Goal: Task Accomplishment & Management: Use online tool/utility

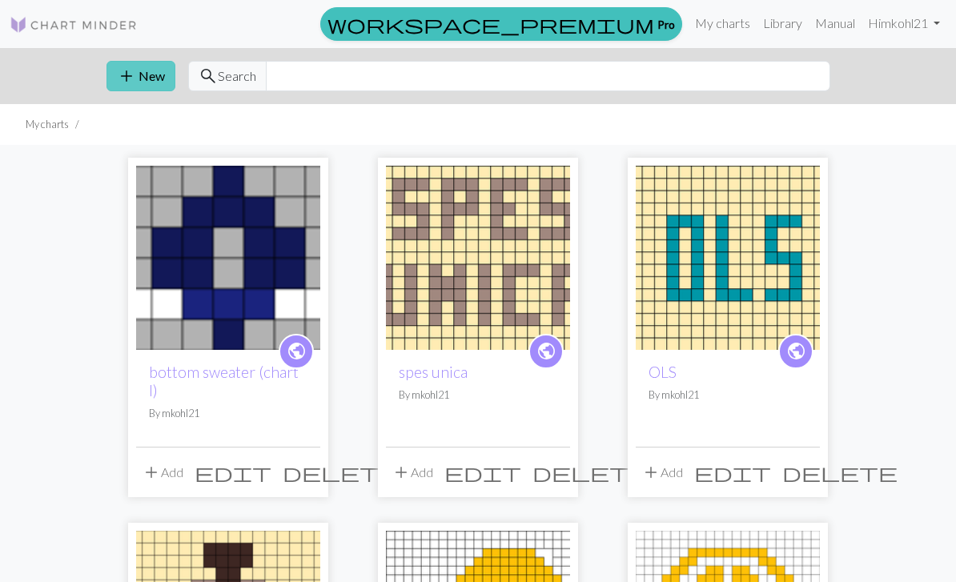
click at [136, 78] on button "add New" at bounding box center [141, 76] width 69 height 30
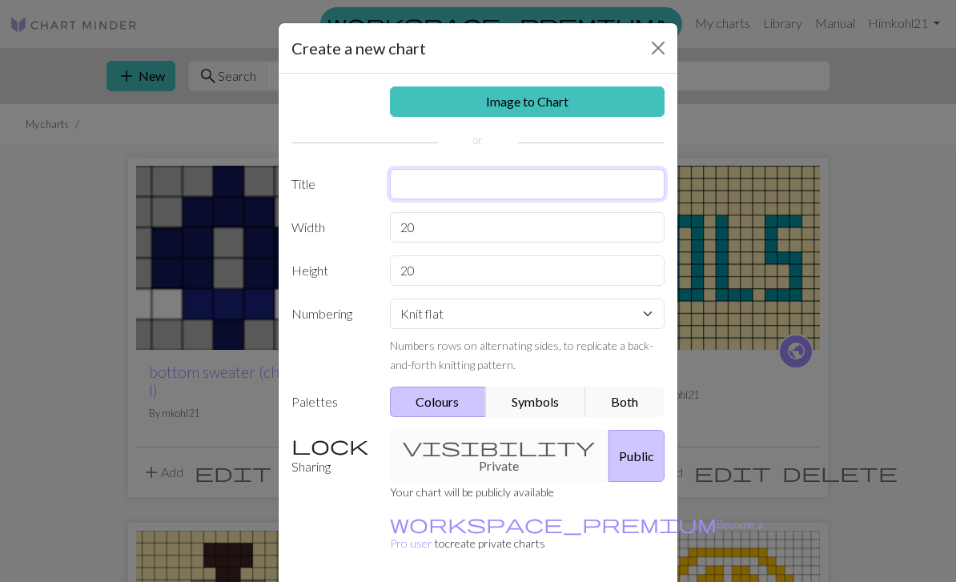
click at [460, 184] on input "text" at bounding box center [528, 184] width 276 height 30
type input "upper sweater pattern (chart II)"
type input "50"
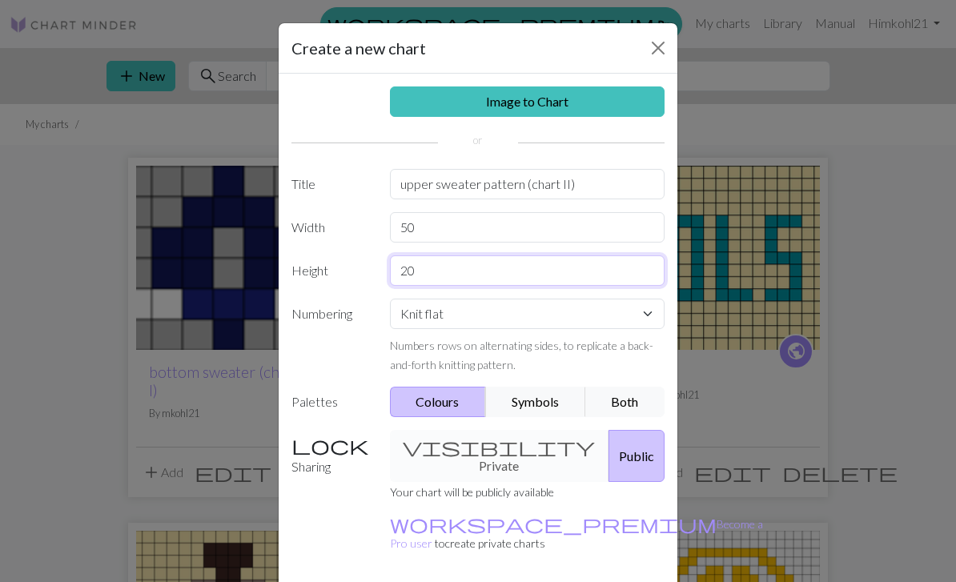
click at [473, 271] on input "20" at bounding box center [528, 270] width 276 height 30
type input "2"
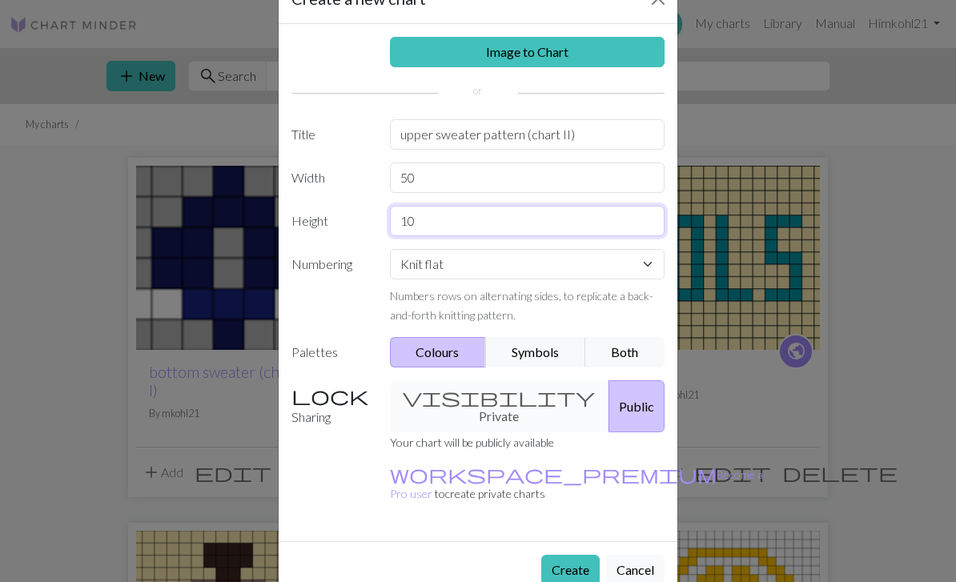
scroll to position [50, 0]
type input "10"
click at [577, 555] on button "Create" at bounding box center [570, 570] width 58 height 30
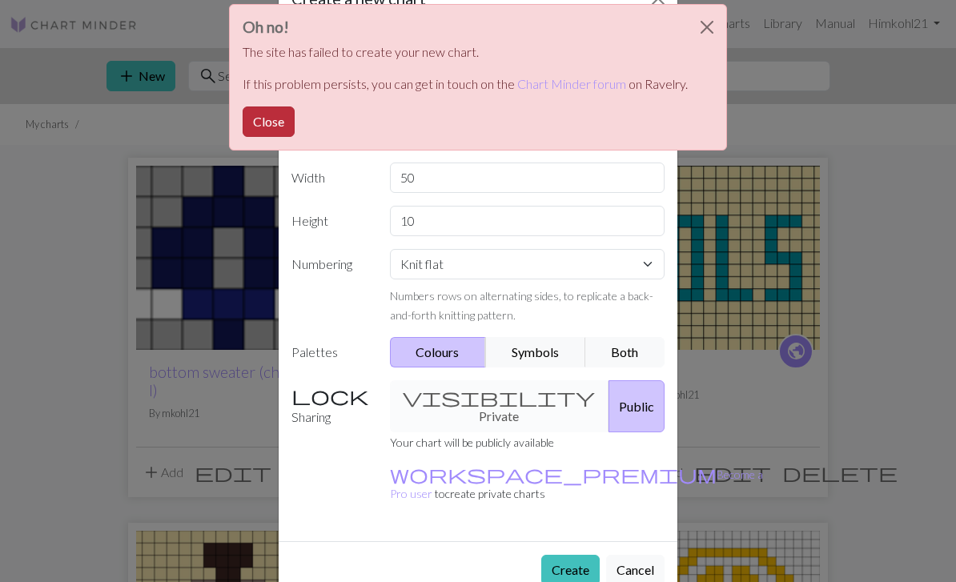
click at [276, 125] on button "Close" at bounding box center [269, 122] width 52 height 30
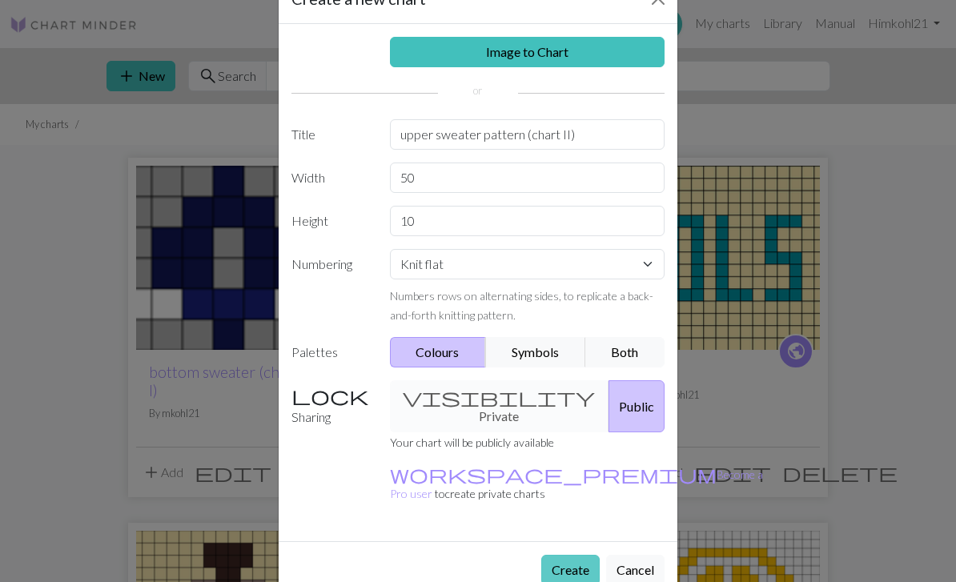
click at [567, 555] on button "Create" at bounding box center [570, 570] width 58 height 30
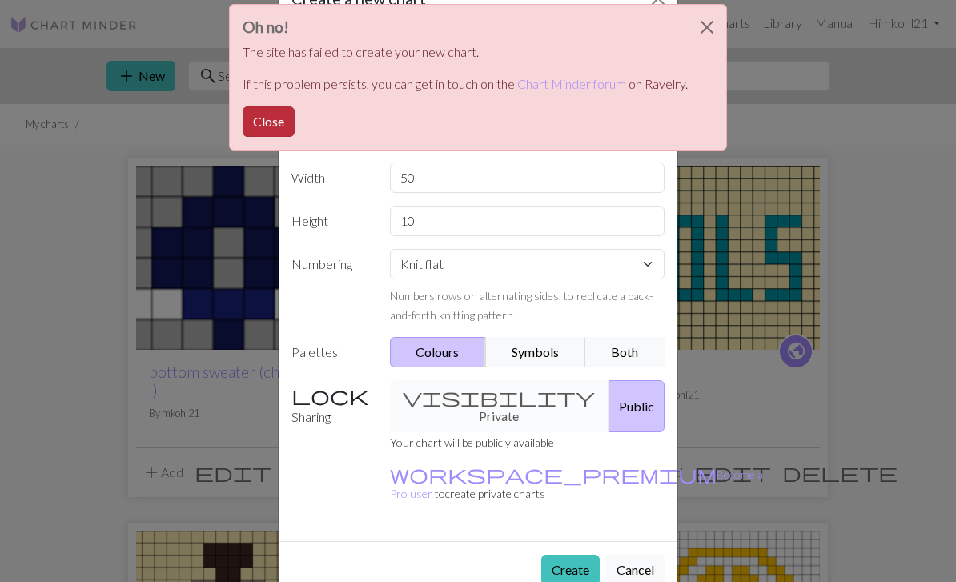
click at [277, 118] on button "Close" at bounding box center [269, 122] width 52 height 30
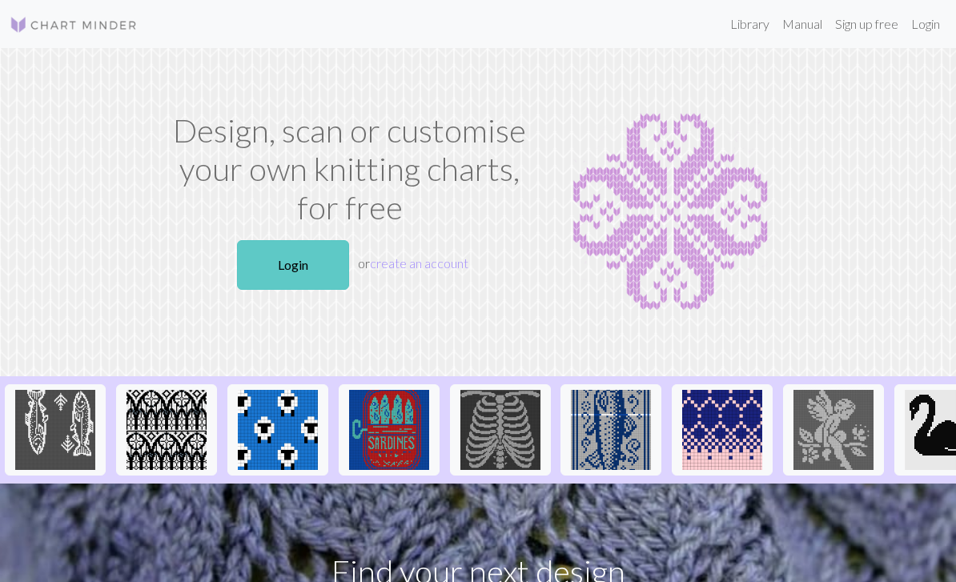
click at [291, 258] on link "Login" at bounding box center [293, 265] width 112 height 50
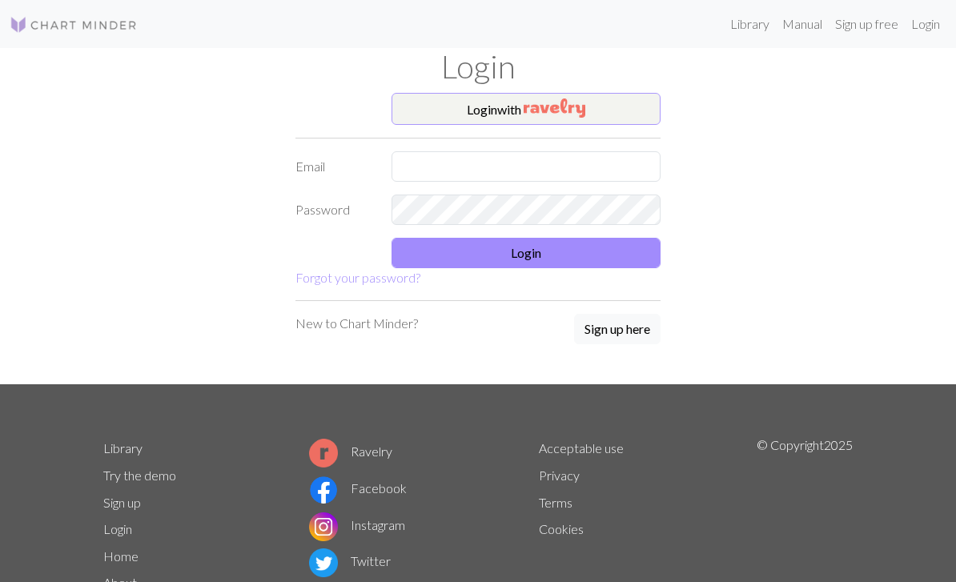
click at [525, 109] on img "button" at bounding box center [555, 108] width 62 height 19
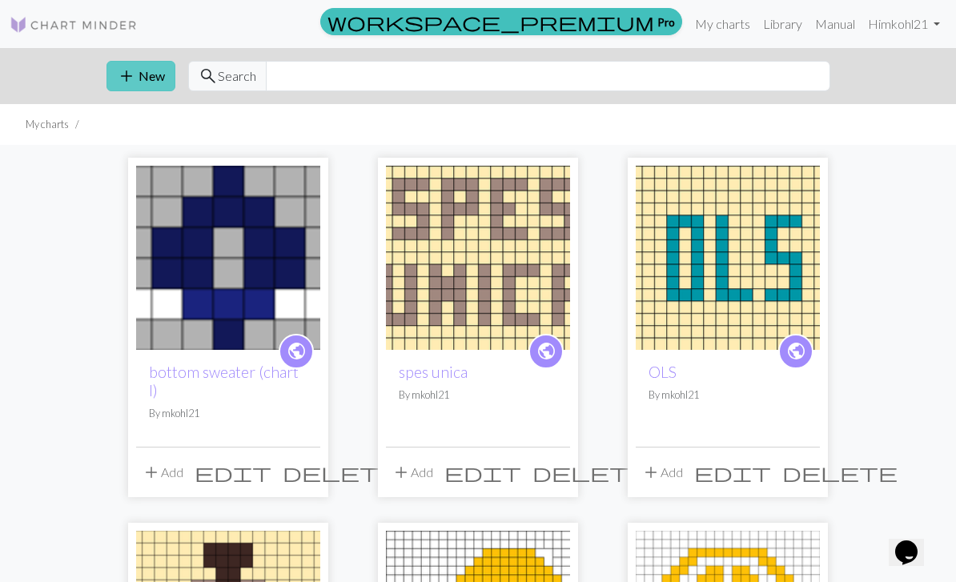
click at [143, 74] on button "add New" at bounding box center [141, 76] width 69 height 30
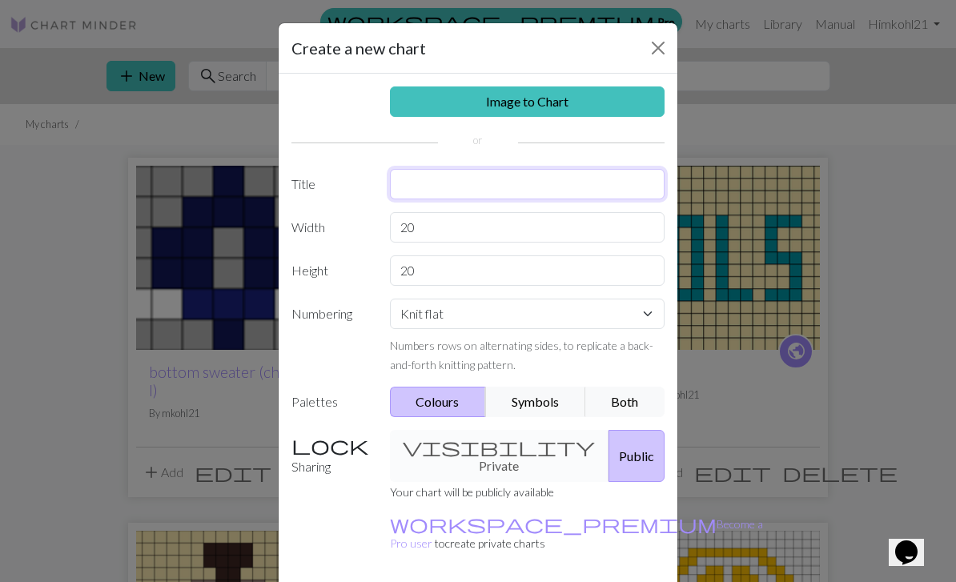
click at [505, 184] on input "text" at bounding box center [528, 184] width 276 height 30
type input "upper sweater pattern (chart II)"
type input "2"
type input "40"
click at [505, 361] on small "Numbers rows on alternating sides, to replicate a back-and-forth knitting patte…" at bounding box center [521, 355] width 263 height 33
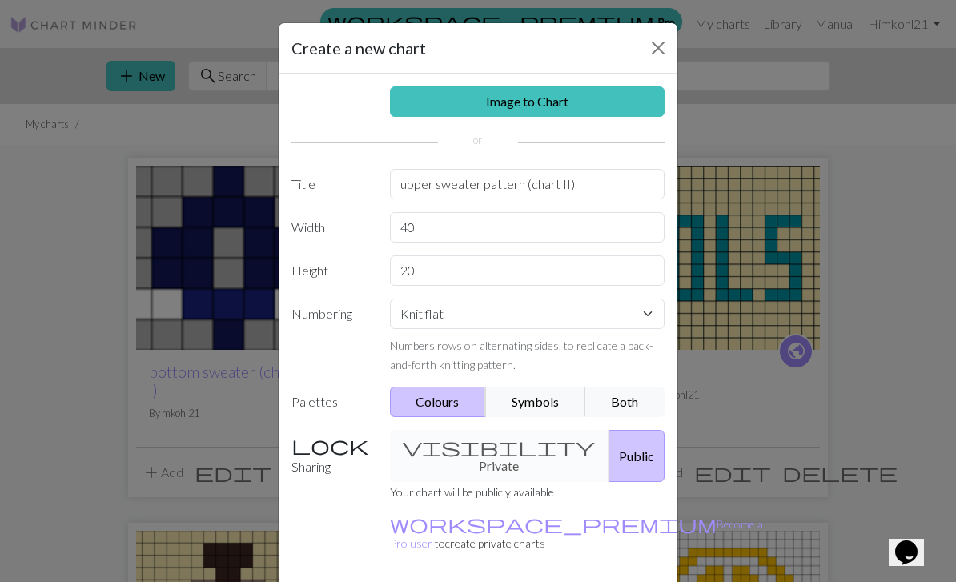
scroll to position [42, 0]
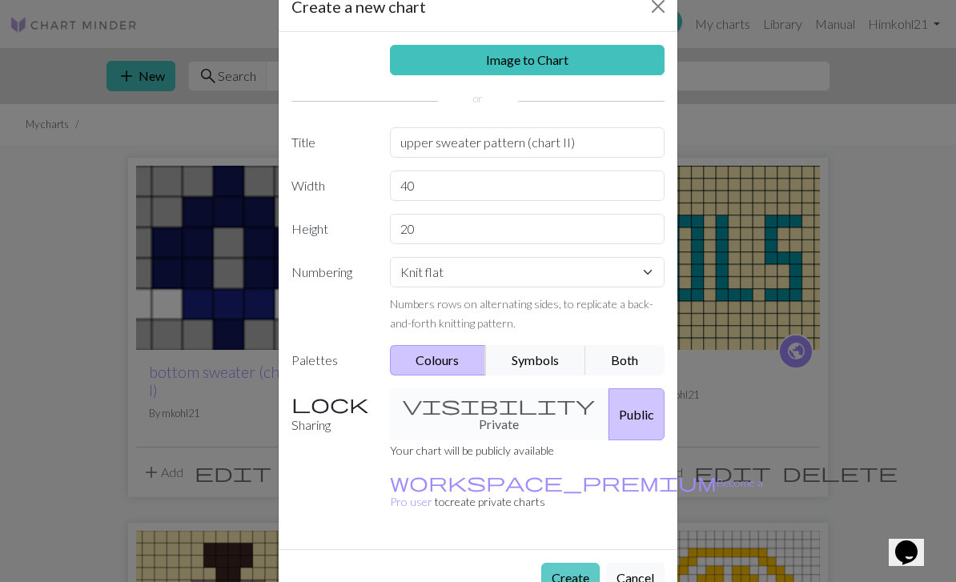
click at [573, 563] on button "Create" at bounding box center [570, 578] width 58 height 30
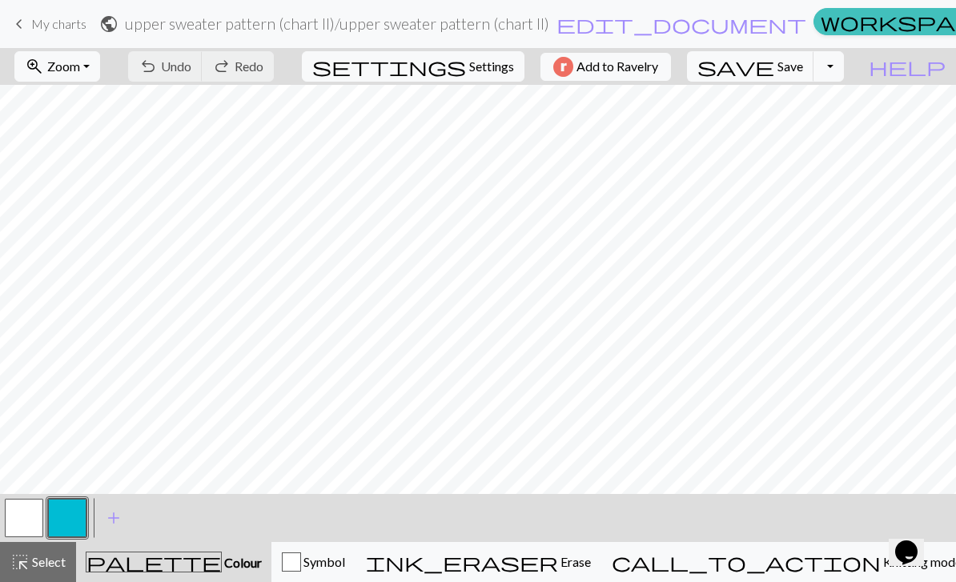
click at [69, 524] on button "button" at bounding box center [67, 518] width 38 height 38
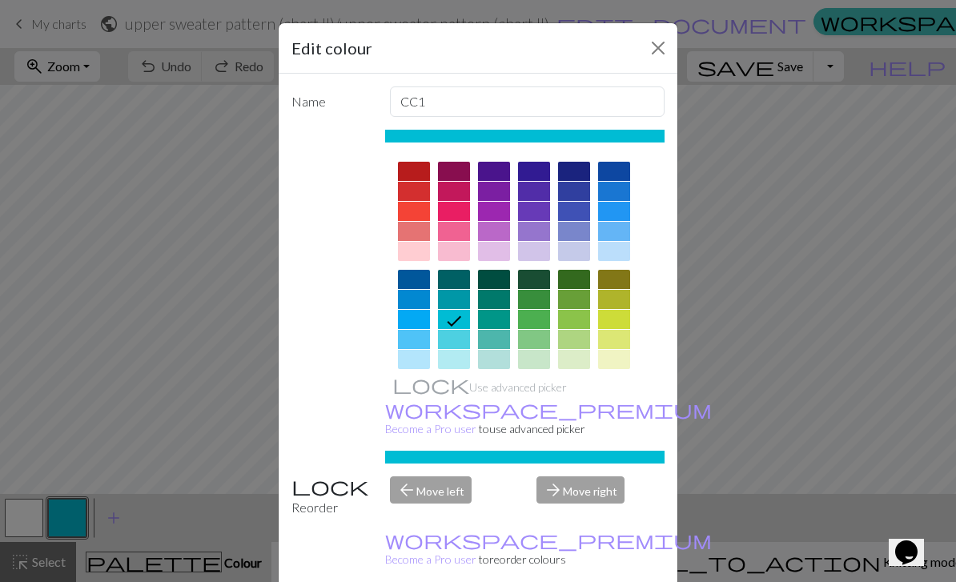
click at [617, 167] on div at bounding box center [614, 171] width 32 height 19
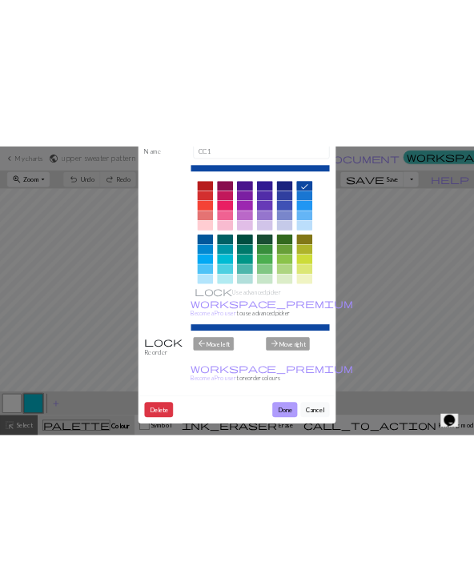
scroll to position [91, 0]
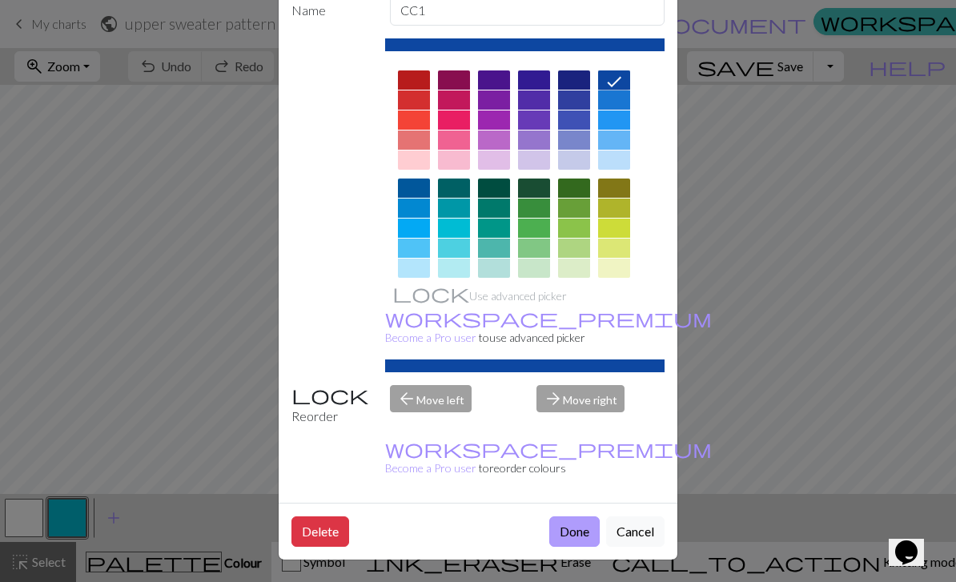
click at [581, 534] on button "Done" at bounding box center [574, 532] width 50 height 30
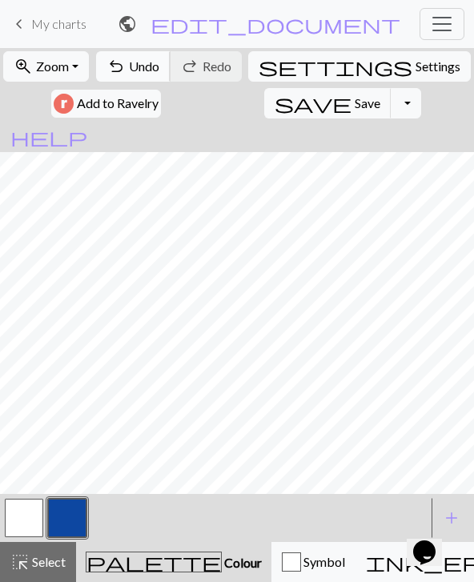
click at [148, 75] on button "undo Undo Undo" at bounding box center [133, 66] width 74 height 30
click at [148, 74] on button "undo Undo Undo" at bounding box center [133, 66] width 74 height 30
click at [154, 53] on button "undo Undo Undo" at bounding box center [133, 66] width 74 height 30
click at [29, 525] on button "button" at bounding box center [24, 518] width 38 height 38
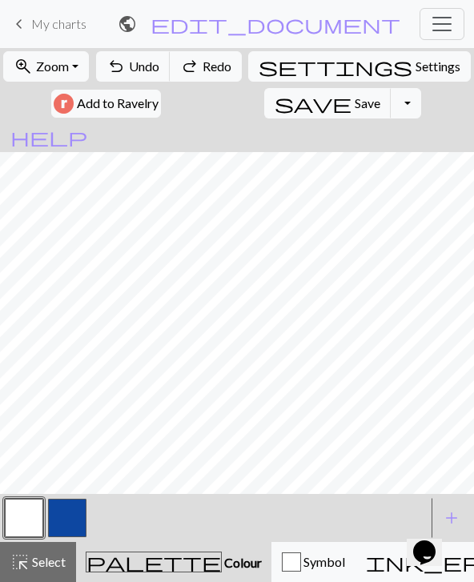
click at [29, 525] on button "button" at bounding box center [24, 518] width 38 height 38
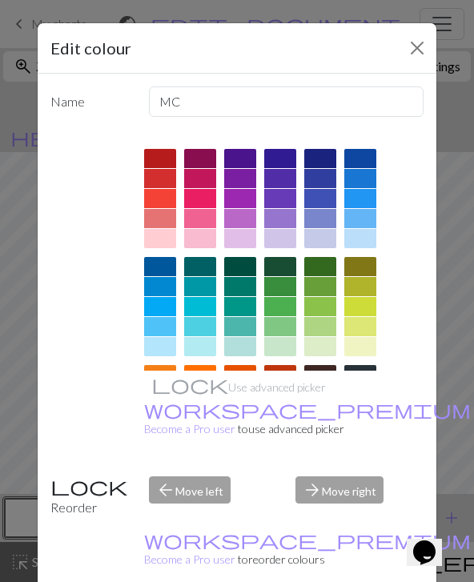
click at [201, 415] on div at bounding box center [200, 414] width 32 height 19
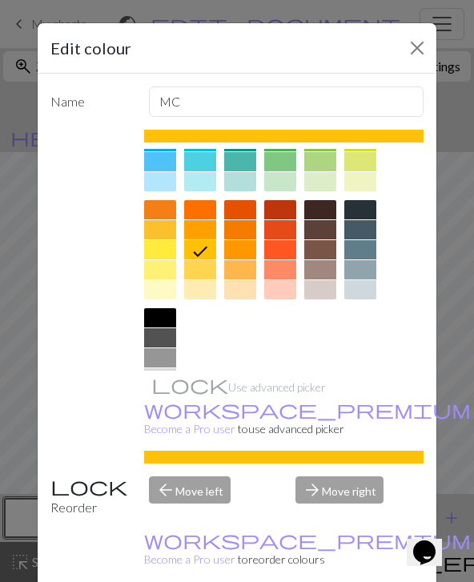
scroll to position [164, 0]
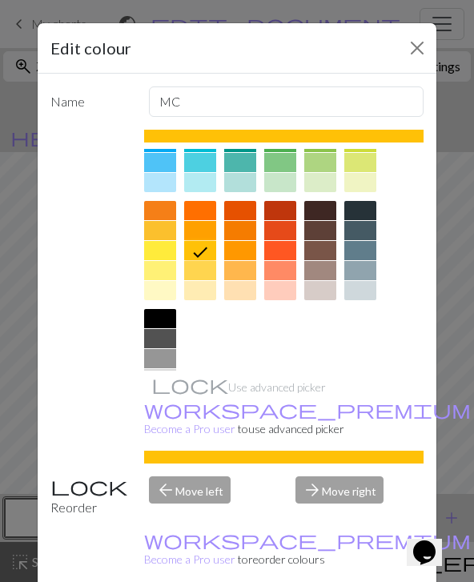
click at [231, 288] on div at bounding box center [240, 290] width 32 height 19
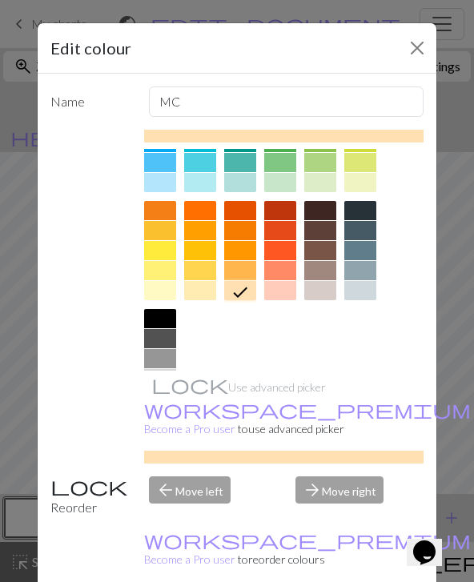
click at [197, 293] on div at bounding box center [200, 290] width 32 height 19
click at [247, 288] on div at bounding box center [240, 290] width 32 height 19
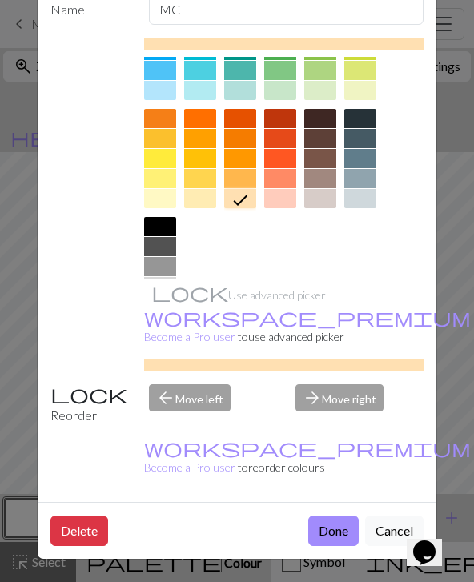
scroll to position [91, 0]
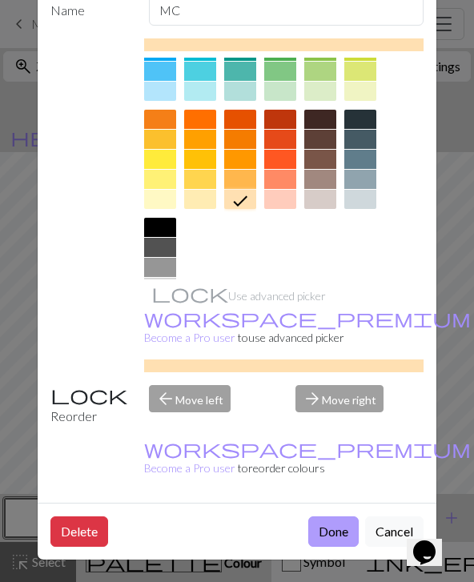
click at [341, 535] on button "Done" at bounding box center [333, 532] width 50 height 30
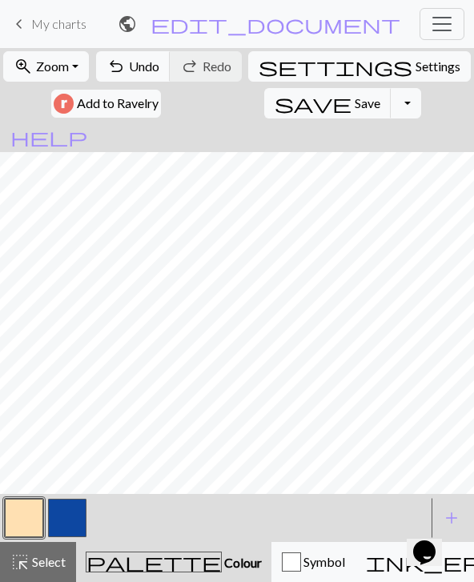
click at [74, 511] on button "button" at bounding box center [67, 518] width 38 height 38
click at [416, 69] on span "Settings" at bounding box center [438, 66] width 45 height 19
select select "aran"
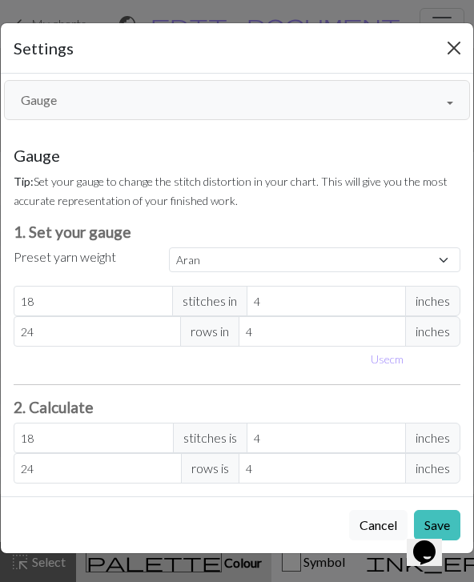
click at [449, 51] on button "Close" at bounding box center [454, 48] width 26 height 26
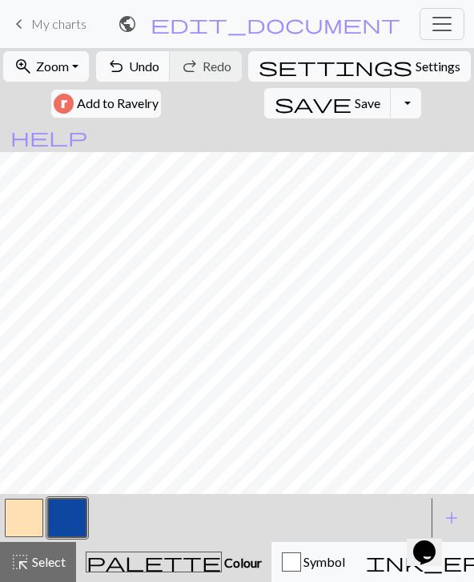
click at [28, 537] on button "button" at bounding box center [24, 518] width 38 height 38
click at [72, 517] on button "button" at bounding box center [67, 518] width 38 height 38
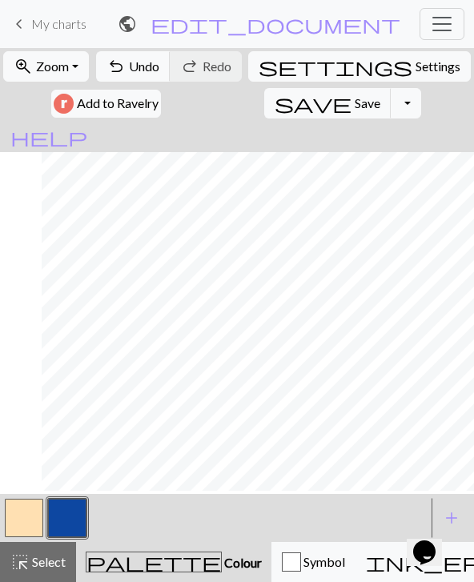
scroll to position [50, 463]
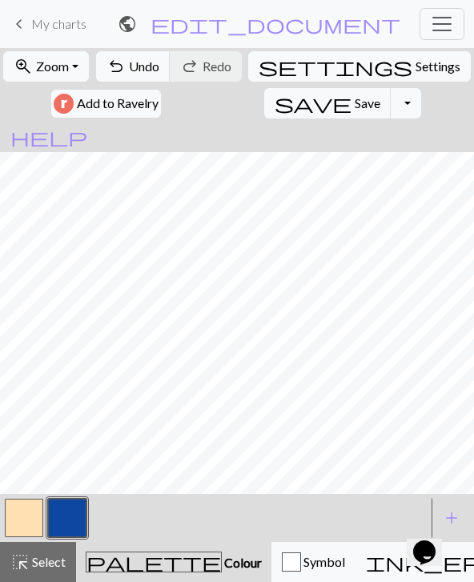
click at [26, 524] on button "button" at bounding box center [24, 518] width 38 height 38
click at [60, 521] on button "button" at bounding box center [67, 518] width 38 height 38
click at [22, 522] on button "button" at bounding box center [24, 518] width 38 height 38
click at [69, 517] on button "button" at bounding box center [67, 518] width 38 height 38
click at [25, 520] on button "button" at bounding box center [24, 518] width 38 height 38
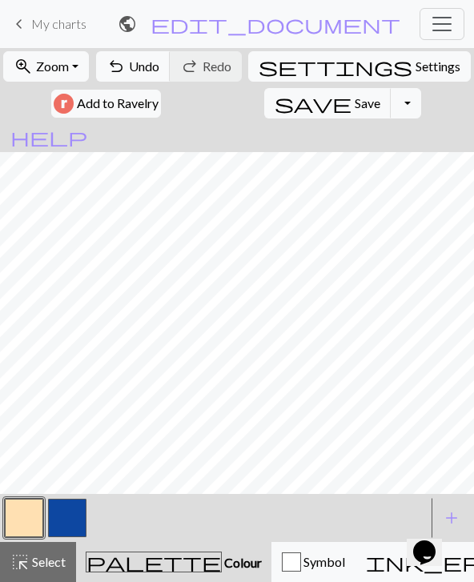
click at [72, 518] on button "button" at bounding box center [67, 518] width 38 height 38
click at [31, 518] on button "button" at bounding box center [24, 518] width 38 height 38
click at [70, 516] on button "button" at bounding box center [67, 518] width 38 height 38
click at [30, 521] on button "button" at bounding box center [24, 518] width 38 height 38
click at [77, 519] on button "button" at bounding box center [67, 518] width 38 height 38
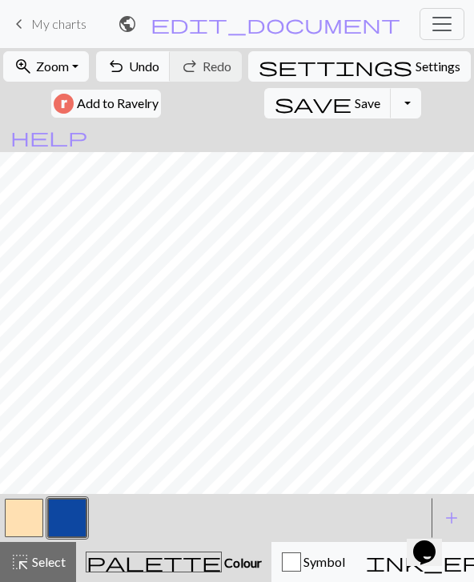
click at [28, 520] on button "button" at bounding box center [24, 518] width 38 height 38
click at [68, 512] on button "button" at bounding box center [67, 518] width 38 height 38
click at [28, 523] on button "button" at bounding box center [24, 518] width 38 height 38
click at [68, 526] on button "button" at bounding box center [67, 518] width 38 height 38
click at [31, 510] on button "button" at bounding box center [24, 518] width 38 height 38
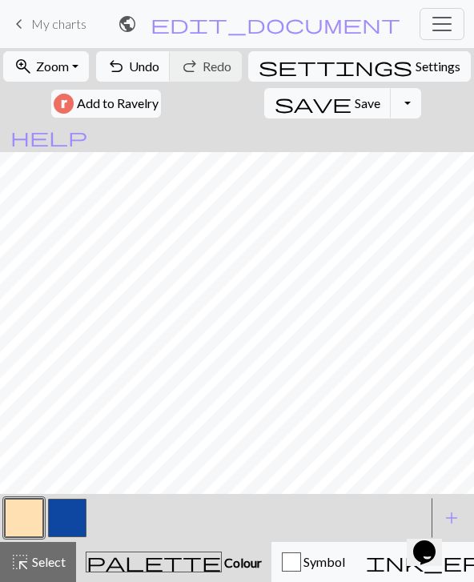
click at [59, 525] on button "button" at bounding box center [67, 518] width 38 height 38
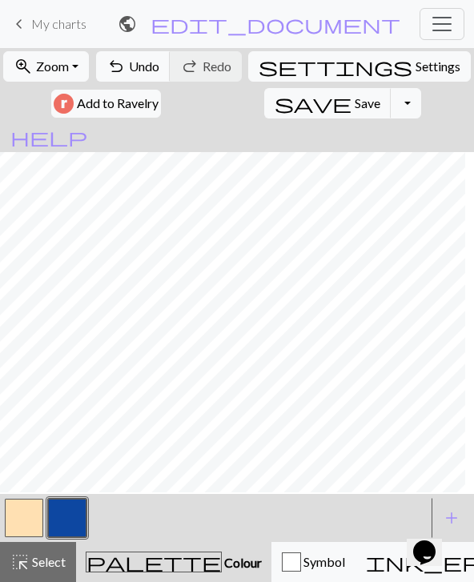
scroll to position [46, 226]
click at [42, 517] on button "button" at bounding box center [24, 518] width 38 height 38
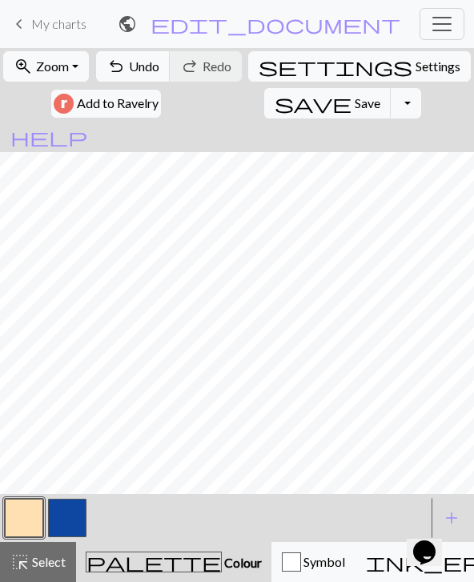
click at [74, 513] on button "button" at bounding box center [67, 518] width 38 height 38
click at [42, 518] on button "button" at bounding box center [24, 518] width 38 height 38
click at [69, 522] on button "button" at bounding box center [67, 518] width 38 height 38
click at [34, 516] on button "button" at bounding box center [24, 518] width 38 height 38
click at [74, 511] on button "button" at bounding box center [67, 518] width 38 height 38
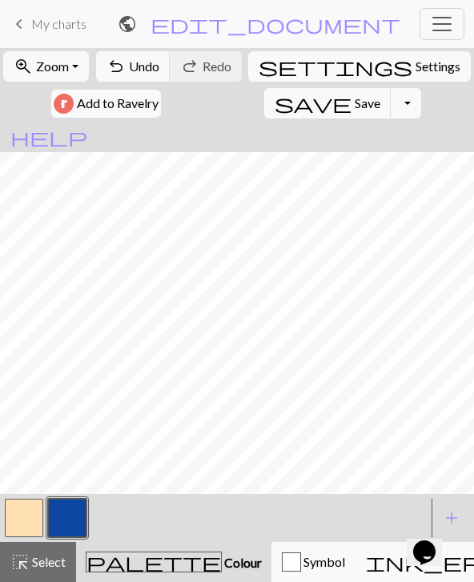
click at [23, 533] on button "button" at bounding box center [24, 518] width 38 height 38
click at [76, 520] on button "button" at bounding box center [67, 518] width 38 height 38
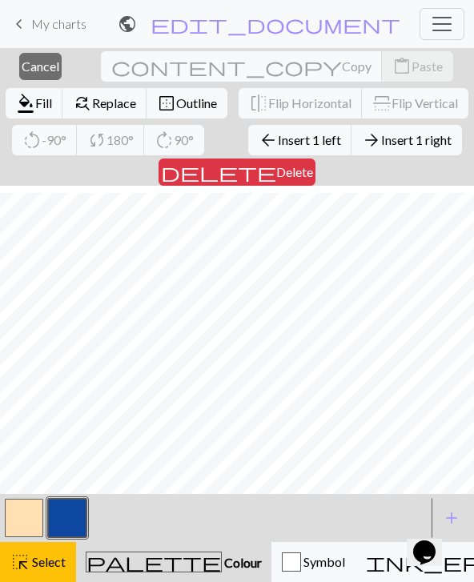
scroll to position [47, 463]
click at [55, 554] on span "Select" at bounding box center [48, 561] width 36 height 15
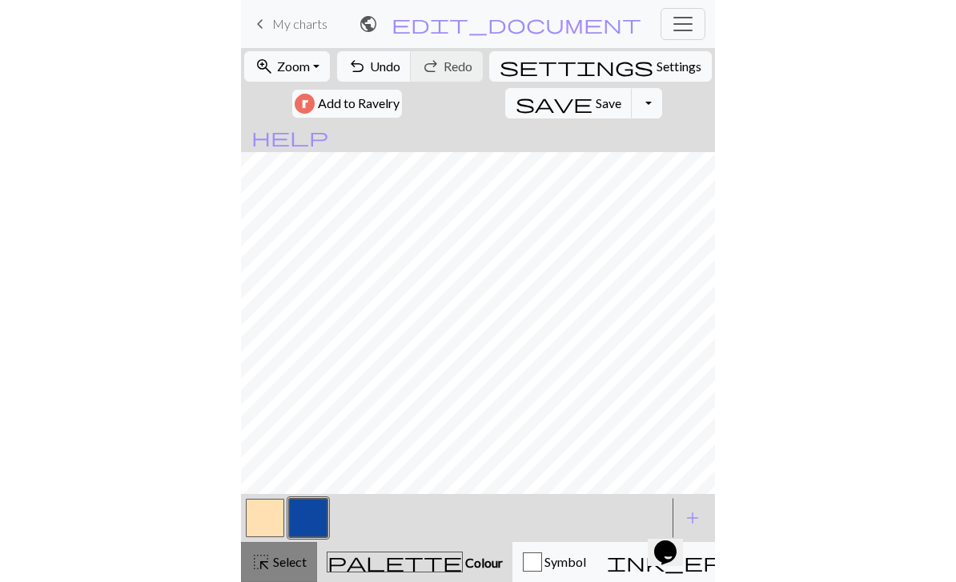
scroll to position [40, 436]
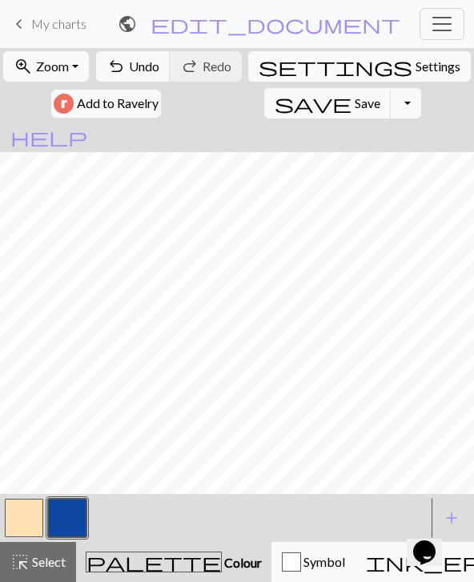
click at [291, 75] on button "settings Settings" at bounding box center [359, 66] width 223 height 30
select select "aran"
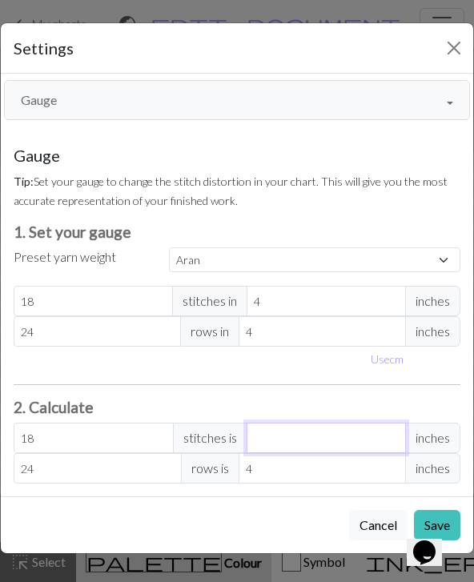
type input "0"
click at [453, 51] on button "Close" at bounding box center [454, 48] width 26 height 26
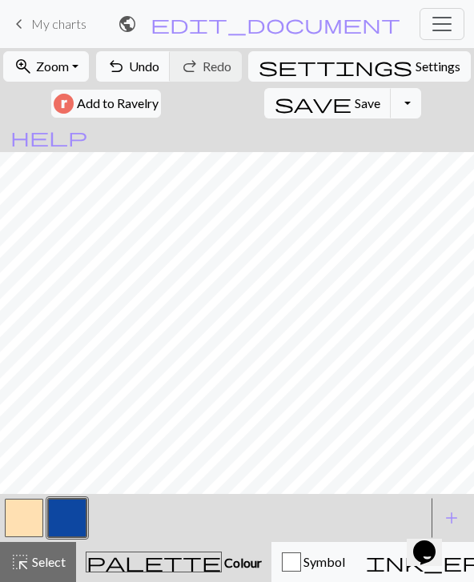
click at [31, 24] on span "My charts" at bounding box center [58, 23] width 55 height 15
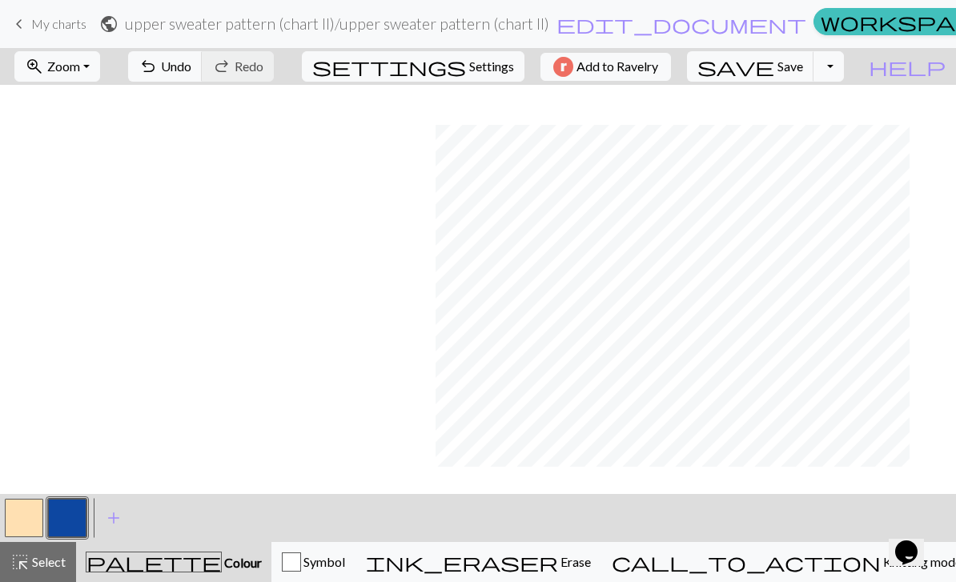
scroll to position [0, 0]
click at [844, 73] on button "Toggle Dropdown" at bounding box center [829, 66] width 30 height 30
click at [819, 104] on button "file_copy Save a copy" at bounding box center [711, 102] width 264 height 26
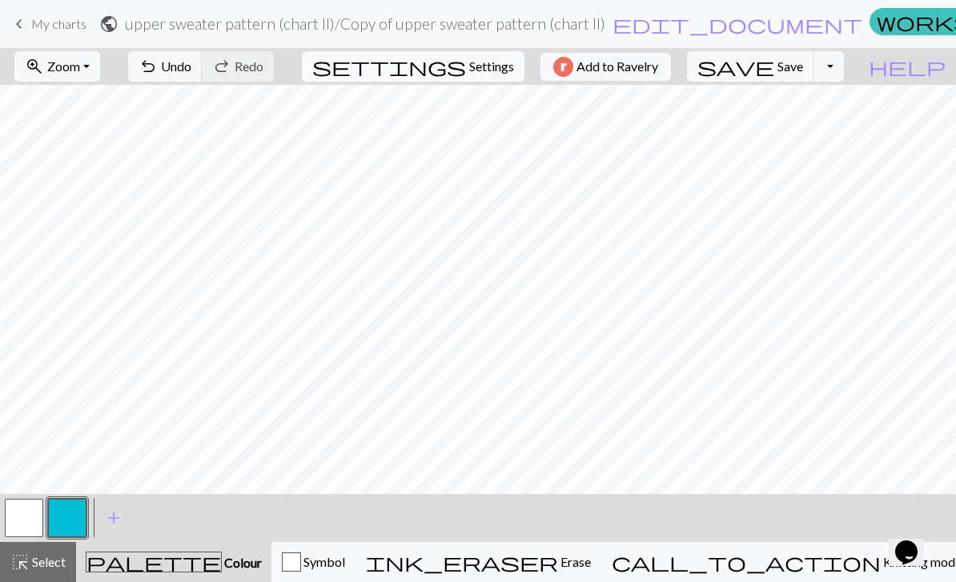
click at [495, 70] on span "Settings" at bounding box center [491, 66] width 45 height 19
select select "aran"
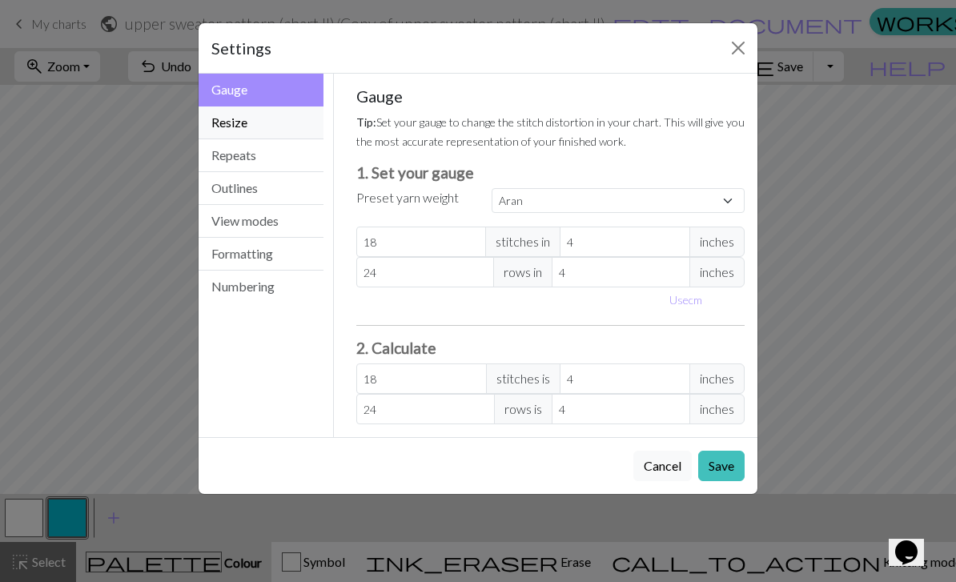
click at [288, 115] on button "Resize" at bounding box center [261, 123] width 125 height 33
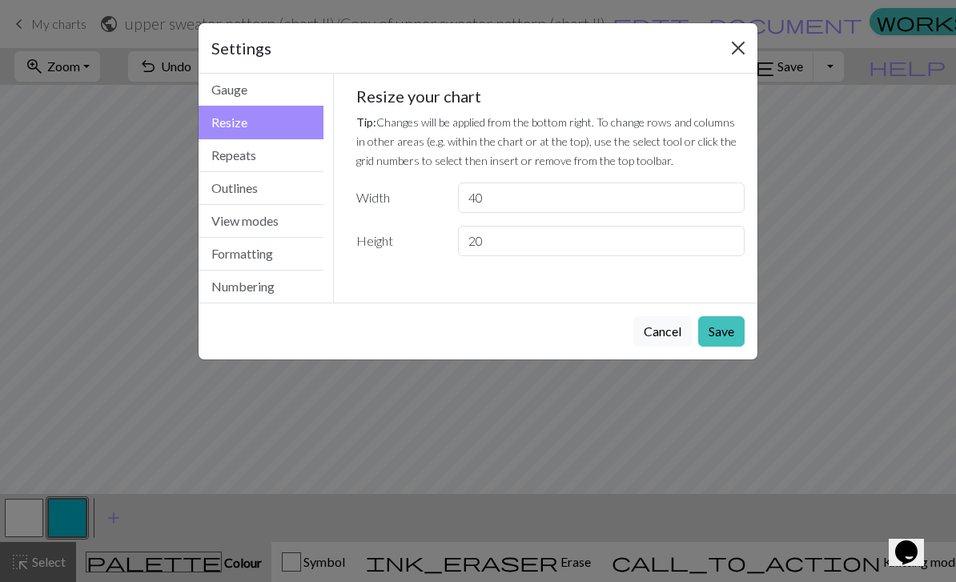
click at [734, 42] on button "Close" at bounding box center [739, 48] width 26 height 26
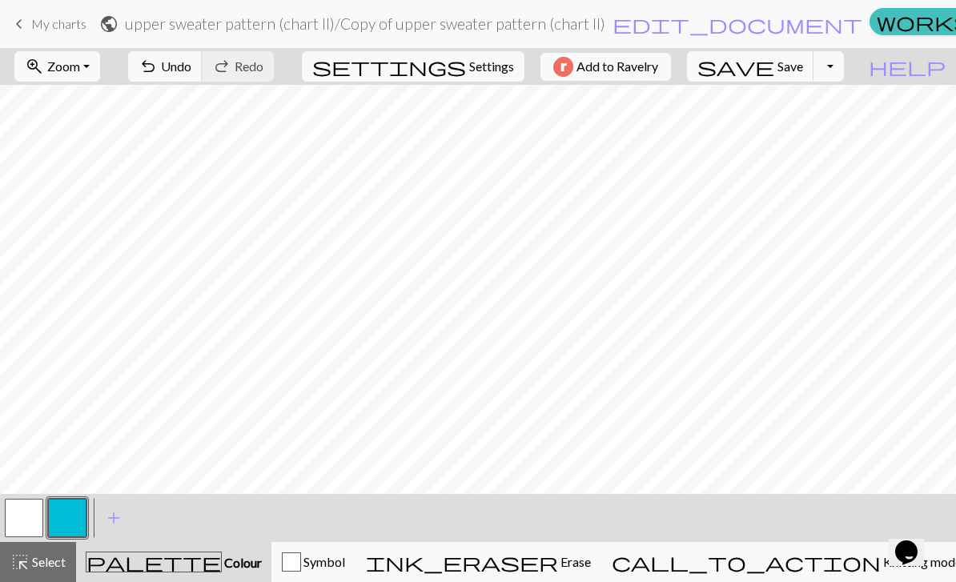
click at [46, 14] on link "keyboard_arrow_left My charts" at bounding box center [48, 23] width 77 height 27
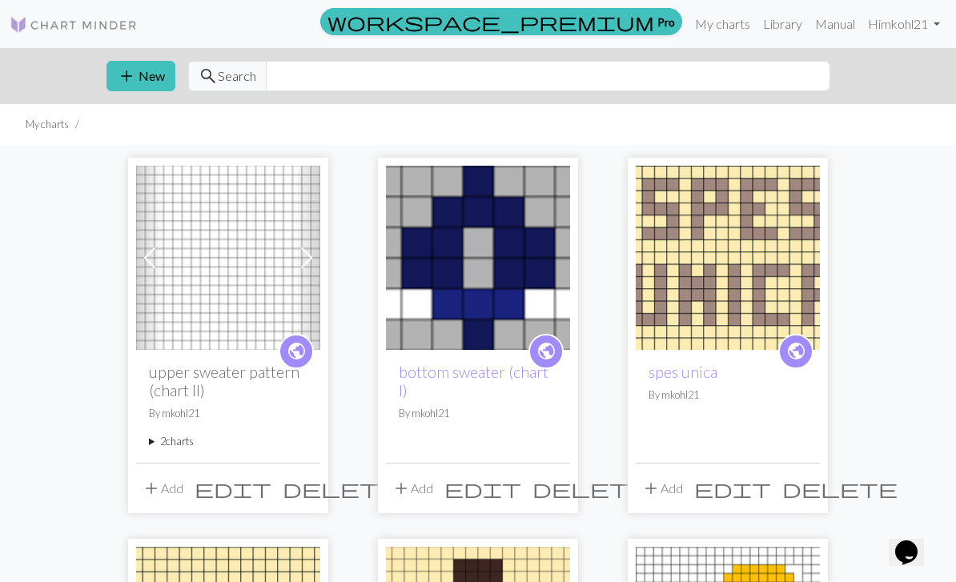
click at [215, 312] on img at bounding box center [228, 258] width 184 height 184
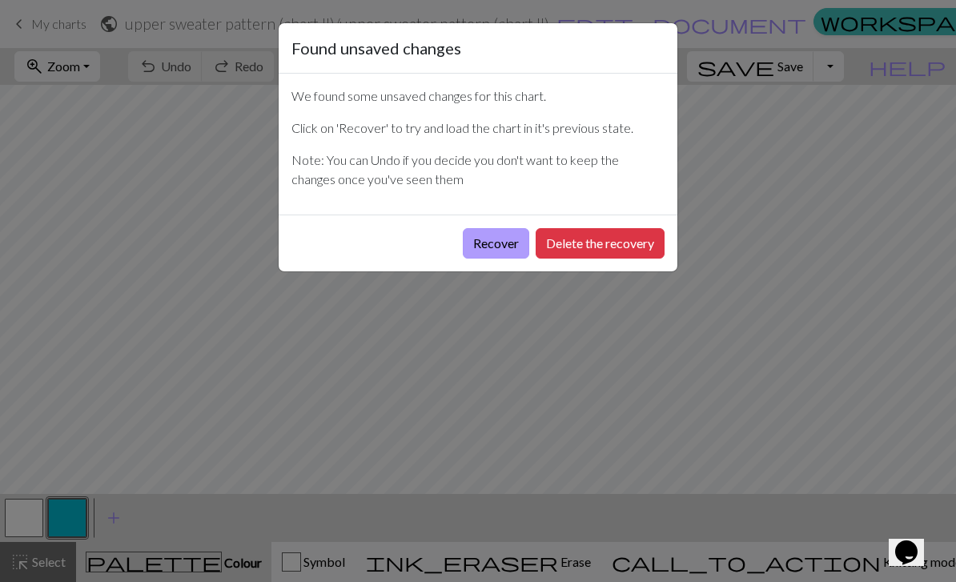
click at [497, 255] on button "Recover" at bounding box center [496, 243] width 66 height 30
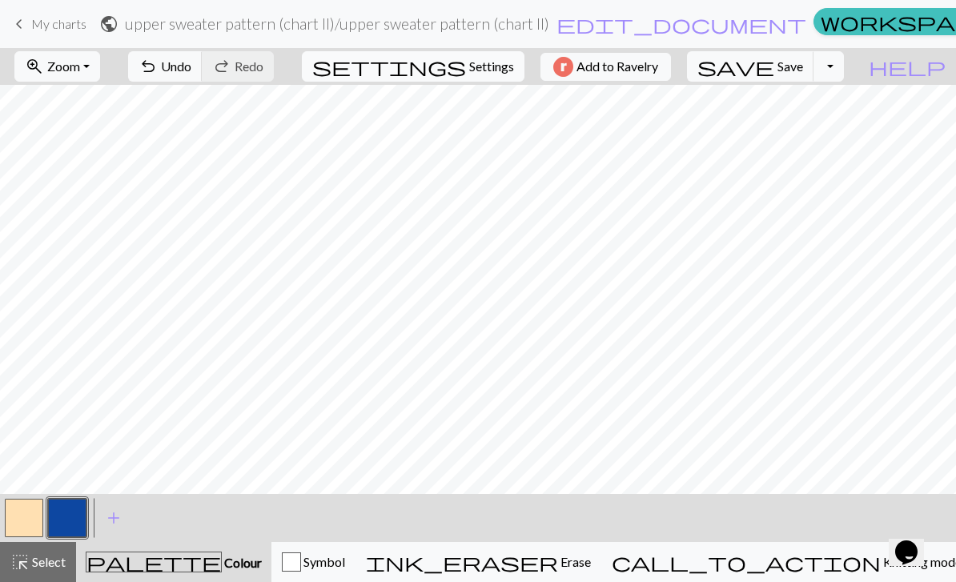
click at [514, 66] on button "settings Settings" at bounding box center [413, 66] width 223 height 30
select select "aran"
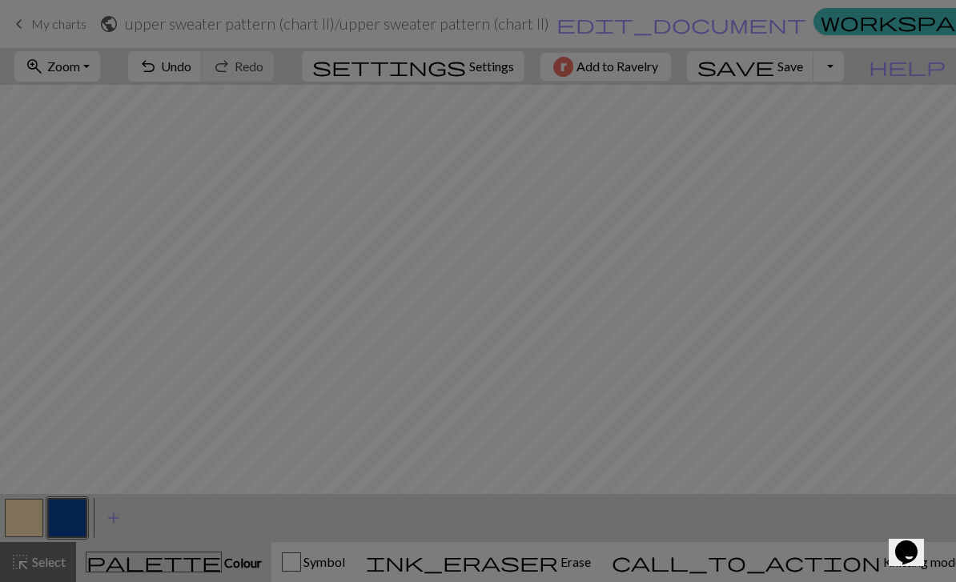
click at [490, 66] on h5 "Gauge" at bounding box center [550, 55] width 389 height 19
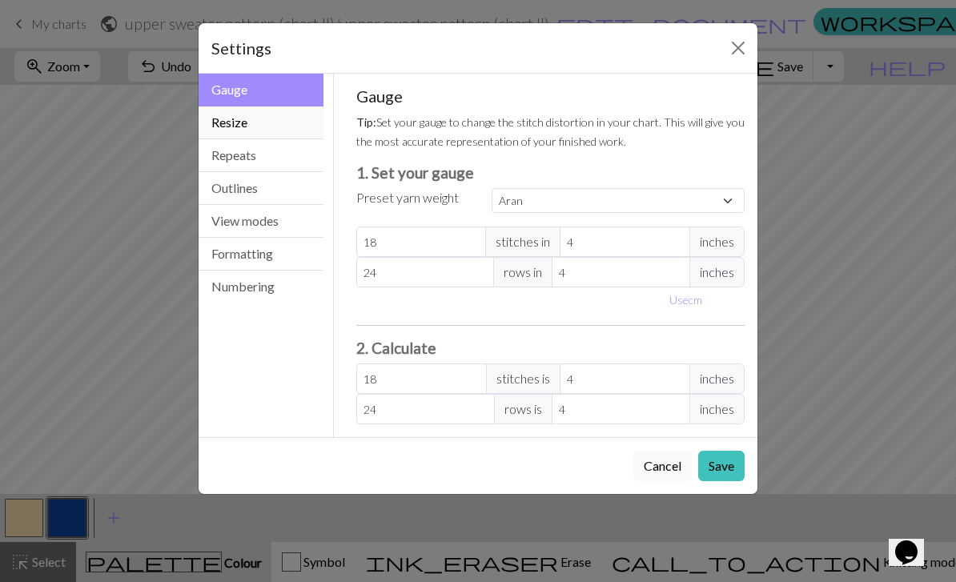
click at [283, 127] on button "Resize" at bounding box center [261, 123] width 125 height 33
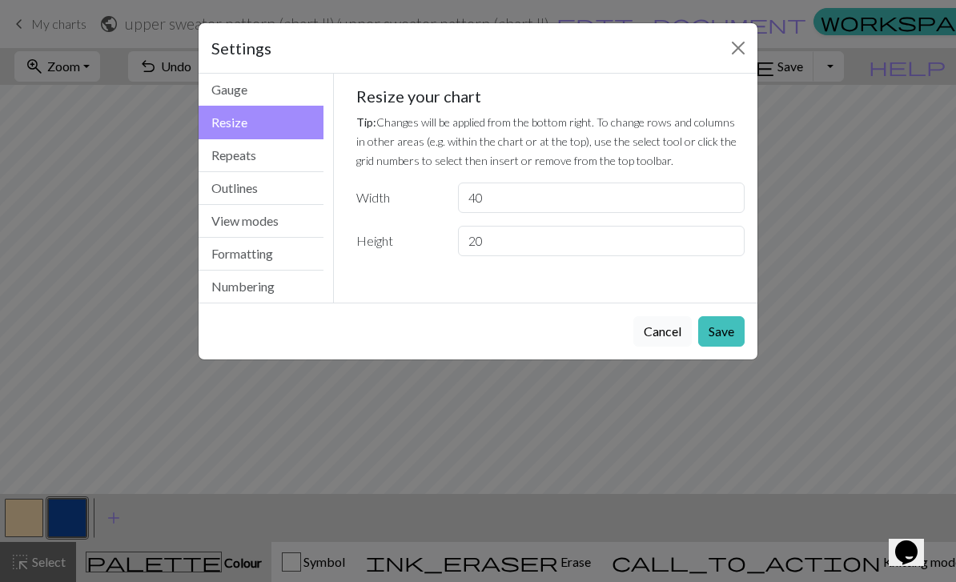
click at [665, 333] on button "Cancel" at bounding box center [663, 331] width 58 height 30
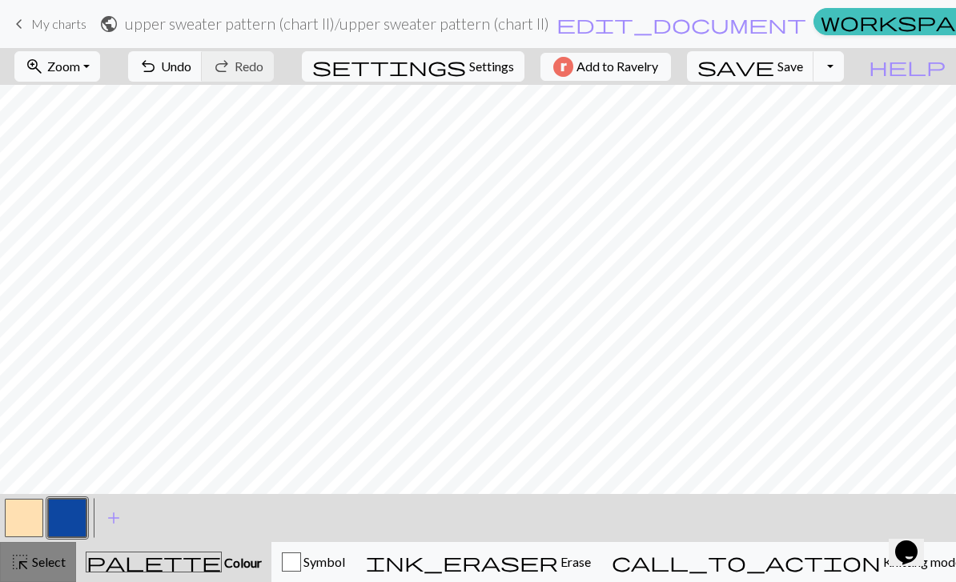
click at [42, 562] on span "Select" at bounding box center [48, 561] width 36 height 15
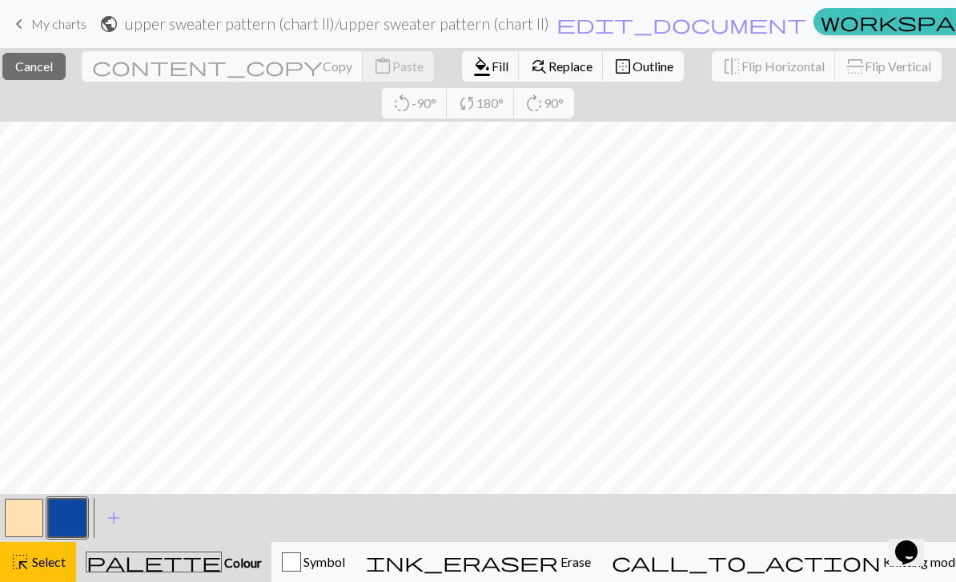
click at [157, 518] on div "< > add Add a colour" at bounding box center [478, 518] width 956 height 48
click at [65, 565] on span "Select" at bounding box center [48, 561] width 36 height 15
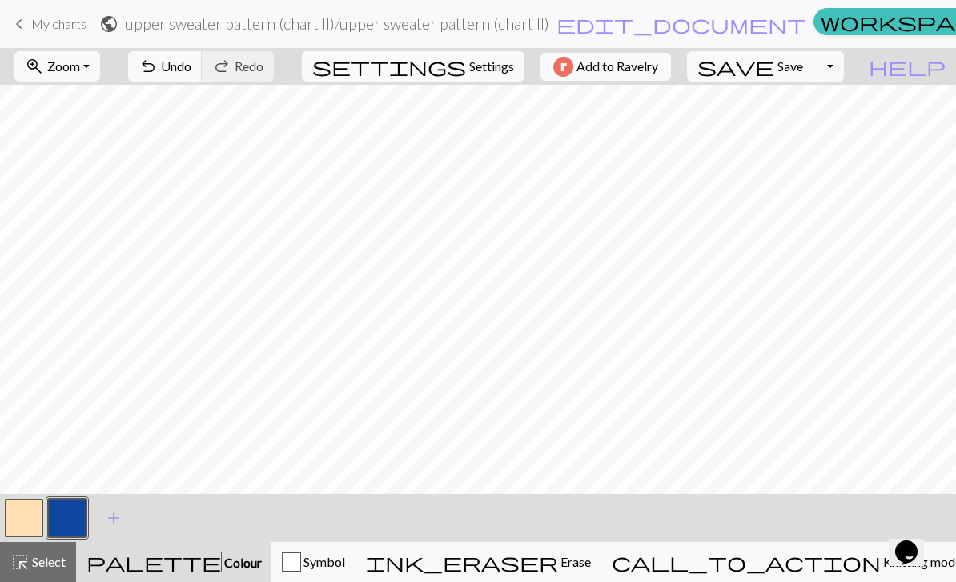
click at [466, 79] on button "settings Settings" at bounding box center [413, 66] width 223 height 30
select select "aran"
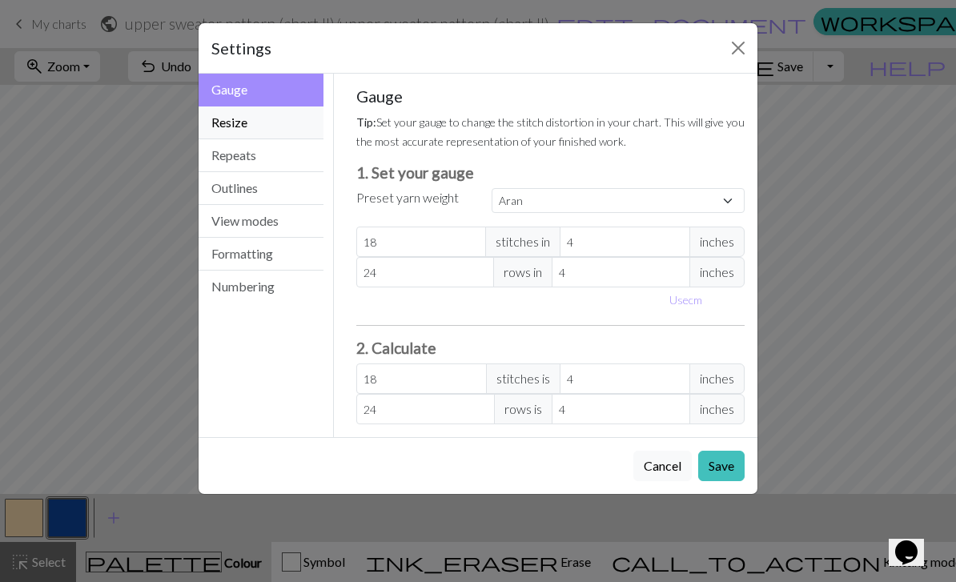
click at [276, 119] on button "Resize" at bounding box center [261, 123] width 125 height 33
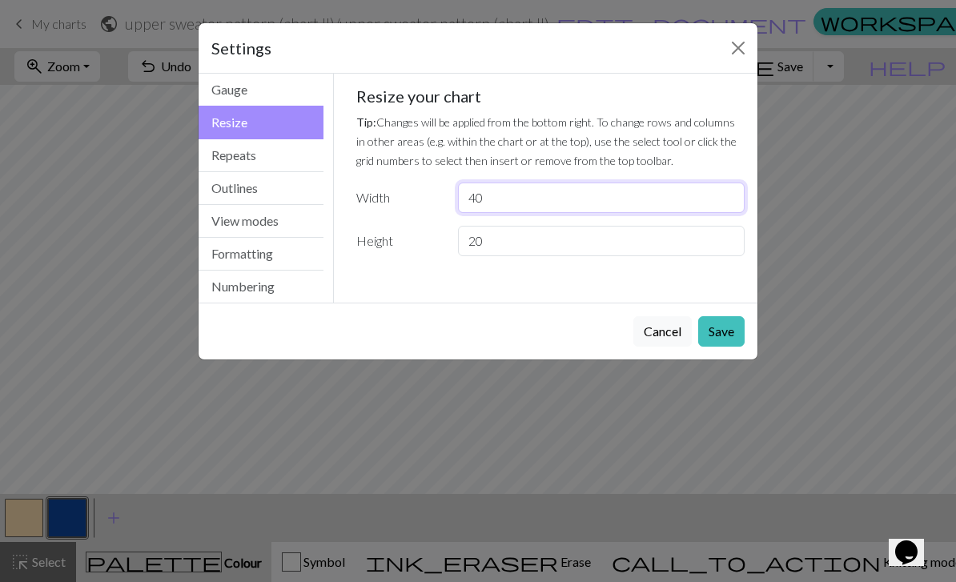
click at [520, 203] on input "40" at bounding box center [601, 198] width 287 height 30
type input "4"
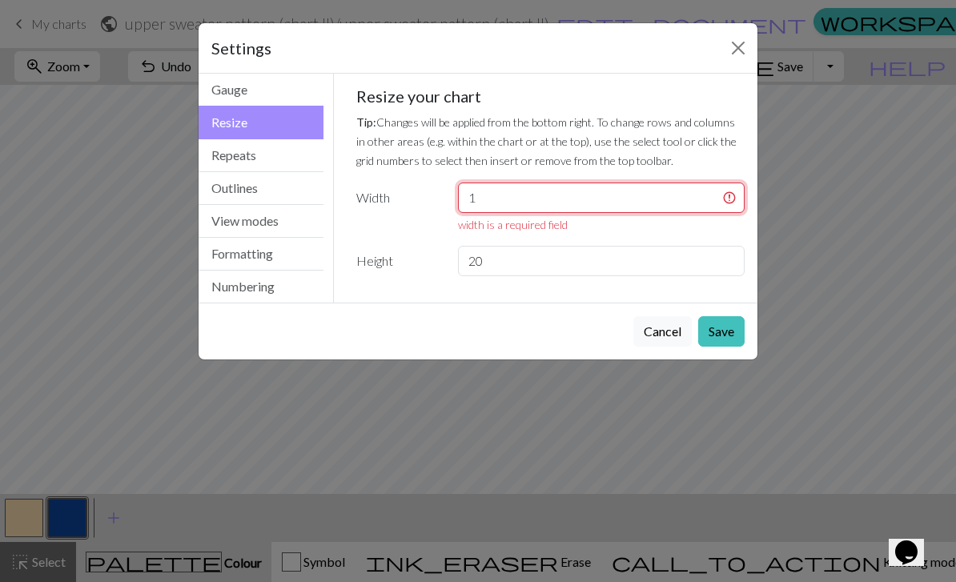
type input "1"
click at [61, 502] on div "Settings Resize Gauge Resize Repeats Outlines View modes Formatting Numbering G…" at bounding box center [478, 291] width 956 height 582
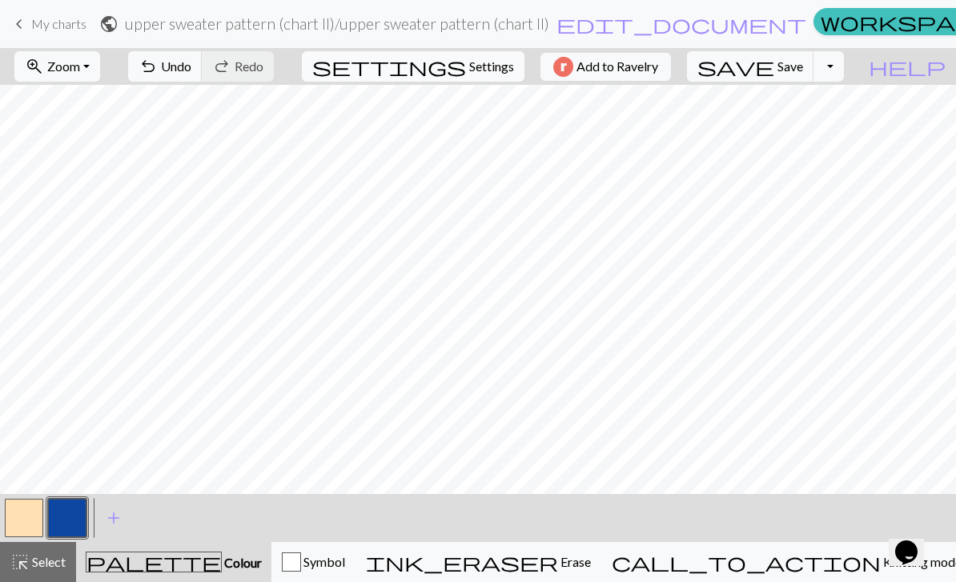
click at [490, 66] on span "Settings" at bounding box center [491, 66] width 45 height 19
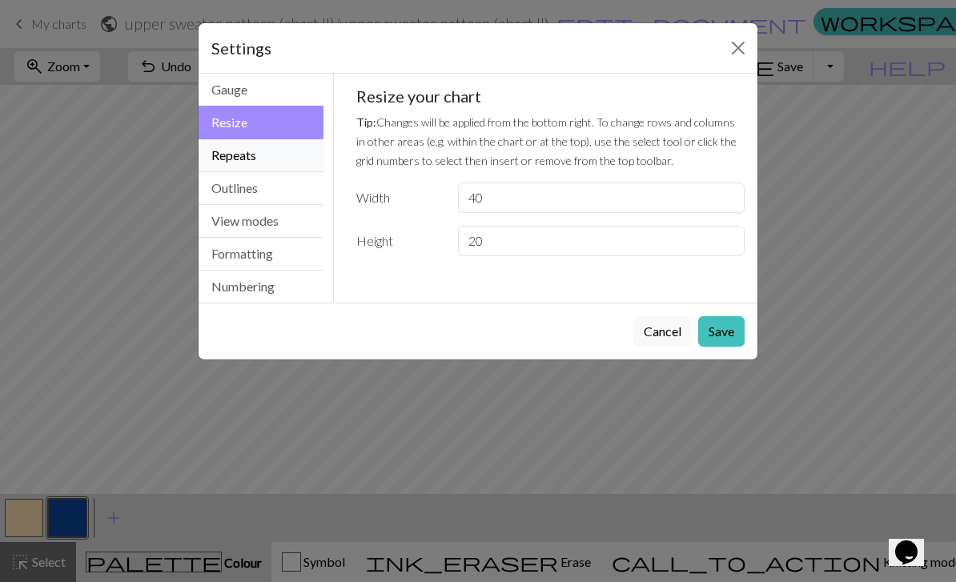
click at [268, 152] on button "Repeats" at bounding box center [261, 155] width 125 height 33
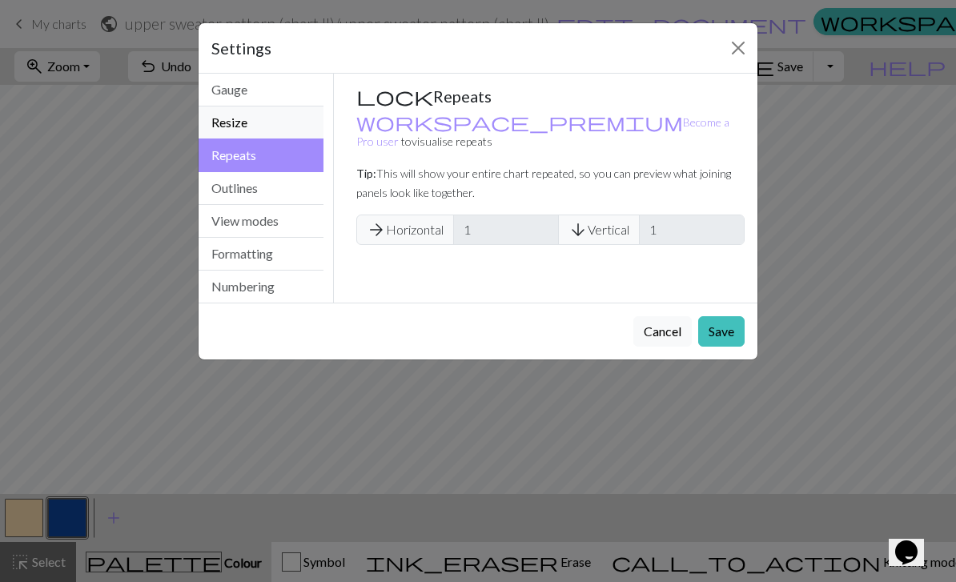
click at [288, 119] on button "Resize" at bounding box center [261, 123] width 125 height 33
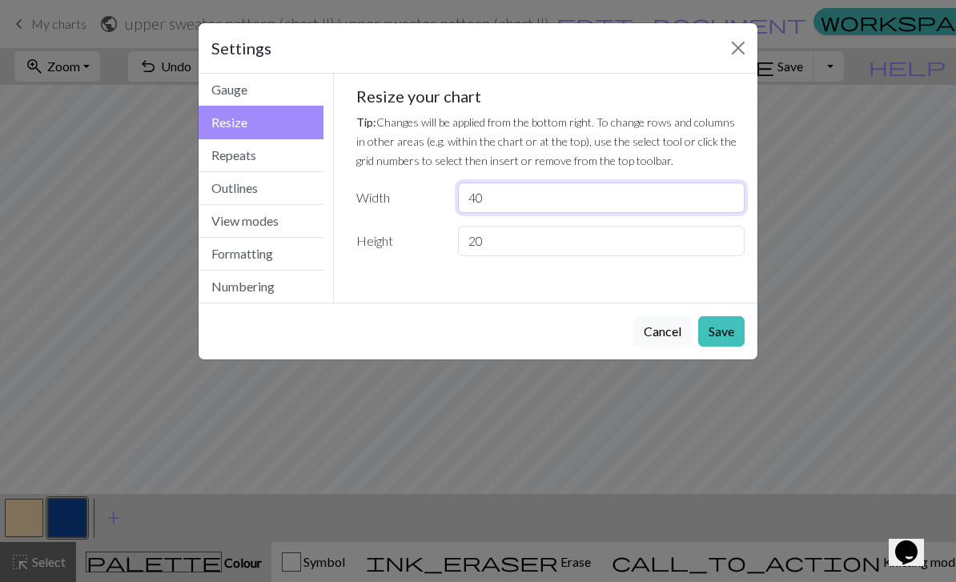
click at [522, 206] on input "40" at bounding box center [601, 198] width 287 height 30
type input "4"
type input "141"
click at [719, 332] on button "Save" at bounding box center [721, 331] width 46 height 30
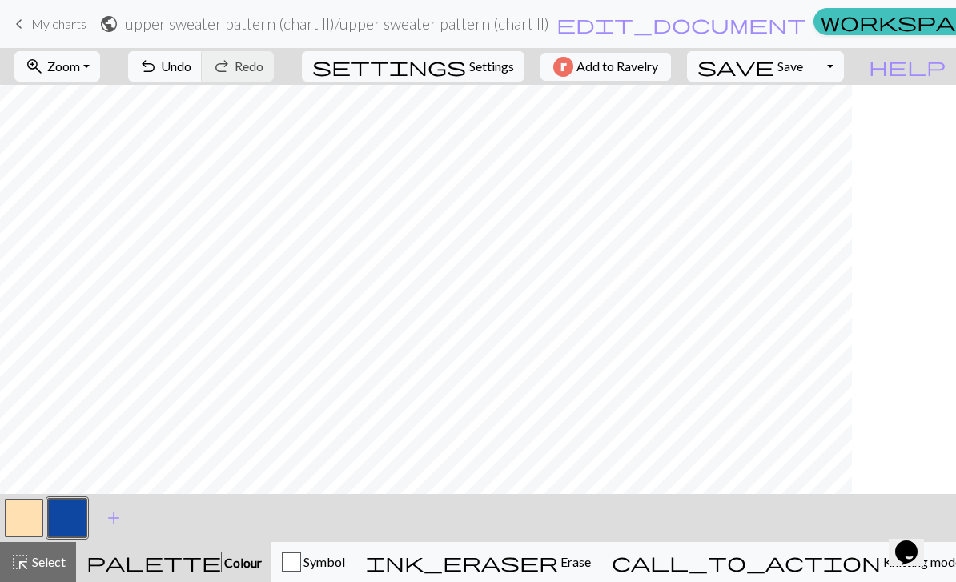
scroll to position [0, 124]
click at [35, 533] on button "button" at bounding box center [24, 518] width 38 height 38
click at [485, 55] on button "settings Settings" at bounding box center [413, 66] width 223 height 30
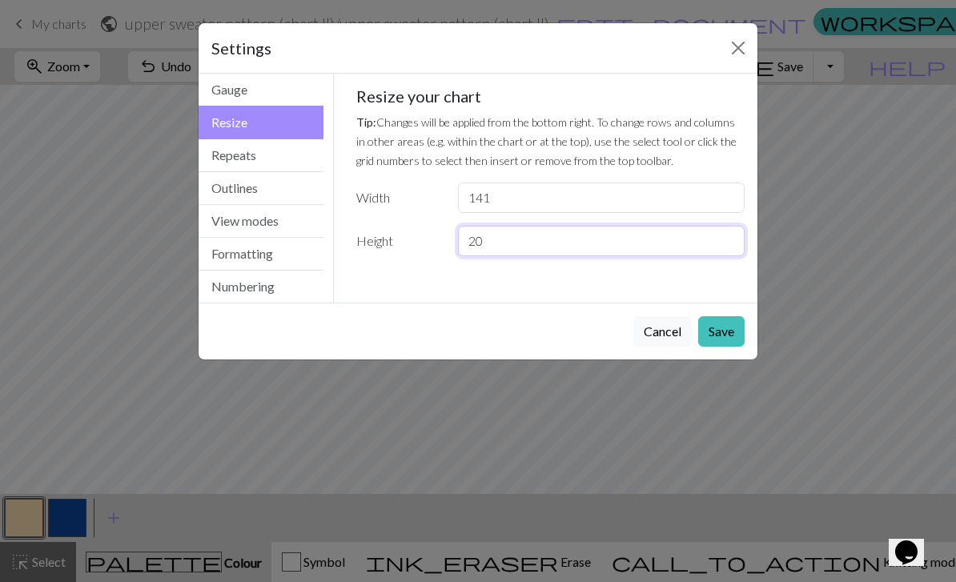
click at [504, 241] on input "20" at bounding box center [601, 241] width 287 height 30
type input "2"
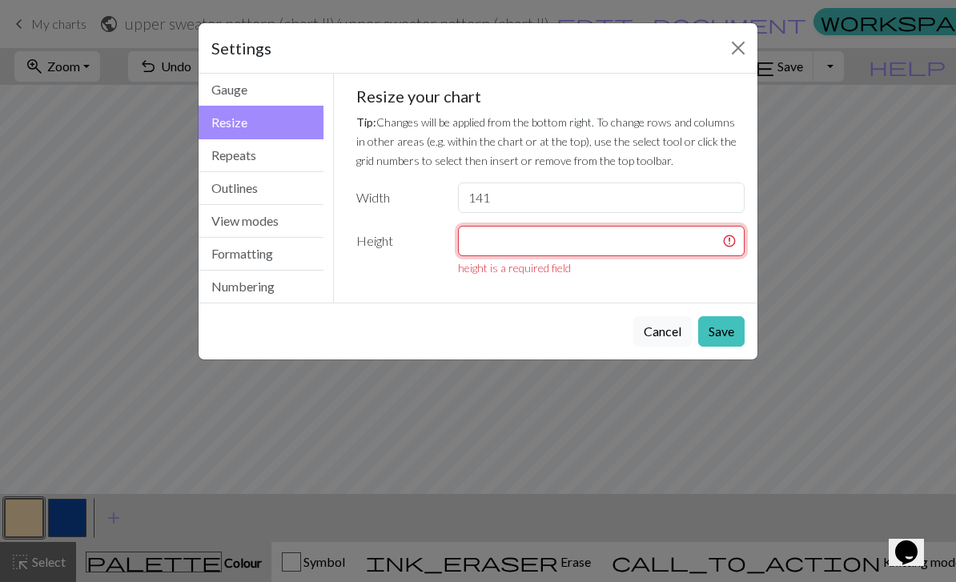
type input "1"
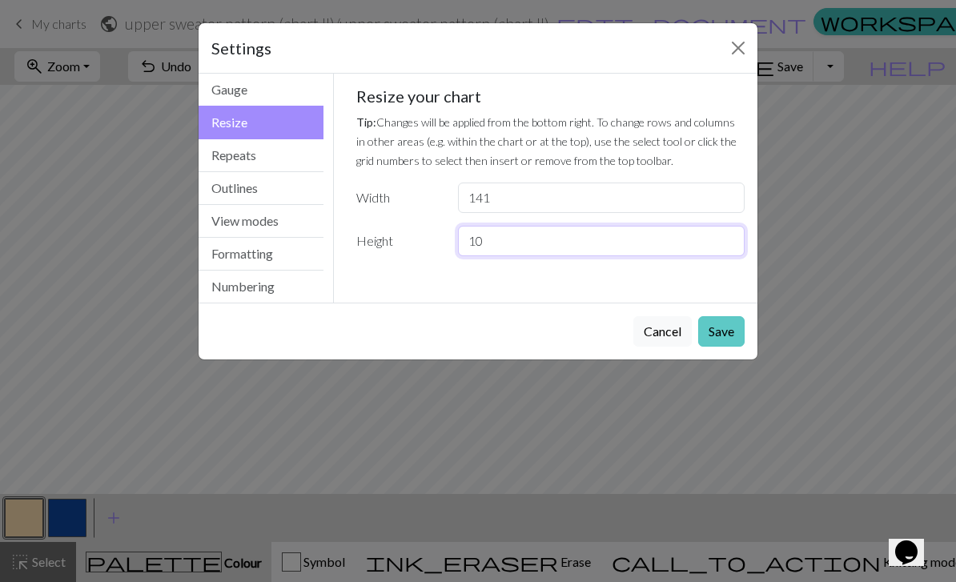
type input "10"
click at [730, 334] on button "Save" at bounding box center [721, 331] width 46 height 30
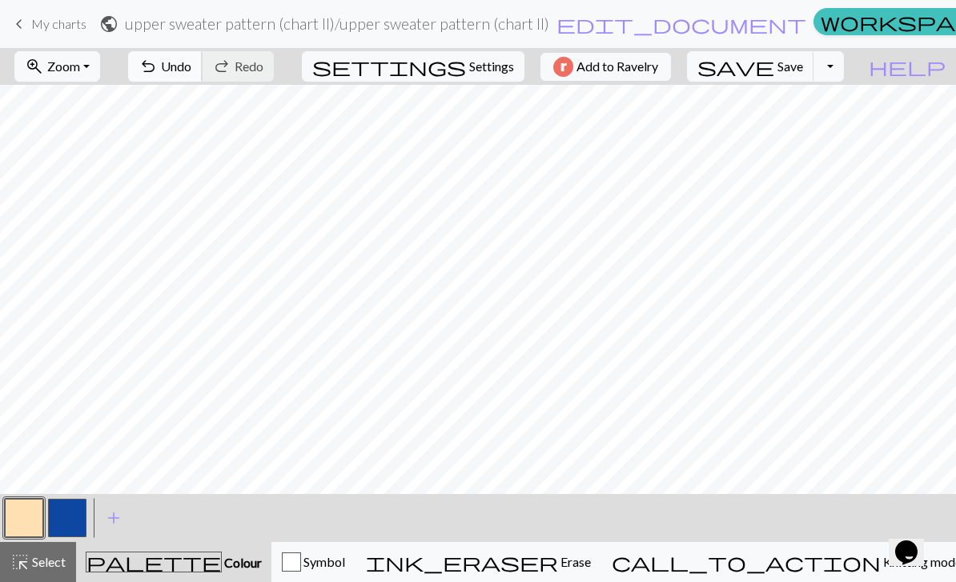
click at [191, 62] on span "Undo" at bounding box center [176, 65] width 30 height 15
click at [68, 556] on button "highlight_alt Select Select" at bounding box center [38, 562] width 76 height 40
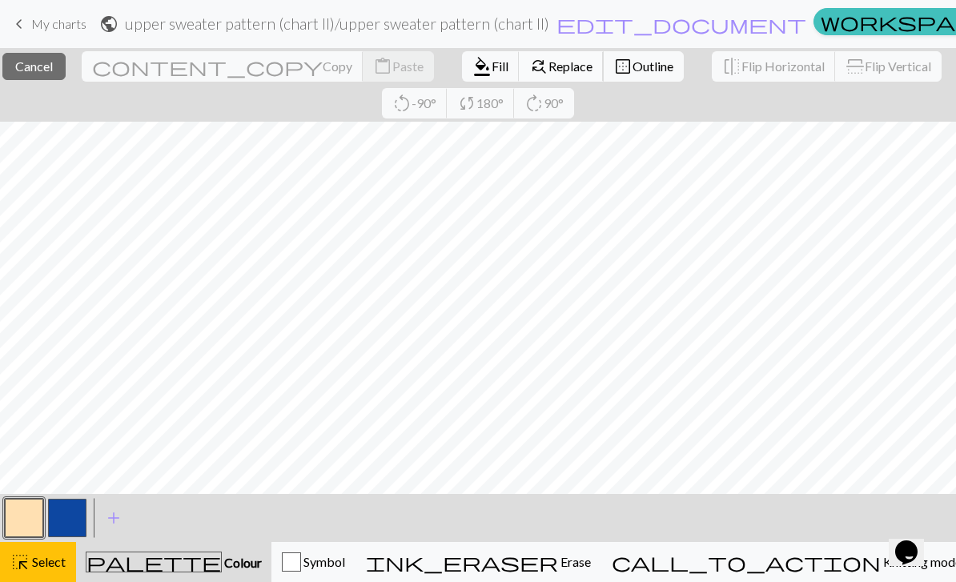
click at [549, 67] on span "Replace" at bounding box center [571, 65] width 44 height 15
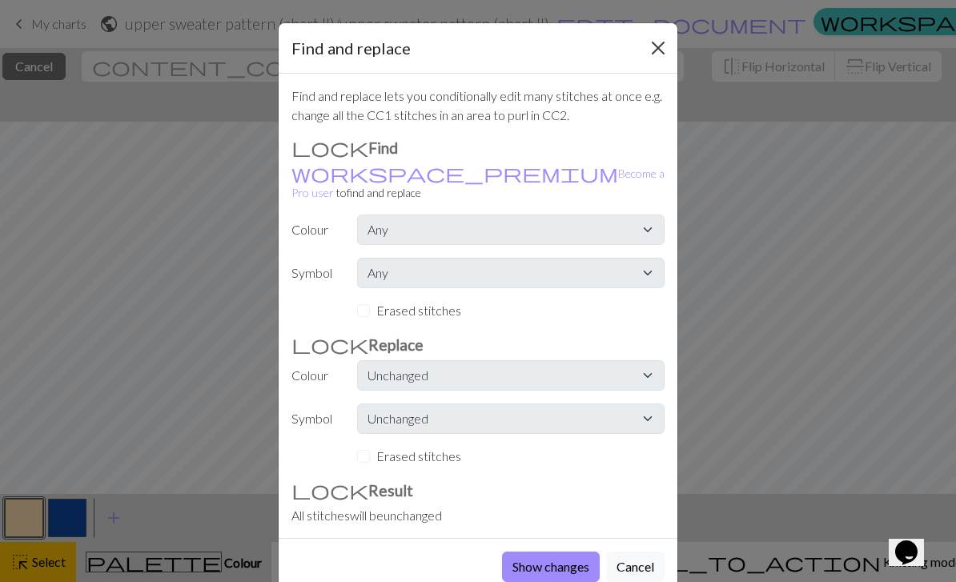
click at [663, 44] on button "Close" at bounding box center [659, 48] width 26 height 26
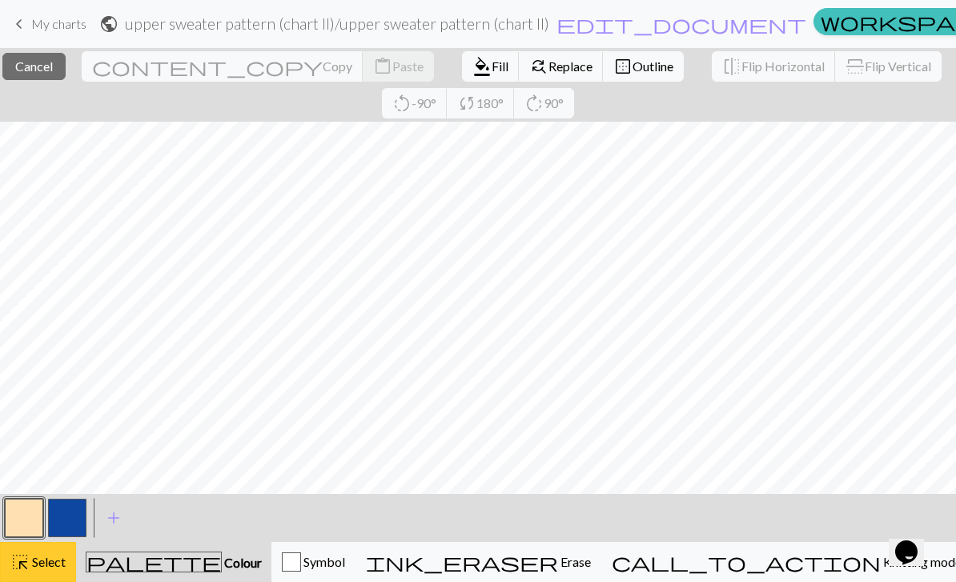
click at [42, 575] on button "highlight_alt Select Select" at bounding box center [38, 562] width 76 height 40
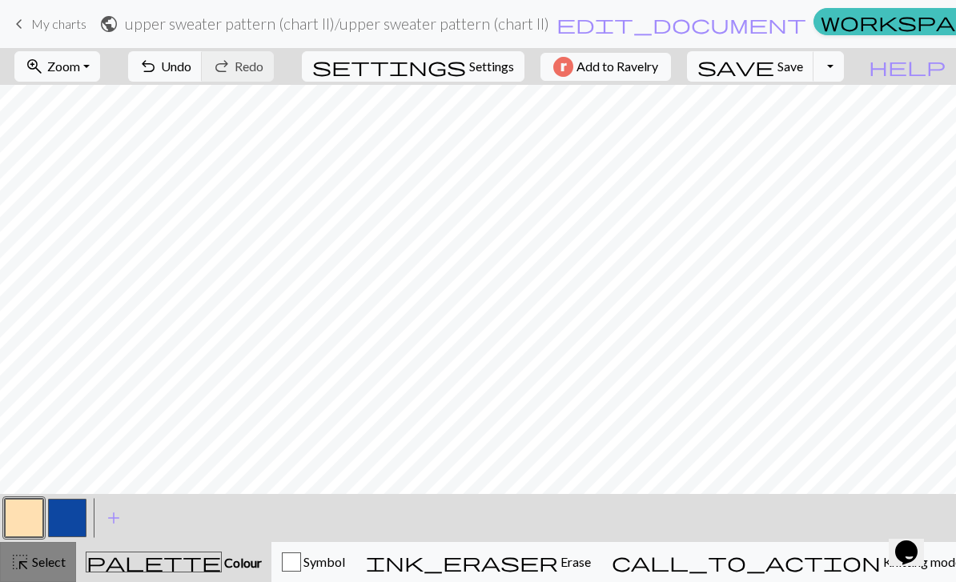
click at [48, 569] on span "Select" at bounding box center [48, 561] width 36 height 15
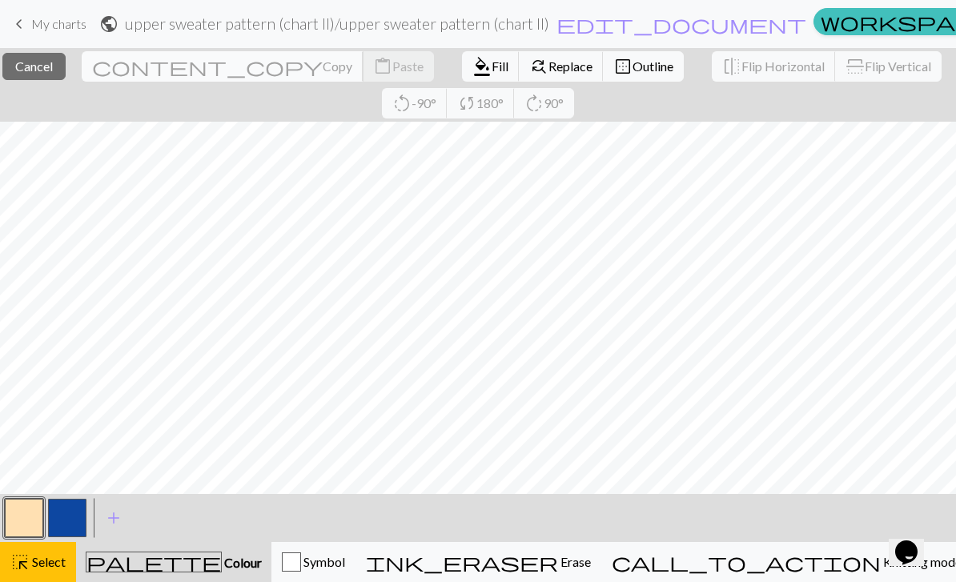
click at [323, 67] on span "Copy" at bounding box center [338, 65] width 30 height 15
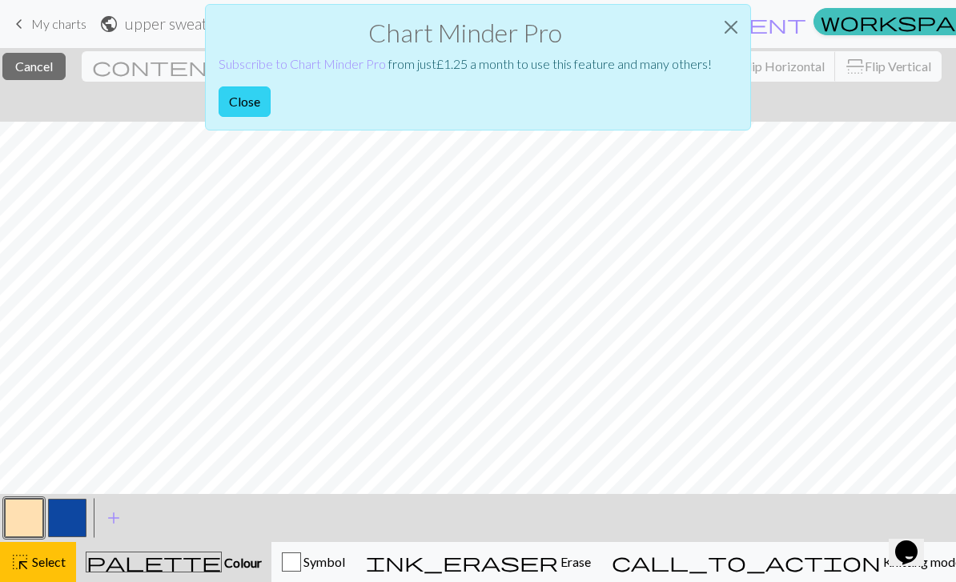
click at [240, 99] on button "Close" at bounding box center [245, 101] width 52 height 30
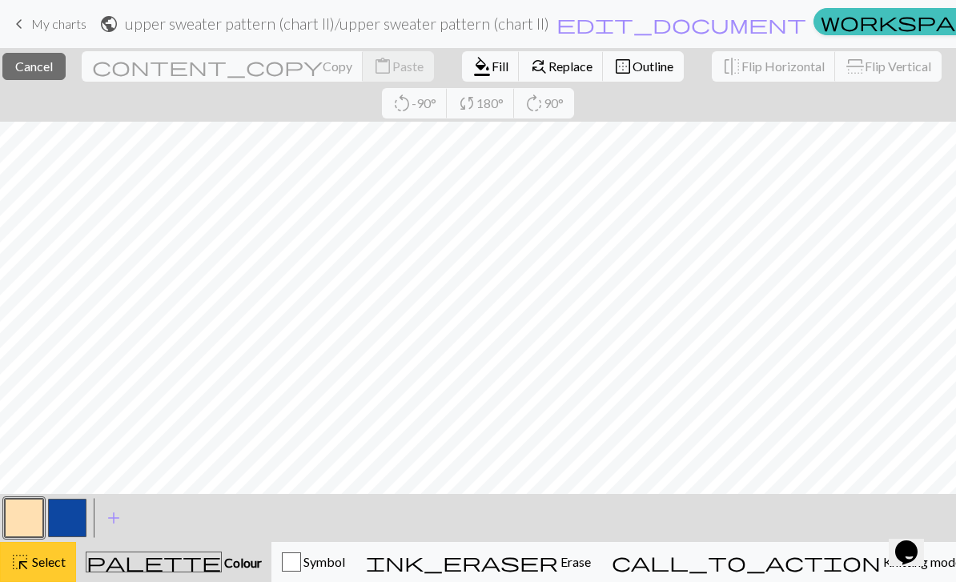
click at [59, 569] on span "Select" at bounding box center [48, 561] width 36 height 15
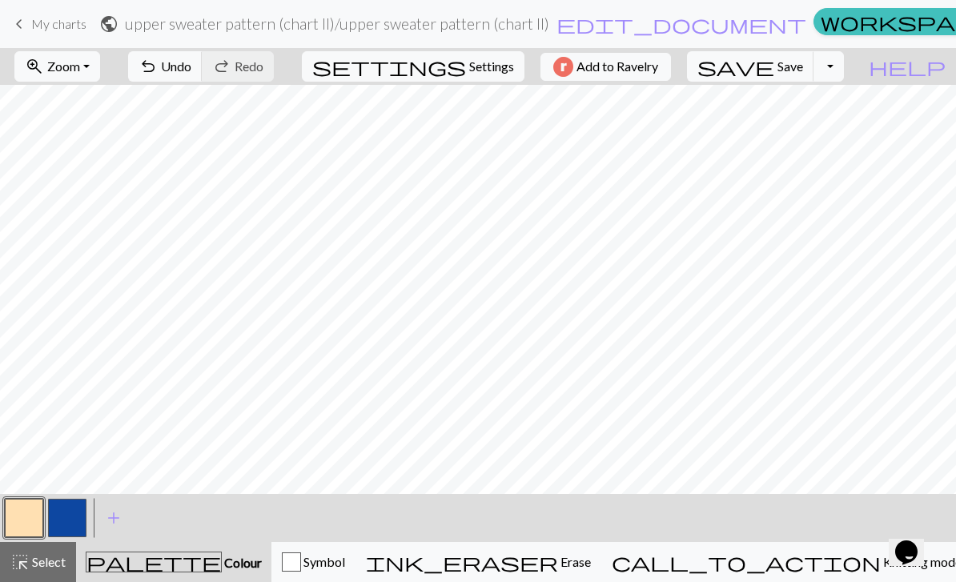
click at [76, 517] on button "button" at bounding box center [67, 518] width 38 height 38
click at [36, 532] on button "button" at bounding box center [24, 518] width 38 height 38
click at [69, 536] on button "button" at bounding box center [67, 518] width 38 height 38
click at [21, 537] on button "button" at bounding box center [24, 518] width 38 height 38
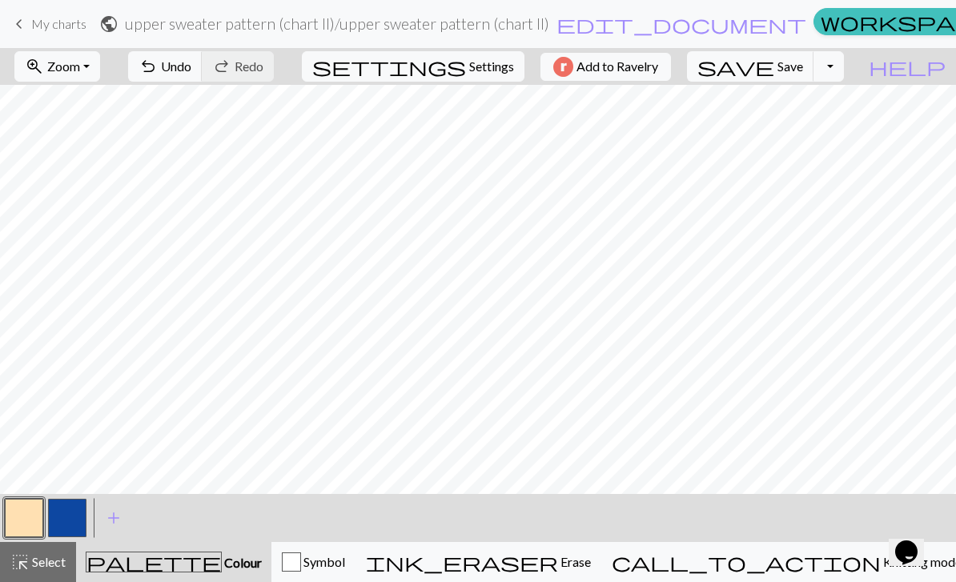
click at [66, 528] on button "button" at bounding box center [67, 518] width 38 height 38
click at [32, 507] on button "button" at bounding box center [24, 518] width 38 height 38
click at [73, 529] on button "button" at bounding box center [67, 518] width 38 height 38
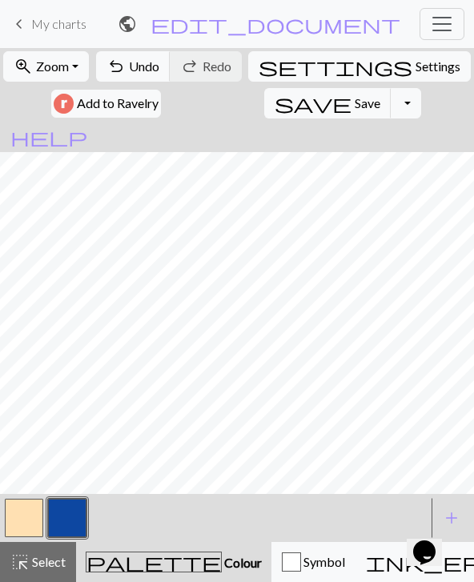
scroll to position [7, 2437]
click at [416, 70] on span "Settings" at bounding box center [438, 66] width 45 height 19
select select "aran"
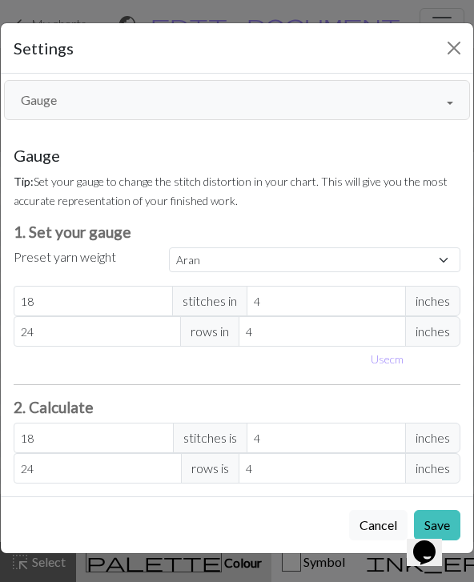
click at [240, 119] on button "Gauge" at bounding box center [237, 100] width 466 height 40
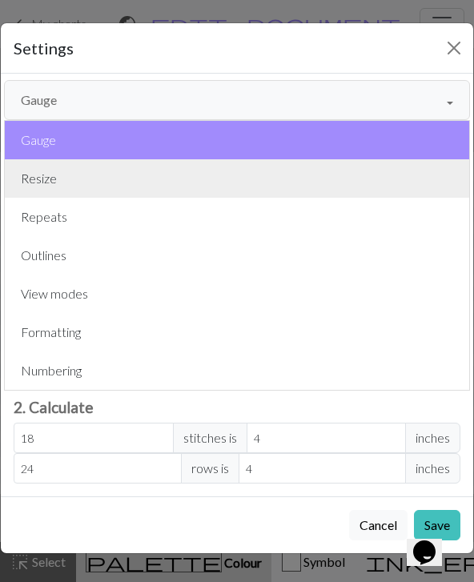
click at [79, 182] on button "Resize" at bounding box center [237, 178] width 465 height 38
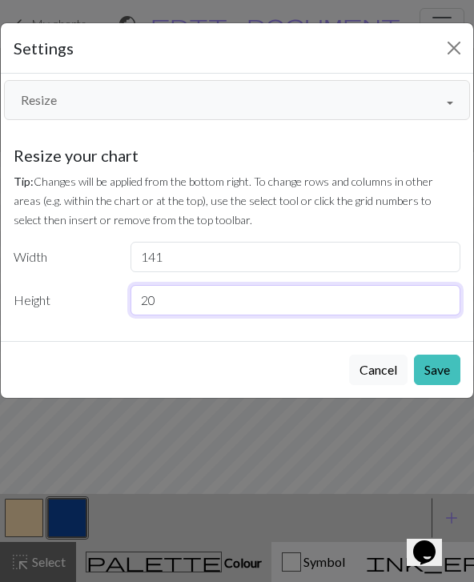
click at [183, 307] on input "20" at bounding box center [296, 300] width 331 height 30
type input "2"
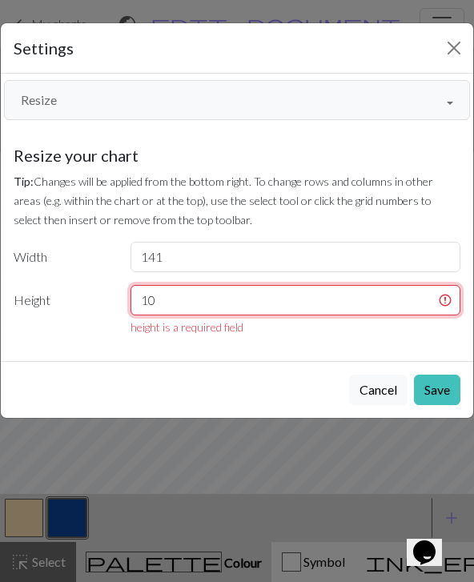
type input "10"
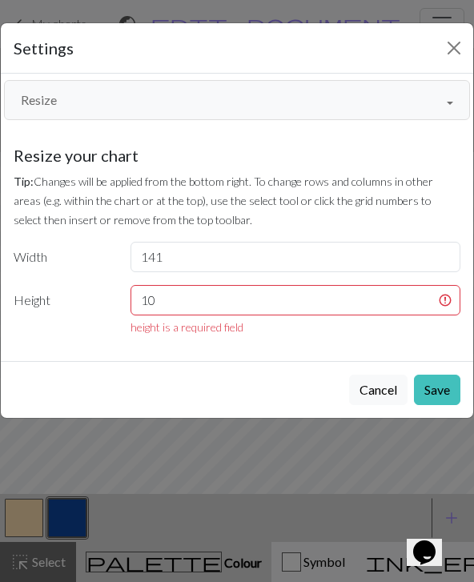
click at [403, 511] on div "Settings Resize Gauge Resize Repeats Outlines View modes Formatting Numbering G…" at bounding box center [237, 291] width 474 height 582
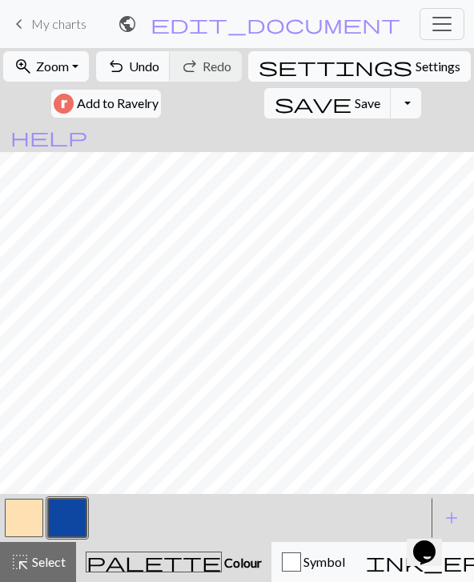
click at [416, 63] on span "Settings" at bounding box center [438, 66] width 45 height 19
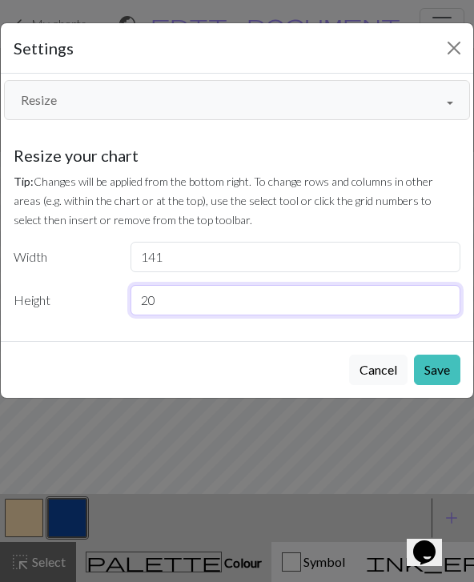
type input "2"
type input "10"
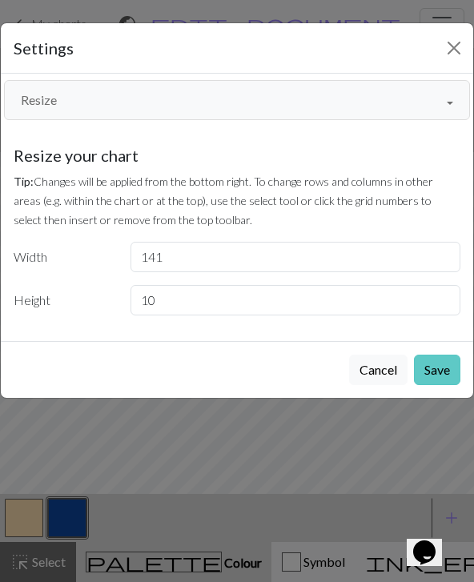
click at [444, 356] on button "Save" at bounding box center [437, 370] width 46 height 30
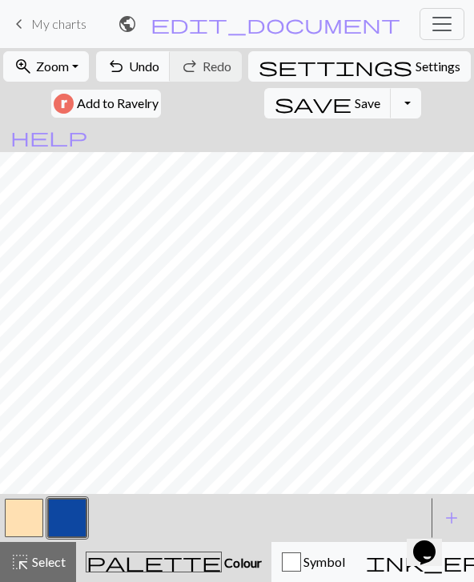
click at [30, 529] on button "button" at bounding box center [24, 518] width 38 height 38
click at [416, 74] on span "Settings" at bounding box center [438, 66] width 45 height 19
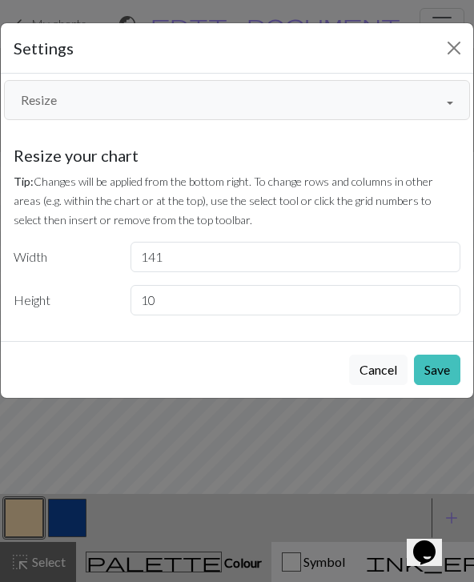
click at [280, 108] on button "Resize" at bounding box center [237, 100] width 466 height 40
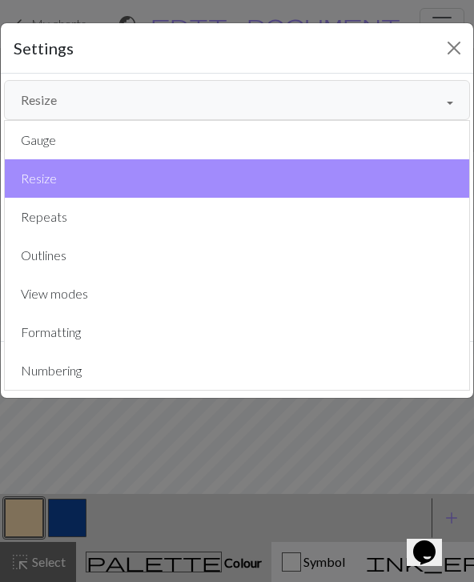
click at [348, 94] on button "Resize" at bounding box center [237, 100] width 466 height 40
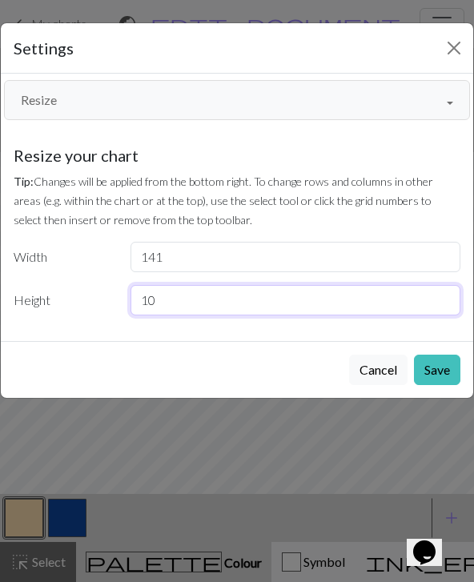
click at [192, 307] on input "10" at bounding box center [296, 300] width 331 height 30
type input "11"
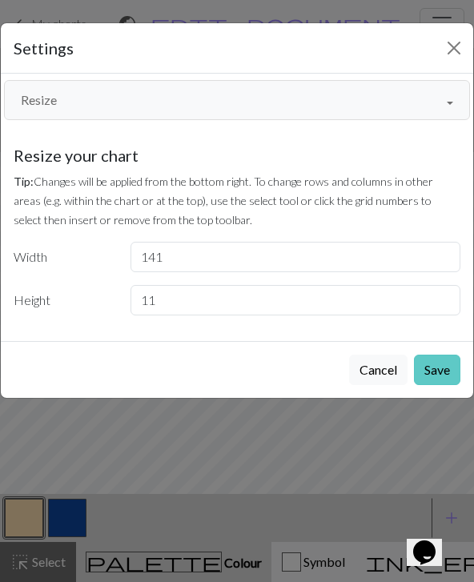
click at [445, 364] on button "Save" at bounding box center [437, 370] width 46 height 30
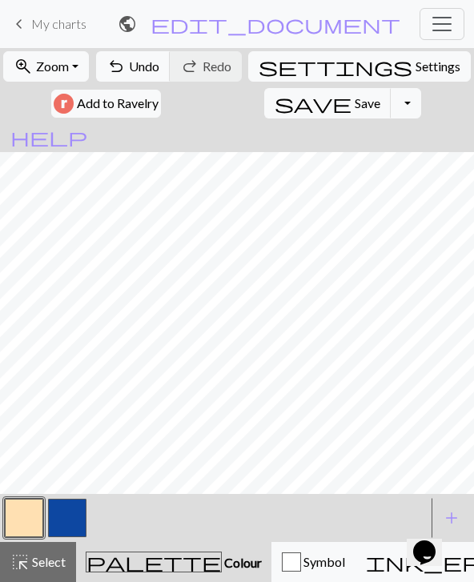
click at [32, 524] on button "button" at bounding box center [24, 518] width 38 height 38
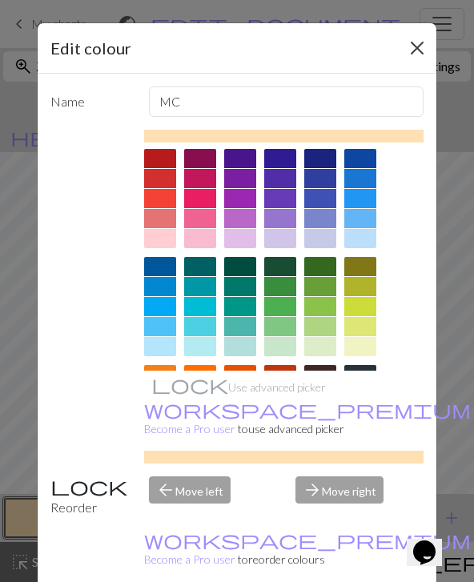
click at [405, 39] on button "Close" at bounding box center [417, 48] width 26 height 26
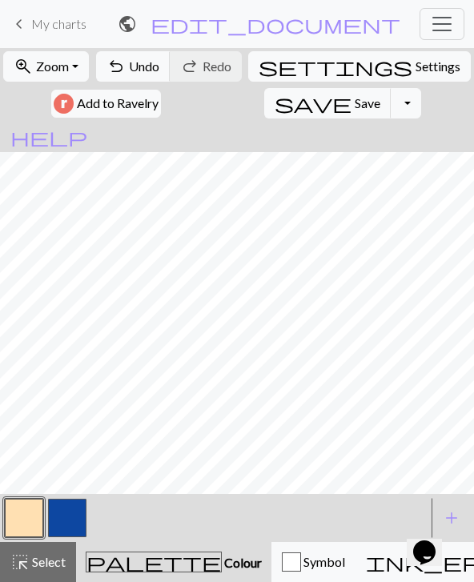
click at [64, 514] on button "button" at bounding box center [67, 518] width 38 height 38
click at [28, 509] on button "button" at bounding box center [24, 518] width 38 height 38
click at [64, 520] on button "button" at bounding box center [67, 518] width 38 height 38
click at [26, 530] on button "button" at bounding box center [24, 518] width 38 height 38
click at [69, 524] on button "button" at bounding box center [67, 518] width 38 height 38
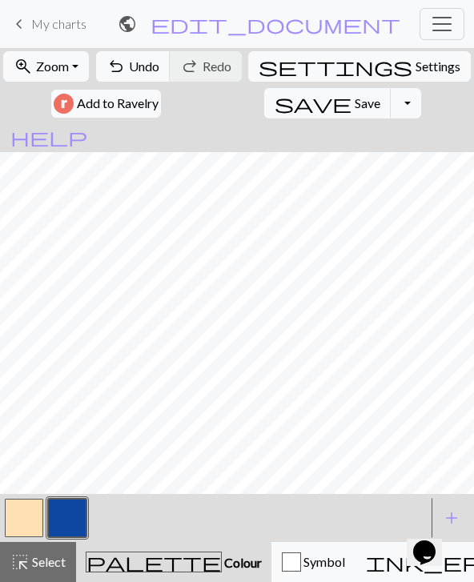
scroll to position [0, 2408]
click at [20, 535] on button "button" at bounding box center [24, 518] width 38 height 38
click at [66, 505] on button "button" at bounding box center [67, 518] width 38 height 38
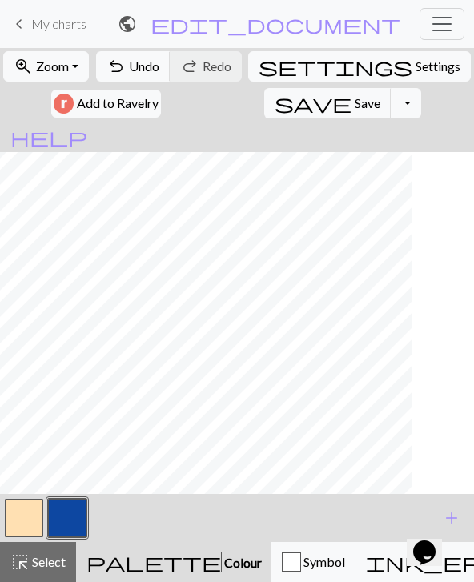
scroll to position [0, 2165]
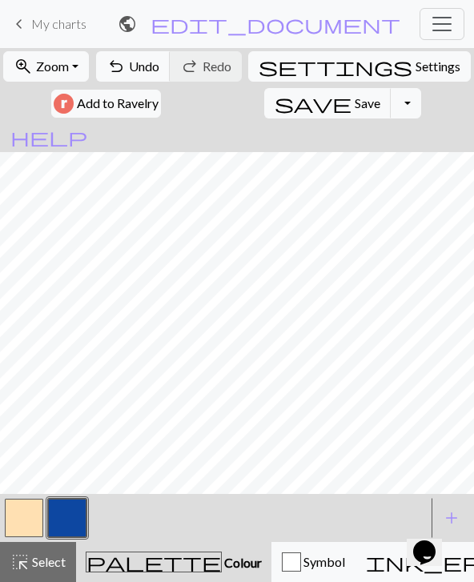
click at [42, 504] on button "button" at bounding box center [24, 518] width 38 height 38
click at [74, 522] on button "button" at bounding box center [67, 518] width 38 height 38
click at [28, 517] on button "button" at bounding box center [24, 518] width 38 height 38
click at [74, 520] on button "button" at bounding box center [67, 518] width 38 height 38
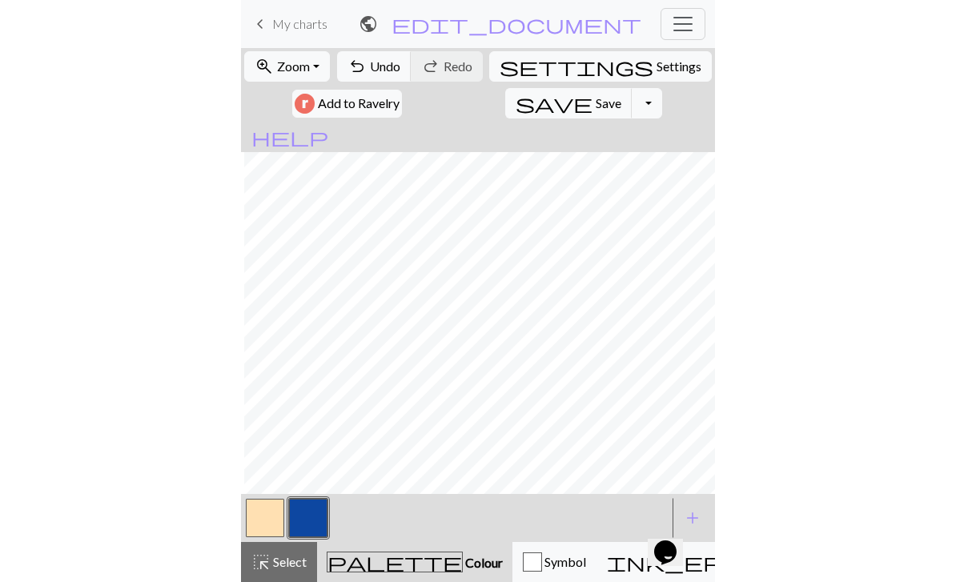
scroll to position [0, 1782]
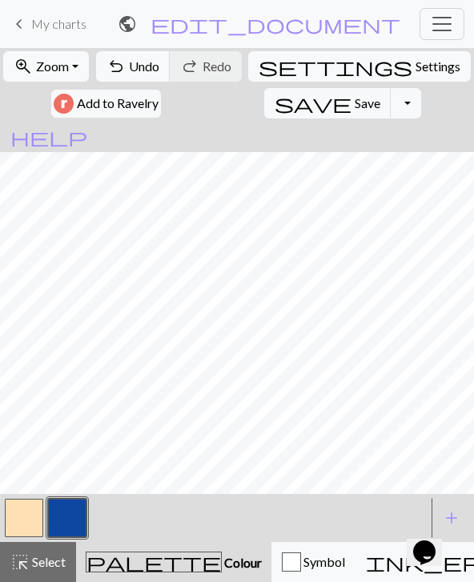
click at [65, 509] on button "button" at bounding box center [67, 518] width 38 height 38
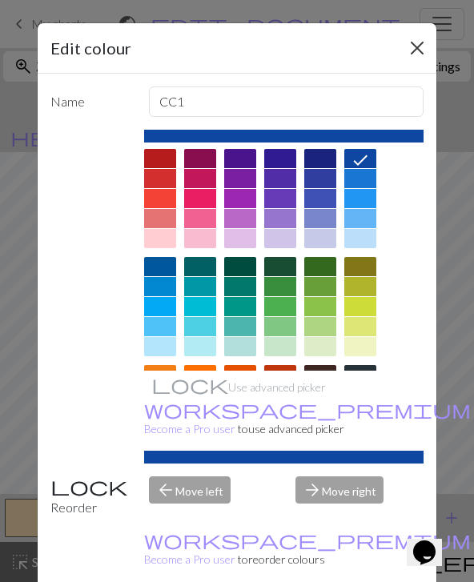
click at [410, 39] on button "Close" at bounding box center [417, 48] width 26 height 26
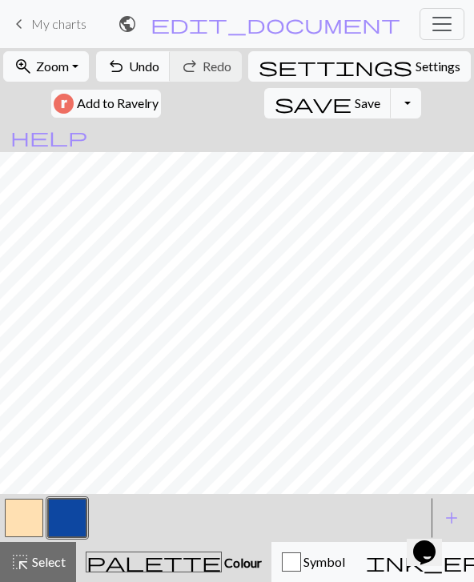
click at [222, 557] on span "Colour" at bounding box center [242, 562] width 40 height 15
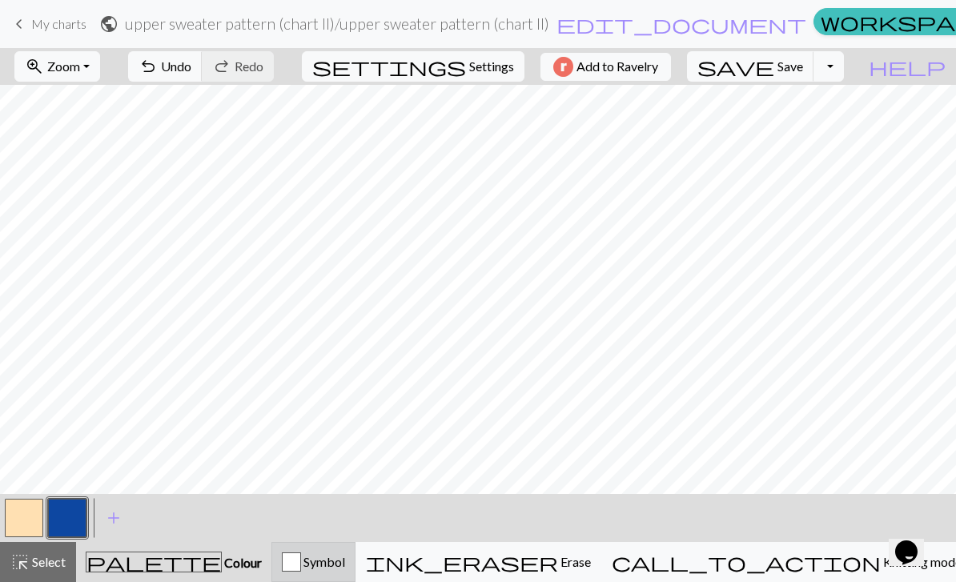
click at [301, 555] on div "button" at bounding box center [291, 562] width 19 height 19
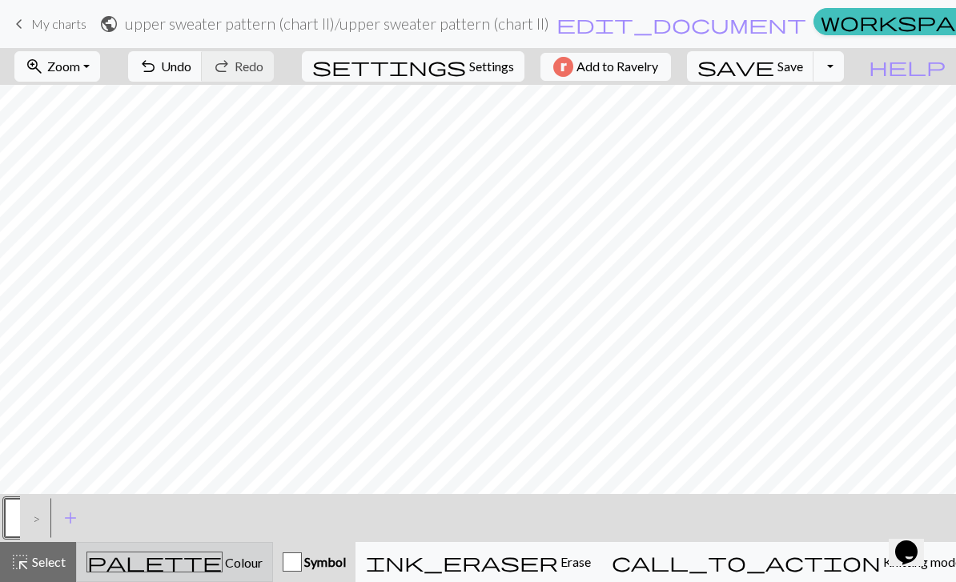
click at [231, 558] on div "palette Colour Colour" at bounding box center [174, 562] width 176 height 21
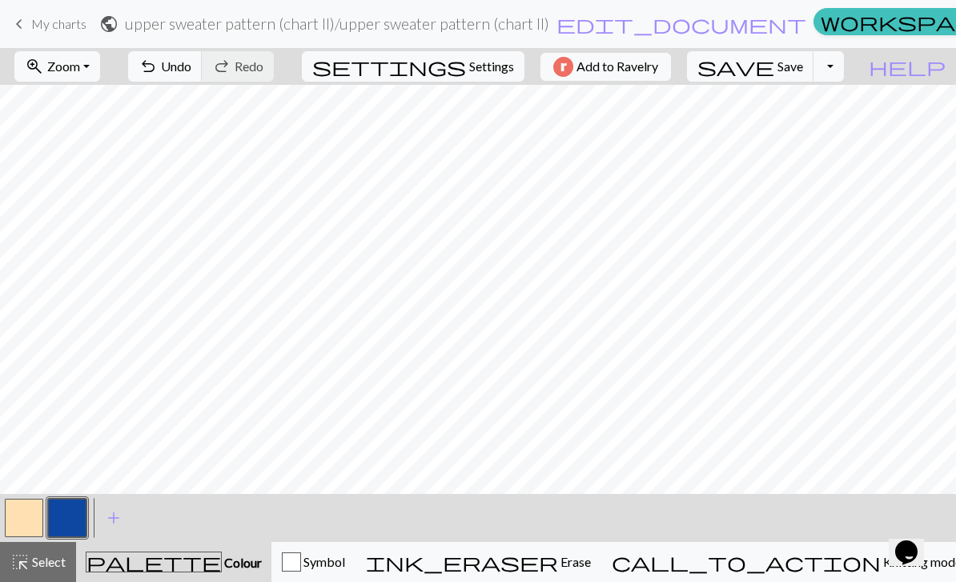
click at [69, 525] on button "button" at bounding box center [67, 518] width 38 height 38
click at [69, 525] on div "Edit colour Name CC1 Use advanced picker workspace_premium Become a Pro user to…" at bounding box center [478, 291] width 956 height 582
click at [29, 523] on button "button" at bounding box center [24, 518] width 38 height 38
click at [71, 518] on button "button" at bounding box center [67, 518] width 38 height 38
click at [37, 508] on button "button" at bounding box center [24, 518] width 38 height 38
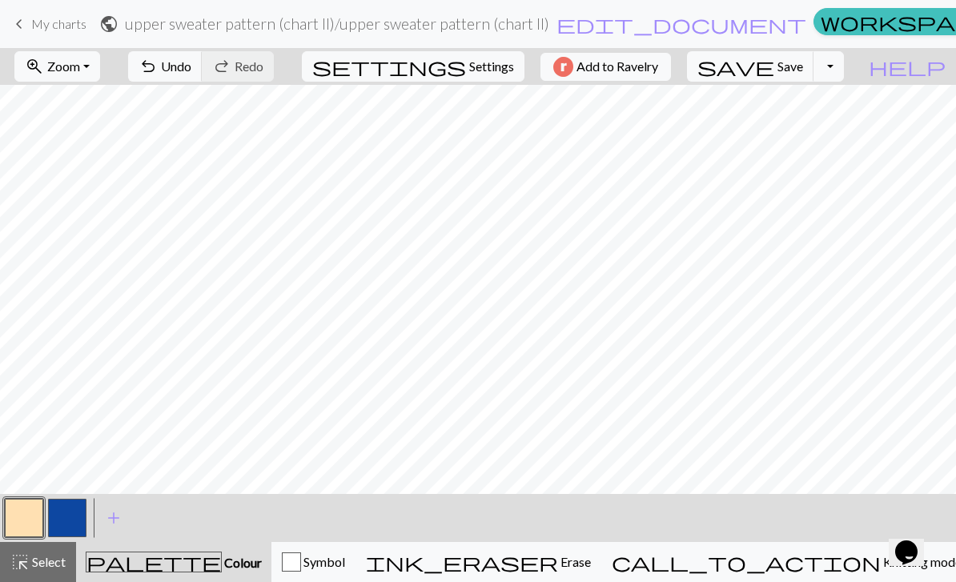
click at [79, 506] on button "button" at bounding box center [67, 518] width 38 height 38
click at [85, 520] on button "button" at bounding box center [67, 518] width 38 height 38
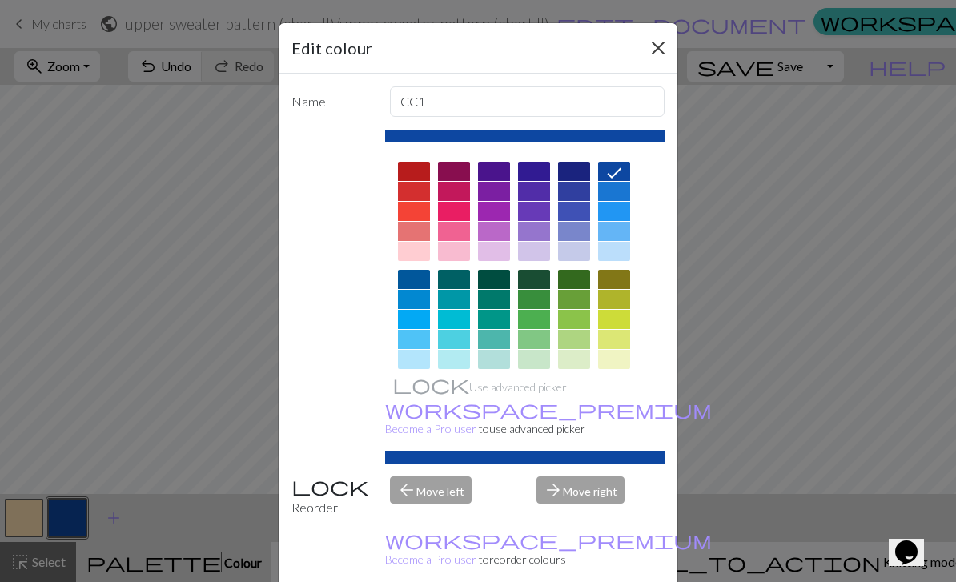
click at [668, 35] on button "Close" at bounding box center [659, 48] width 26 height 26
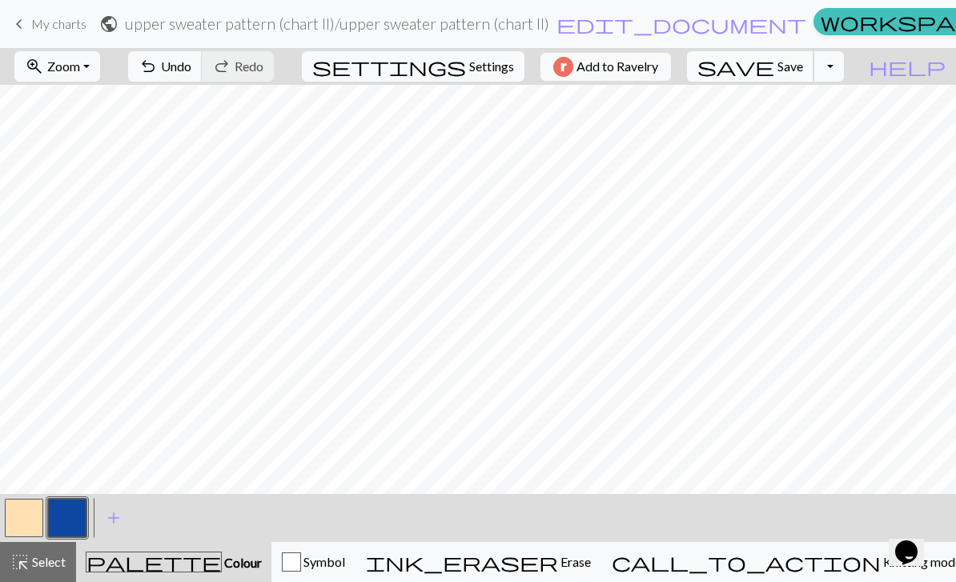
click at [803, 61] on span "Save" at bounding box center [791, 65] width 26 height 15
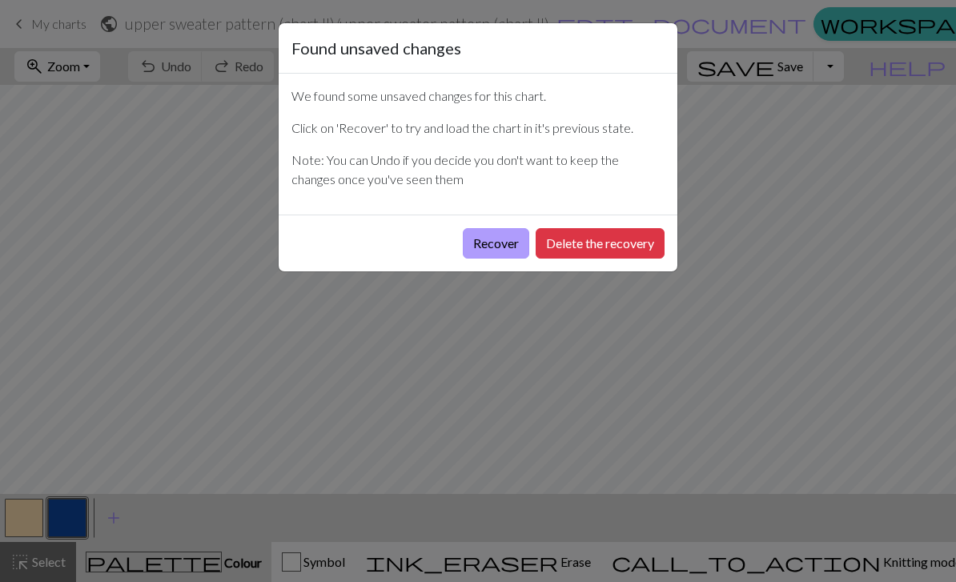
click at [490, 248] on button "Recover" at bounding box center [496, 243] width 66 height 30
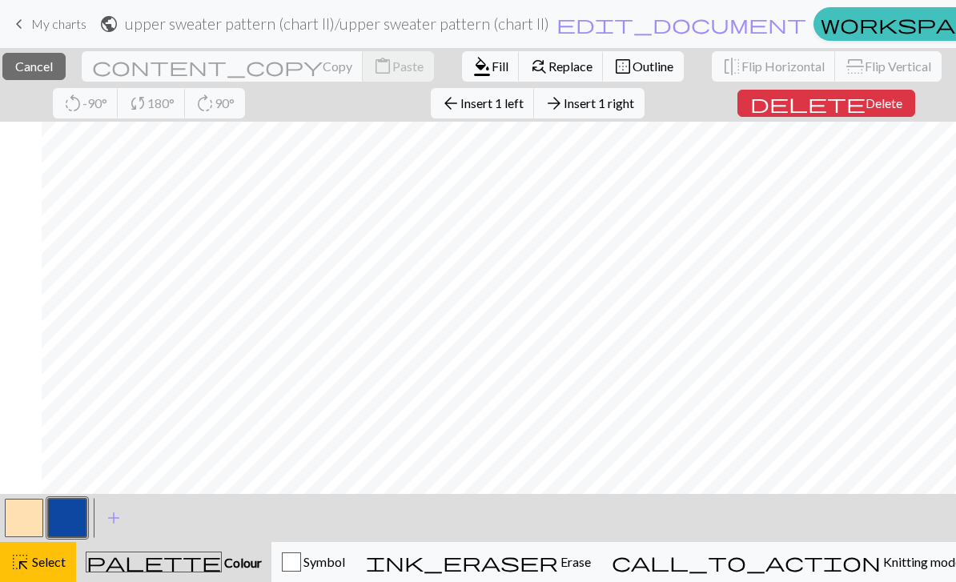
scroll to position [0, 157]
click at [48, 561] on span "Select" at bounding box center [48, 561] width 36 height 15
click at [226, 553] on div "palette Colour Colour" at bounding box center [174, 562] width 176 height 21
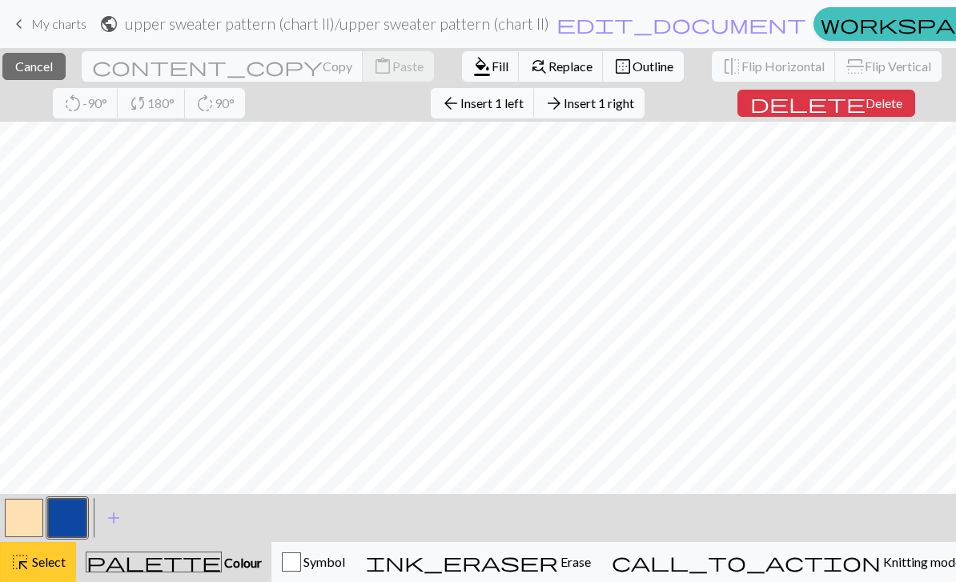
click at [33, 557] on span "Select" at bounding box center [48, 561] width 36 height 15
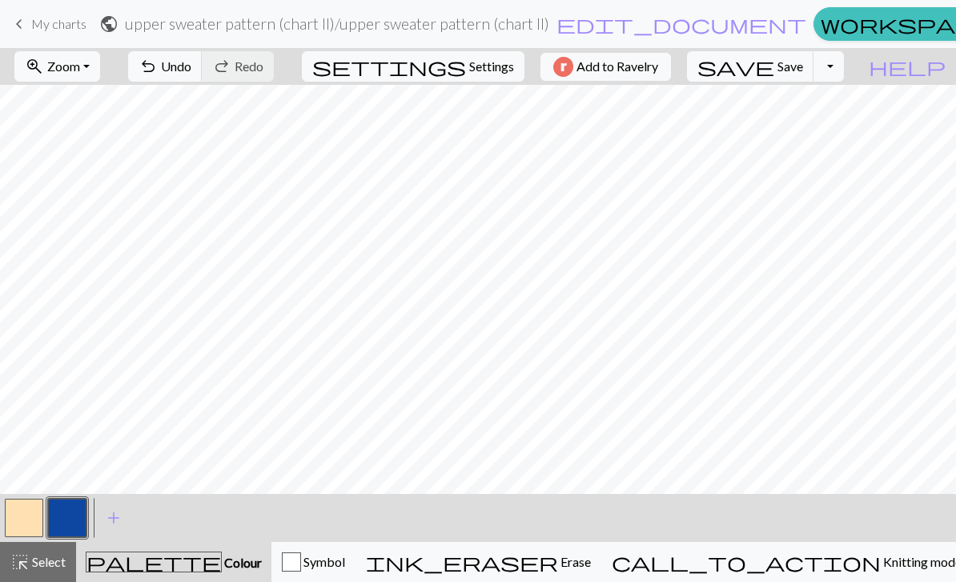
click at [18, 522] on button "button" at bounding box center [24, 518] width 38 height 38
click at [70, 535] on button "button" at bounding box center [67, 518] width 38 height 38
click at [35, 517] on button "button" at bounding box center [24, 518] width 38 height 38
click at [74, 513] on button "button" at bounding box center [67, 518] width 38 height 38
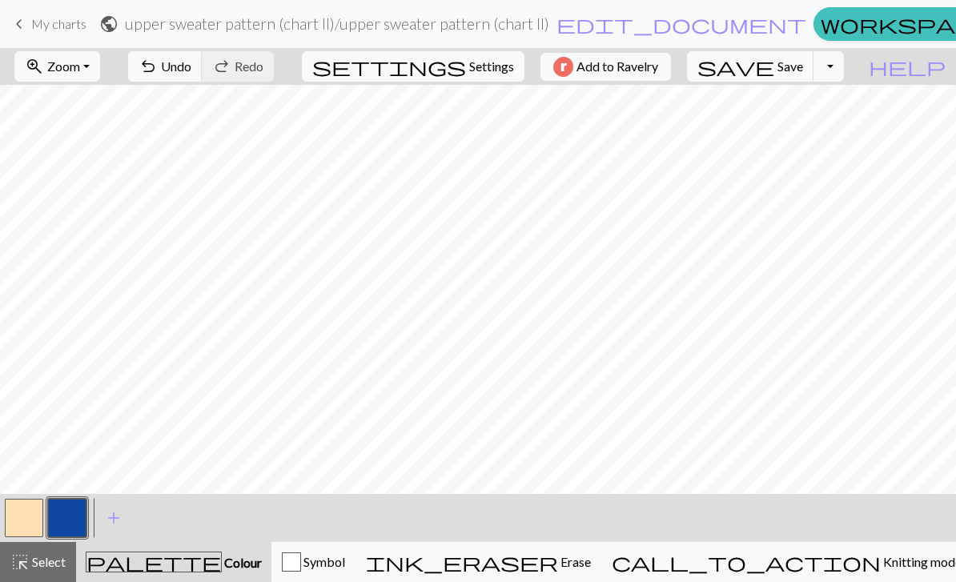
click at [28, 518] on button "button" at bounding box center [24, 518] width 38 height 38
click at [31, 514] on button "button" at bounding box center [24, 518] width 38 height 38
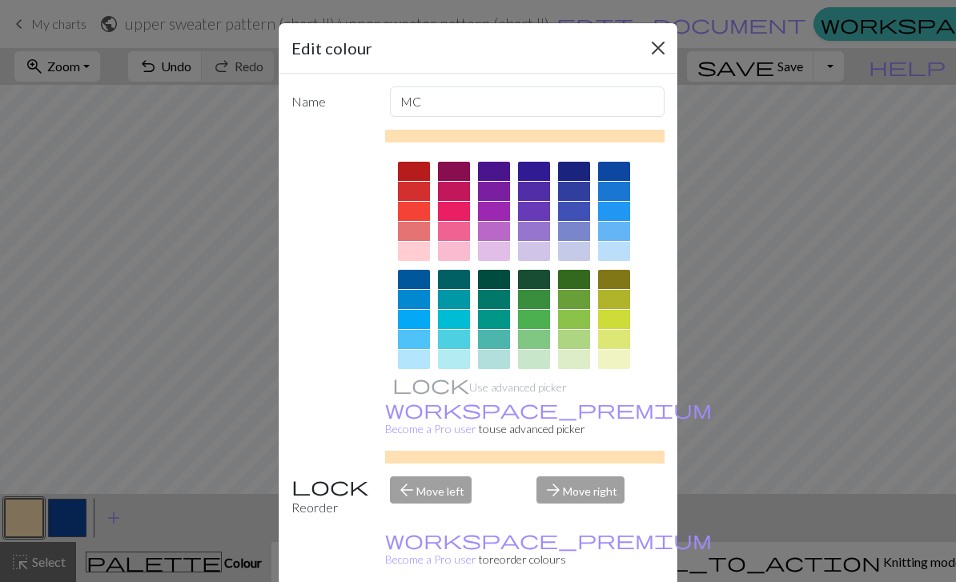
click at [657, 46] on button "Close" at bounding box center [659, 48] width 26 height 26
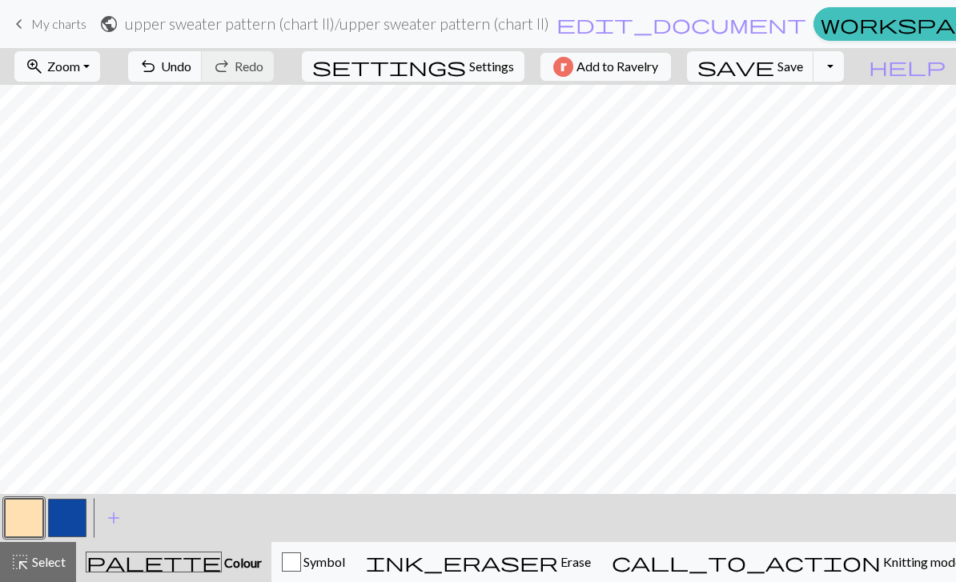
click at [78, 521] on button "button" at bounding box center [67, 518] width 38 height 38
click at [19, 521] on button "button" at bounding box center [24, 518] width 38 height 38
click at [71, 522] on button "button" at bounding box center [67, 518] width 38 height 38
click at [18, 525] on button "button" at bounding box center [24, 518] width 38 height 38
click at [70, 533] on button "button" at bounding box center [67, 518] width 38 height 38
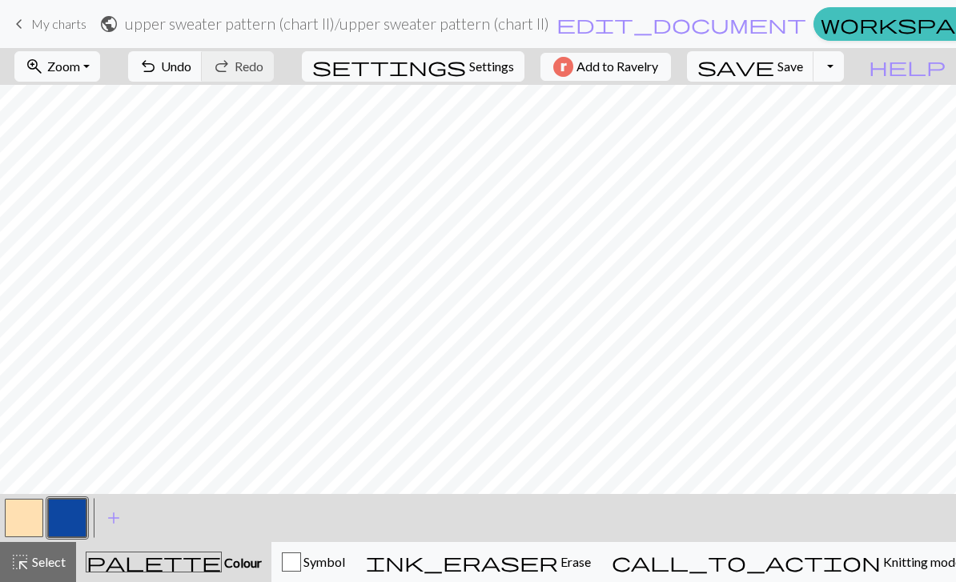
click at [16, 523] on button "button" at bounding box center [24, 518] width 38 height 38
click at [64, 517] on button "button" at bounding box center [67, 518] width 38 height 38
click at [17, 521] on button "button" at bounding box center [24, 518] width 38 height 38
click at [68, 523] on button "button" at bounding box center [67, 518] width 38 height 38
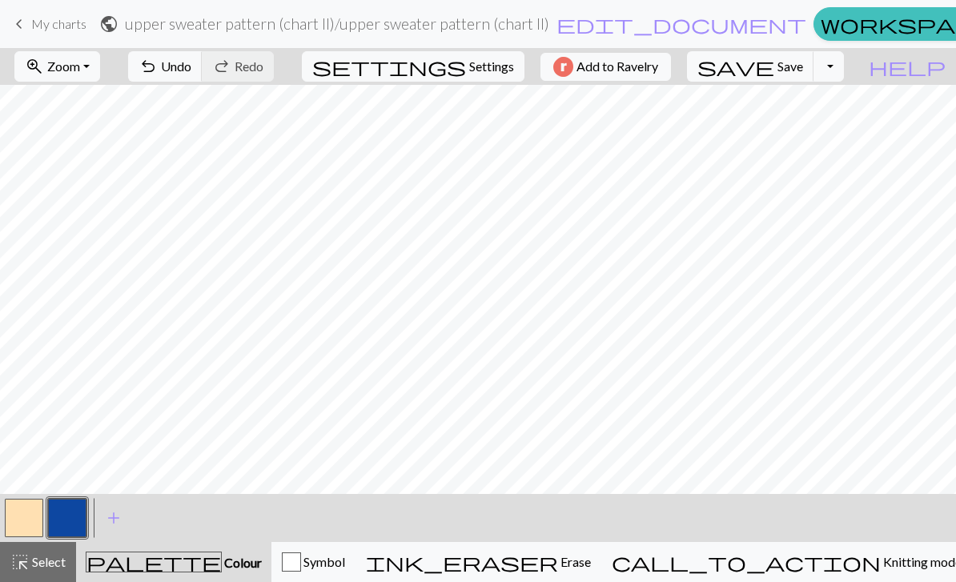
click at [30, 520] on button "button" at bounding box center [24, 518] width 38 height 38
click at [29, 519] on button "button" at bounding box center [24, 518] width 38 height 38
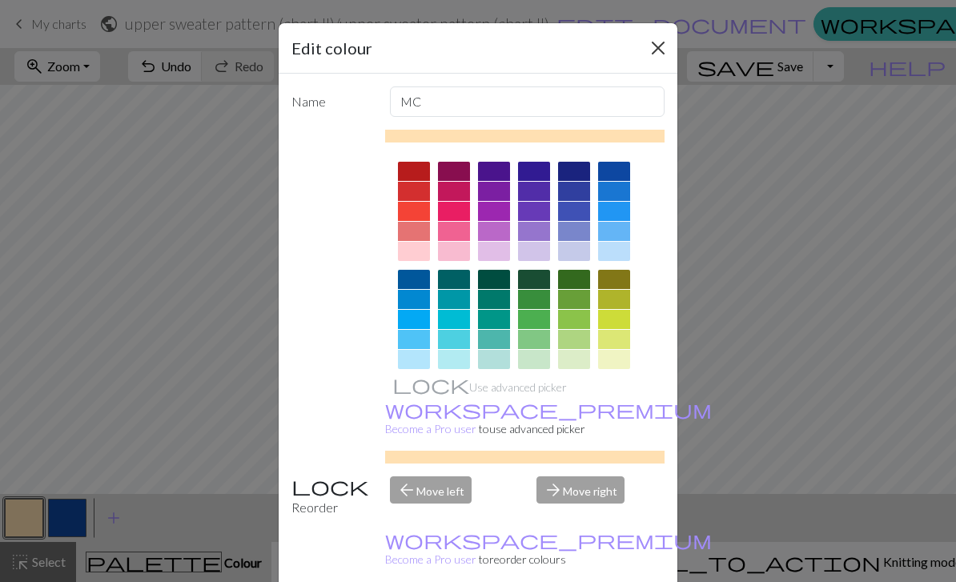
click at [647, 50] on button "Close" at bounding box center [659, 48] width 26 height 26
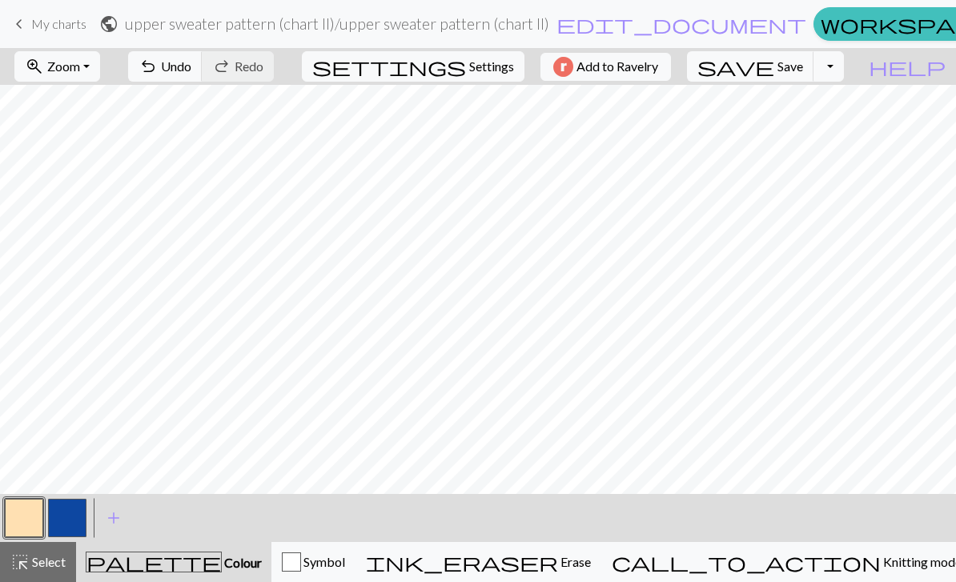
click at [56, 517] on button "button" at bounding box center [67, 518] width 38 height 38
click at [33, 517] on button "button" at bounding box center [24, 518] width 38 height 38
click at [74, 512] on button "button" at bounding box center [67, 518] width 38 height 38
click at [36, 525] on button "button" at bounding box center [24, 518] width 38 height 38
click at [82, 515] on button "button" at bounding box center [67, 518] width 38 height 38
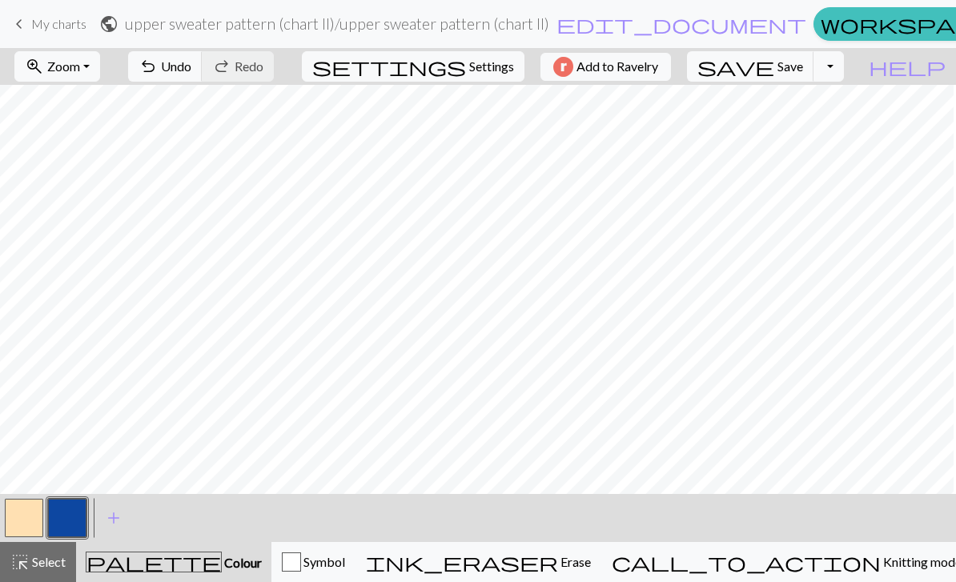
scroll to position [0, 992]
click at [31, 518] on button "button" at bounding box center [24, 518] width 38 height 38
click at [74, 510] on button "button" at bounding box center [67, 518] width 38 height 38
click at [28, 523] on button "button" at bounding box center [24, 518] width 38 height 38
click at [79, 517] on button "button" at bounding box center [67, 518] width 38 height 38
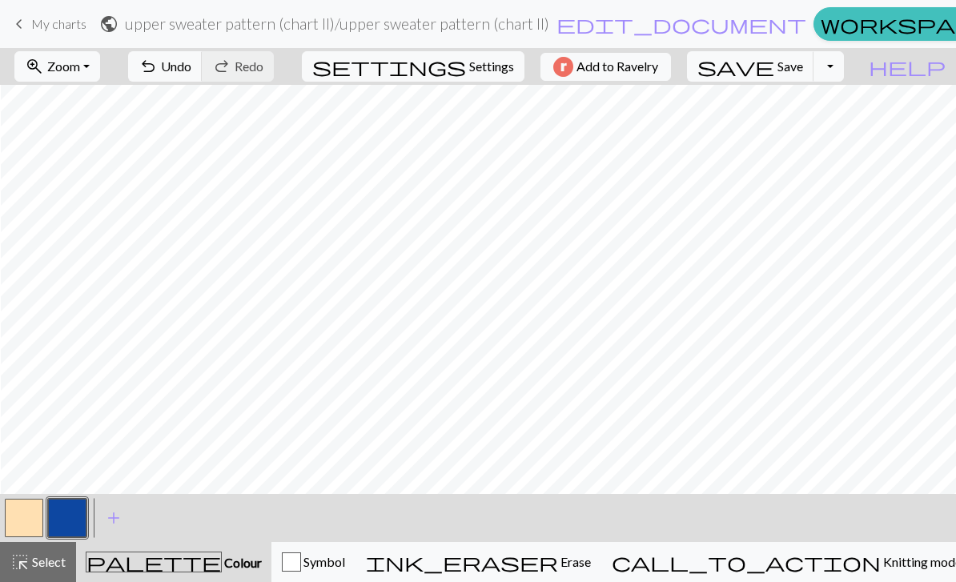
scroll to position [0, 1748]
click at [42, 517] on button "button" at bounding box center [24, 518] width 38 height 38
click at [65, 525] on button "button" at bounding box center [67, 518] width 38 height 38
click at [28, 521] on button "button" at bounding box center [24, 518] width 38 height 38
click at [27, 521] on button "button" at bounding box center [24, 518] width 38 height 38
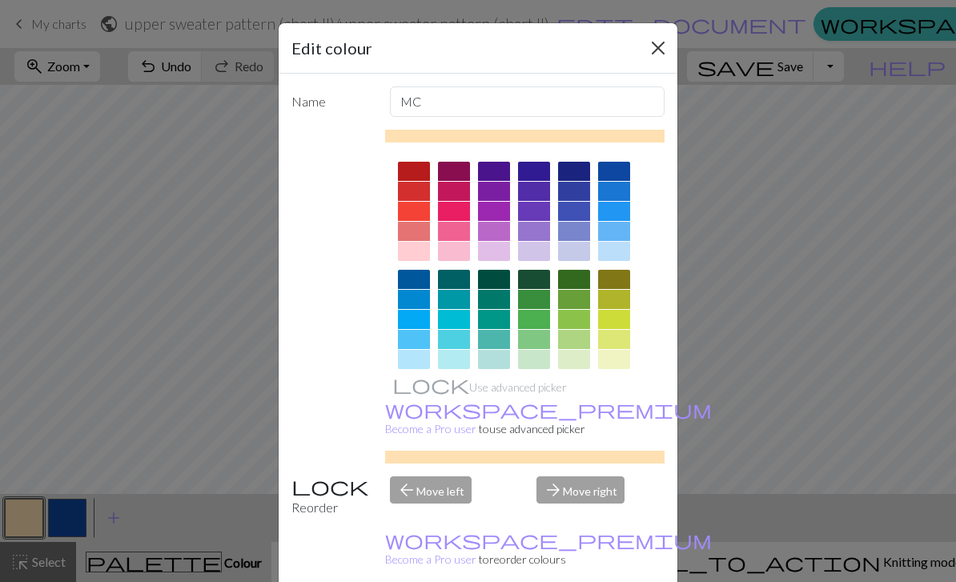
click at [647, 51] on button "Close" at bounding box center [659, 48] width 26 height 26
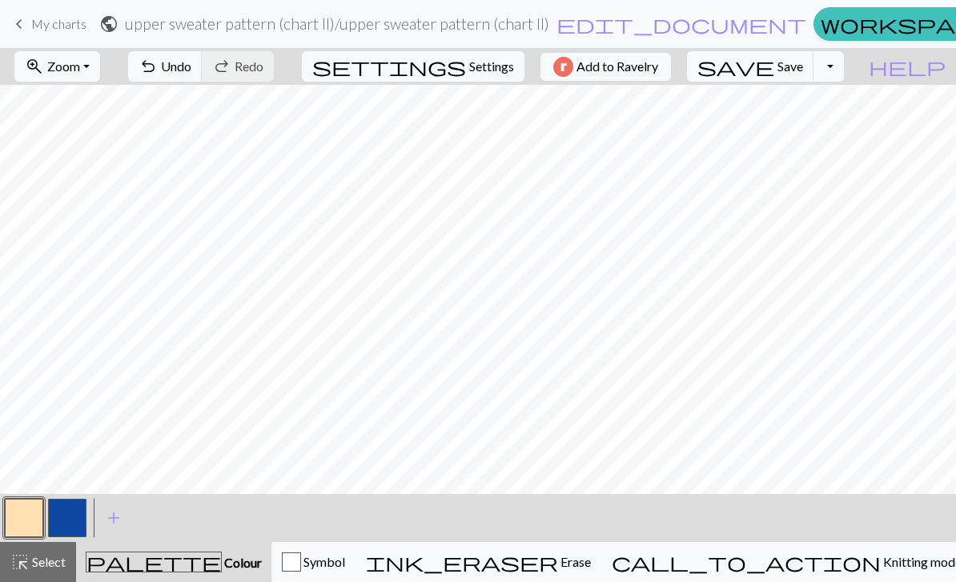
click at [70, 521] on button "button" at bounding box center [67, 518] width 38 height 38
click at [803, 67] on span "Save" at bounding box center [791, 65] width 26 height 15
click at [21, 23] on span "keyboard_arrow_left" at bounding box center [19, 24] width 19 height 22
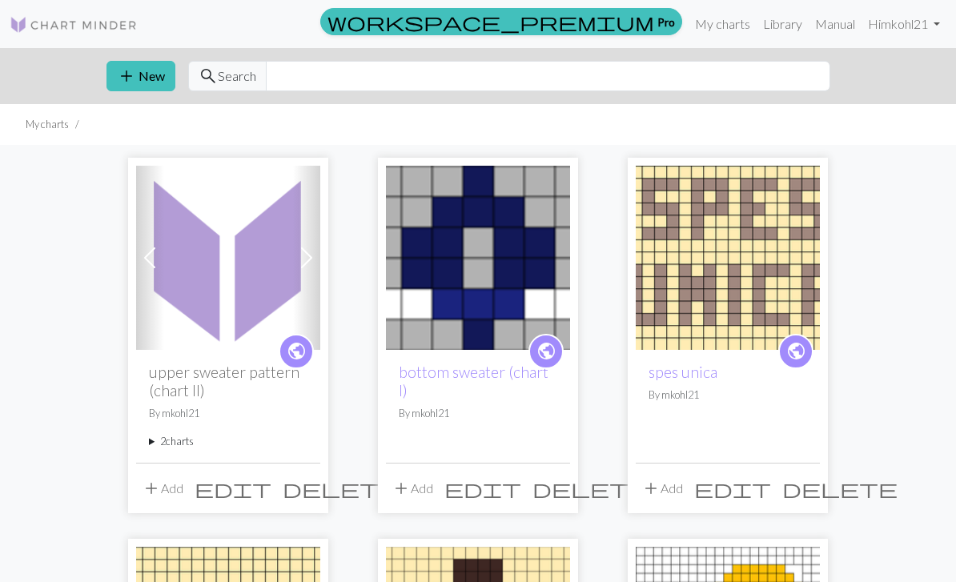
click at [214, 337] on img at bounding box center [228, 258] width 184 height 184
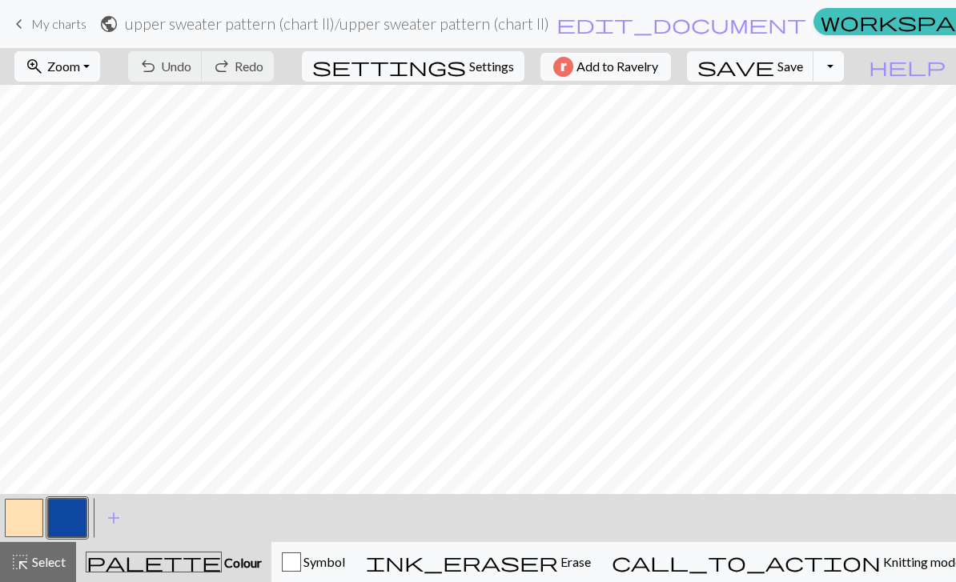
click at [844, 61] on button "Toggle Dropdown" at bounding box center [829, 66] width 30 height 30
click at [844, 66] on button "Toggle Dropdown" at bounding box center [829, 66] width 30 height 30
click at [828, 103] on button "file_copy Save a copy" at bounding box center [711, 102] width 264 height 26
click at [6, 23] on div "keyboard_arrow_left My charts public upper sweater pattern (chart II) / Copy of…" at bounding box center [478, 24] width 956 height 32
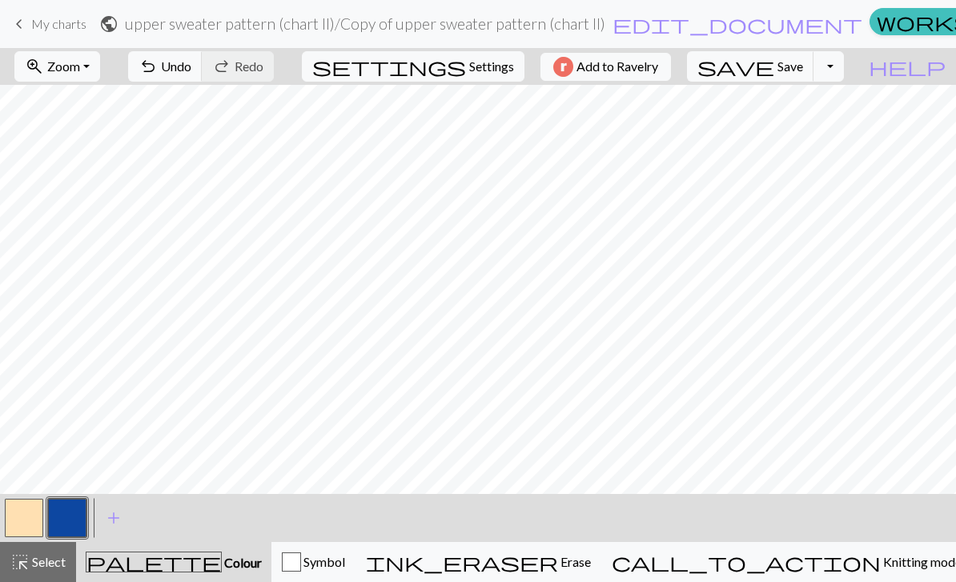
click at [20, 26] on span "keyboard_arrow_left" at bounding box center [19, 24] width 19 height 22
click at [803, 69] on span "Save" at bounding box center [791, 65] width 26 height 15
click at [25, 25] on div "Chart saved" at bounding box center [478, 31] width 956 height 63
click at [25, 25] on span "keyboard_arrow_left" at bounding box center [19, 24] width 19 height 22
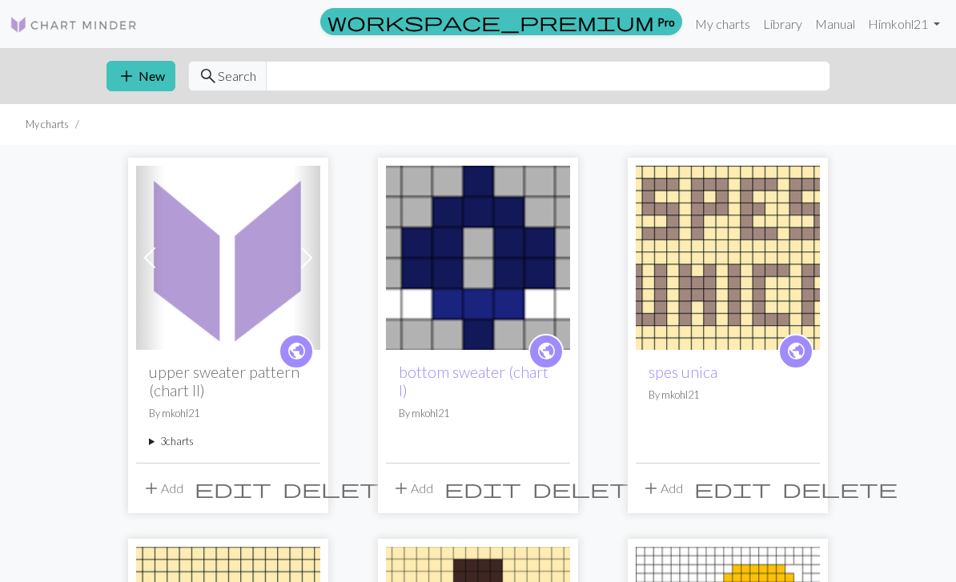
click at [300, 259] on span at bounding box center [307, 258] width 26 height 26
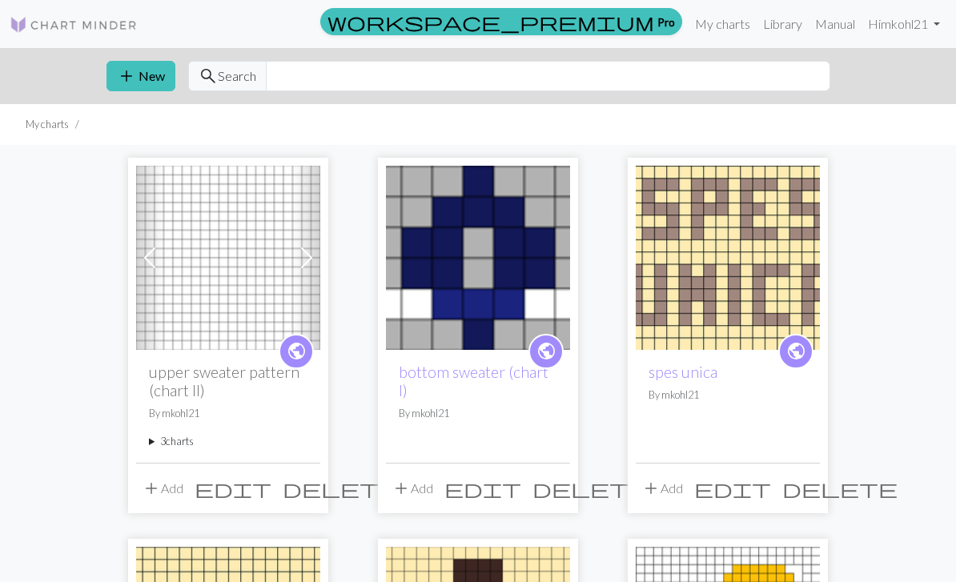
click at [300, 259] on span at bounding box center [307, 258] width 26 height 26
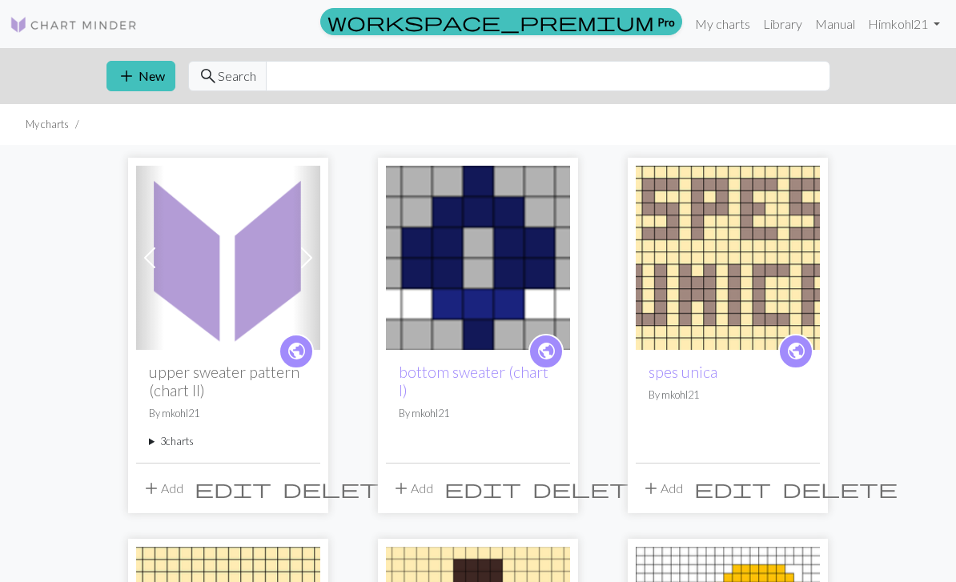
click at [158, 263] on span at bounding box center [150, 258] width 26 height 26
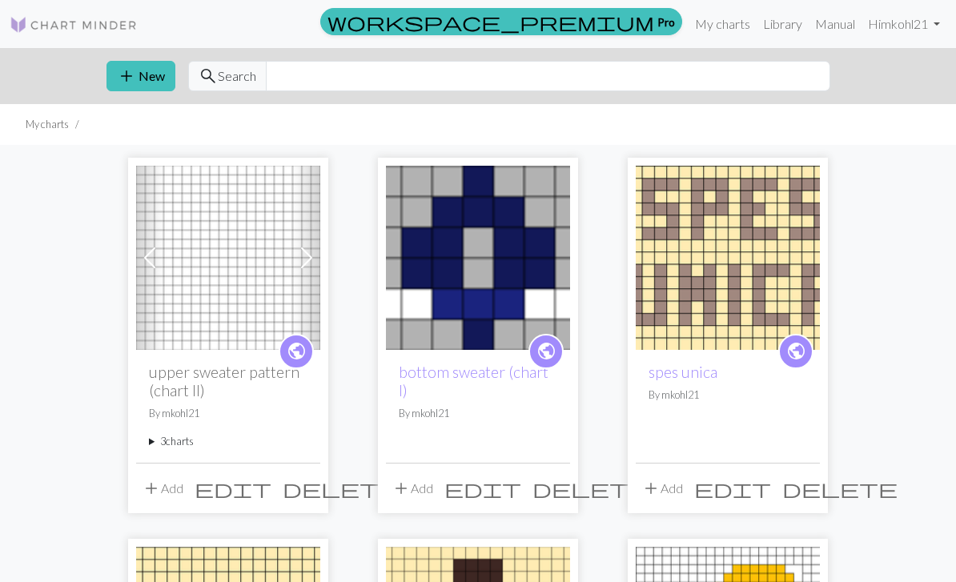
click at [158, 263] on span at bounding box center [150, 258] width 26 height 26
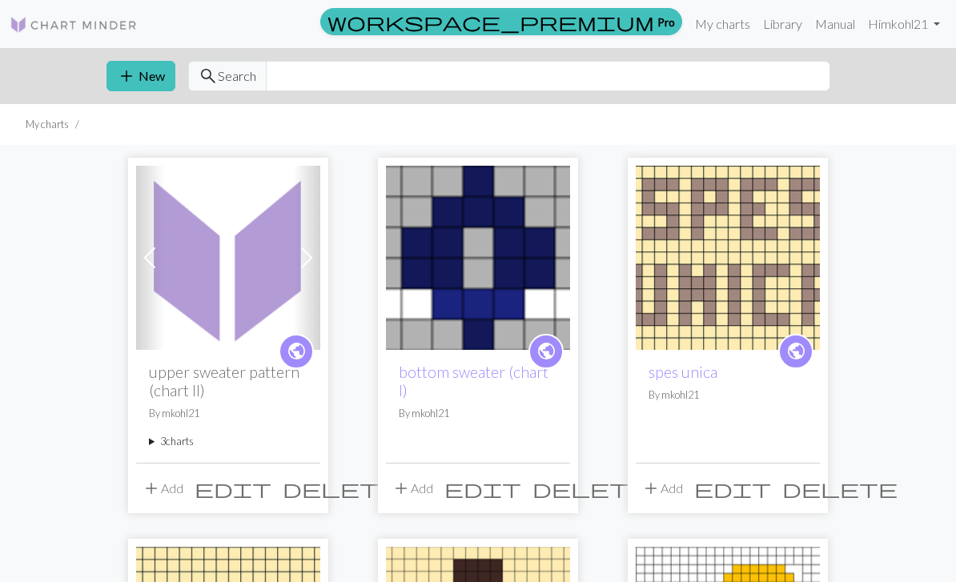
click at [255, 313] on img at bounding box center [228, 258] width 184 height 184
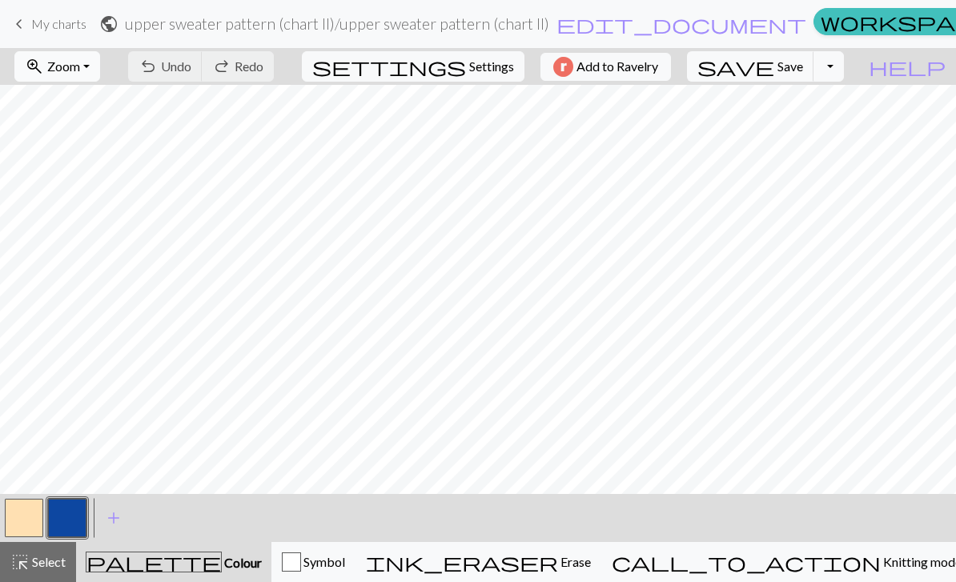
click at [100, 70] on button "zoom_in Zoom Zoom" at bounding box center [57, 66] width 86 height 30
click at [100, 78] on button "zoom_in Zoom Zoom" at bounding box center [57, 66] width 86 height 30
click at [97, 108] on button "Fit all" at bounding box center [78, 102] width 127 height 26
click at [471, 70] on span "Settings" at bounding box center [491, 66] width 45 height 19
select select "aran"
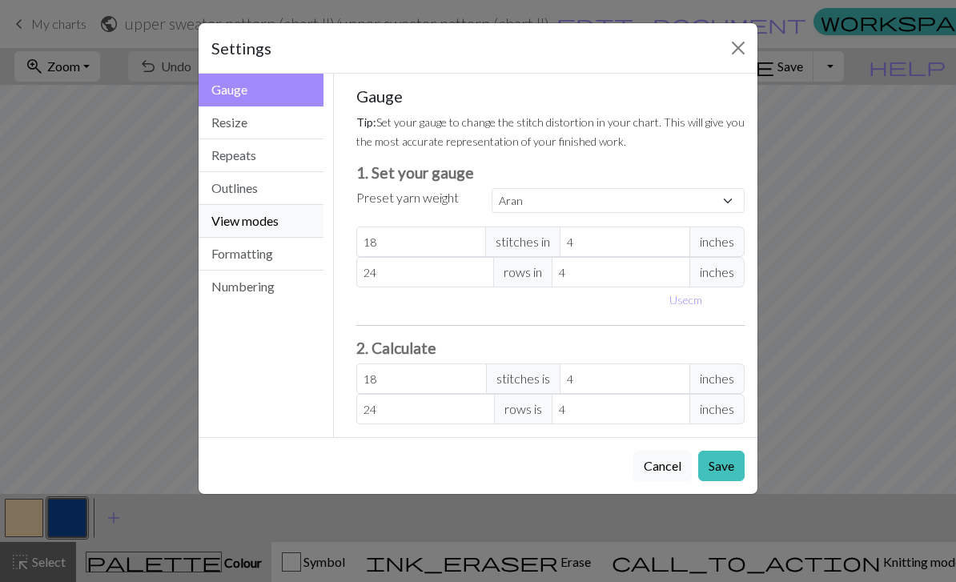
click at [263, 222] on button "View modes" at bounding box center [261, 221] width 125 height 33
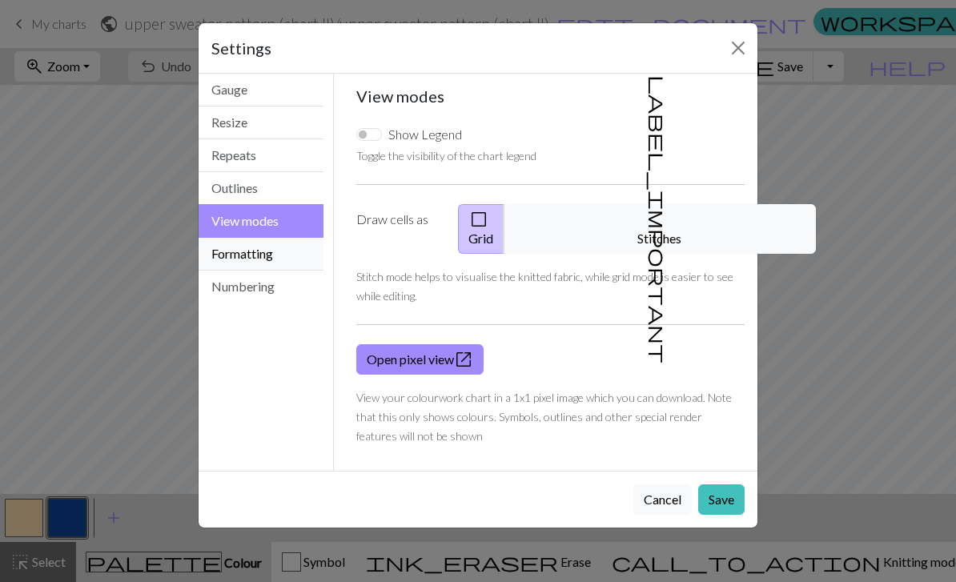
click at [272, 252] on button "Formatting" at bounding box center [261, 254] width 125 height 33
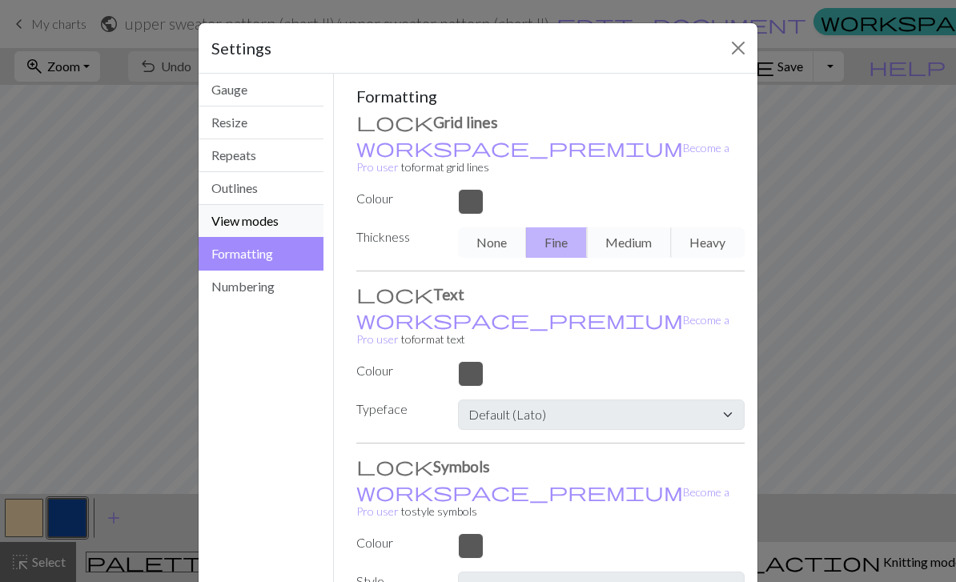
click at [270, 232] on button "View modes" at bounding box center [261, 221] width 125 height 33
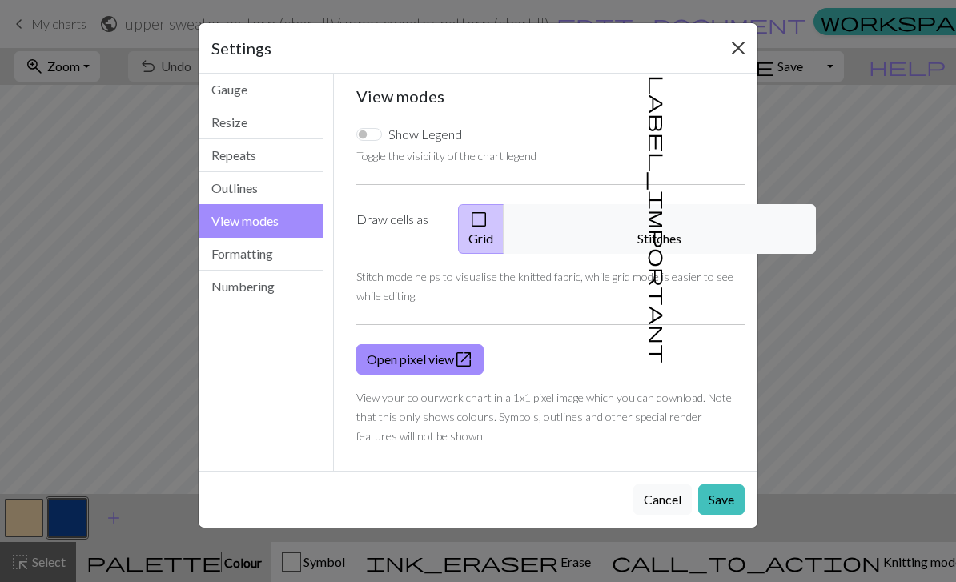
click at [730, 42] on button "Close" at bounding box center [739, 48] width 26 height 26
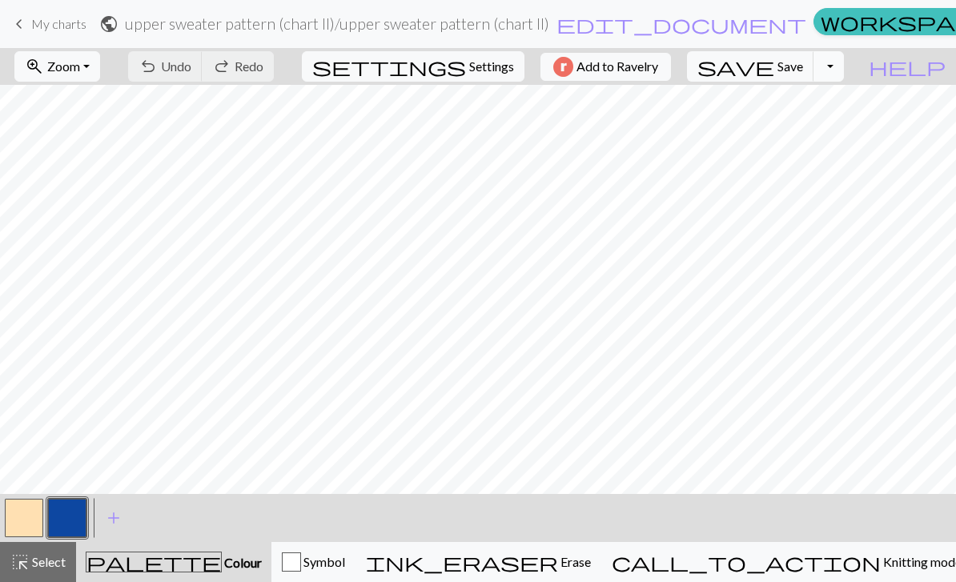
click at [844, 62] on button "Toggle Dropdown" at bounding box center [829, 66] width 30 height 30
click at [26, 31] on span "keyboard_arrow_left" at bounding box center [19, 24] width 19 height 22
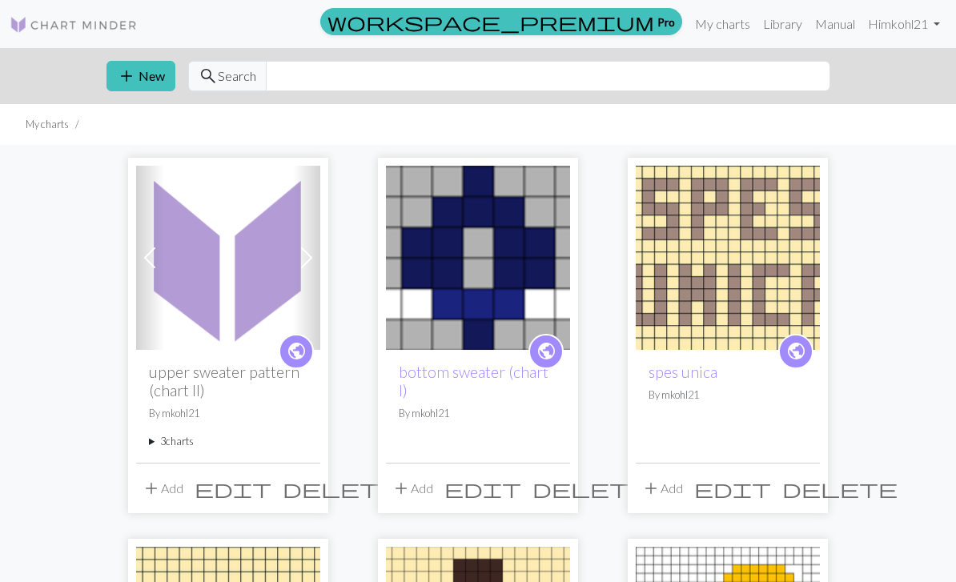
click at [160, 483] on span "add" at bounding box center [151, 488] width 19 height 22
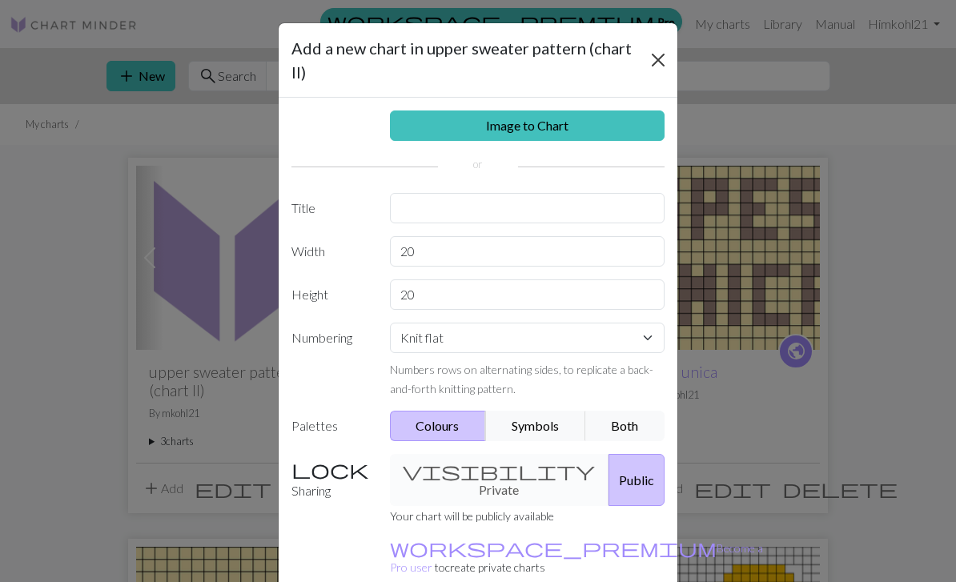
click at [655, 49] on button "Close" at bounding box center [659, 60] width 26 height 26
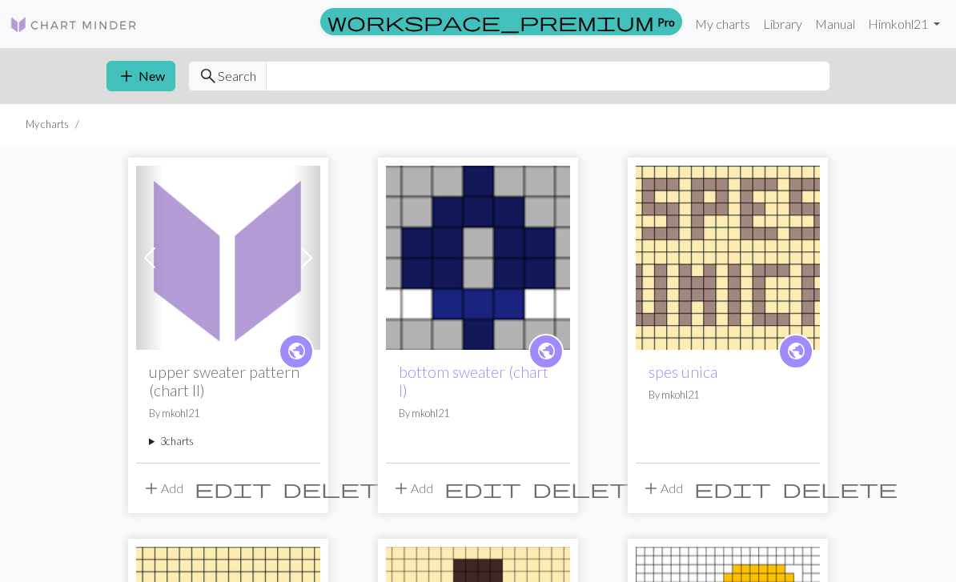
click at [251, 247] on img at bounding box center [228, 258] width 184 height 184
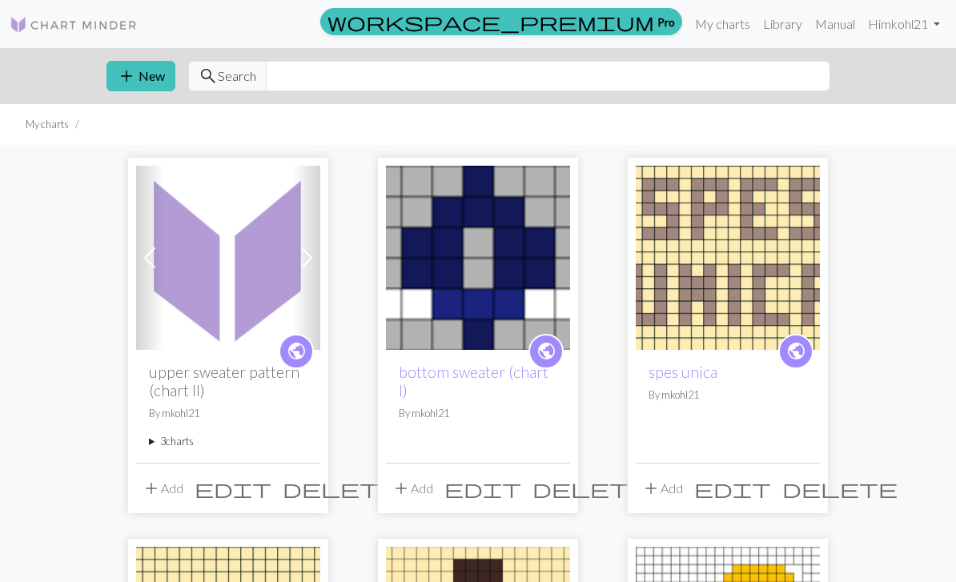
click at [189, 264] on img at bounding box center [228, 258] width 184 height 184
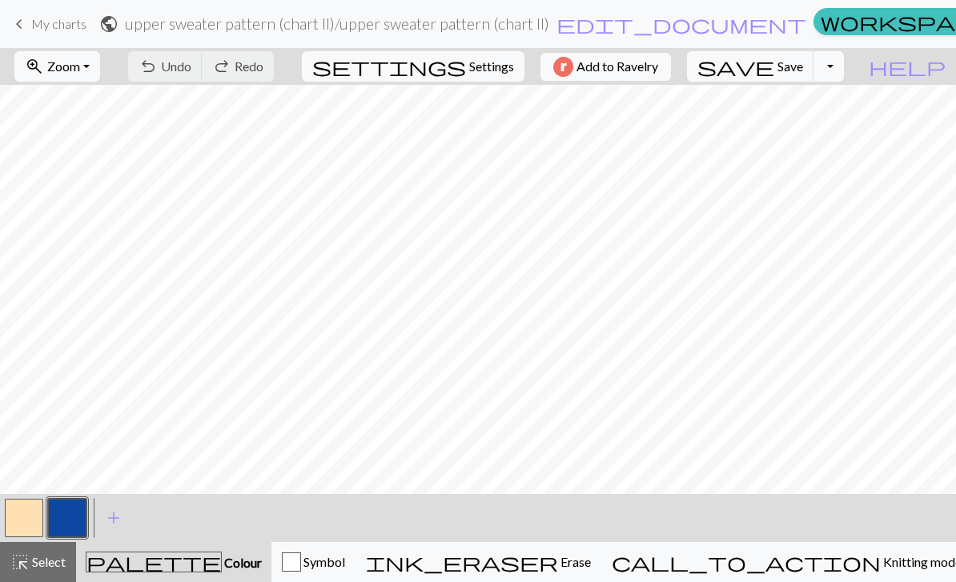
click at [844, 68] on button "Toggle Dropdown" at bounding box center [829, 66] width 30 height 30
click at [469, 75] on span "Settings" at bounding box center [491, 66] width 45 height 19
select select "aran"
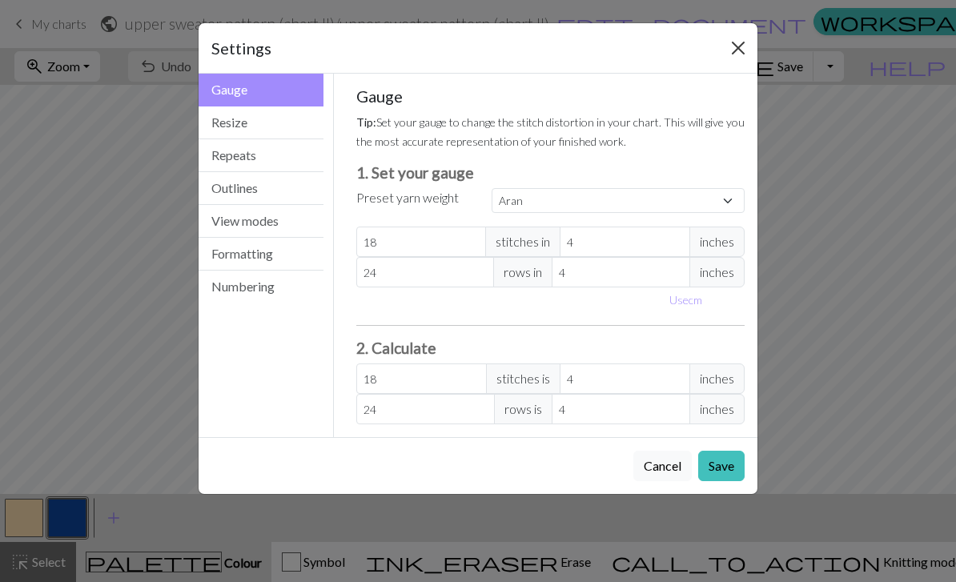
click at [732, 54] on button "Close" at bounding box center [739, 48] width 26 height 26
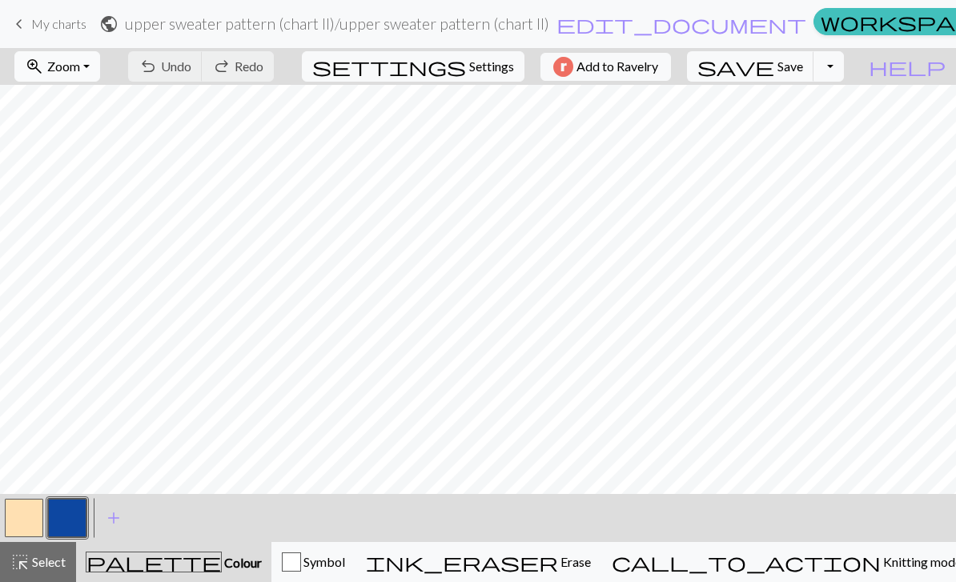
click at [100, 54] on button "zoom_in Zoom Zoom" at bounding box center [57, 66] width 86 height 30
click at [937, 66] on span "help" at bounding box center [907, 66] width 77 height 22
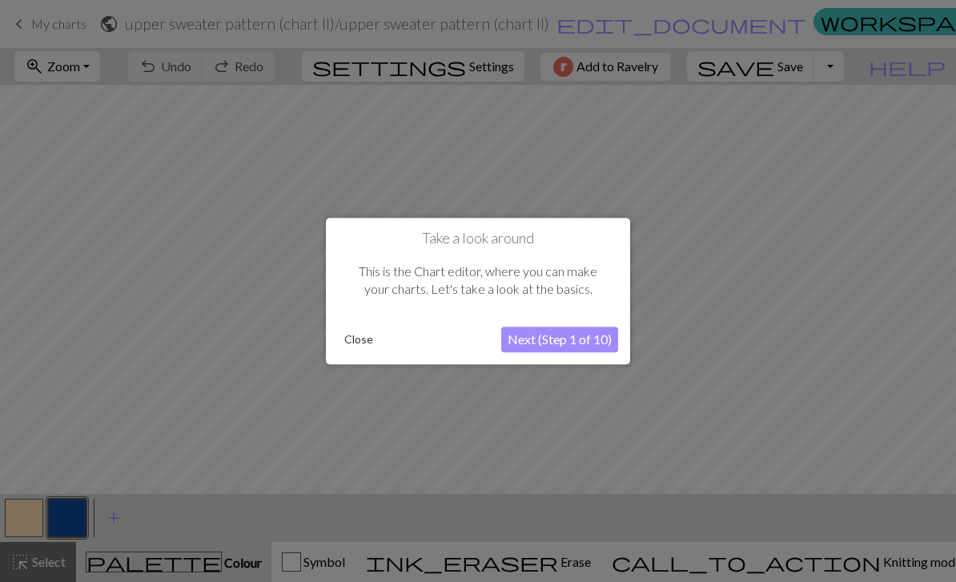
click at [593, 337] on button "Next (Step 1 of 10)" at bounding box center [559, 340] width 117 height 26
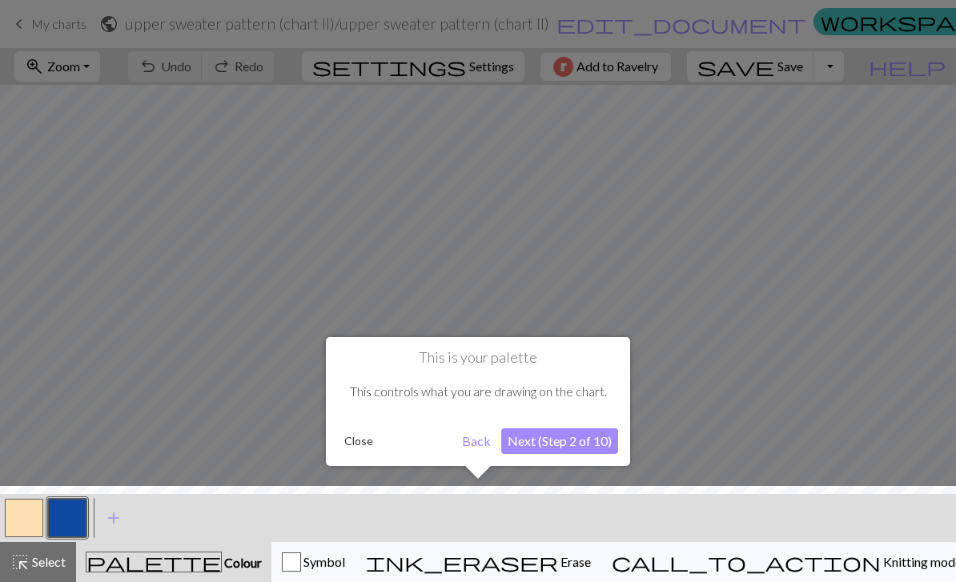
click at [581, 441] on button "Next (Step 2 of 10)" at bounding box center [559, 441] width 117 height 26
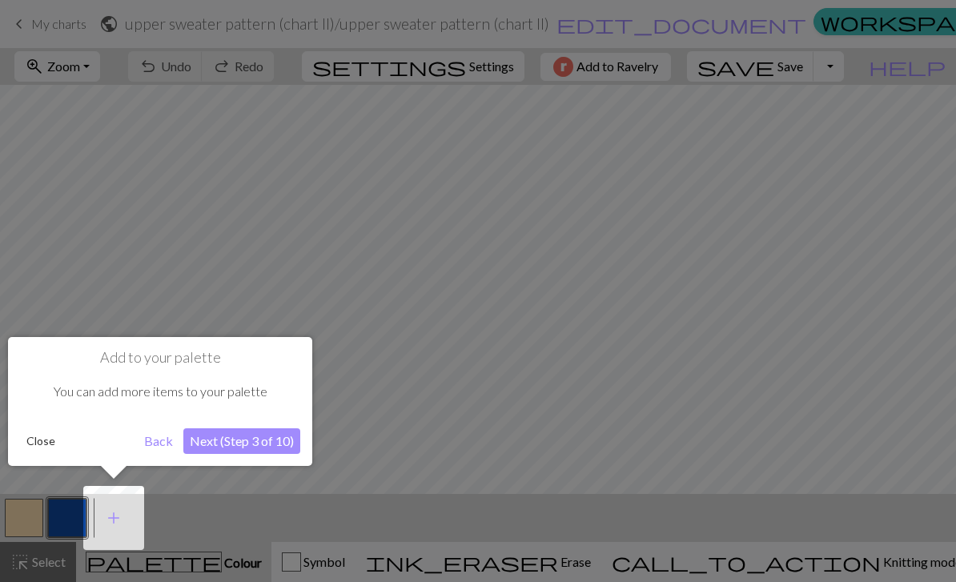
click at [249, 444] on button "Next (Step 3 of 10)" at bounding box center [241, 441] width 117 height 26
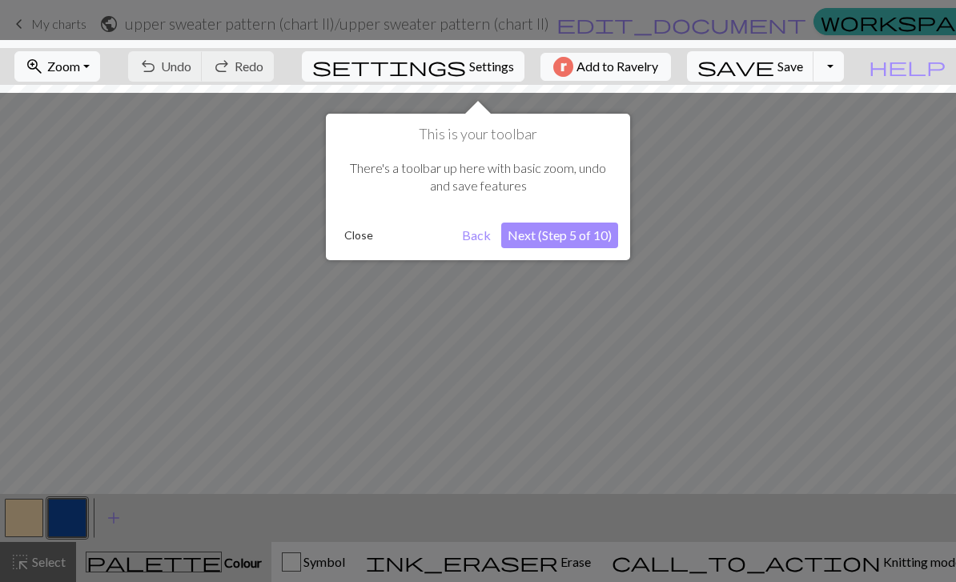
click at [598, 233] on button "Next (Step 5 of 10)" at bounding box center [559, 236] width 117 height 26
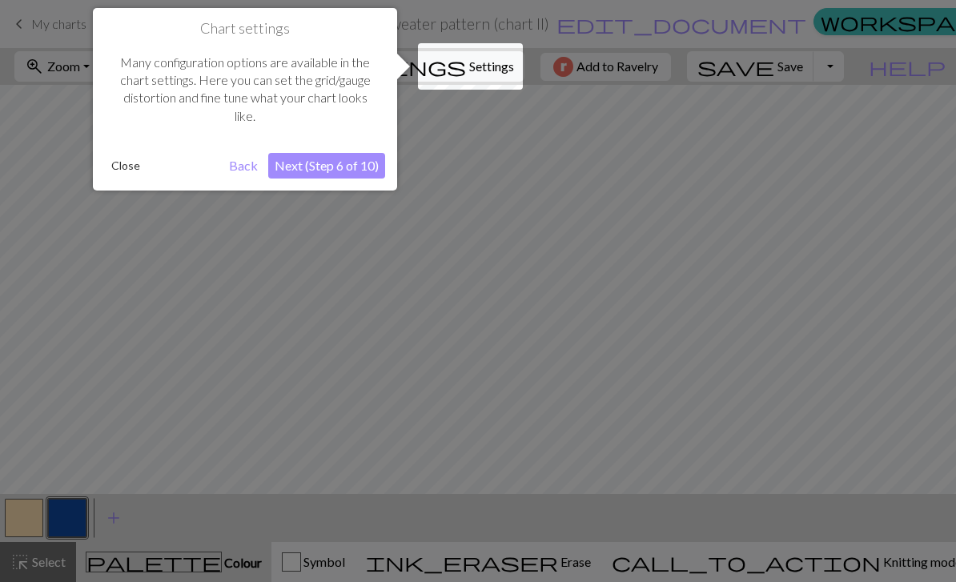
click at [344, 161] on button "Next (Step 6 of 10)" at bounding box center [326, 166] width 117 height 26
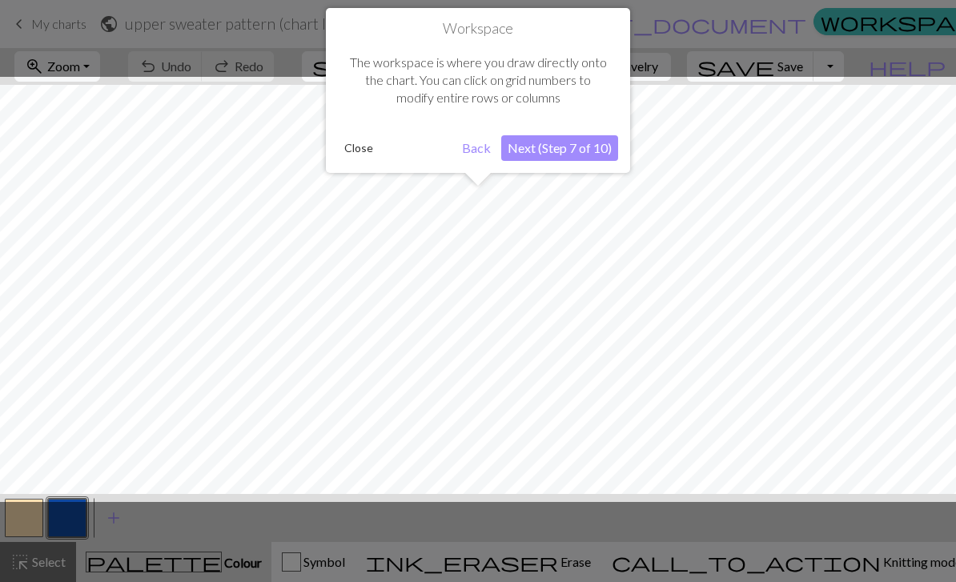
click at [561, 144] on button "Next (Step 7 of 10)" at bounding box center [559, 148] width 117 height 26
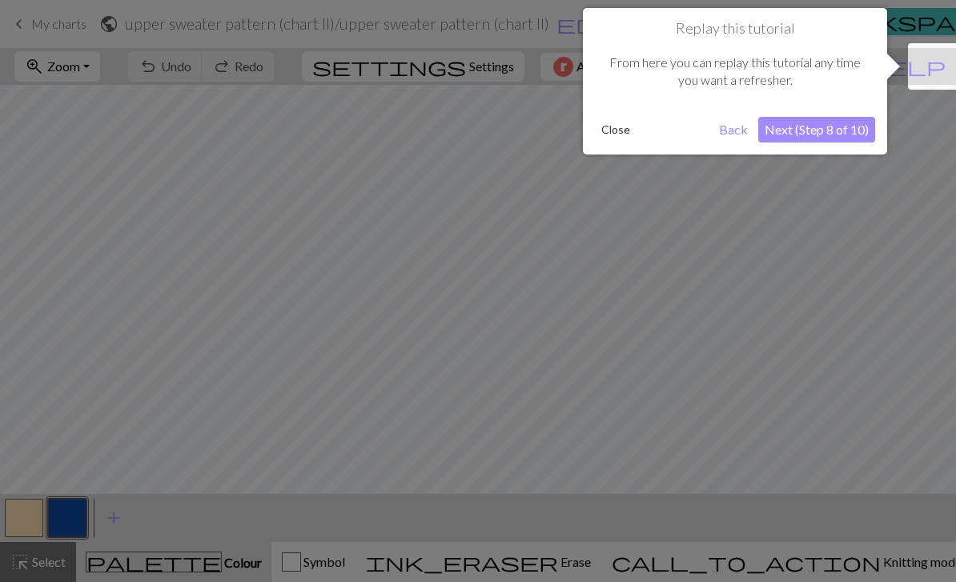
click at [829, 133] on button "Next (Step 8 of 10)" at bounding box center [816, 130] width 117 height 26
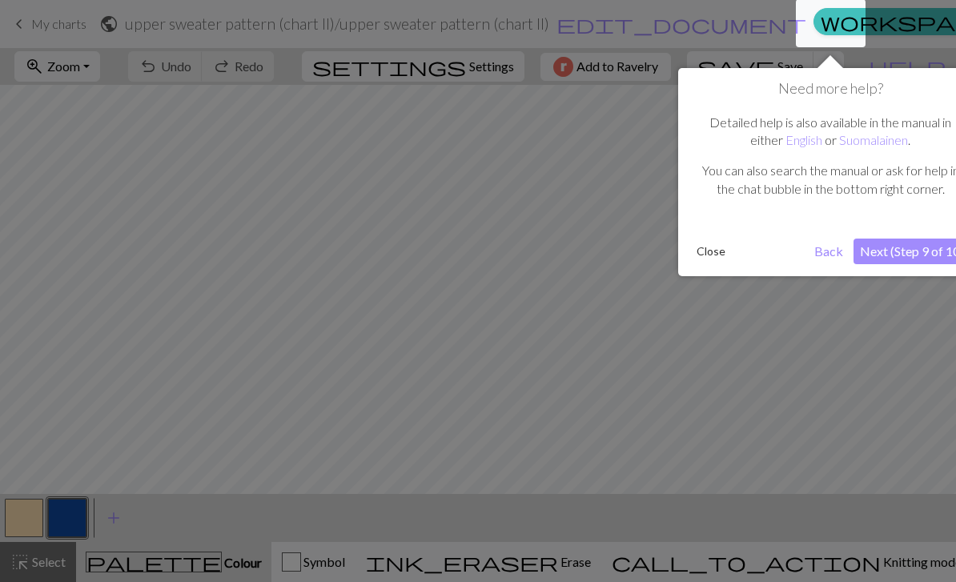
click at [899, 247] on button "Next (Step 9 of 10)" at bounding box center [912, 252] width 117 height 26
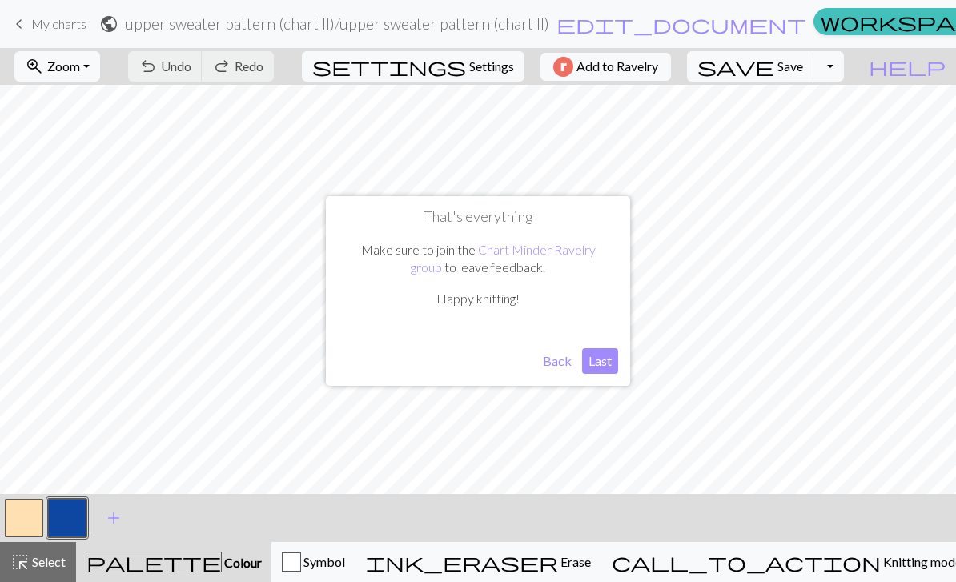
click at [597, 359] on button "Last" at bounding box center [600, 361] width 36 height 26
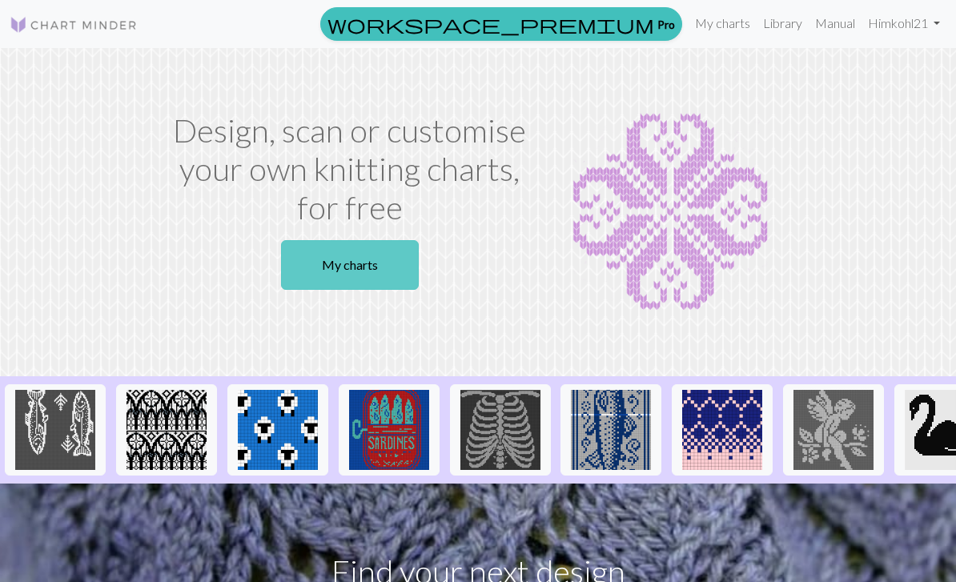
click at [352, 264] on link "My charts" at bounding box center [350, 265] width 138 height 50
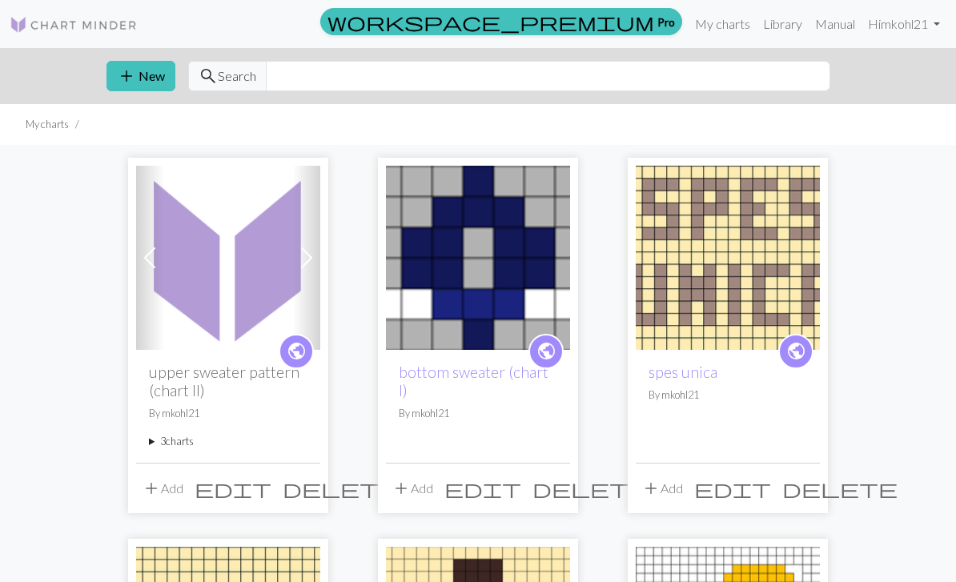
click at [209, 295] on img at bounding box center [228, 258] width 184 height 184
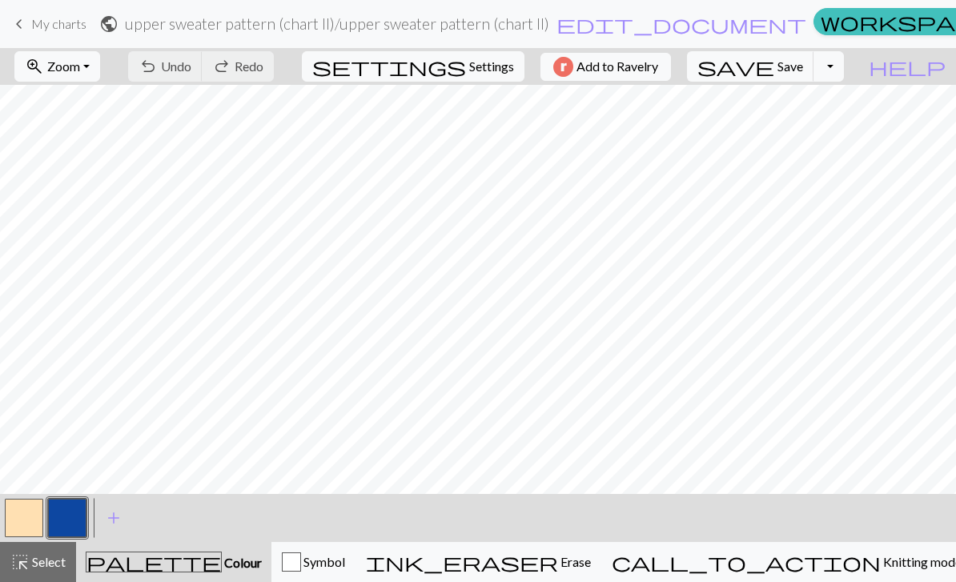
click at [26, 23] on span "keyboard_arrow_left" at bounding box center [19, 24] width 19 height 22
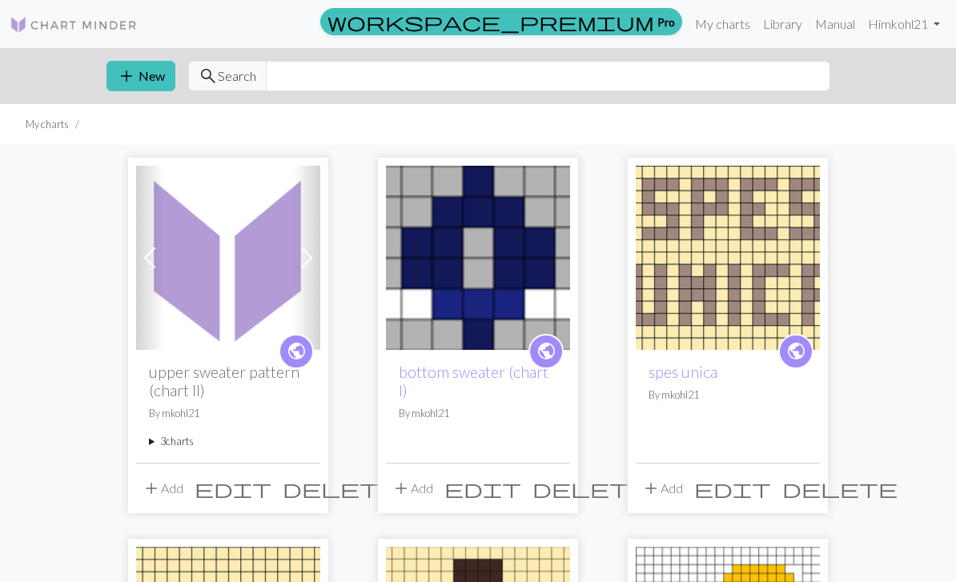
click at [272, 482] on span "edit" at bounding box center [233, 488] width 77 height 22
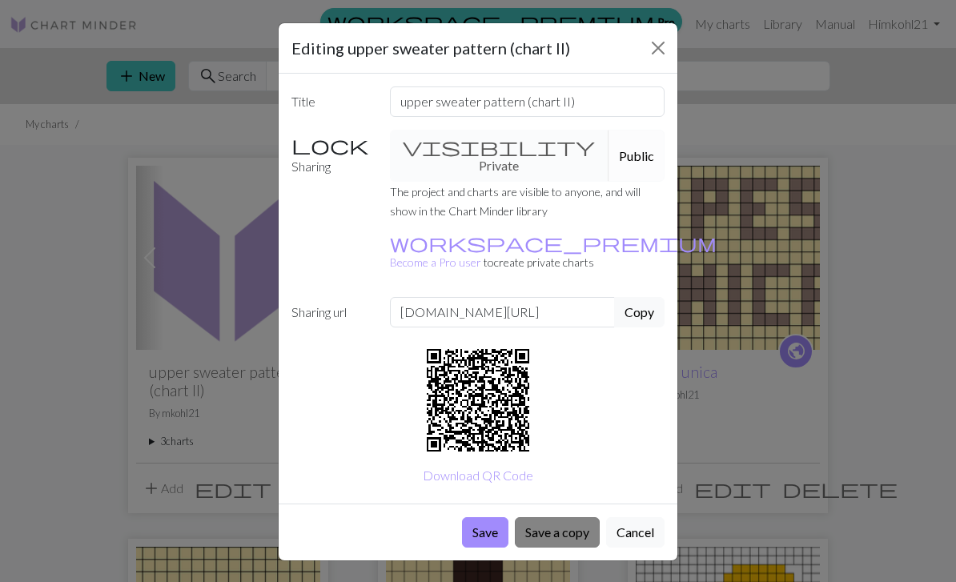
click at [572, 517] on button "Save a copy" at bounding box center [557, 532] width 85 height 30
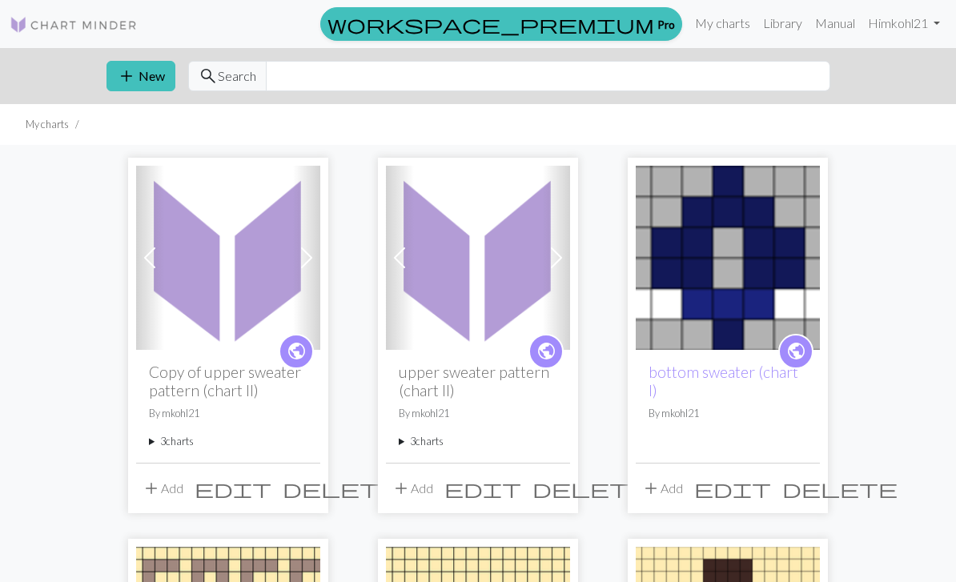
click at [272, 489] on span "edit" at bounding box center [233, 488] width 77 height 22
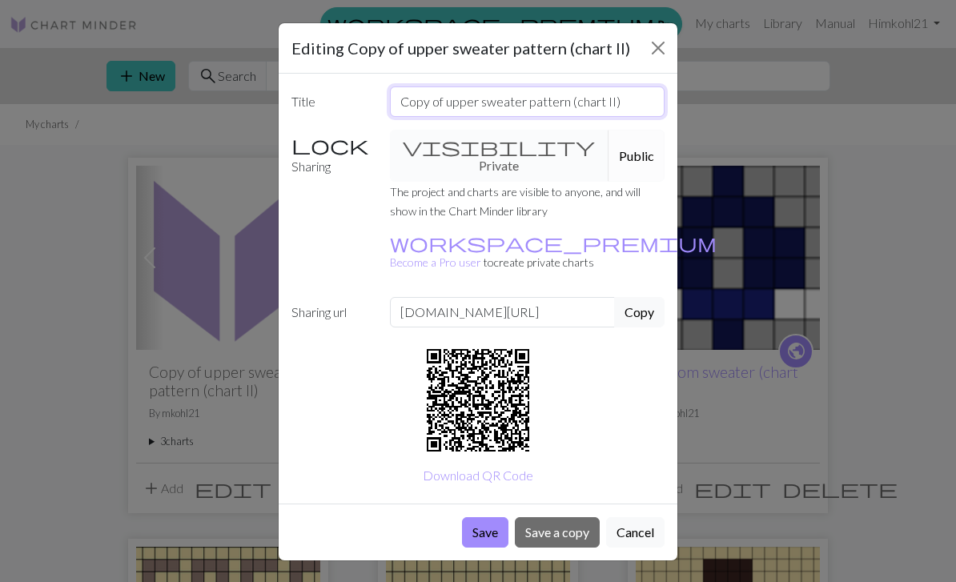
click at [412, 109] on input "Copy of upper sweater pattern (chart II)" at bounding box center [528, 101] width 276 height 30
click at [446, 102] on input "Copy of upper sweater pattern (chart II)" at bounding box center [528, 101] width 276 height 30
type input "FRONT upper sweater pattern (chart II)"
click at [482, 517] on button "Save" at bounding box center [485, 532] width 46 height 30
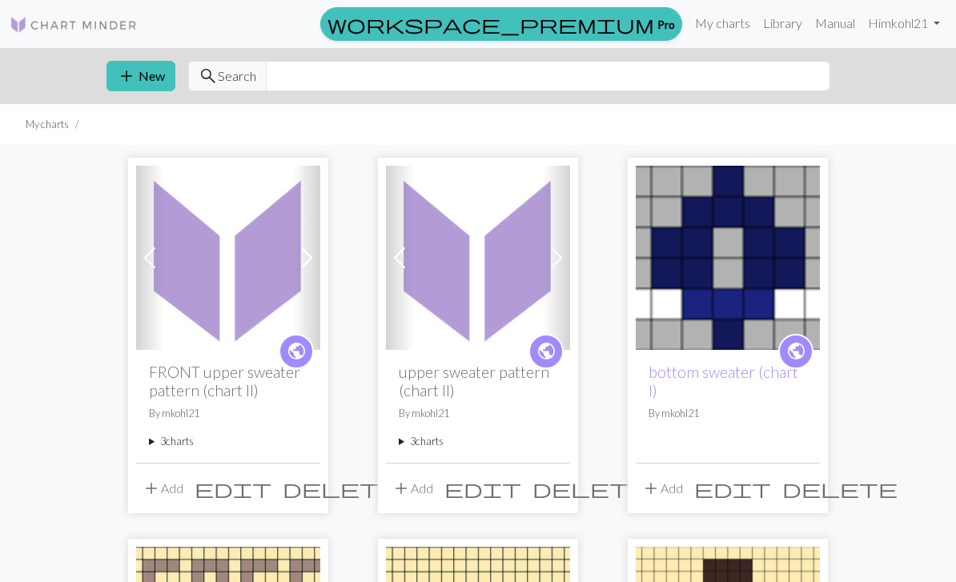
click at [521, 482] on span "edit" at bounding box center [483, 488] width 77 height 22
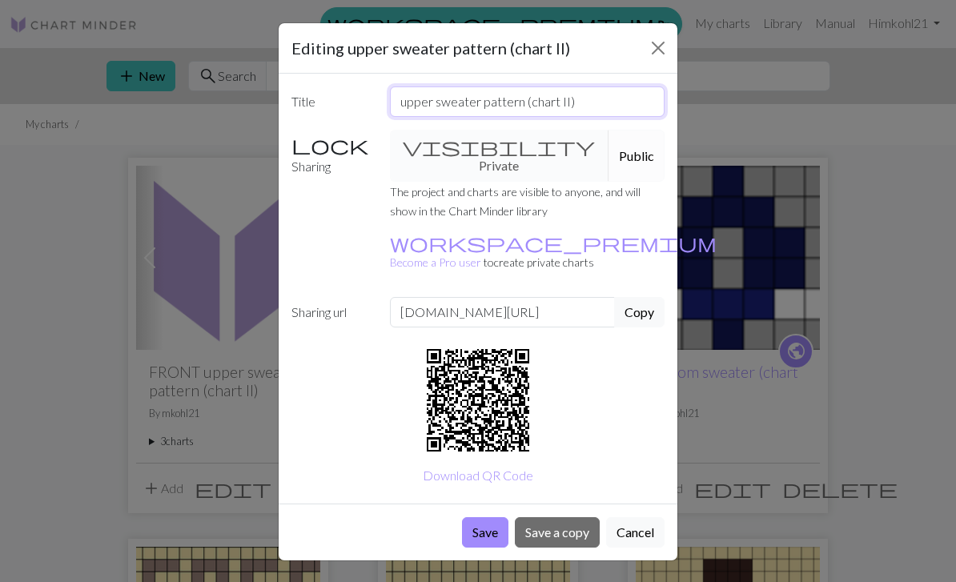
click at [402, 99] on input "upper sweater pattern (chart II)" at bounding box center [528, 101] width 276 height 30
type input "BACK upper sweater pattern (chart II)"
click at [482, 517] on button "Save" at bounding box center [485, 532] width 46 height 30
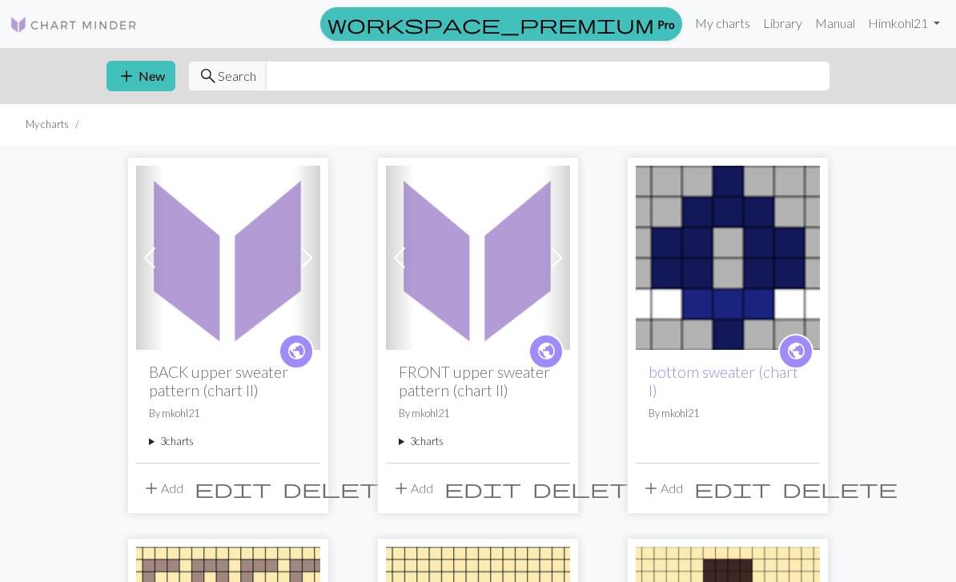
click at [457, 253] on img at bounding box center [478, 258] width 184 height 184
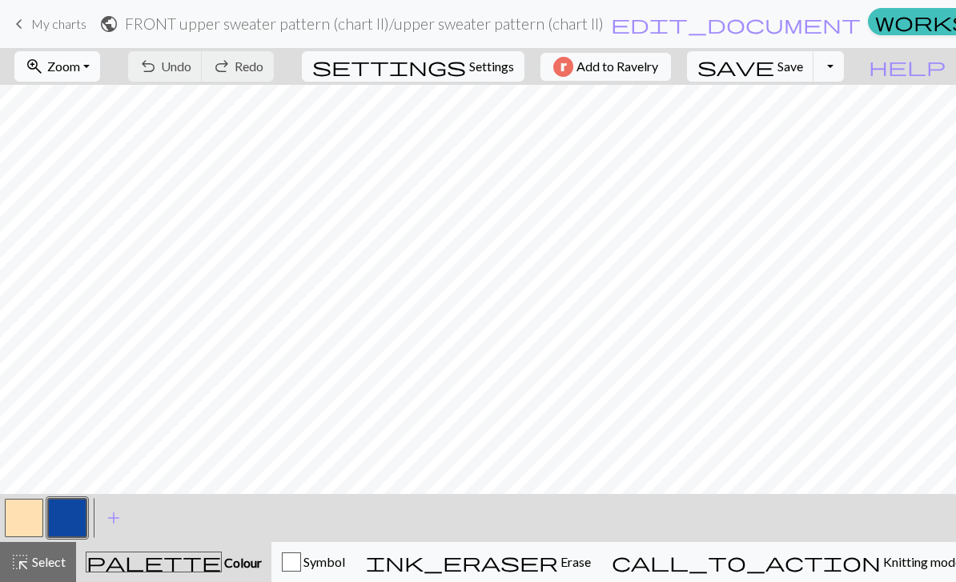
click at [100, 62] on button "zoom_in Zoom Zoom" at bounding box center [57, 66] width 86 height 30
click at [111, 113] on button "Fit all" at bounding box center [78, 102] width 127 height 26
click at [481, 70] on span "Settings" at bounding box center [491, 66] width 45 height 19
select select "aran"
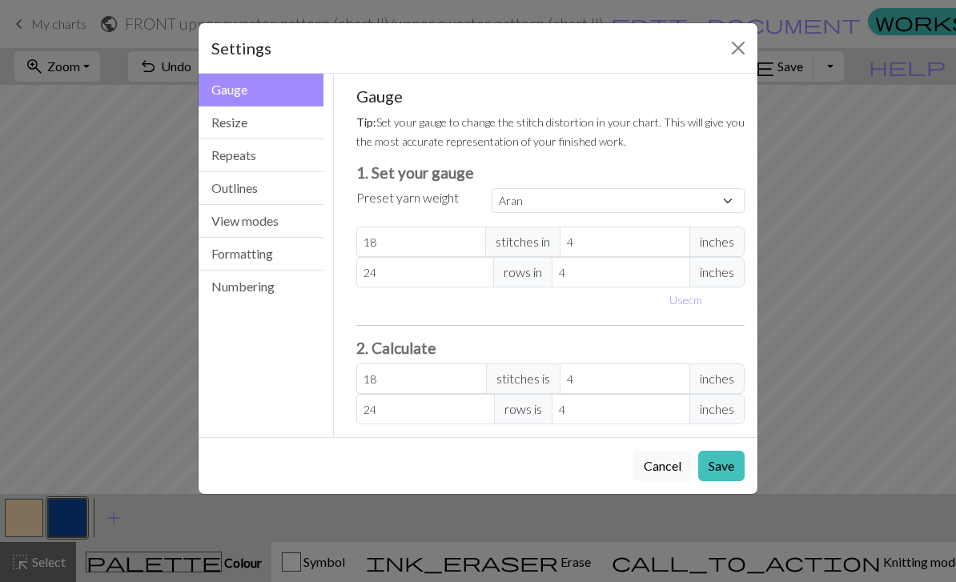
click at [259, 227] on button "View modes" at bounding box center [261, 221] width 125 height 33
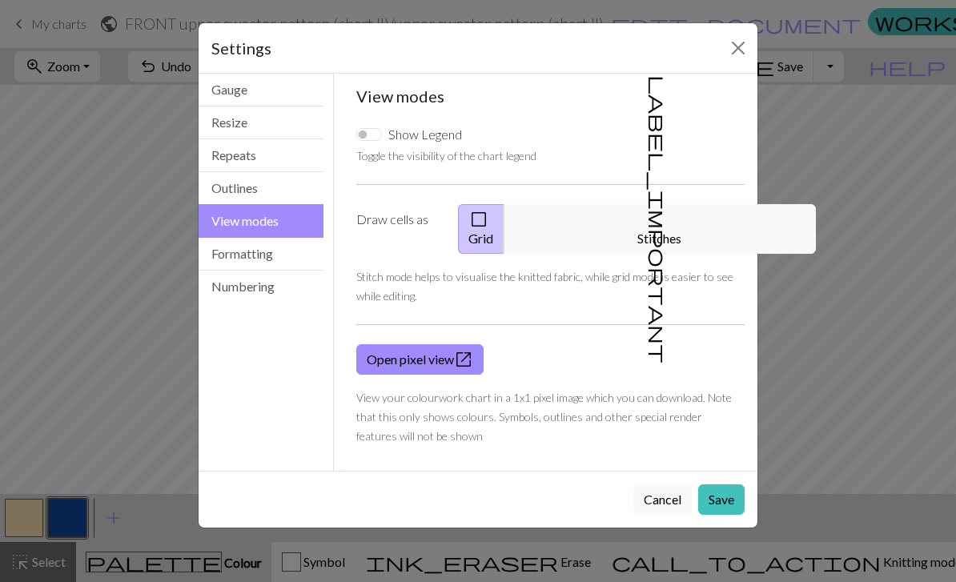
click at [674, 217] on button "label_important Stitches" at bounding box center [660, 229] width 312 height 50
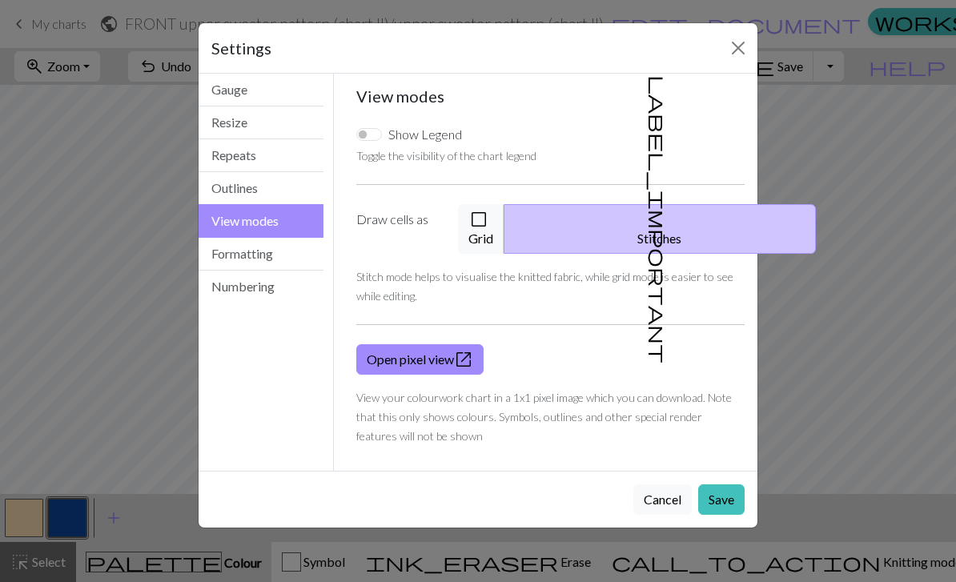
click at [725, 485] on button "Save" at bounding box center [721, 500] width 46 height 30
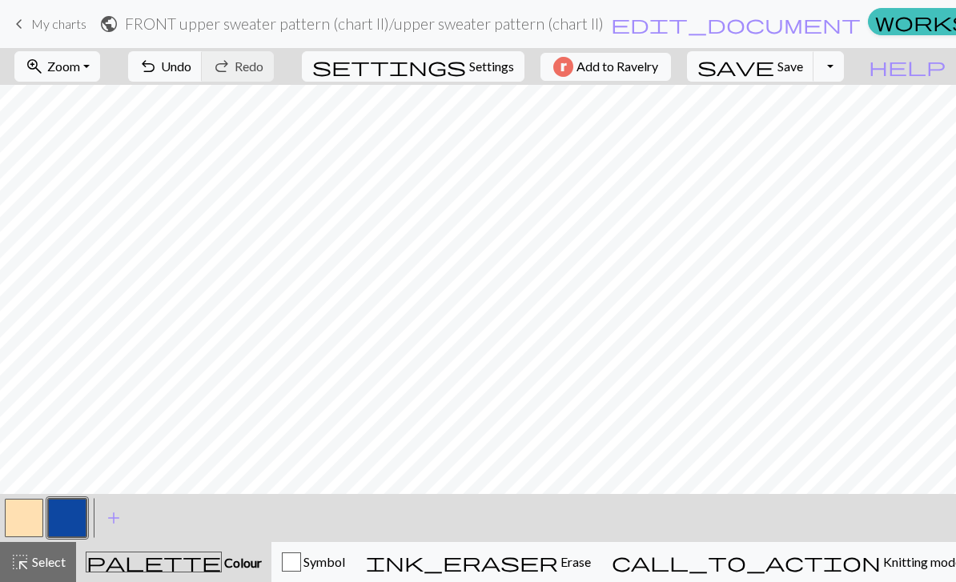
click at [80, 67] on span "Zoom" at bounding box center [63, 65] width 33 height 15
click at [94, 111] on button "Fit all" at bounding box center [78, 102] width 127 height 26
click at [69, 530] on button "button" at bounding box center [67, 518] width 38 height 38
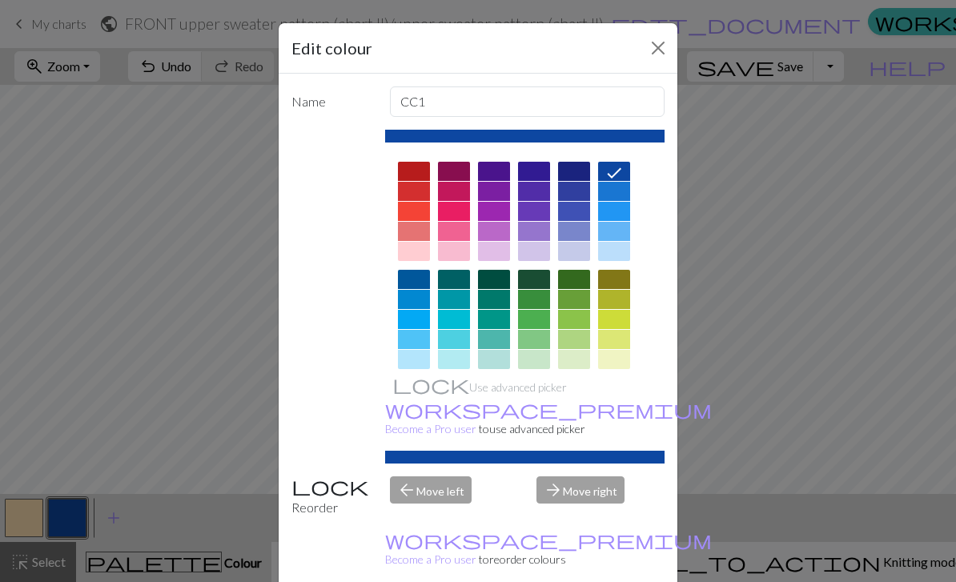
click at [657, 55] on button "Close" at bounding box center [659, 48] width 26 height 26
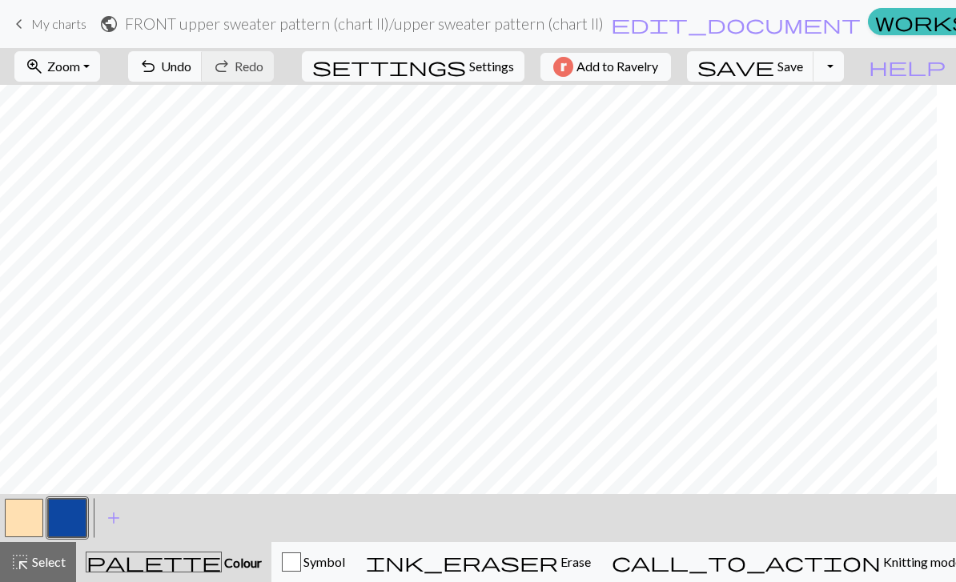
scroll to position [0, 364]
click at [113, 516] on span "add" at bounding box center [113, 518] width 19 height 22
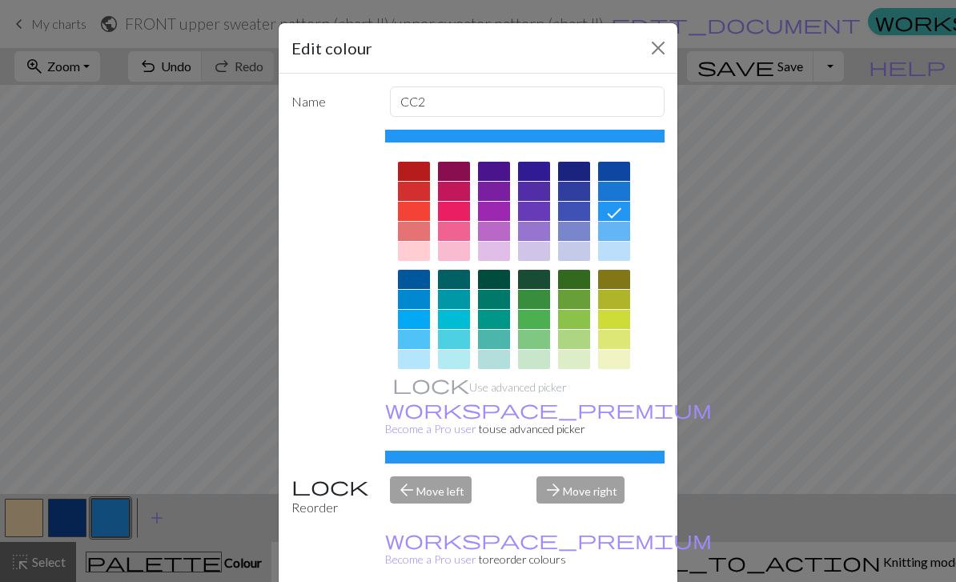
click at [411, 214] on div at bounding box center [414, 211] width 32 height 19
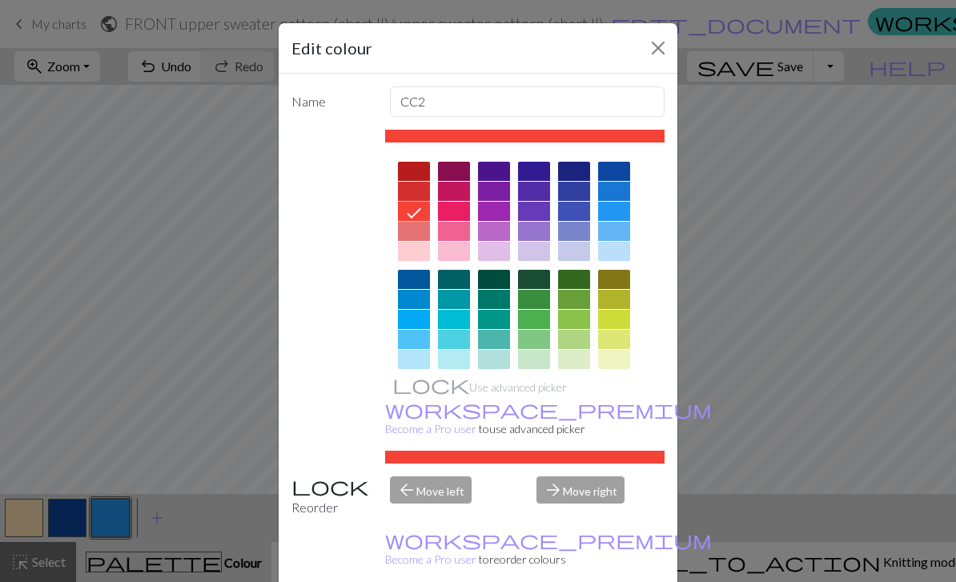
scroll to position [85, 0]
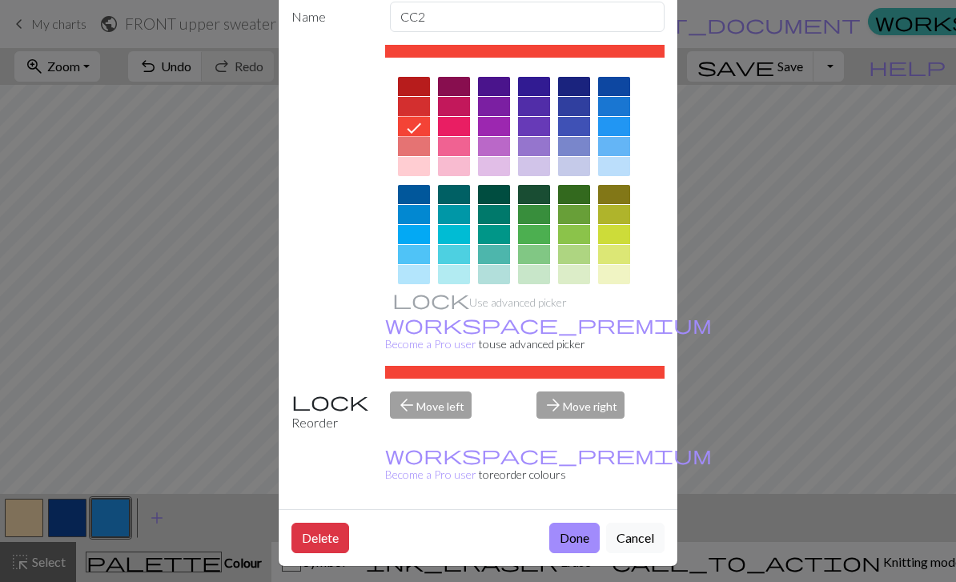
click at [583, 534] on button "Done" at bounding box center [574, 538] width 50 height 30
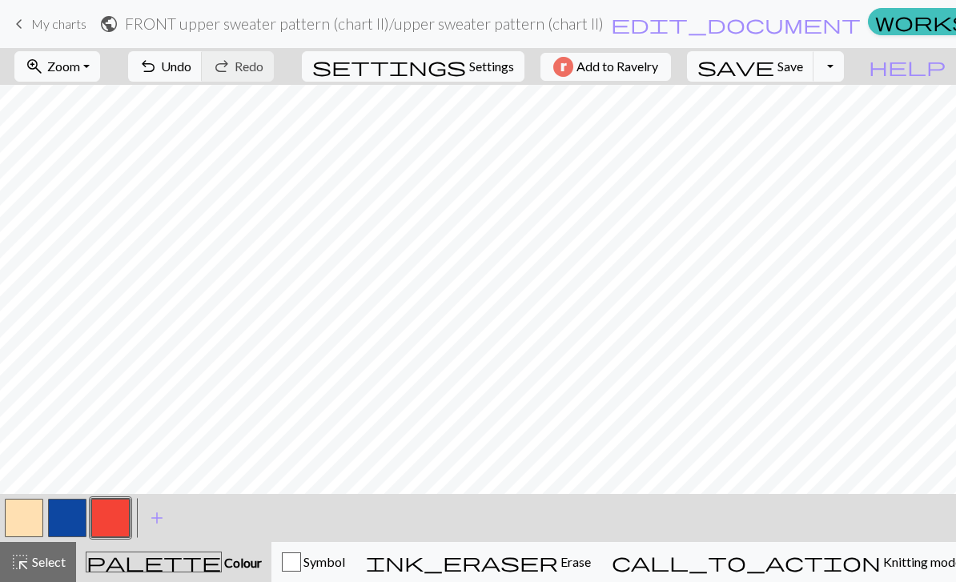
click at [489, 69] on span "Settings" at bounding box center [491, 66] width 45 height 19
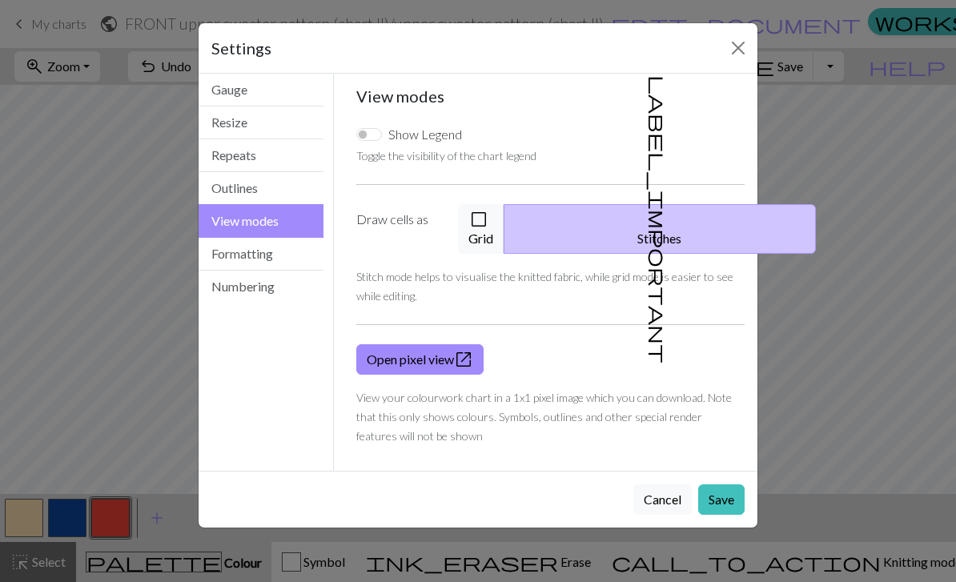
click at [743, 48] on button "Close" at bounding box center [739, 48] width 26 height 26
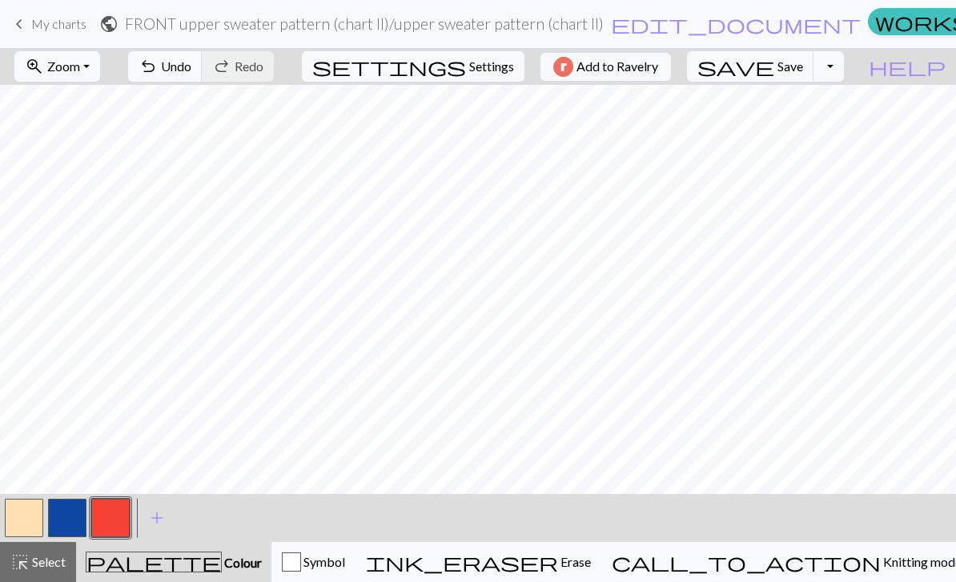
click at [76, 529] on button "button" at bounding box center [67, 518] width 38 height 38
click at [104, 523] on button "button" at bounding box center [110, 518] width 38 height 38
click at [803, 63] on span "Save" at bounding box center [791, 65] width 26 height 15
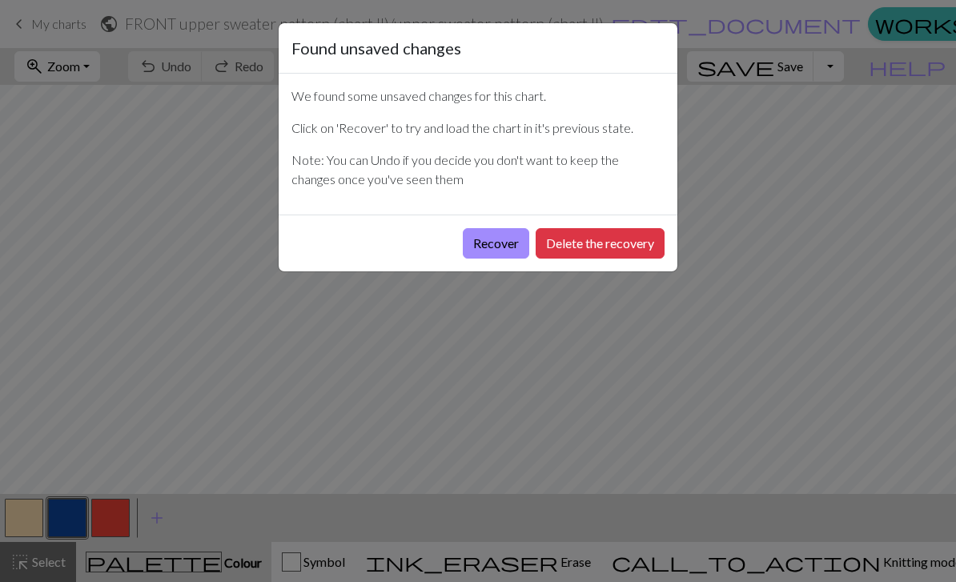
click at [493, 244] on button "Recover" at bounding box center [496, 243] width 66 height 30
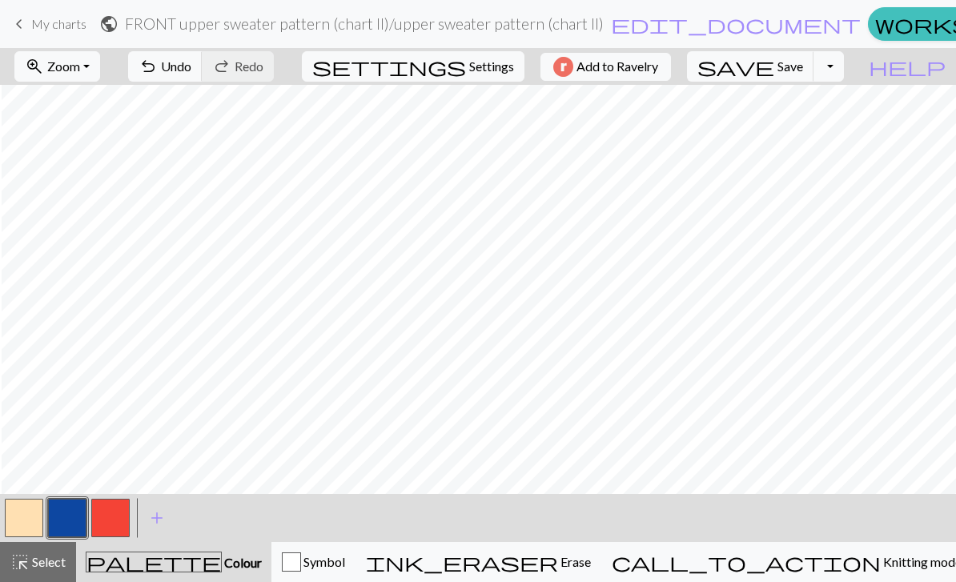
scroll to position [0, 777]
click at [114, 527] on button "button" at bounding box center [110, 518] width 38 height 38
click at [18, 521] on button "button" at bounding box center [24, 518] width 38 height 38
click at [62, 517] on button "button" at bounding box center [67, 518] width 38 height 38
click at [110, 536] on button "button" at bounding box center [110, 518] width 38 height 38
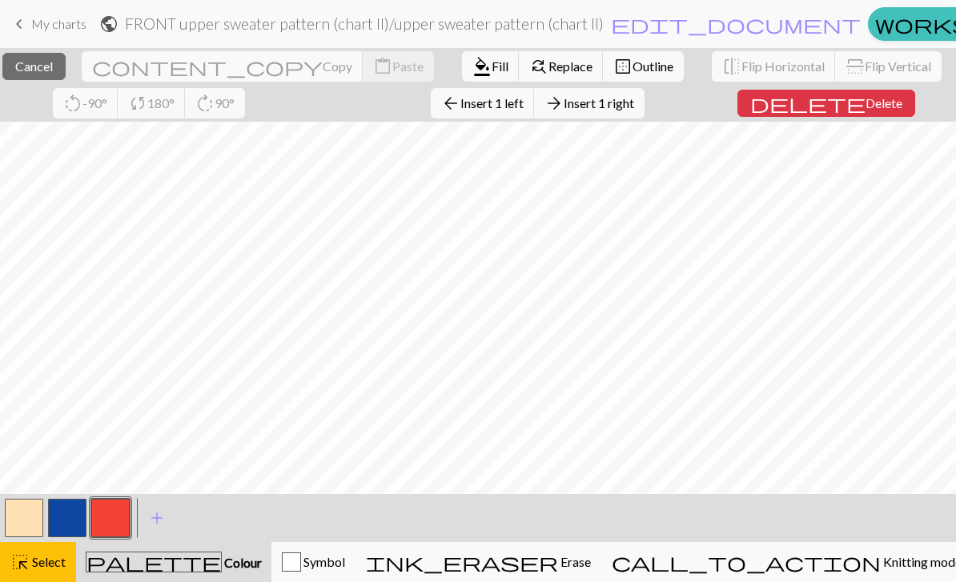
click at [222, 567] on span "Colour" at bounding box center [242, 562] width 40 height 15
click at [115, 527] on button "button" at bounding box center [110, 518] width 38 height 38
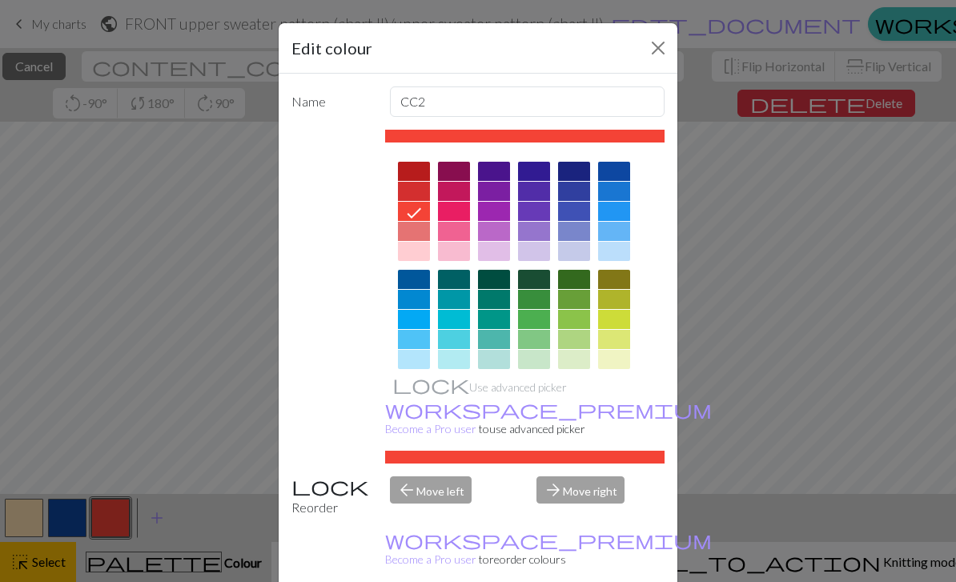
click at [662, 43] on button "Close" at bounding box center [659, 48] width 26 height 26
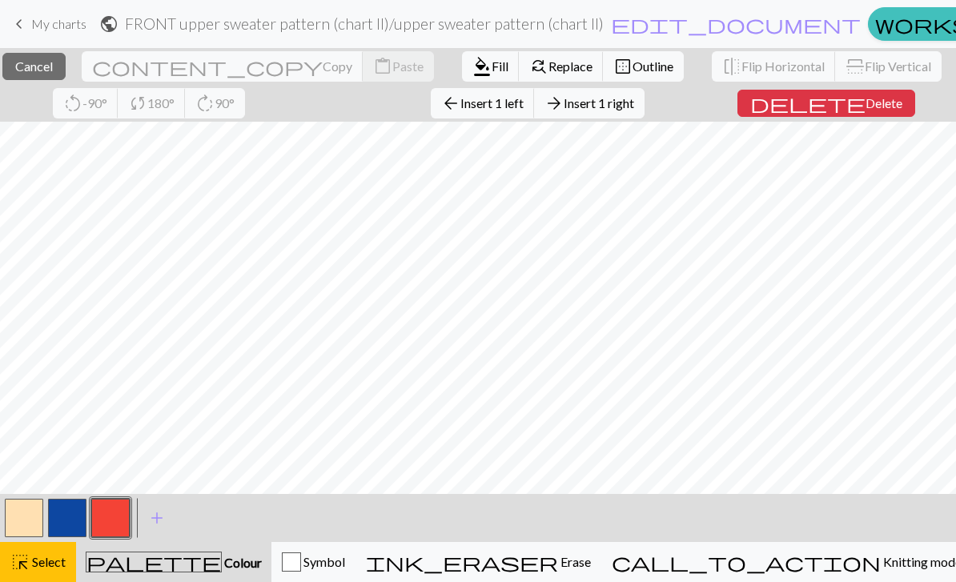
click at [53, 563] on span "Select" at bounding box center [48, 561] width 36 height 15
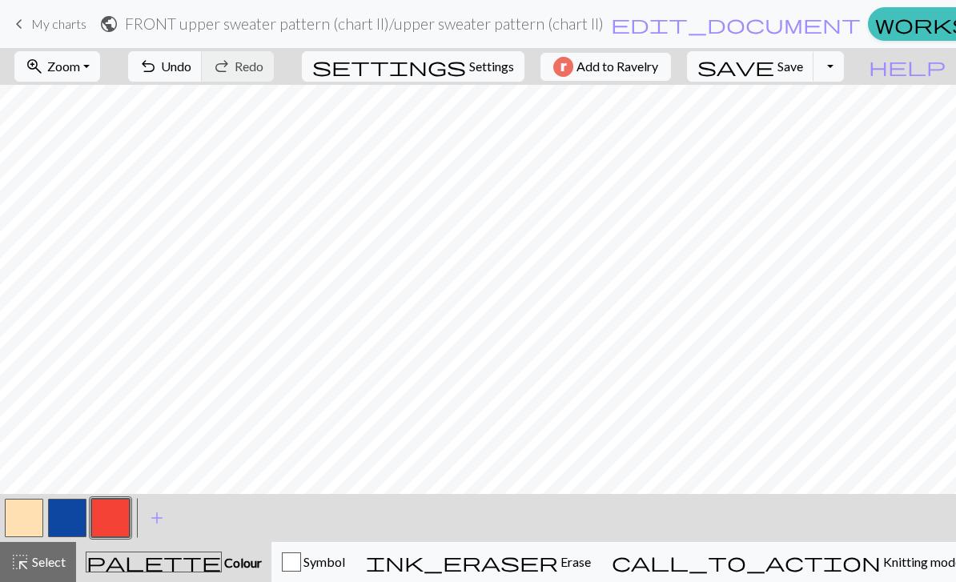
click at [69, 521] on button "button" at bounding box center [67, 518] width 38 height 38
click at [115, 520] on button "button" at bounding box center [110, 518] width 38 height 38
click at [68, 518] on button "button" at bounding box center [67, 518] width 38 height 38
click at [203, 81] on button "undo Undo Undo" at bounding box center [165, 66] width 74 height 30
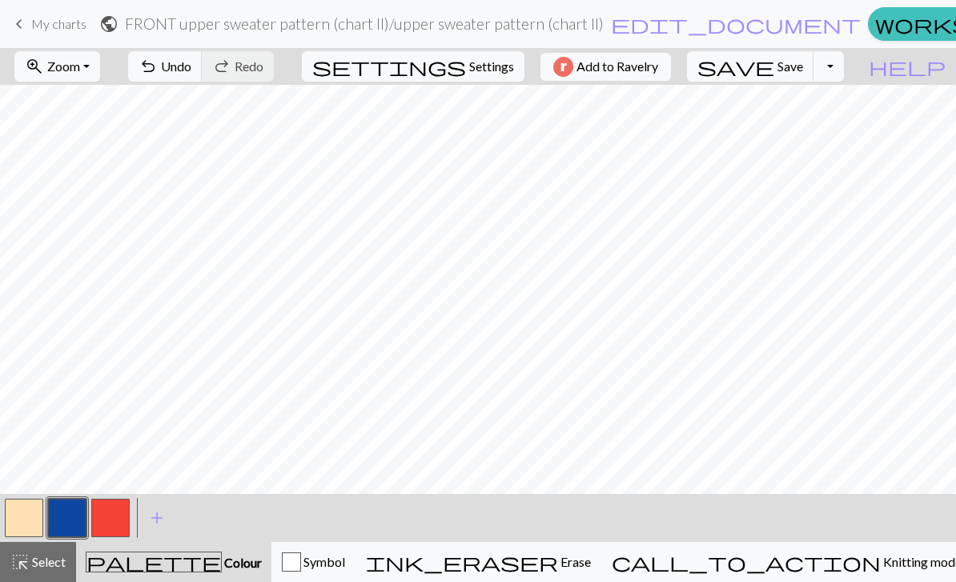
scroll to position [0, 0]
click at [108, 516] on button "button" at bounding box center [110, 518] width 38 height 38
click at [60, 505] on button "button" at bounding box center [67, 518] width 38 height 38
click at [111, 519] on button "button" at bounding box center [110, 518] width 38 height 38
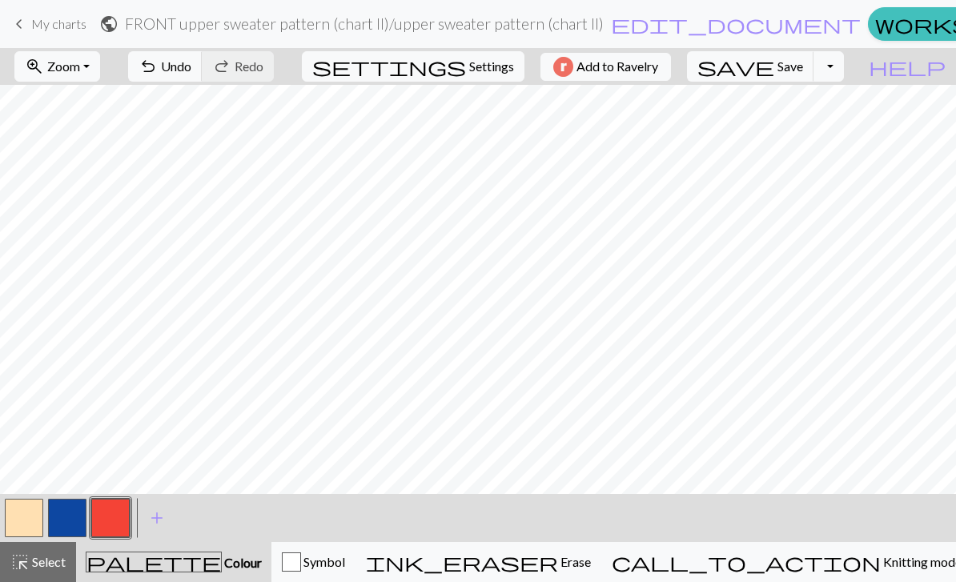
click at [66, 524] on button "button" at bounding box center [67, 518] width 38 height 38
click at [114, 524] on button "button" at bounding box center [110, 518] width 38 height 38
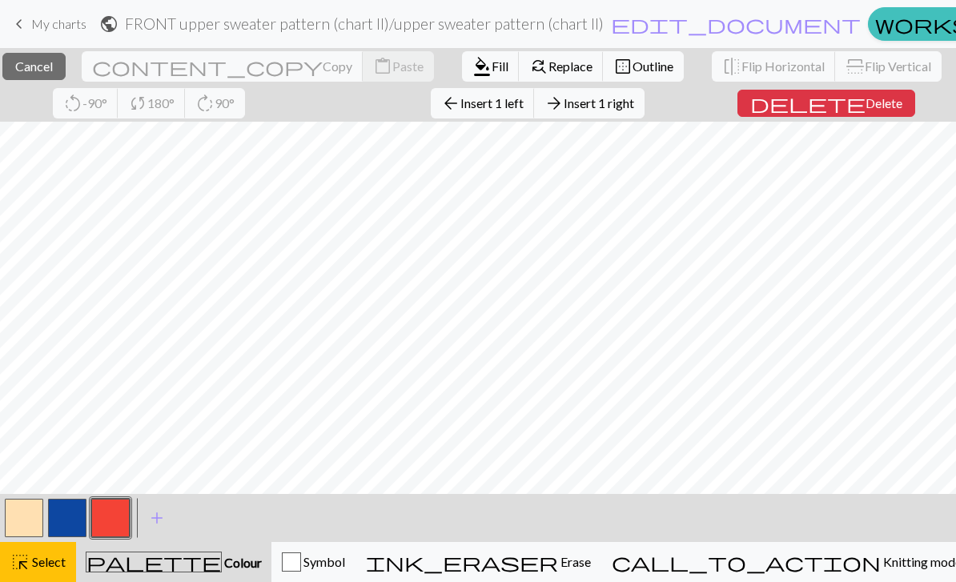
click at [41, 555] on span "Select" at bounding box center [48, 561] width 36 height 15
click at [56, 571] on div "highlight_alt Select Select" at bounding box center [37, 562] width 55 height 19
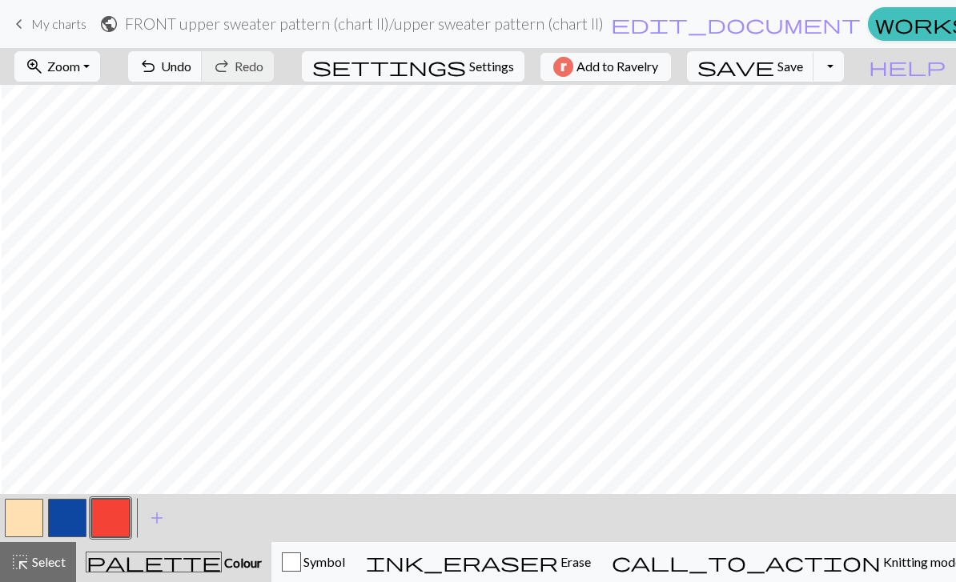
scroll to position [0, 333]
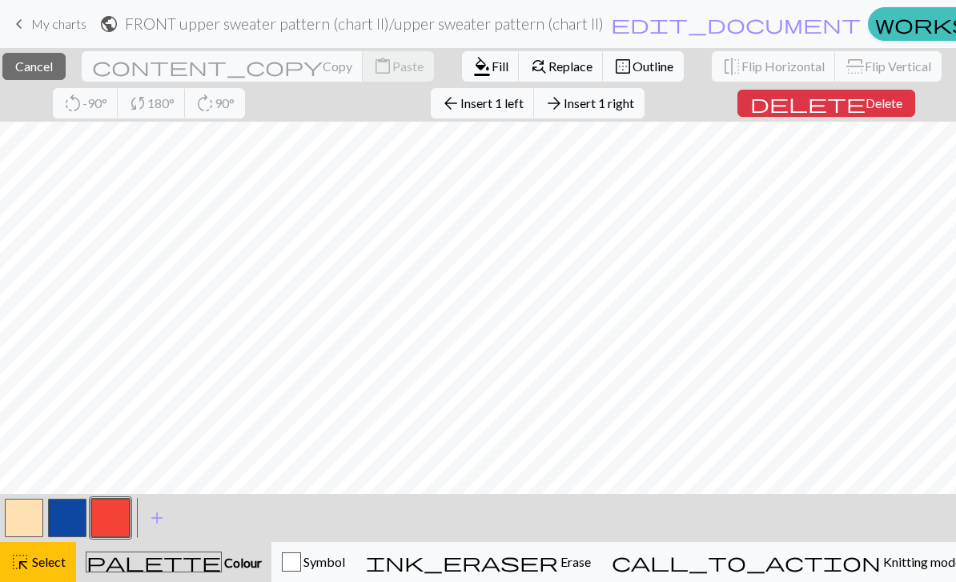
click at [62, 560] on span "Select" at bounding box center [48, 561] width 36 height 15
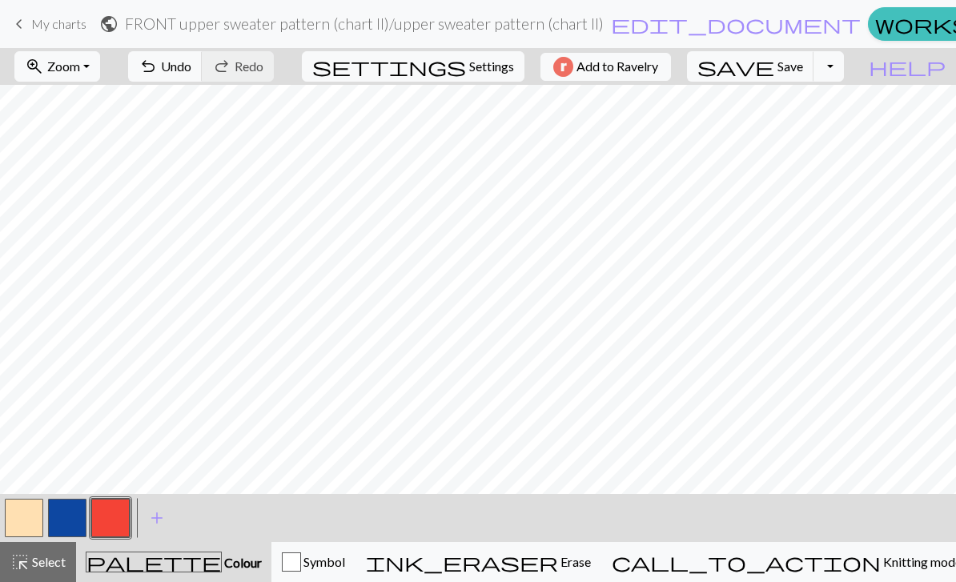
click at [72, 522] on button "button" at bounding box center [67, 518] width 38 height 38
click at [113, 525] on button "button" at bounding box center [110, 518] width 38 height 38
click at [33, 525] on button "button" at bounding box center [24, 518] width 38 height 38
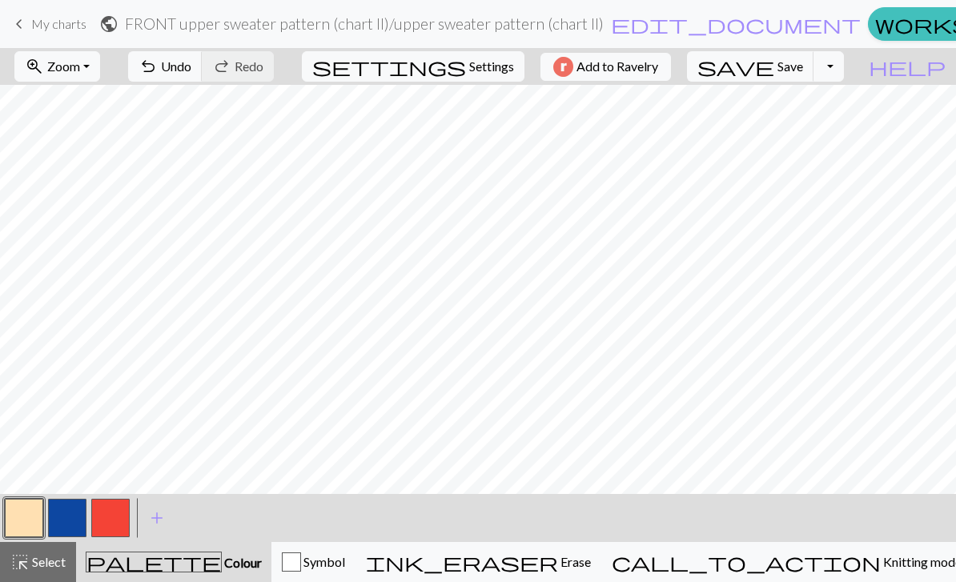
click at [803, 70] on span "Save" at bounding box center [791, 65] width 26 height 15
click at [27, 519] on button "button" at bounding box center [24, 518] width 38 height 38
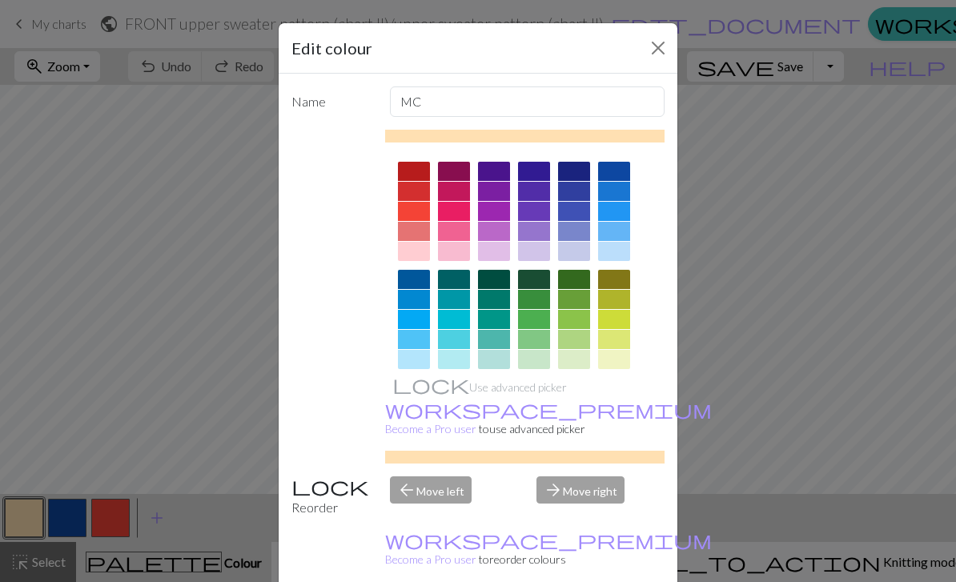
click at [668, 44] on button "Close" at bounding box center [659, 48] width 26 height 26
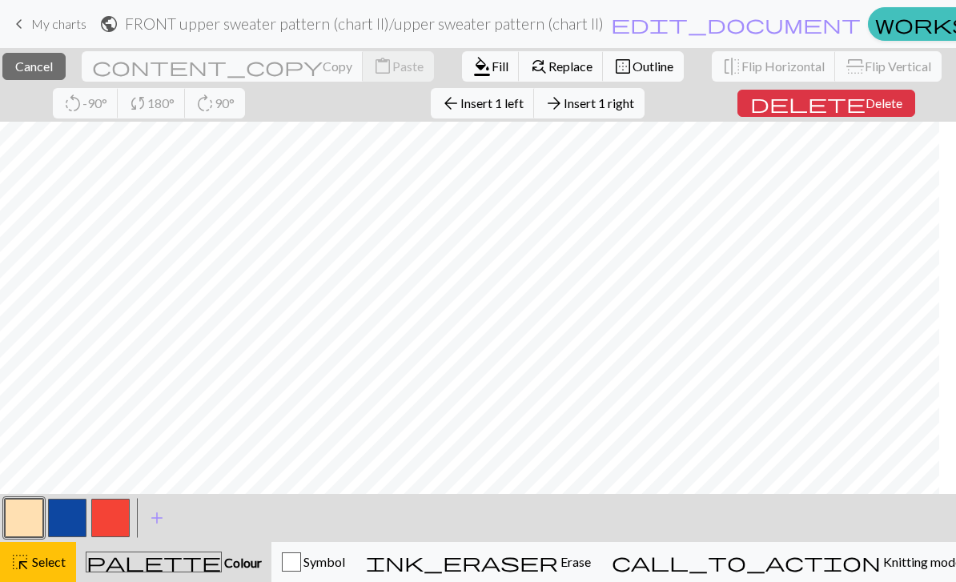
scroll to position [0, 841]
click at [56, 567] on span "Select" at bounding box center [48, 561] width 36 height 15
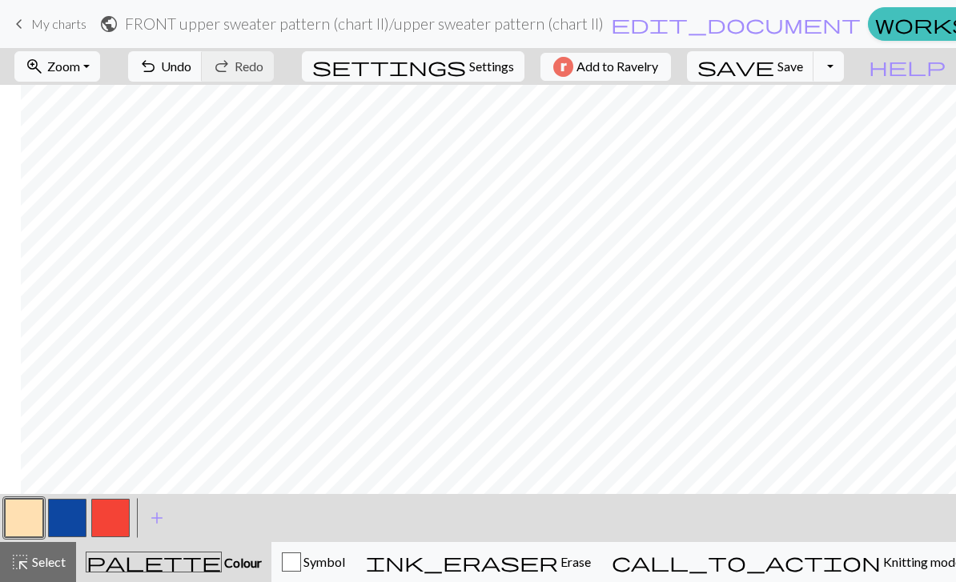
scroll to position [0, 1177]
click at [65, 509] on button "button" at bounding box center [67, 518] width 38 height 38
click at [21, 517] on button "button" at bounding box center [24, 518] width 38 height 38
click at [57, 510] on button "button" at bounding box center [67, 518] width 38 height 38
click at [28, 509] on button "button" at bounding box center [24, 518] width 38 height 38
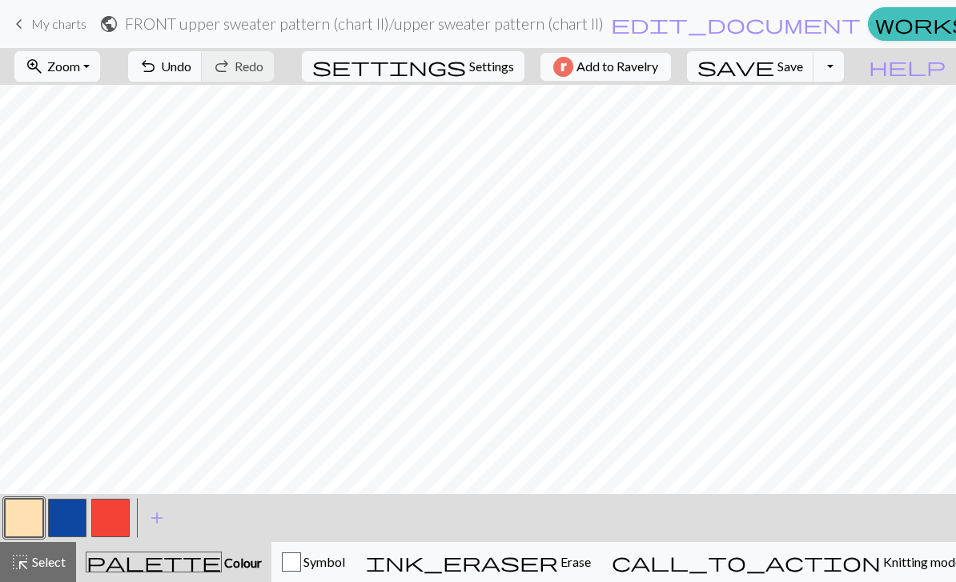
click at [70, 513] on button "button" at bounding box center [67, 518] width 38 height 38
click at [30, 523] on button "button" at bounding box center [24, 518] width 38 height 38
click at [71, 516] on button "button" at bounding box center [67, 518] width 38 height 38
click at [59, 569] on span "Select" at bounding box center [48, 561] width 36 height 15
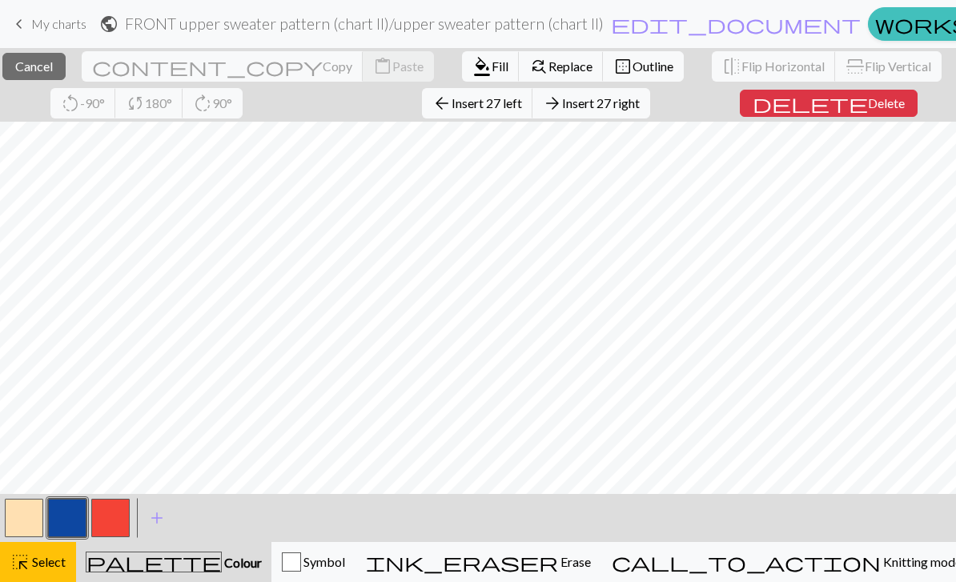
click at [462, 74] on button "format_color_fill Fill" at bounding box center [491, 66] width 58 height 30
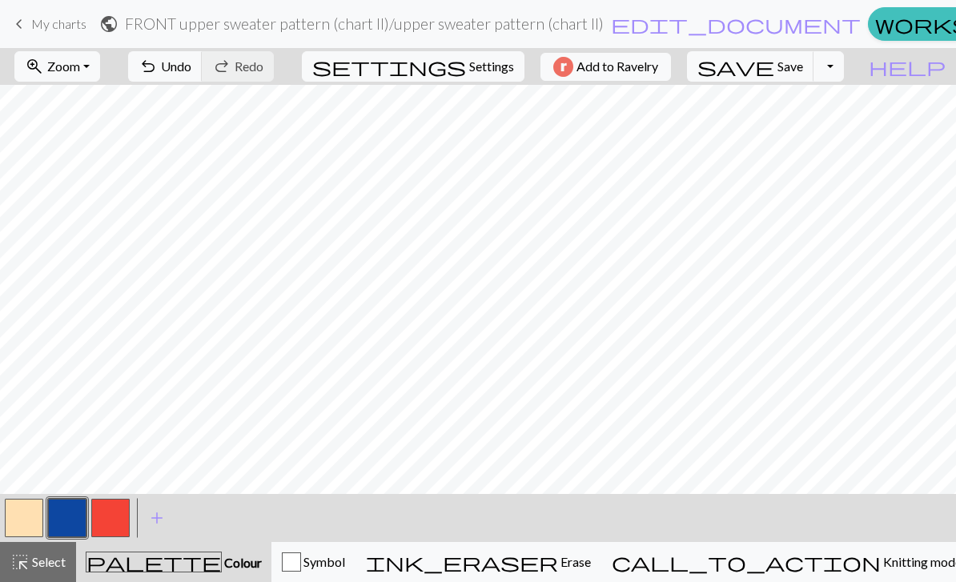
click at [124, 517] on button "button" at bounding box center [110, 518] width 38 height 38
click at [58, 513] on button "button" at bounding box center [67, 518] width 38 height 38
click at [27, 526] on button "button" at bounding box center [24, 518] width 38 height 38
click at [71, 517] on button "button" at bounding box center [67, 518] width 38 height 38
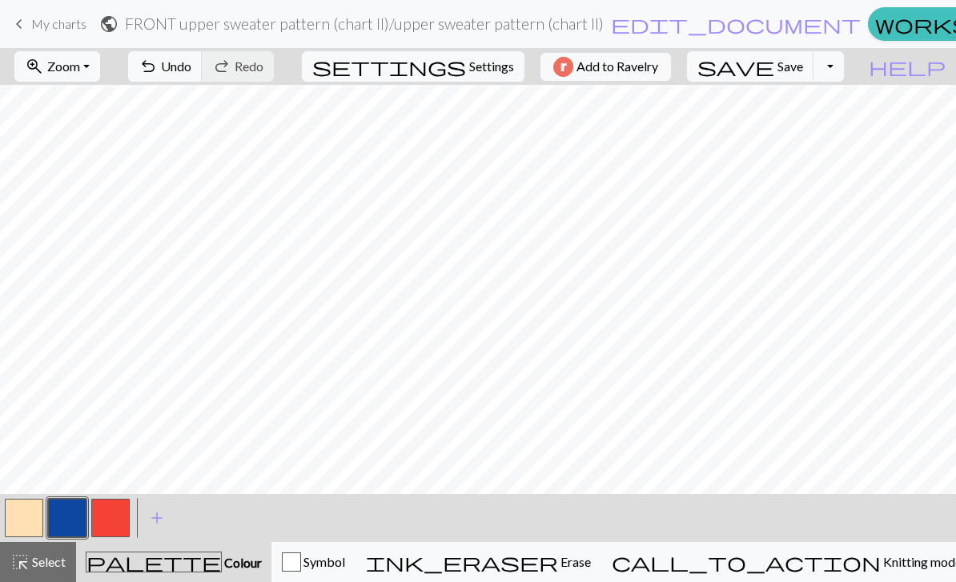
click at [28, 517] on button "button" at bounding box center [24, 518] width 38 height 38
click at [72, 509] on button "button" at bounding box center [67, 518] width 38 height 38
click at [30, 514] on button "button" at bounding box center [24, 518] width 38 height 38
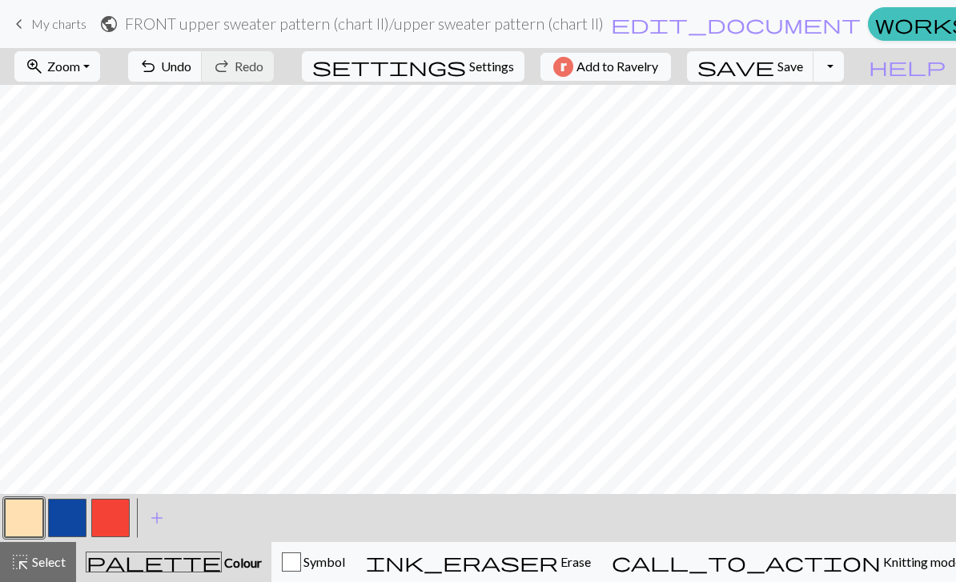
click at [120, 519] on button "button" at bounding box center [110, 518] width 38 height 38
click at [77, 518] on button "button" at bounding box center [67, 518] width 38 height 38
click at [121, 531] on button "button" at bounding box center [110, 518] width 38 height 38
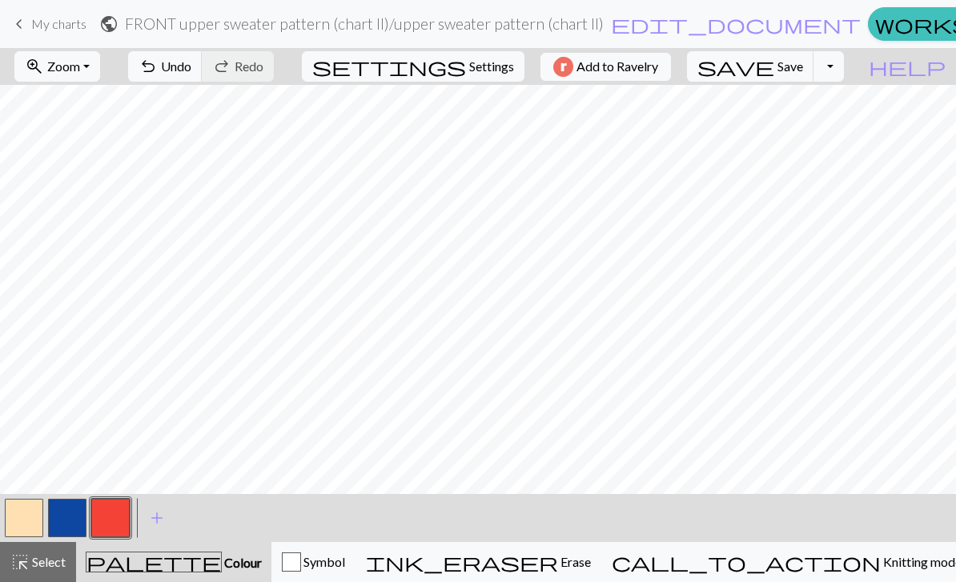
click at [66, 505] on button "button" at bounding box center [67, 518] width 38 height 38
click at [109, 521] on button "button" at bounding box center [110, 518] width 38 height 38
click at [40, 511] on button "button" at bounding box center [24, 518] width 38 height 38
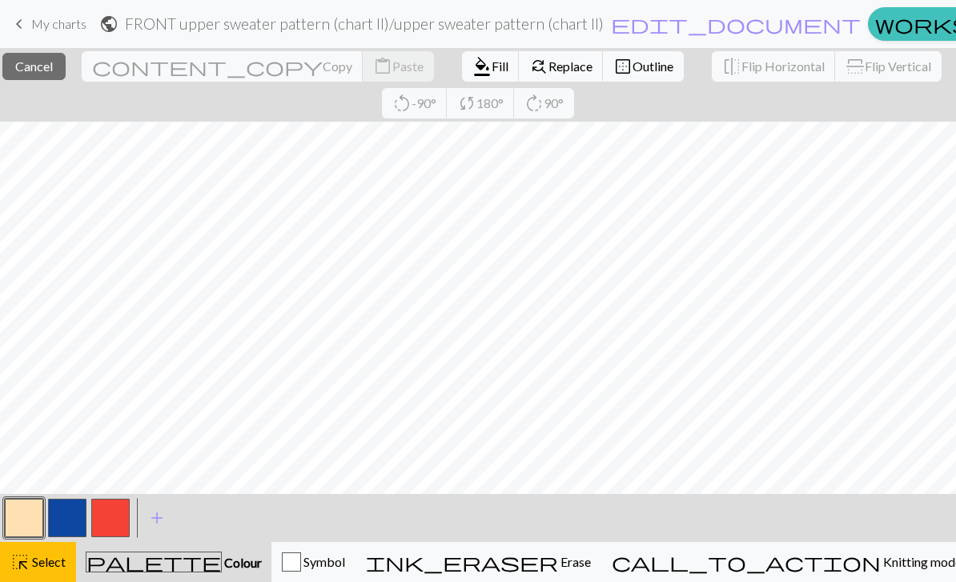
click at [51, 568] on span "Select" at bounding box center [48, 561] width 36 height 15
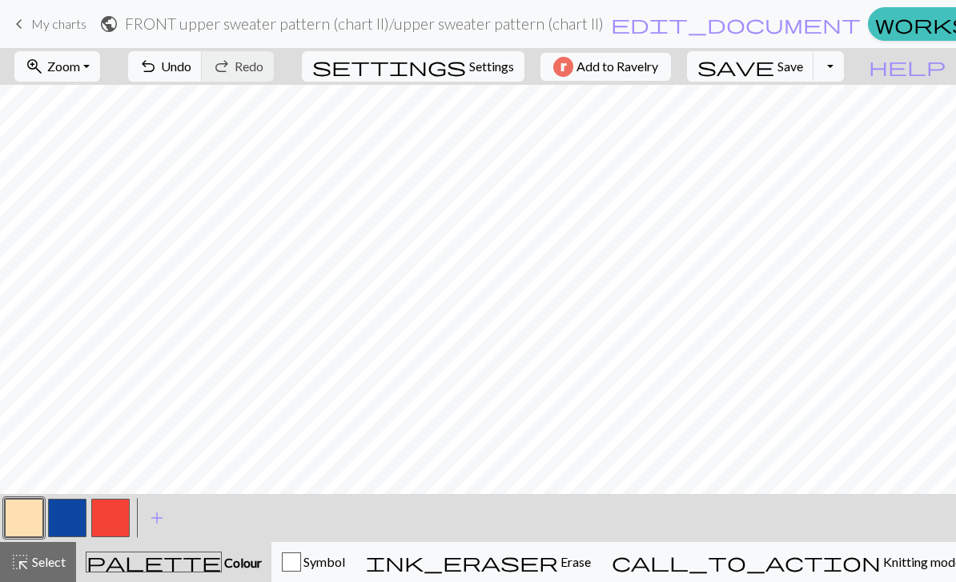
click at [70, 516] on button "button" at bounding box center [67, 518] width 38 height 38
click at [25, 519] on button "button" at bounding box center [24, 518] width 38 height 38
click at [72, 521] on button "button" at bounding box center [67, 518] width 38 height 38
click at [36, 516] on button "button" at bounding box center [24, 518] width 38 height 38
click at [74, 517] on button "button" at bounding box center [67, 518] width 38 height 38
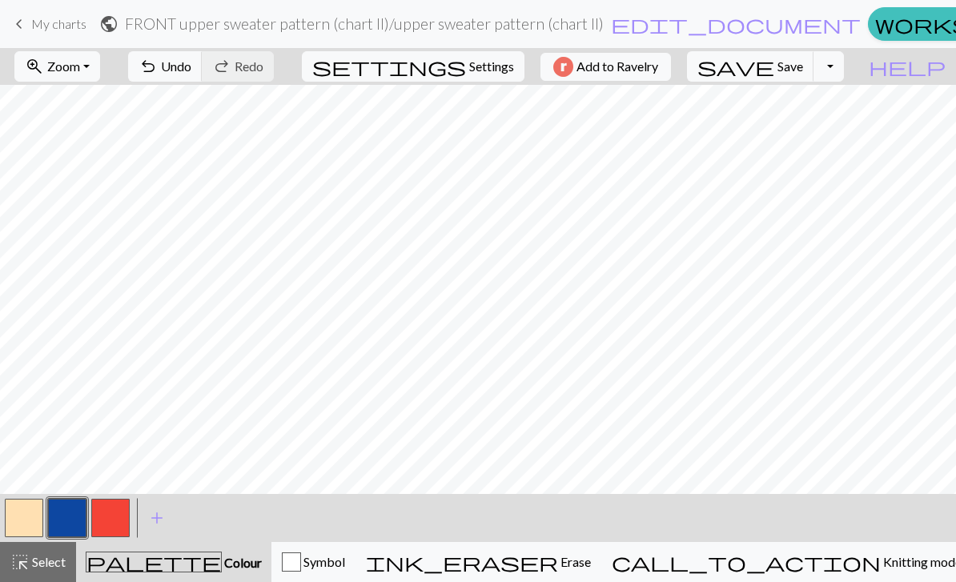
click at [41, 515] on button "button" at bounding box center [24, 518] width 38 height 38
click at [66, 513] on button "button" at bounding box center [67, 518] width 38 height 38
click at [35, 522] on button "button" at bounding box center [24, 518] width 38 height 38
click at [70, 521] on button "button" at bounding box center [67, 518] width 38 height 38
click at [33, 507] on button "button" at bounding box center [24, 518] width 38 height 38
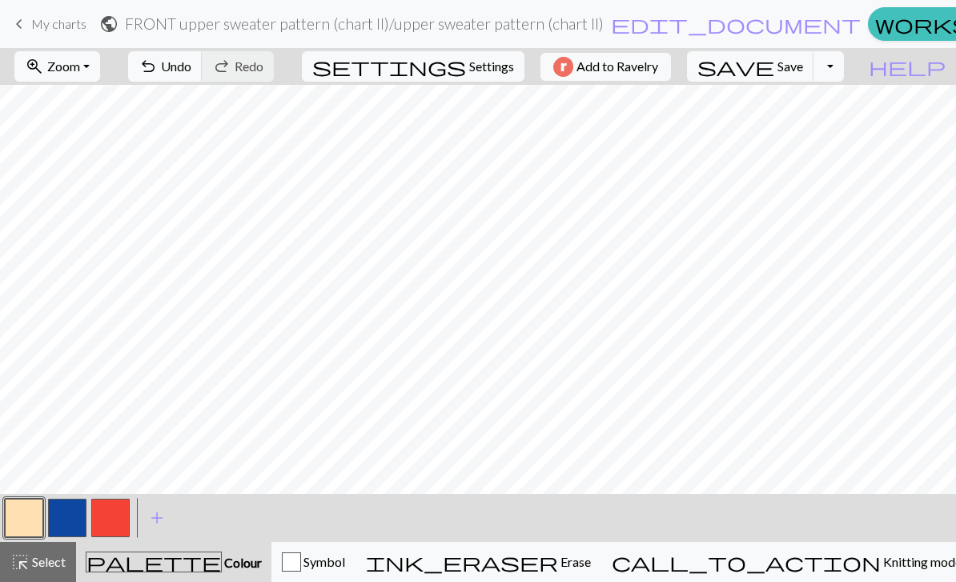
click at [78, 517] on button "button" at bounding box center [67, 518] width 38 height 38
click at [28, 524] on button "button" at bounding box center [24, 518] width 38 height 38
click at [75, 509] on button "button" at bounding box center [67, 518] width 38 height 38
click at [30, 517] on button "button" at bounding box center [24, 518] width 38 height 38
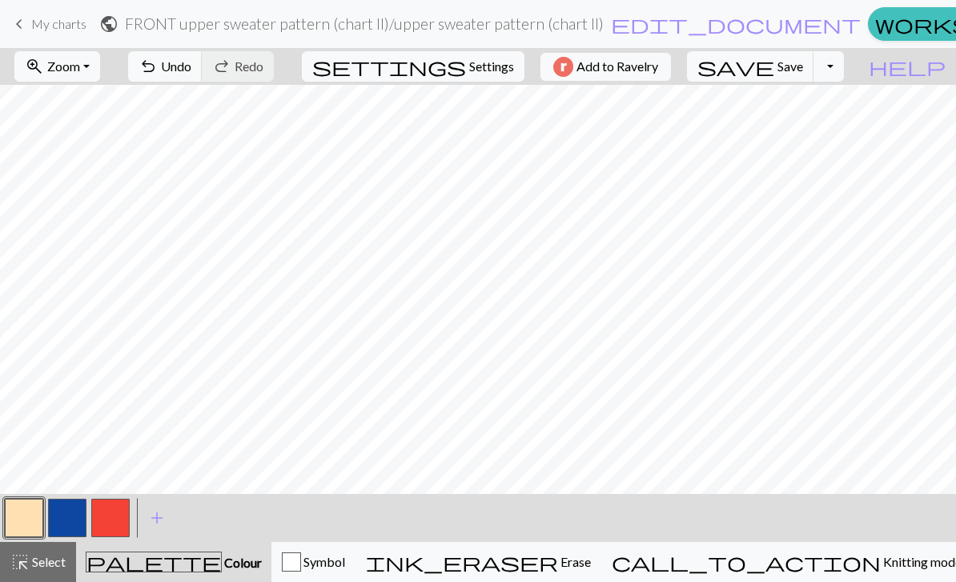
click at [78, 519] on button "button" at bounding box center [67, 518] width 38 height 38
click at [19, 533] on button "button" at bounding box center [24, 518] width 38 height 38
click at [73, 514] on button "button" at bounding box center [67, 518] width 38 height 38
click at [26, 515] on button "button" at bounding box center [24, 518] width 38 height 38
click at [51, 511] on button "button" at bounding box center [67, 518] width 38 height 38
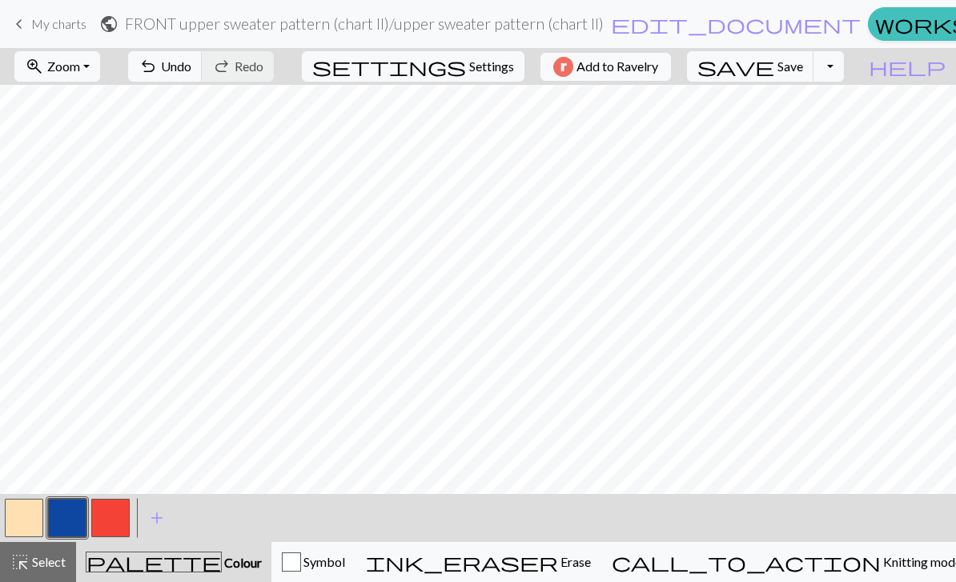
click at [40, 512] on button "button" at bounding box center [24, 518] width 38 height 38
click at [64, 521] on button "button" at bounding box center [67, 518] width 38 height 38
click at [30, 520] on button "button" at bounding box center [24, 518] width 38 height 38
click at [78, 524] on button "button" at bounding box center [67, 518] width 38 height 38
click at [30, 525] on button "button" at bounding box center [24, 518] width 38 height 38
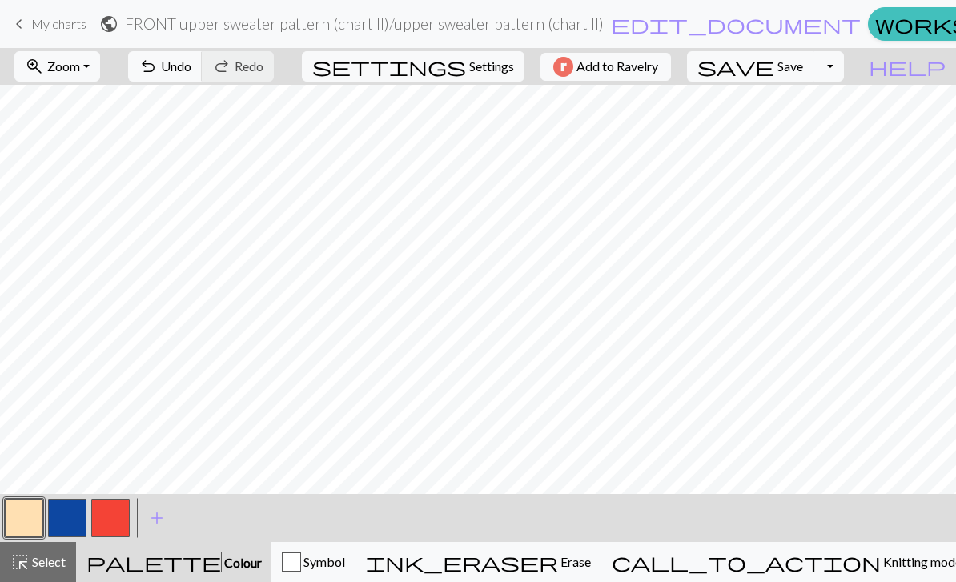
click at [68, 523] on button "button" at bounding box center [67, 518] width 38 height 38
click at [36, 520] on button "button" at bounding box center [24, 518] width 38 height 38
click at [66, 517] on button "button" at bounding box center [67, 518] width 38 height 38
click at [34, 521] on button "button" at bounding box center [24, 518] width 38 height 38
click at [54, 524] on button "button" at bounding box center [67, 518] width 38 height 38
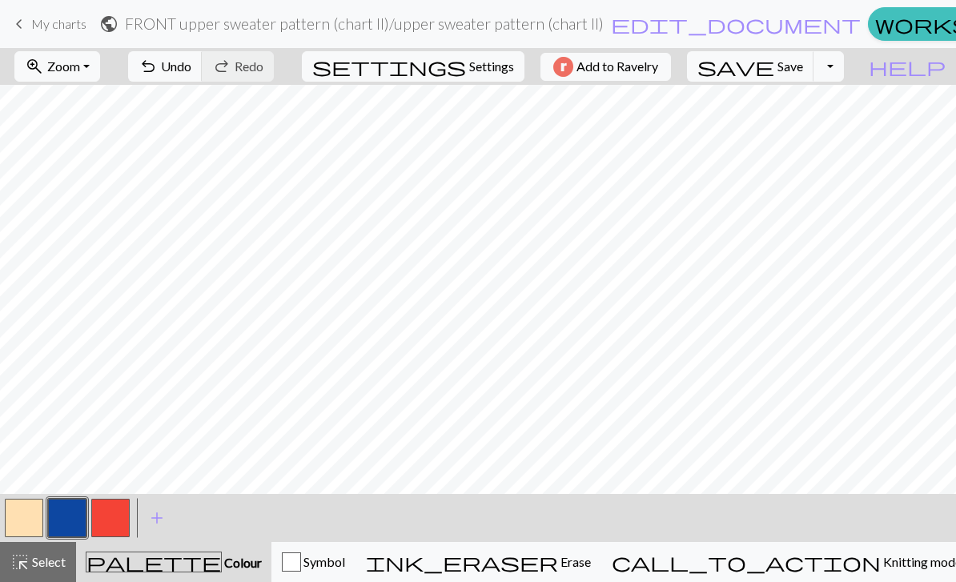
click at [39, 516] on button "button" at bounding box center [24, 518] width 38 height 38
click at [74, 517] on button "button" at bounding box center [67, 518] width 38 height 38
click at [33, 517] on button "button" at bounding box center [24, 518] width 38 height 38
click at [74, 516] on button "button" at bounding box center [67, 518] width 38 height 38
click at [28, 516] on button "button" at bounding box center [24, 518] width 38 height 38
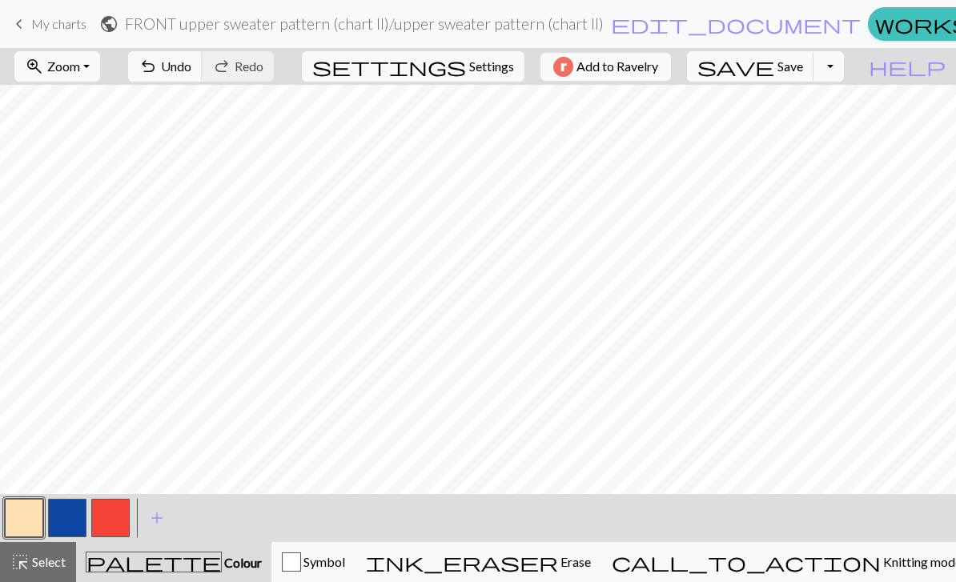
click at [59, 526] on button "button" at bounding box center [67, 518] width 38 height 38
click at [28, 523] on button "button" at bounding box center [24, 518] width 38 height 38
click at [74, 524] on button "button" at bounding box center [67, 518] width 38 height 38
click at [34, 510] on button "button" at bounding box center [24, 518] width 38 height 38
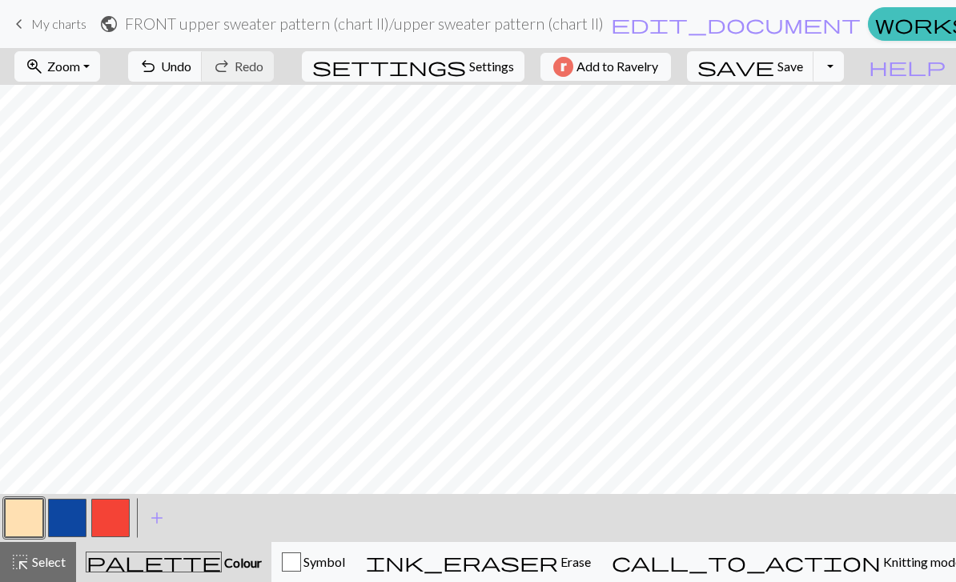
click at [32, 520] on button "button" at bounding box center [24, 518] width 38 height 38
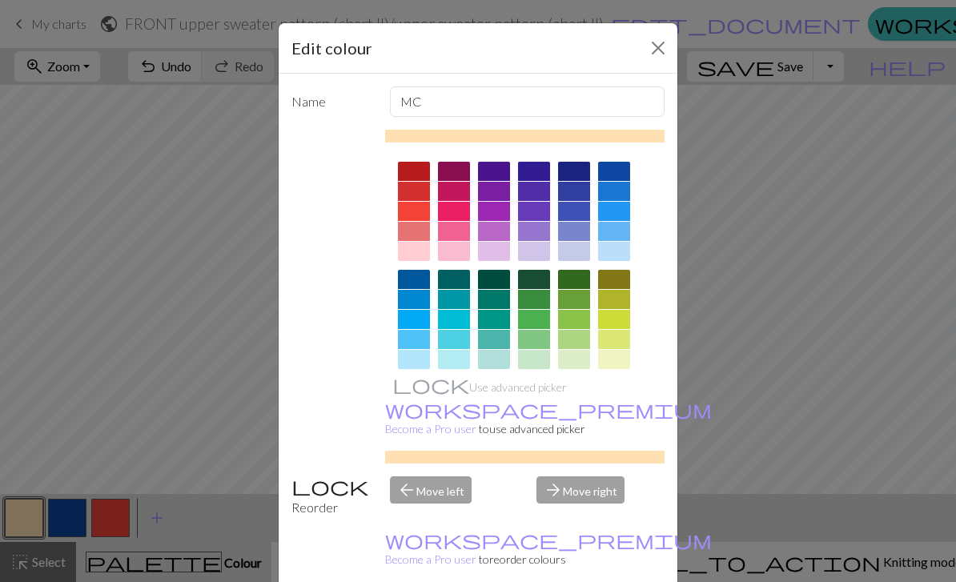
click at [658, 52] on button "Close" at bounding box center [659, 48] width 26 height 26
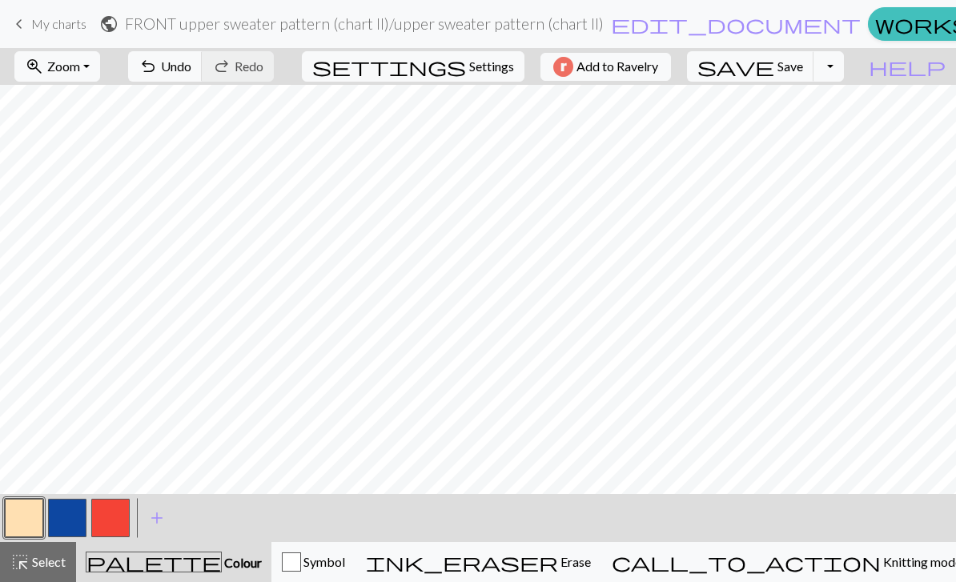
click at [803, 65] on span "Save" at bounding box center [791, 65] width 26 height 15
click at [803, 62] on span "Save" at bounding box center [791, 65] width 26 height 15
click at [803, 68] on span "Save" at bounding box center [791, 65] width 26 height 15
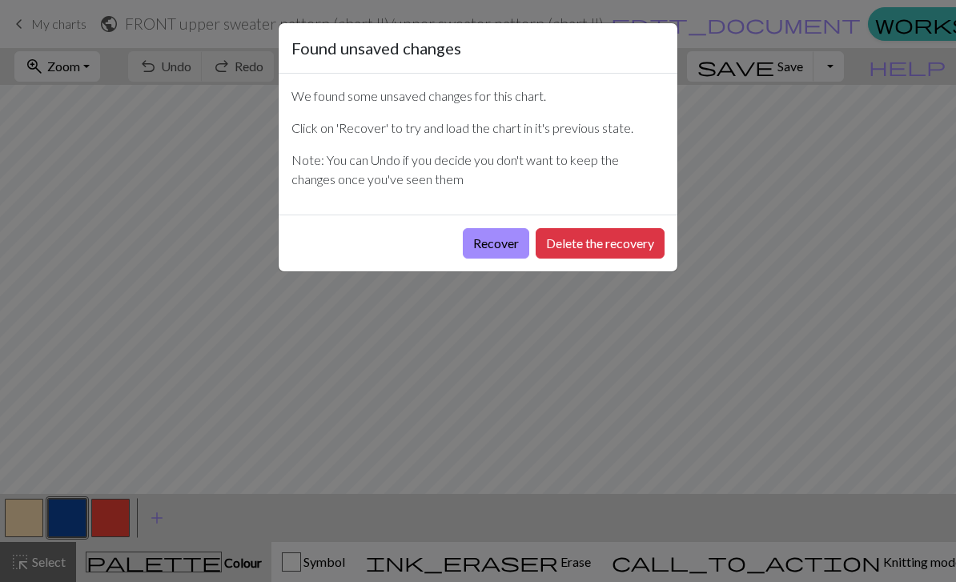
click at [485, 239] on button "Recover" at bounding box center [496, 243] width 66 height 30
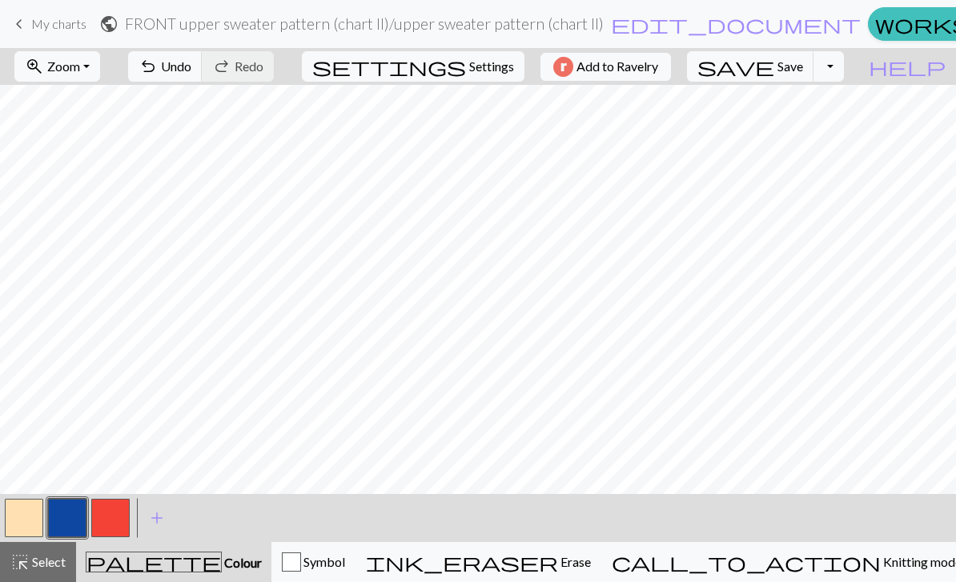
scroll to position [0, 1136]
click at [32, 513] on button "button" at bounding box center [24, 518] width 38 height 38
click at [75, 519] on button "button" at bounding box center [67, 518] width 38 height 38
click at [30, 518] on button "button" at bounding box center [24, 518] width 38 height 38
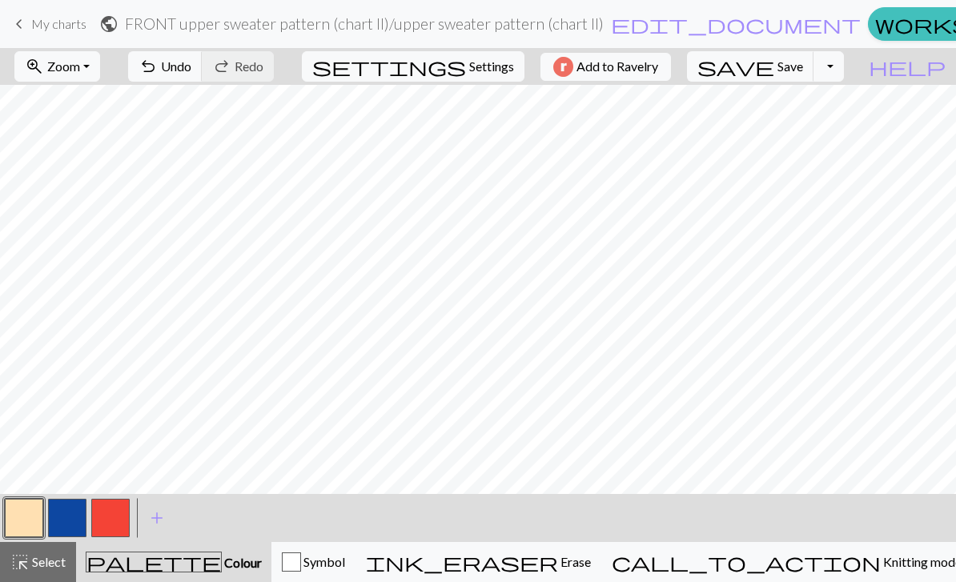
click at [77, 530] on button "button" at bounding box center [67, 518] width 38 height 38
click at [50, 562] on span "Select" at bounding box center [48, 561] width 36 height 15
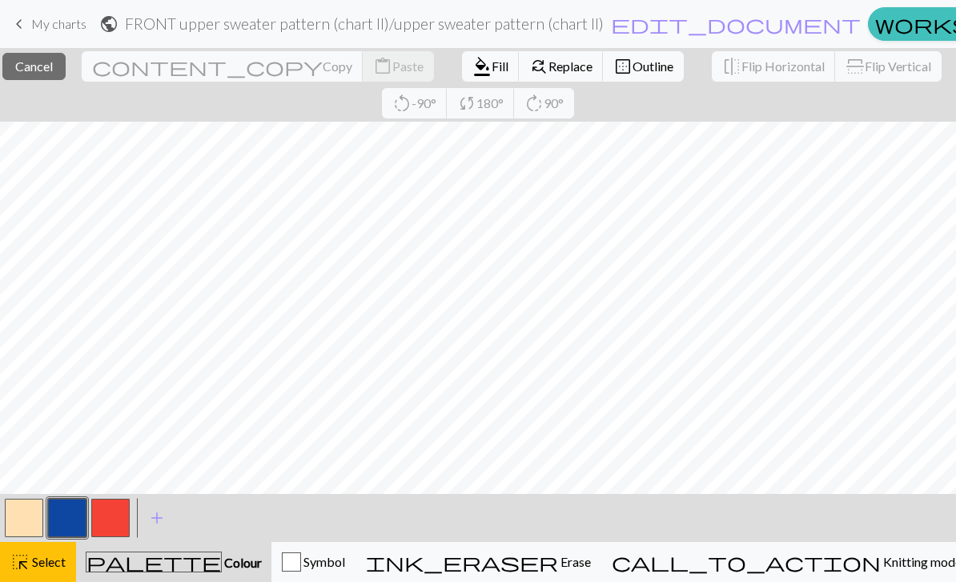
click at [492, 67] on span "Fill" at bounding box center [500, 65] width 17 height 15
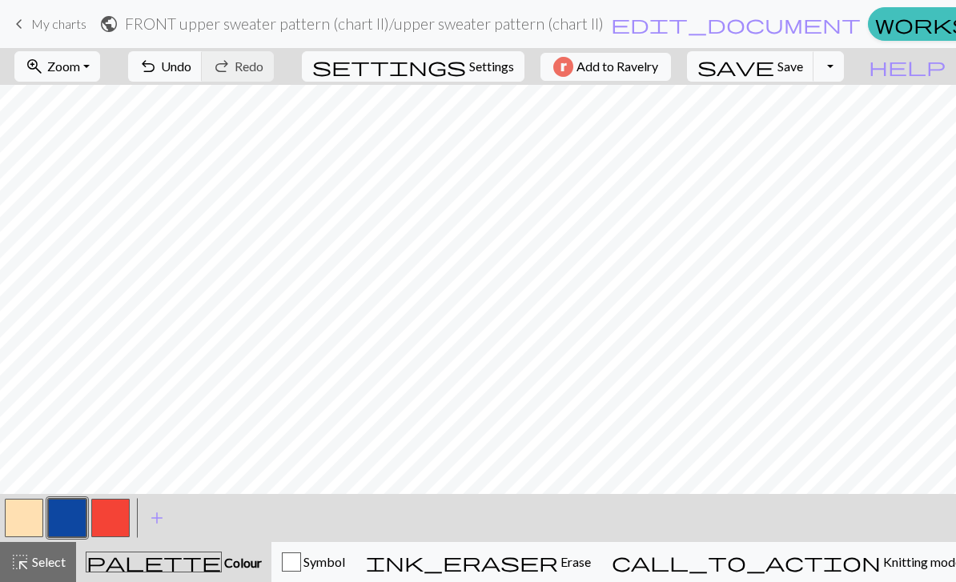
click at [115, 526] on button "button" at bounding box center [110, 518] width 38 height 38
click at [72, 517] on button "button" at bounding box center [67, 518] width 38 height 38
click at [120, 515] on button "button" at bounding box center [110, 518] width 38 height 38
click at [67, 522] on button "button" at bounding box center [67, 518] width 38 height 38
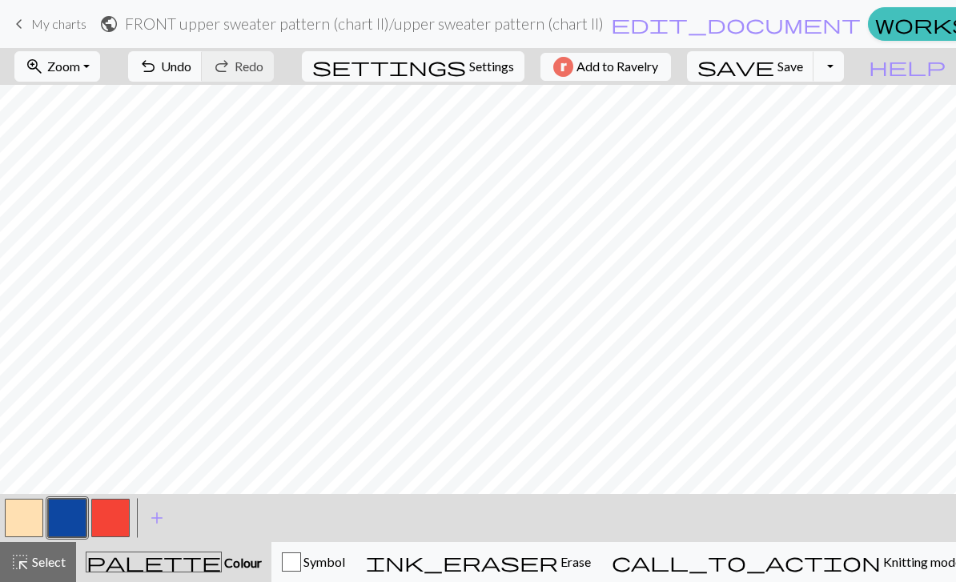
click at [107, 524] on button "button" at bounding box center [110, 518] width 38 height 38
click at [79, 528] on button "button" at bounding box center [67, 518] width 38 height 38
click at [117, 513] on button "button" at bounding box center [110, 518] width 38 height 38
click at [69, 523] on button "button" at bounding box center [67, 518] width 38 height 38
click at [94, 527] on button "button" at bounding box center [110, 518] width 38 height 38
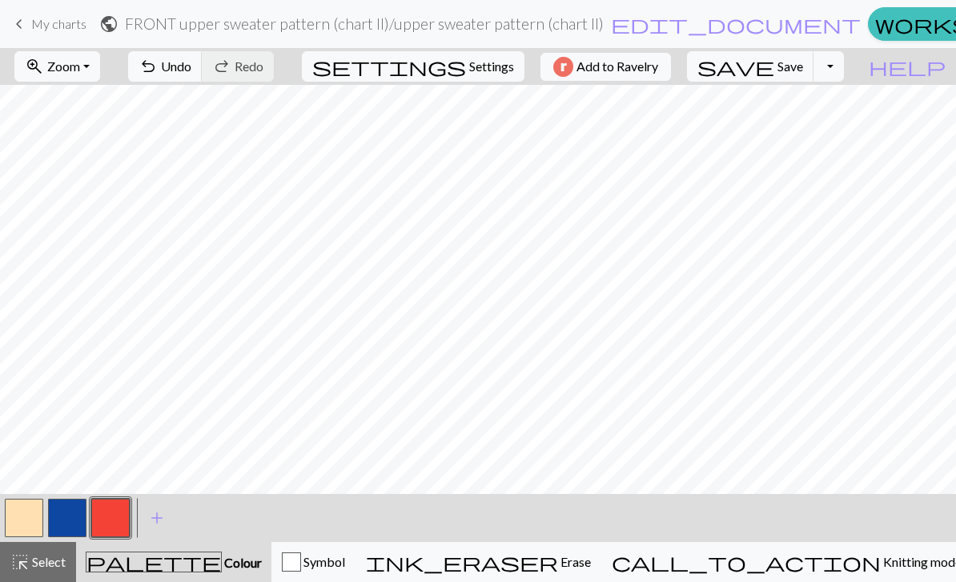
scroll to position [0, 751]
click at [106, 534] on button "button" at bounding box center [110, 518] width 38 height 38
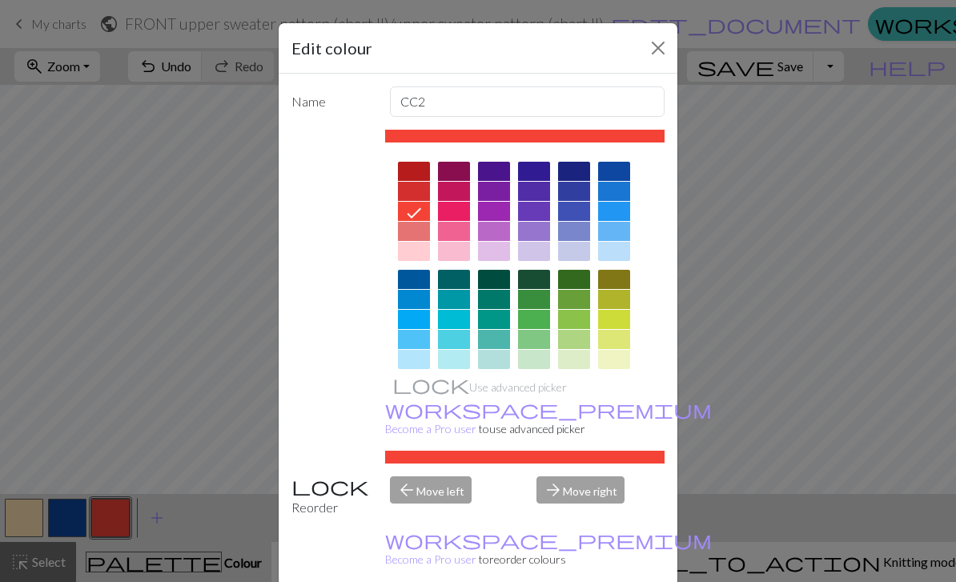
click at [660, 44] on button "Close" at bounding box center [659, 48] width 26 height 26
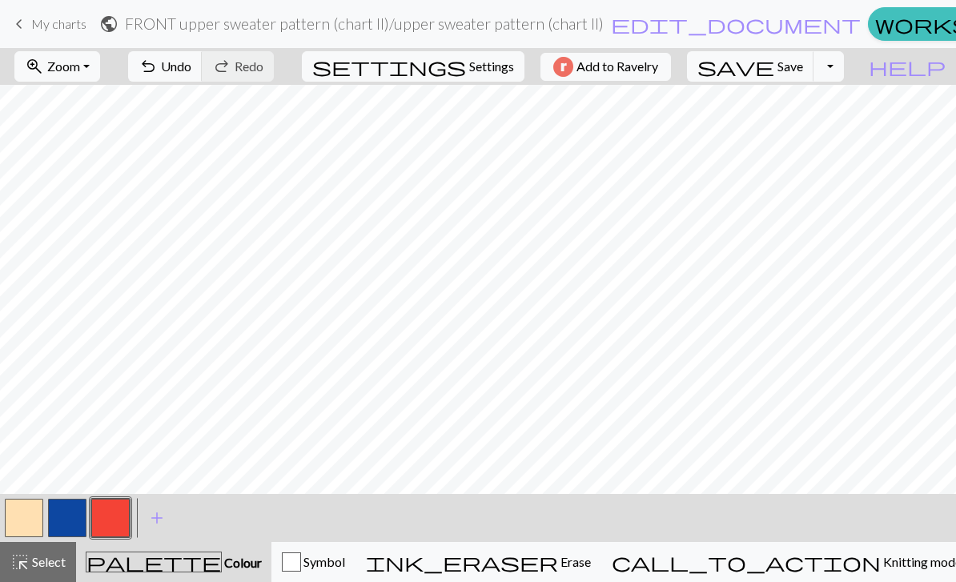
scroll to position [0, 748]
click at [803, 70] on span "Save" at bounding box center [791, 65] width 26 height 15
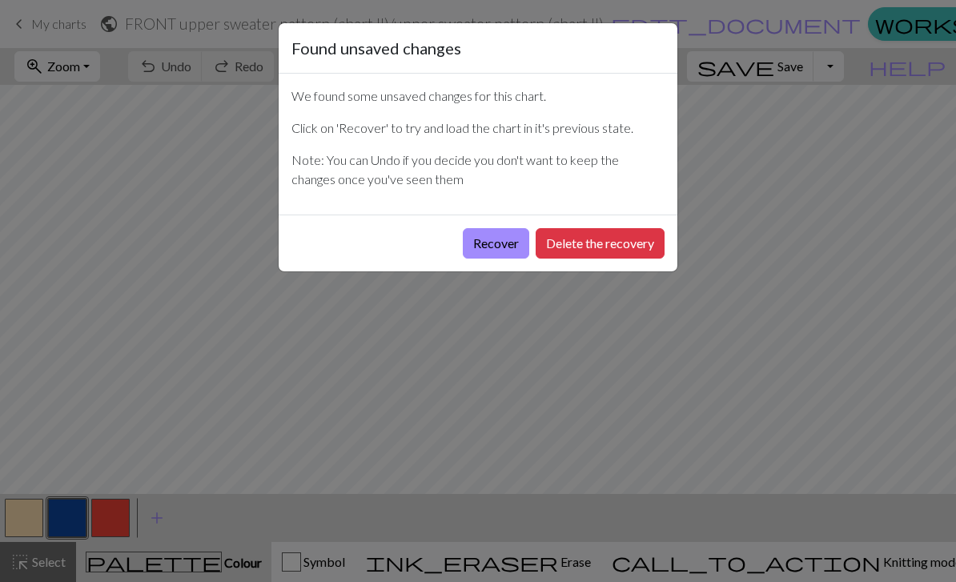
click at [495, 245] on button "Recover" at bounding box center [496, 243] width 66 height 30
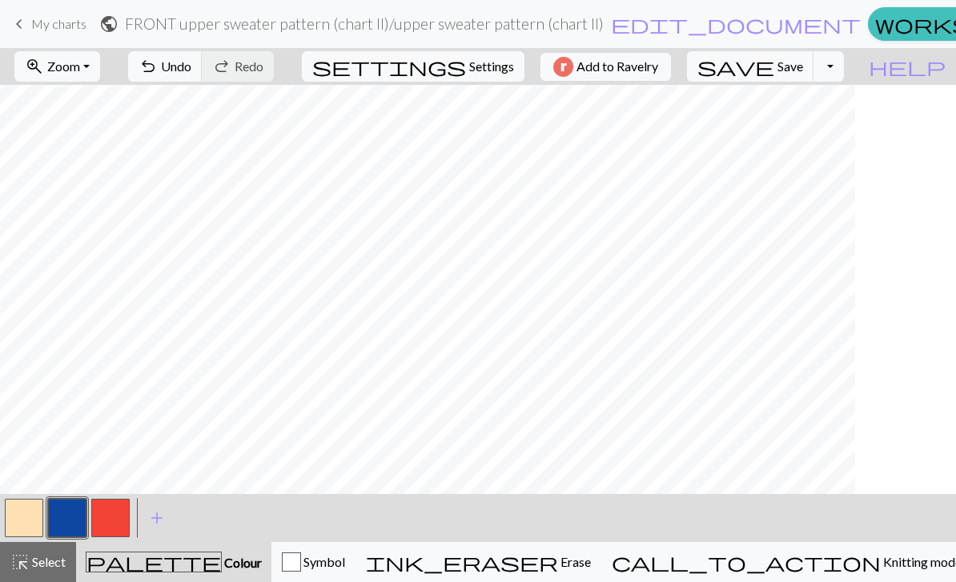
scroll to position [0, 1121]
click at [116, 519] on button "button" at bounding box center [110, 518] width 38 height 38
click at [71, 534] on button "button" at bounding box center [67, 518] width 38 height 38
click at [99, 526] on button "button" at bounding box center [110, 518] width 38 height 38
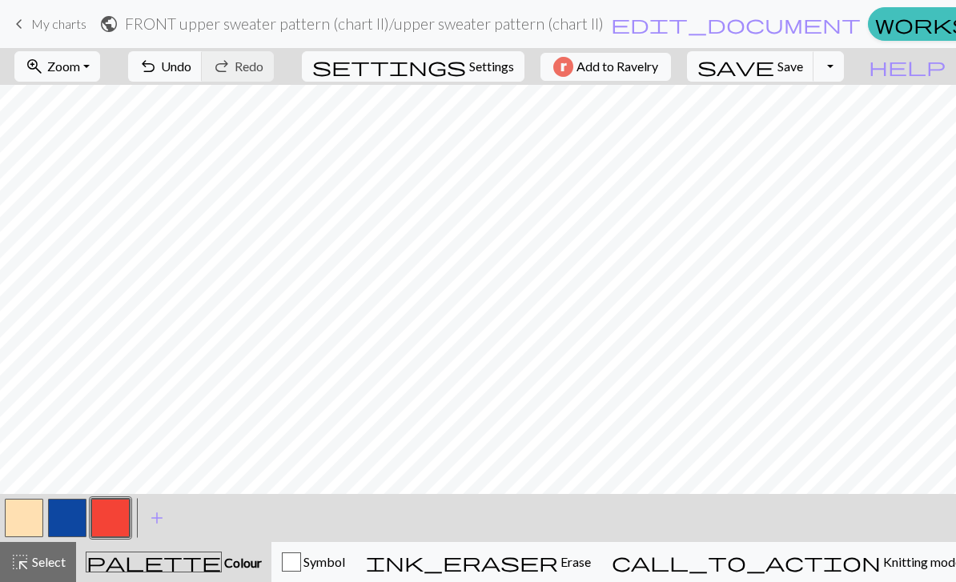
click at [73, 509] on button "button" at bounding box center [67, 518] width 38 height 38
click at [111, 524] on button "button" at bounding box center [110, 518] width 38 height 38
click at [84, 517] on button "button" at bounding box center [67, 518] width 38 height 38
click at [115, 519] on button "button" at bounding box center [110, 518] width 38 height 38
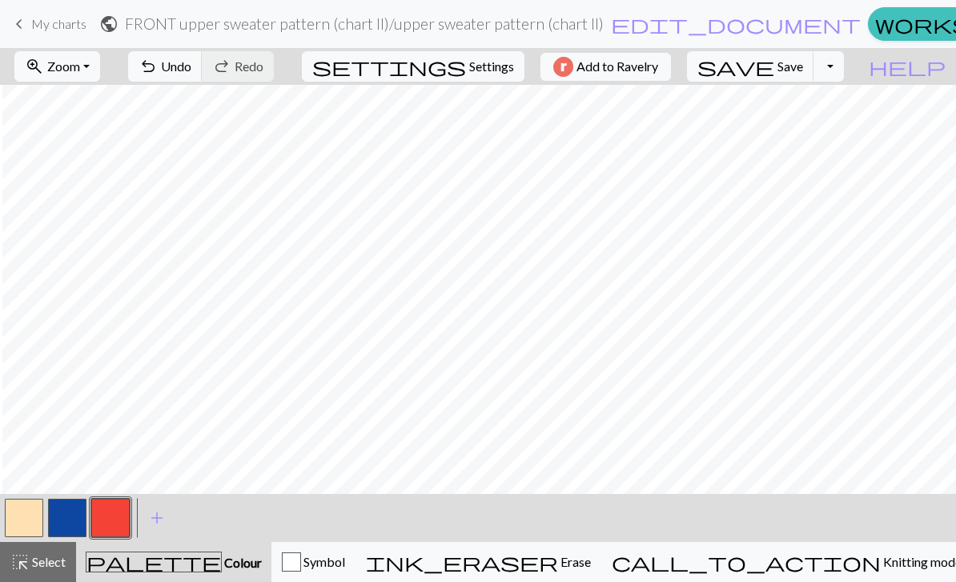
scroll to position [0, 1304]
click at [112, 517] on button "button" at bounding box center [110, 518] width 38 height 38
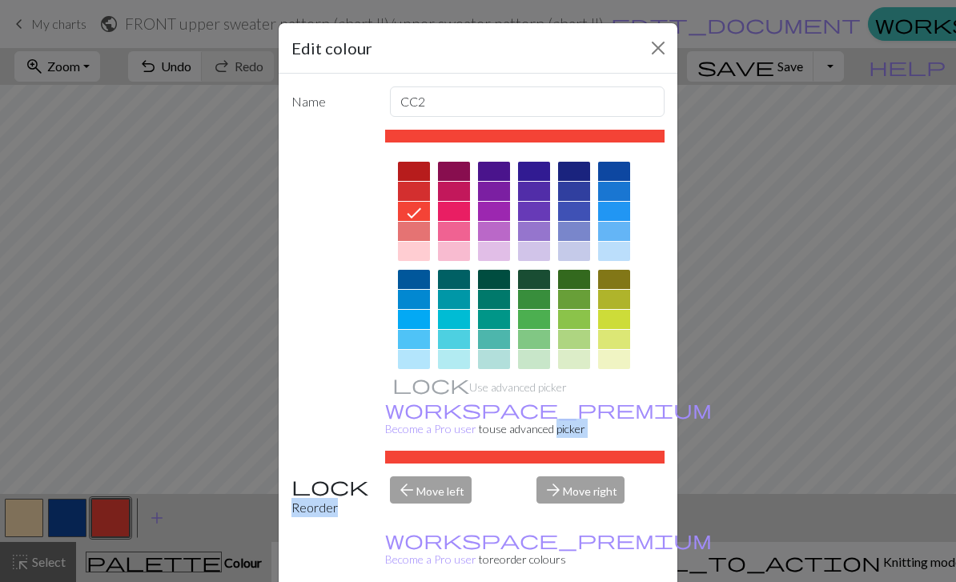
click at [634, 54] on div "Edit colour" at bounding box center [478, 48] width 399 height 50
click at [633, 54] on div "Edit colour" at bounding box center [478, 48] width 399 height 50
click at [664, 46] on button "Close" at bounding box center [659, 48] width 26 height 26
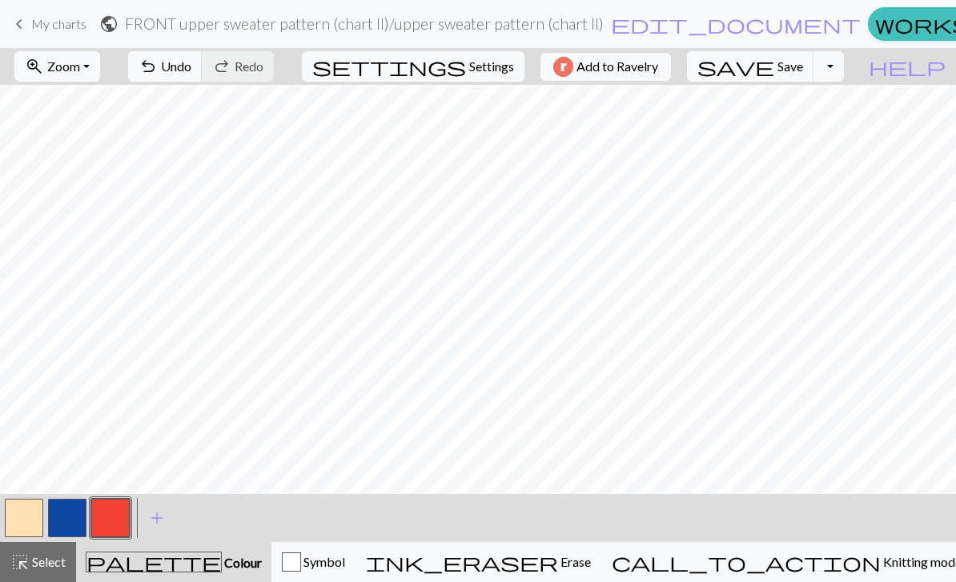
scroll to position [0, 1]
click at [60, 522] on button "button" at bounding box center [66, 518] width 38 height 38
click at [103, 529] on button "button" at bounding box center [110, 518] width 38 height 38
click at [66, 516] on button "button" at bounding box center [66, 518] width 38 height 38
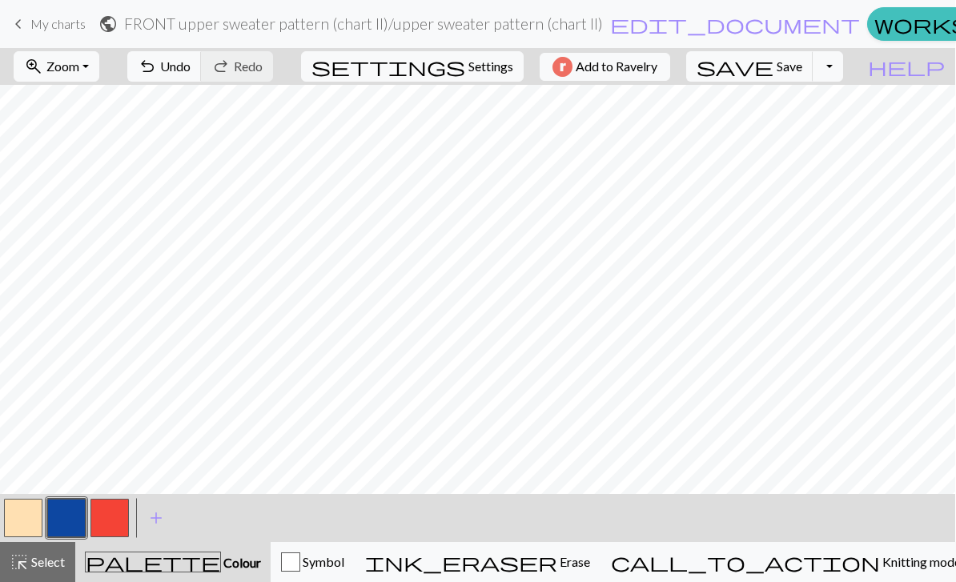
click at [102, 514] on button "button" at bounding box center [110, 518] width 38 height 38
click at [70, 522] on button "button" at bounding box center [66, 518] width 38 height 38
click at [98, 537] on button "button" at bounding box center [110, 518] width 38 height 38
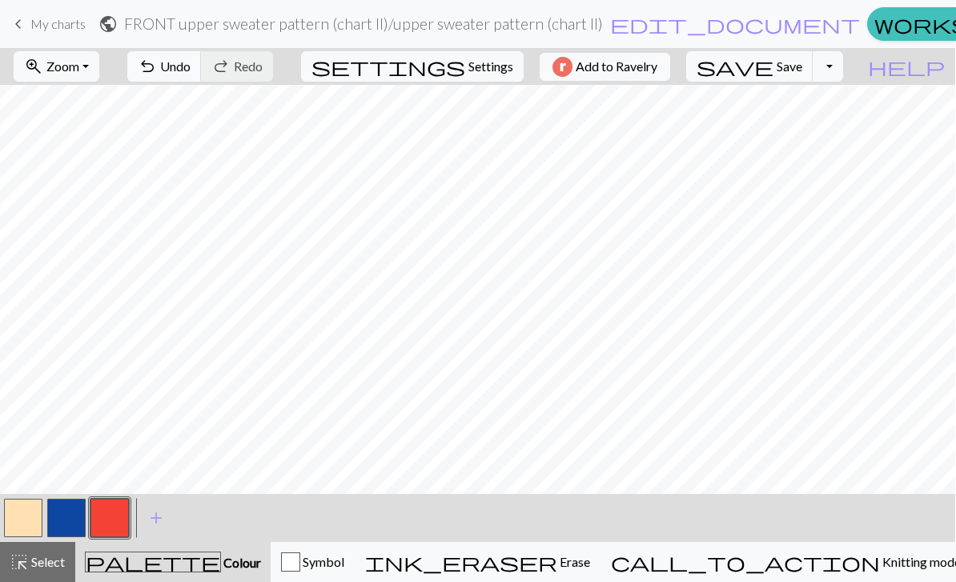
click at [79, 71] on span "Zoom" at bounding box center [62, 65] width 33 height 15
click at [114, 103] on button "Fit all" at bounding box center [77, 102] width 127 height 26
click at [99, 59] on button "zoom_in Zoom Zoom" at bounding box center [57, 66] width 86 height 30
click at [85, 224] on button "100%" at bounding box center [77, 218] width 127 height 26
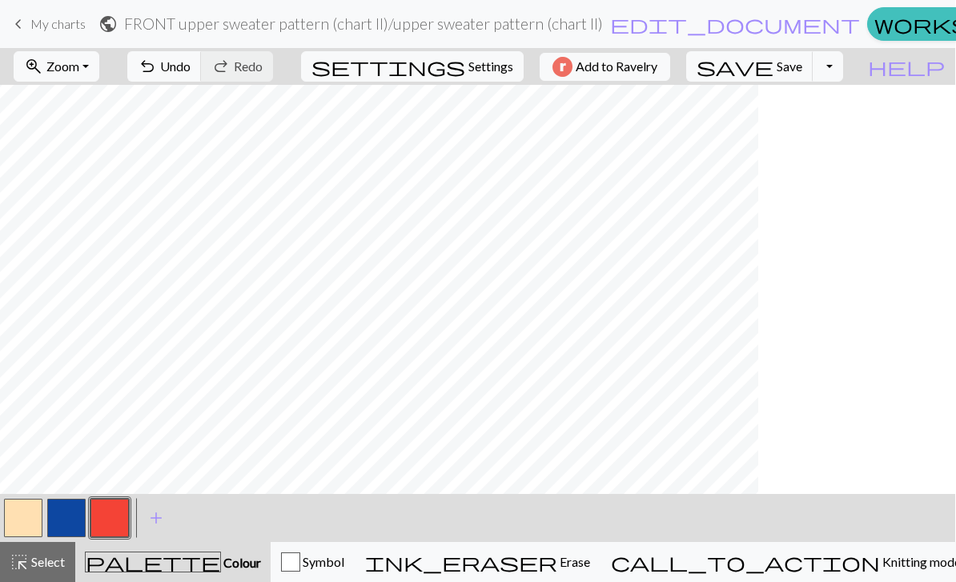
scroll to position [0, 747]
click at [22, 517] on button "button" at bounding box center [23, 518] width 38 height 38
click at [78, 517] on button "button" at bounding box center [66, 518] width 38 height 38
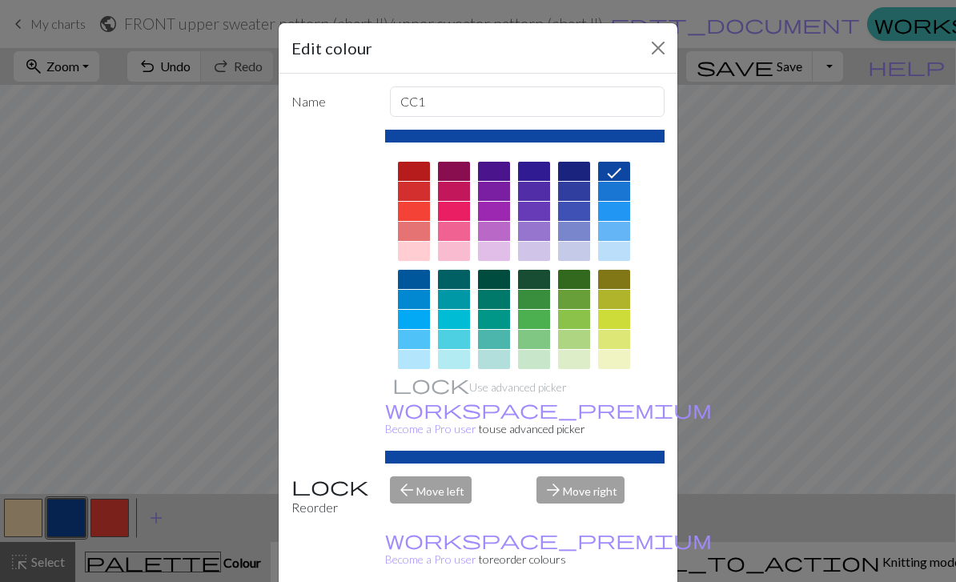
click at [664, 45] on button "Close" at bounding box center [659, 48] width 26 height 26
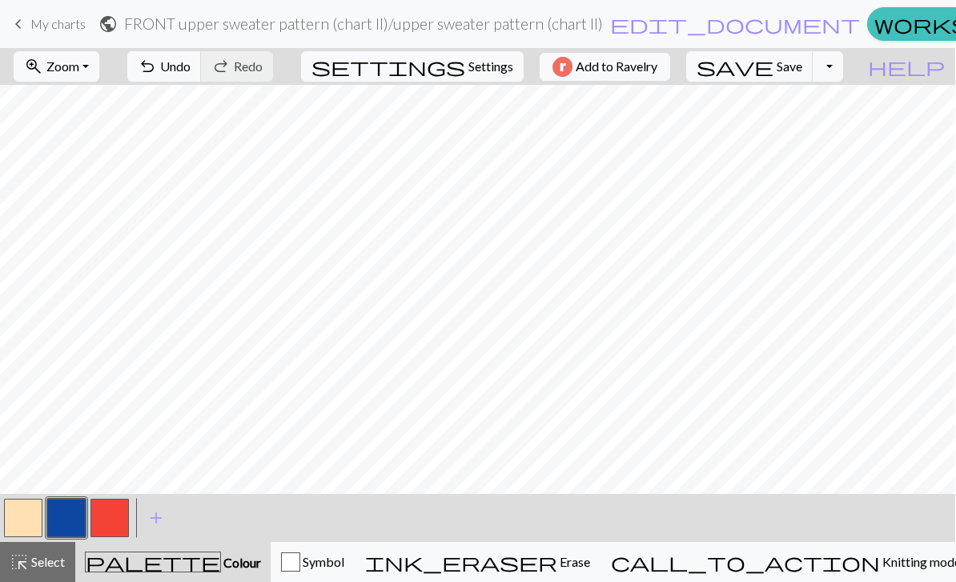
click at [28, 509] on button "button" at bounding box center [23, 518] width 38 height 38
click at [62, 517] on button "button" at bounding box center [66, 518] width 38 height 38
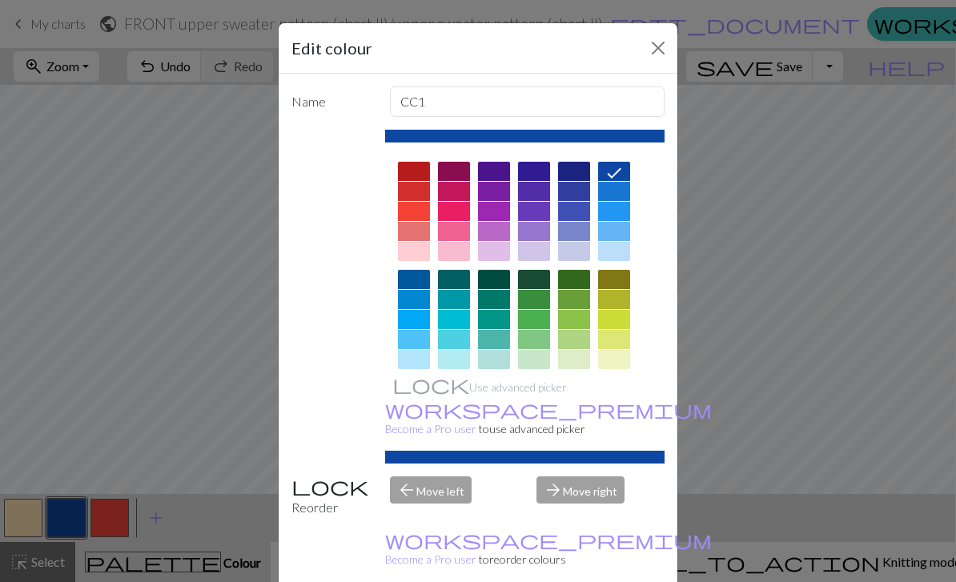
click at [661, 51] on button "Close" at bounding box center [659, 48] width 26 height 26
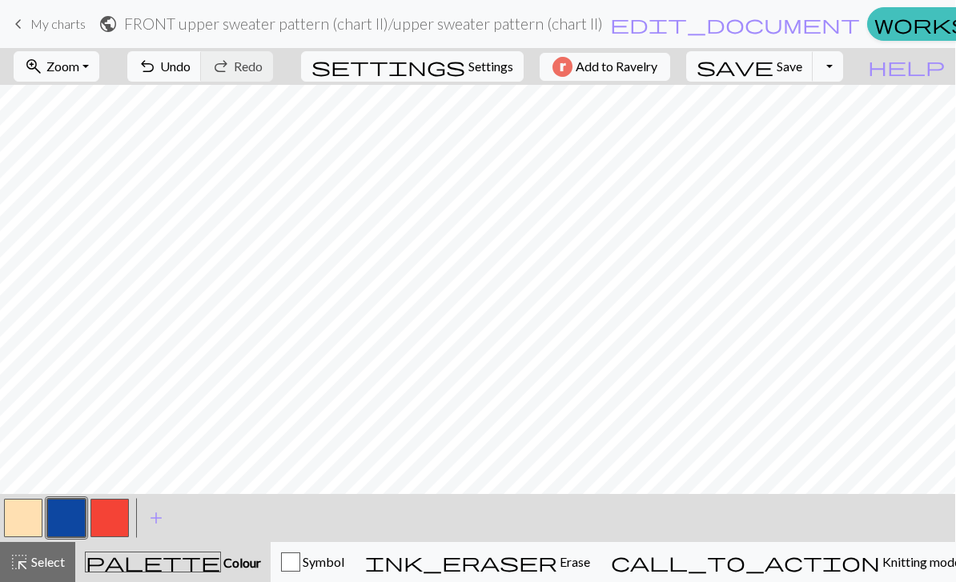
click at [25, 517] on button "button" at bounding box center [23, 518] width 38 height 38
click at [803, 67] on span "Save" at bounding box center [790, 65] width 26 height 15
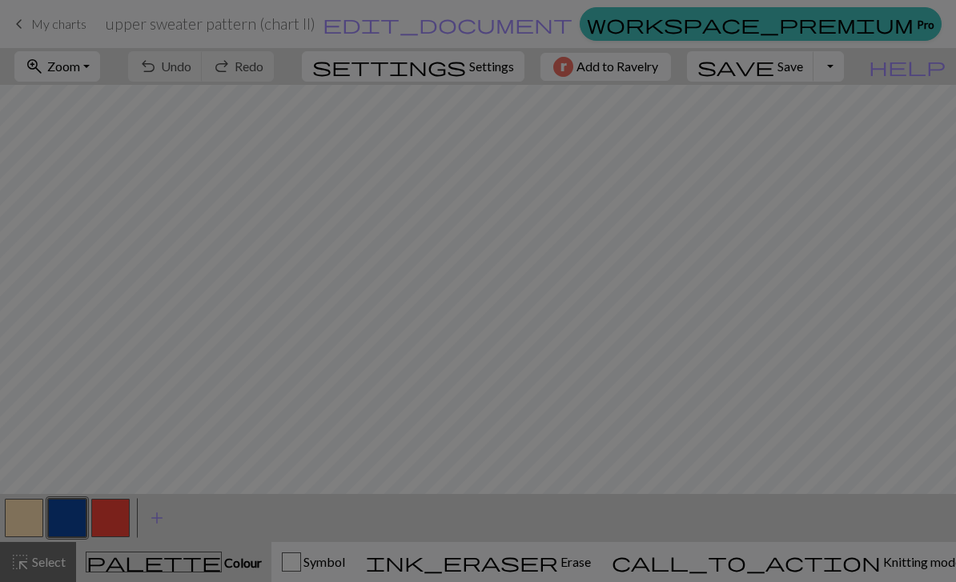
scroll to position [0, 1]
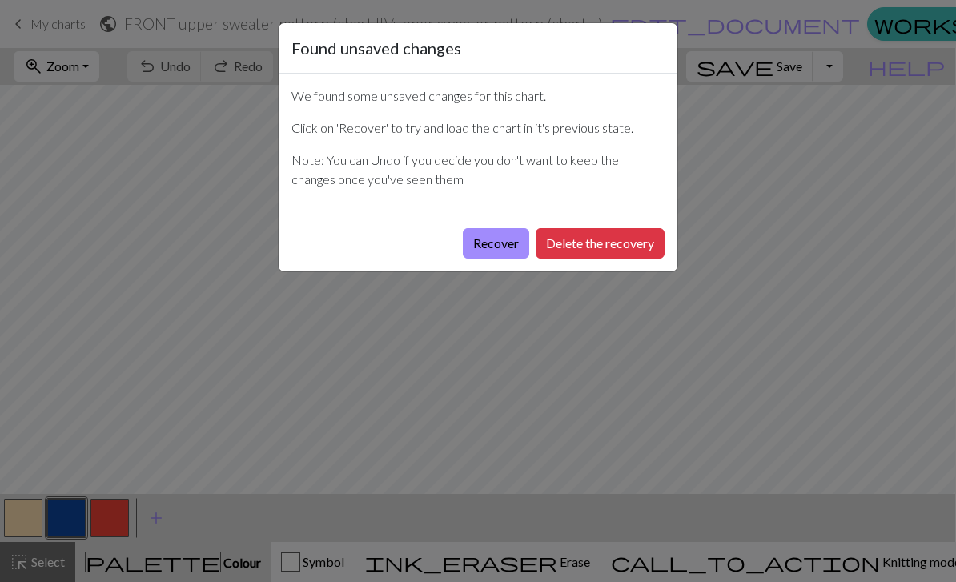
click at [509, 242] on button "Recover" at bounding box center [496, 243] width 66 height 30
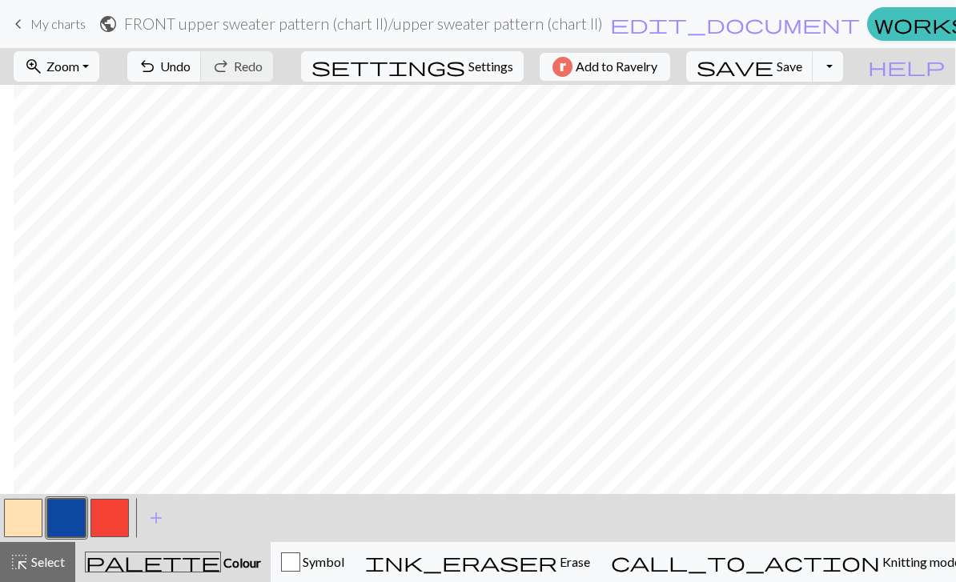
scroll to position [0, 769]
click at [22, 518] on button "button" at bounding box center [23, 518] width 38 height 38
click at [64, 519] on button "button" at bounding box center [66, 518] width 38 height 38
click at [21, 517] on button "button" at bounding box center [23, 518] width 38 height 38
click at [70, 521] on button "button" at bounding box center [66, 518] width 38 height 38
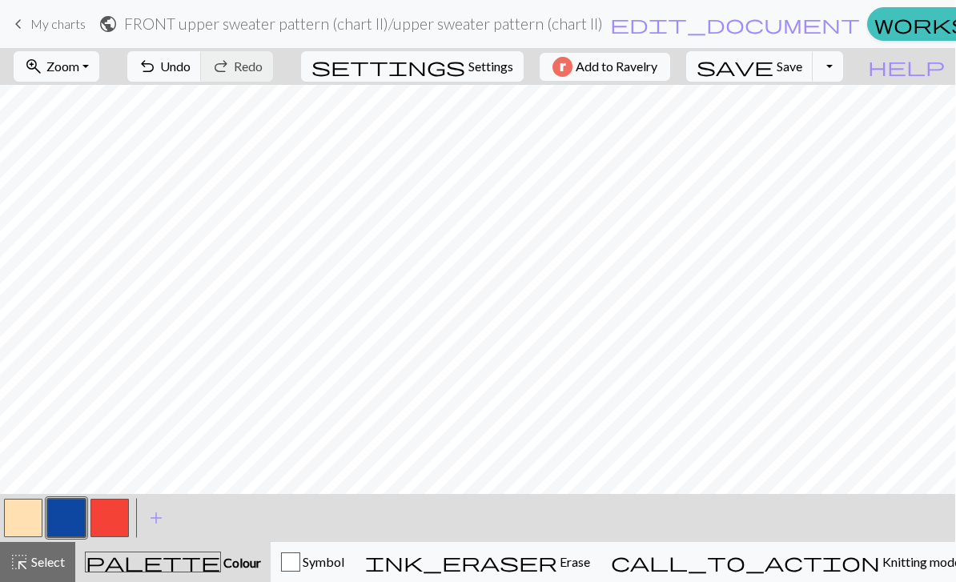
click at [7, 521] on button "button" at bounding box center [23, 518] width 38 height 38
click at [70, 517] on button "button" at bounding box center [66, 518] width 38 height 38
click at [20, 512] on button "button" at bounding box center [23, 518] width 38 height 38
click at [70, 526] on button "button" at bounding box center [66, 518] width 38 height 38
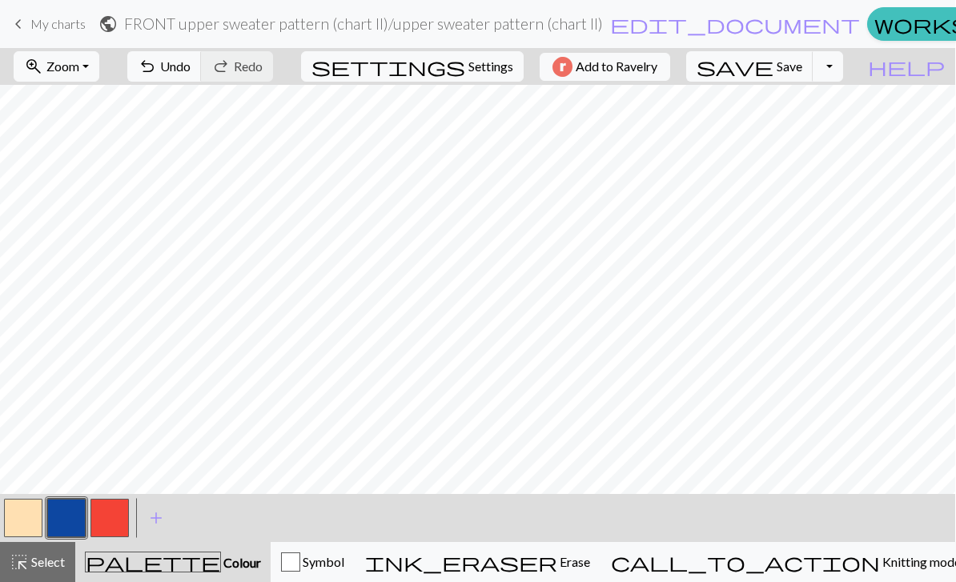
click at [24, 516] on button "button" at bounding box center [23, 518] width 38 height 38
click at [71, 524] on button "button" at bounding box center [66, 518] width 38 height 38
click at [54, 514] on button "button" at bounding box center [66, 518] width 38 height 38
click at [54, 514] on div "Edit colour Name CC1 Use advanced picker workspace_premium Become a Pro user to…" at bounding box center [478, 291] width 956 height 582
click at [17, 513] on button "button" at bounding box center [23, 518] width 38 height 38
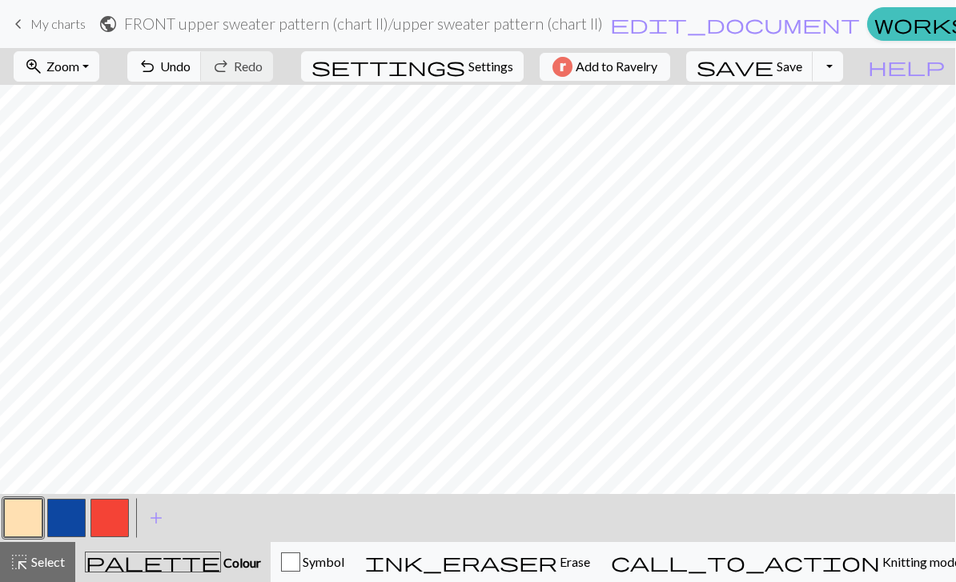
click at [58, 516] on button "button" at bounding box center [66, 518] width 38 height 38
click at [28, 513] on button "button" at bounding box center [23, 518] width 38 height 38
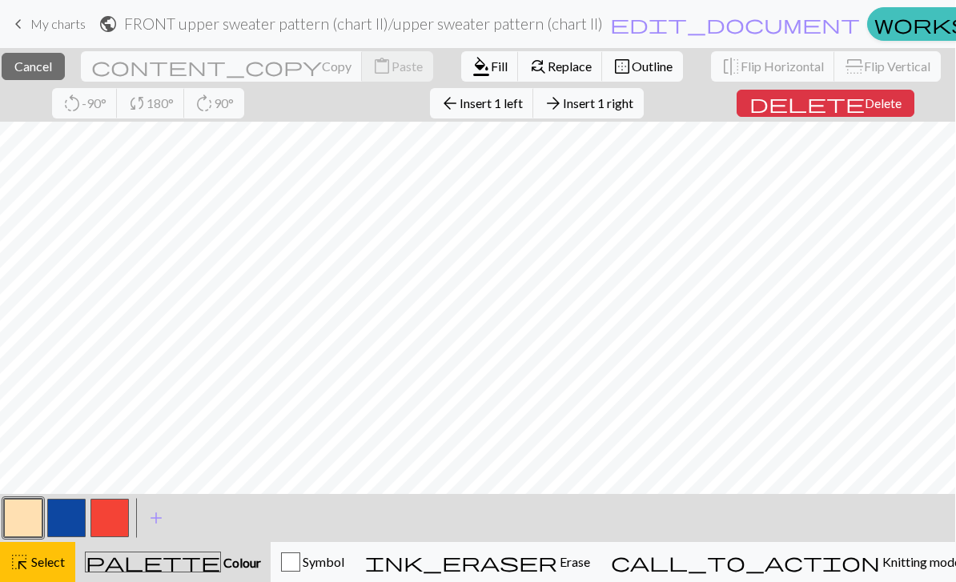
click at [53, 565] on span "Select" at bounding box center [47, 561] width 36 height 15
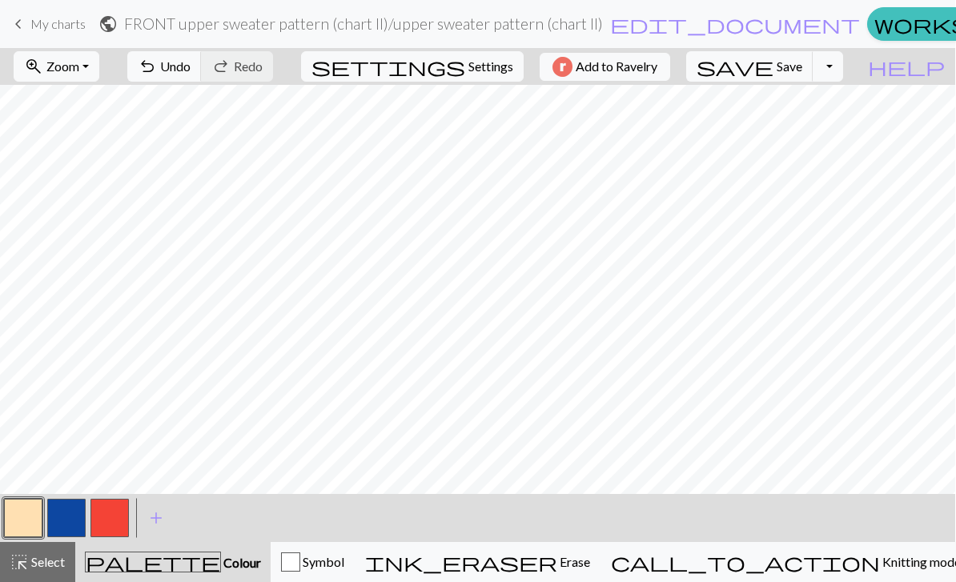
click at [69, 519] on button "button" at bounding box center [66, 518] width 38 height 38
click at [31, 514] on button "button" at bounding box center [23, 518] width 38 height 38
click at [64, 517] on button "button" at bounding box center [66, 518] width 38 height 38
click at [31, 516] on button "button" at bounding box center [23, 518] width 38 height 38
click at [59, 516] on button "button" at bounding box center [66, 518] width 38 height 38
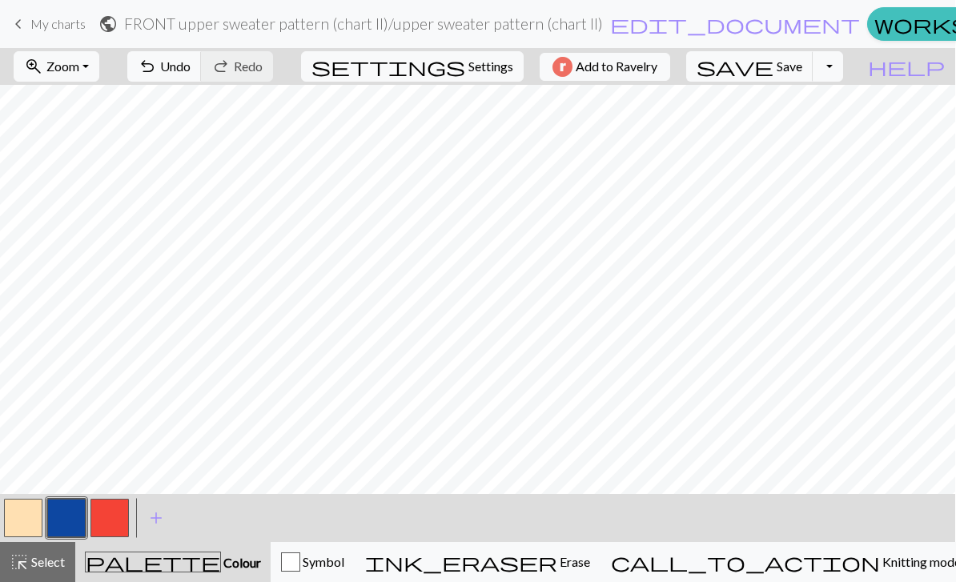
click at [28, 515] on button "button" at bounding box center [23, 518] width 38 height 38
click at [70, 512] on button "button" at bounding box center [66, 518] width 38 height 38
click at [28, 515] on button "button" at bounding box center [23, 518] width 38 height 38
click at [107, 519] on button "button" at bounding box center [110, 518] width 38 height 38
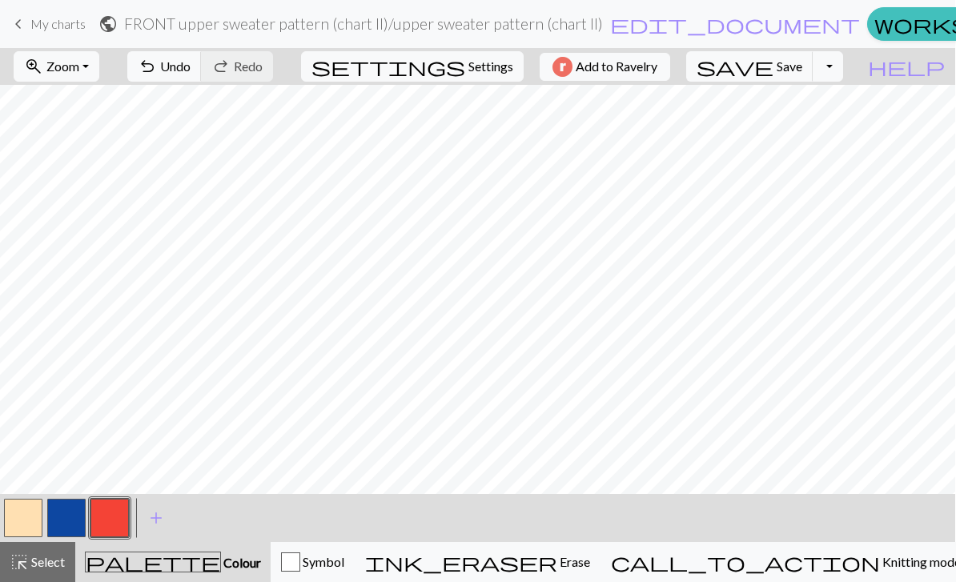
click at [30, 525] on button "button" at bounding box center [23, 518] width 38 height 38
click at [100, 514] on button "button" at bounding box center [110, 518] width 38 height 38
click at [33, 518] on button "button" at bounding box center [23, 518] width 38 height 38
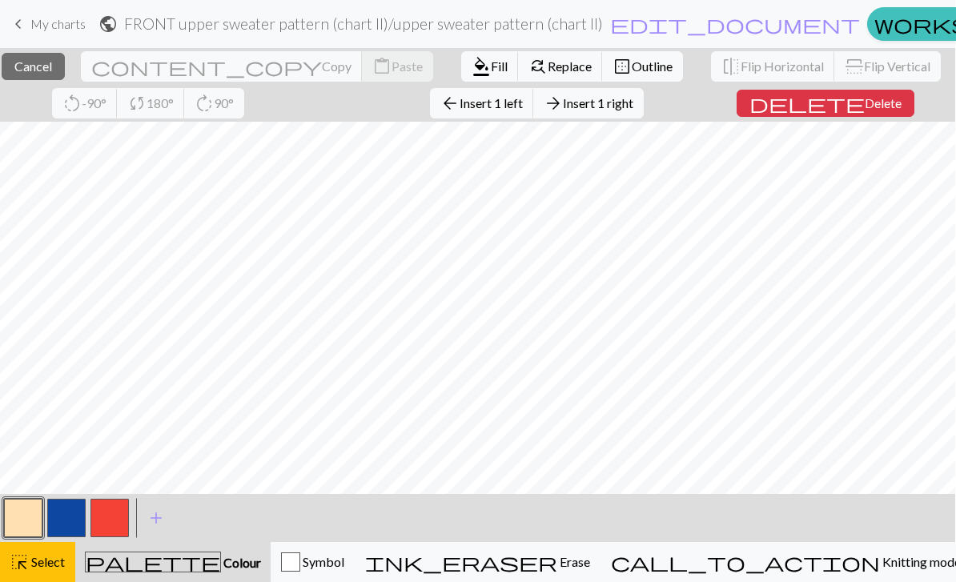
click at [54, 559] on span "Select" at bounding box center [47, 561] width 36 height 15
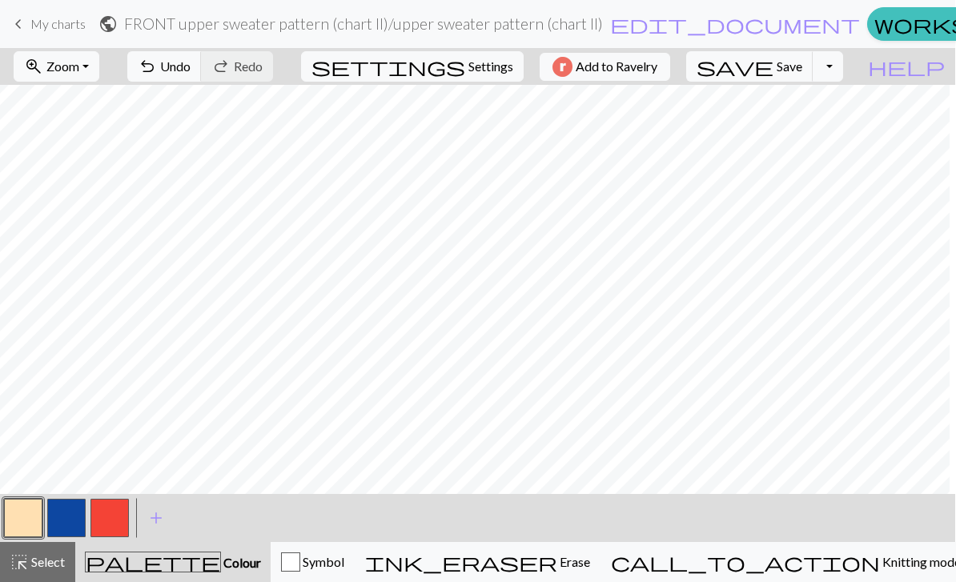
scroll to position [0, 1514]
click at [66, 508] on button "button" at bounding box center [66, 518] width 38 height 38
click at [24, 514] on button "button" at bounding box center [23, 518] width 38 height 38
click at [72, 510] on button "button" at bounding box center [66, 518] width 38 height 38
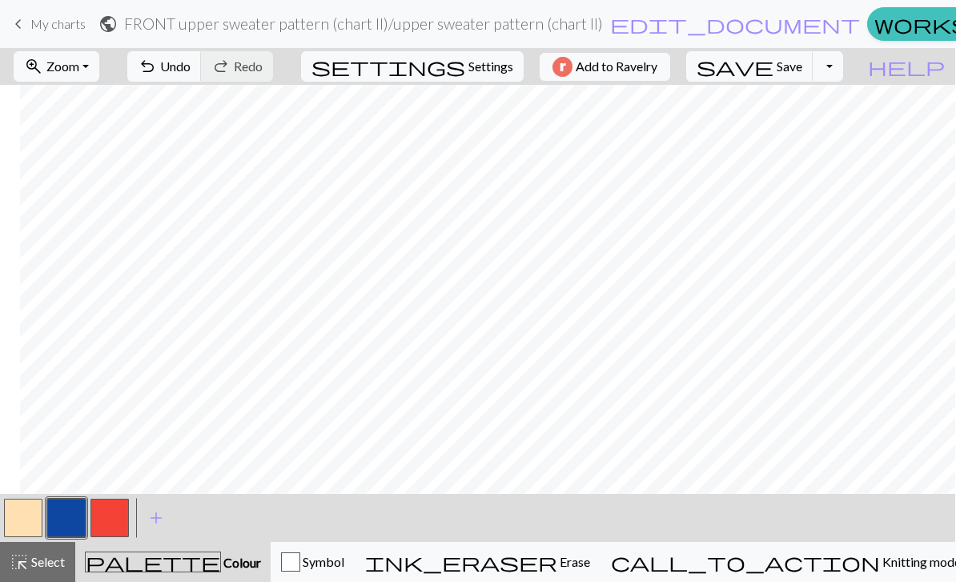
scroll to position [0, 463]
click at [44, 561] on span "Select" at bounding box center [47, 561] width 36 height 15
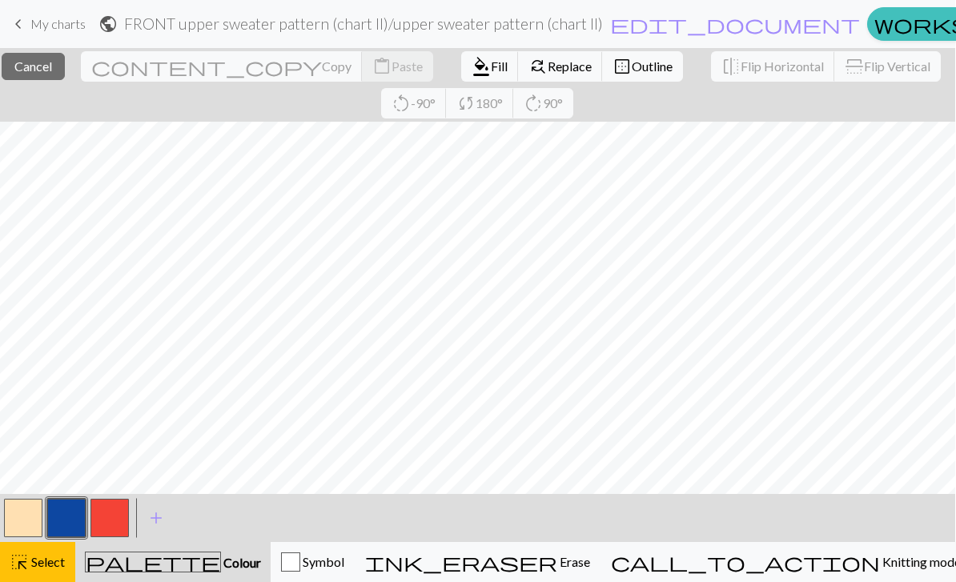
click at [491, 70] on span "Fill" at bounding box center [499, 65] width 17 height 15
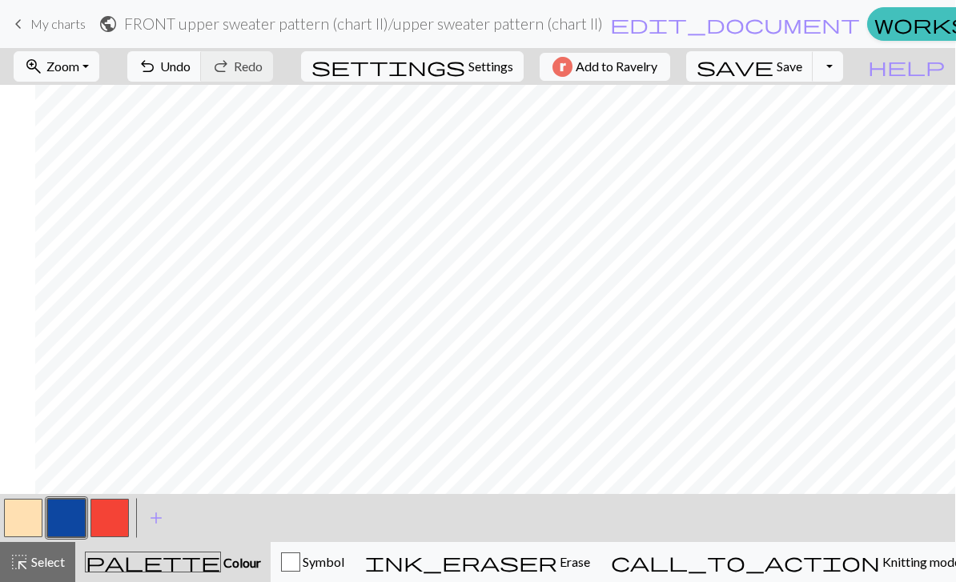
scroll to position [0, 1344]
click at [34, 521] on button "button" at bounding box center [23, 518] width 38 height 38
click at [83, 515] on button "button" at bounding box center [66, 518] width 38 height 38
click at [27, 517] on button "button" at bounding box center [23, 518] width 38 height 38
click at [803, 66] on span "Save" at bounding box center [790, 65] width 26 height 15
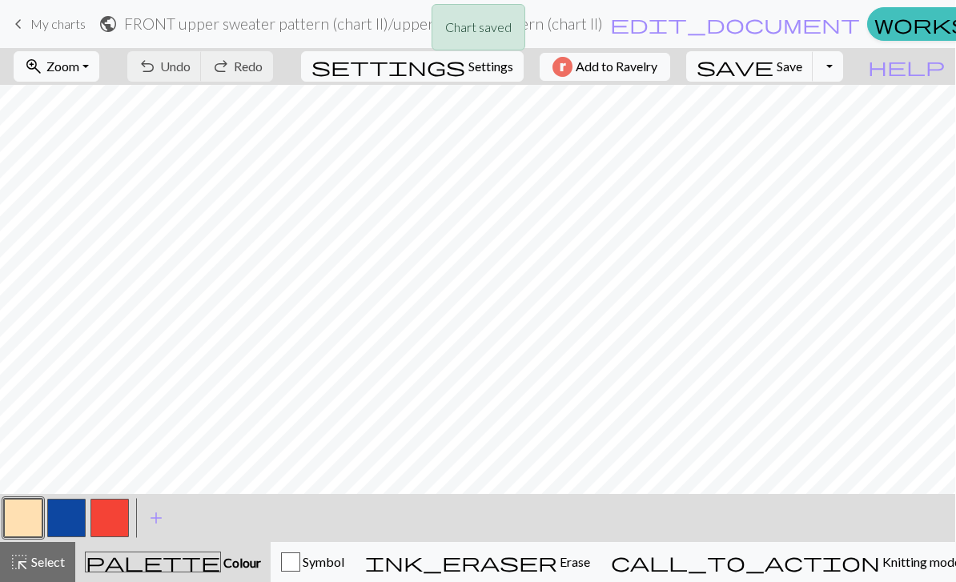
click at [469, 73] on span "Settings" at bounding box center [491, 66] width 45 height 19
select select "aran"
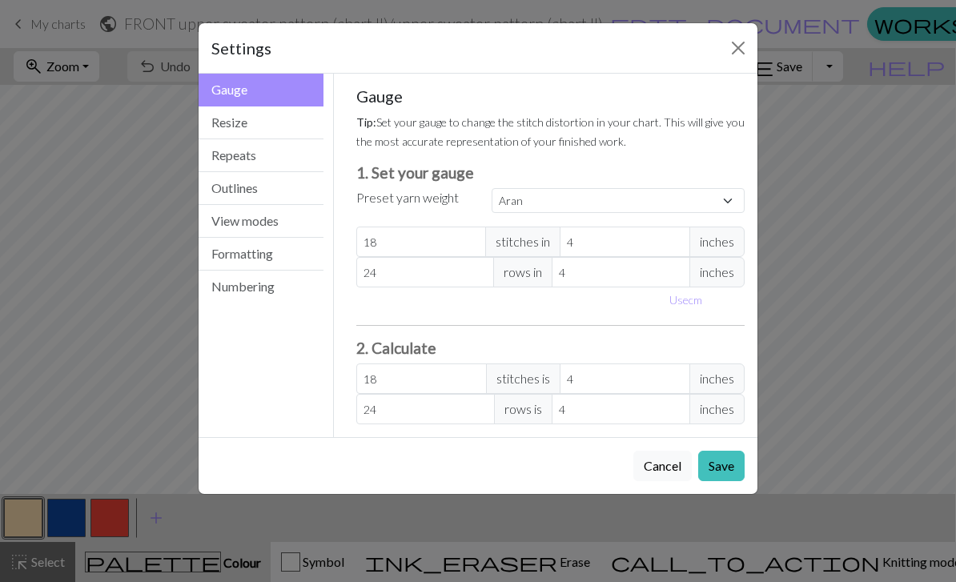
click at [272, 220] on button "View modes" at bounding box center [261, 221] width 125 height 33
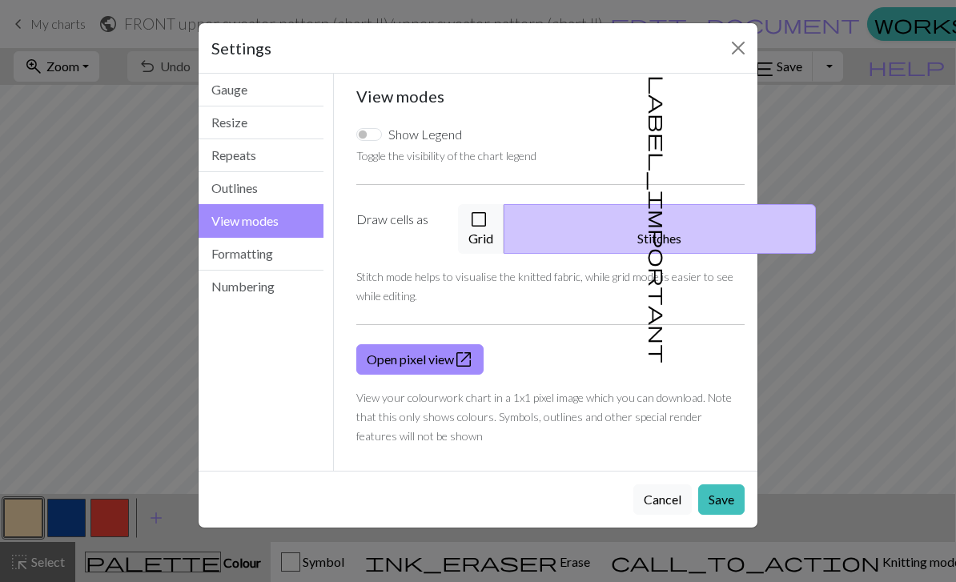
click at [505, 220] on button "check_box_outline_blank Grid" at bounding box center [481, 229] width 46 height 50
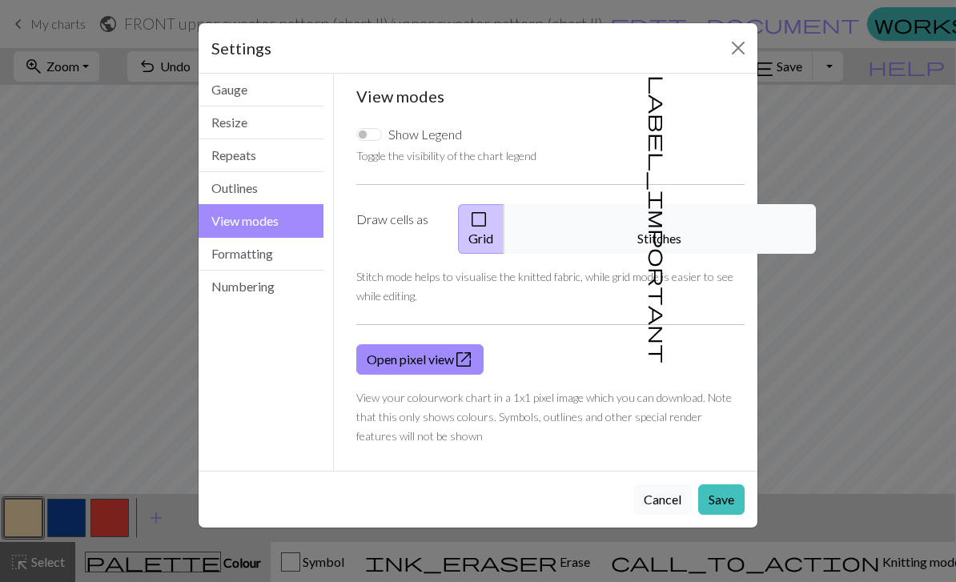
click at [723, 485] on button "Save" at bounding box center [721, 500] width 46 height 30
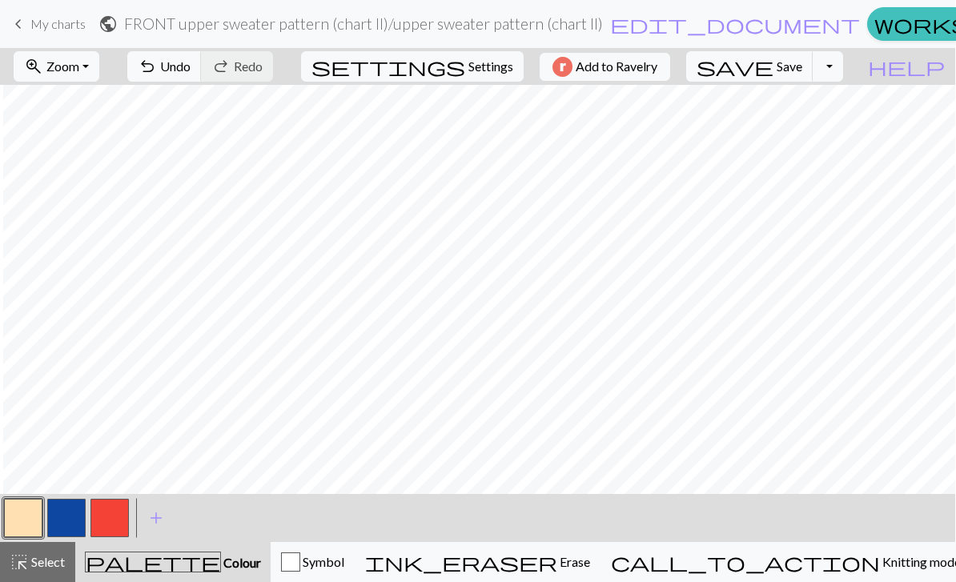
scroll to position [0, 213]
click at [66, 519] on button "button" at bounding box center [66, 518] width 38 height 38
click at [28, 520] on button "button" at bounding box center [23, 518] width 38 height 38
click at [69, 517] on button "button" at bounding box center [66, 518] width 38 height 38
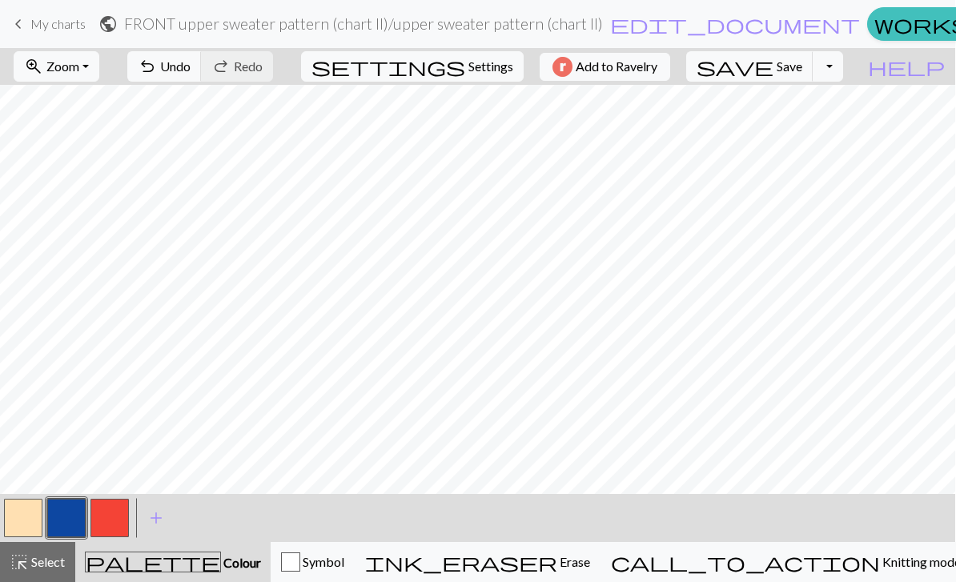
click at [47, 514] on button "button" at bounding box center [66, 518] width 38 height 38
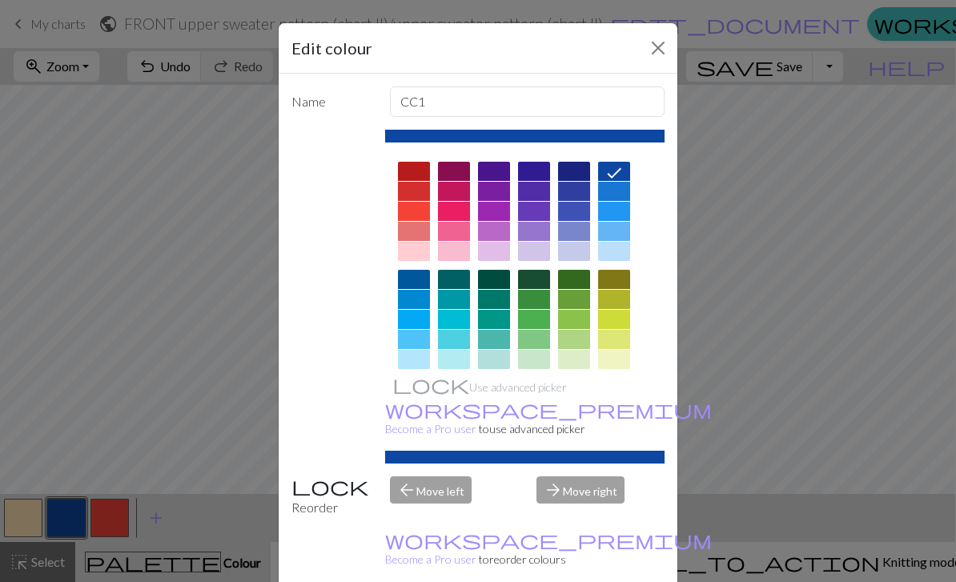
click at [659, 51] on button "Close" at bounding box center [659, 48] width 26 height 26
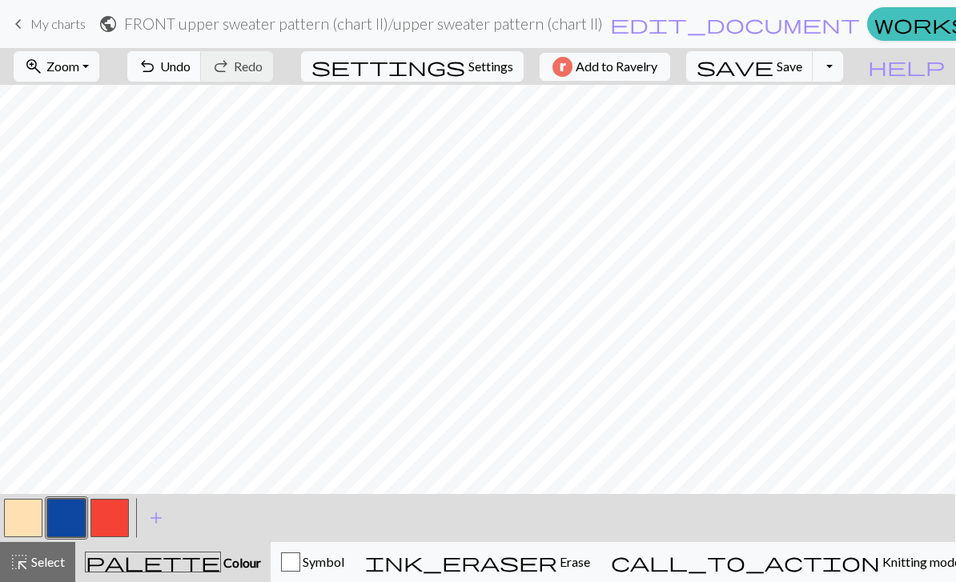
click at [28, 520] on button "button" at bounding box center [23, 518] width 38 height 38
click at [126, 519] on button "button" at bounding box center [110, 518] width 38 height 38
click at [70, 517] on button "button" at bounding box center [66, 518] width 38 height 38
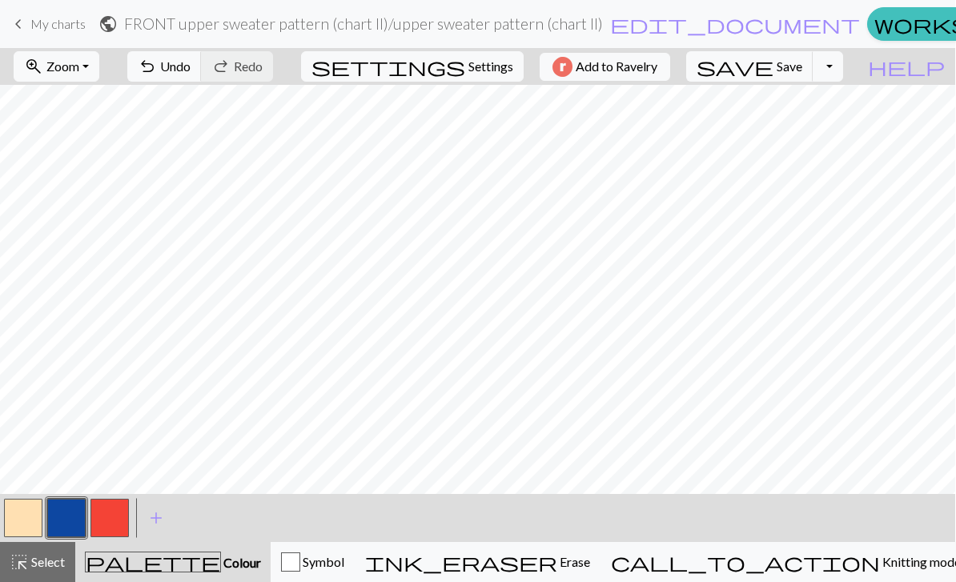
click at [38, 525] on button "button" at bounding box center [23, 518] width 38 height 38
click at [66, 514] on button "button" at bounding box center [66, 518] width 38 height 38
click at [32, 509] on button "button" at bounding box center [23, 518] width 38 height 38
click at [191, 70] on span "Undo" at bounding box center [175, 65] width 30 height 15
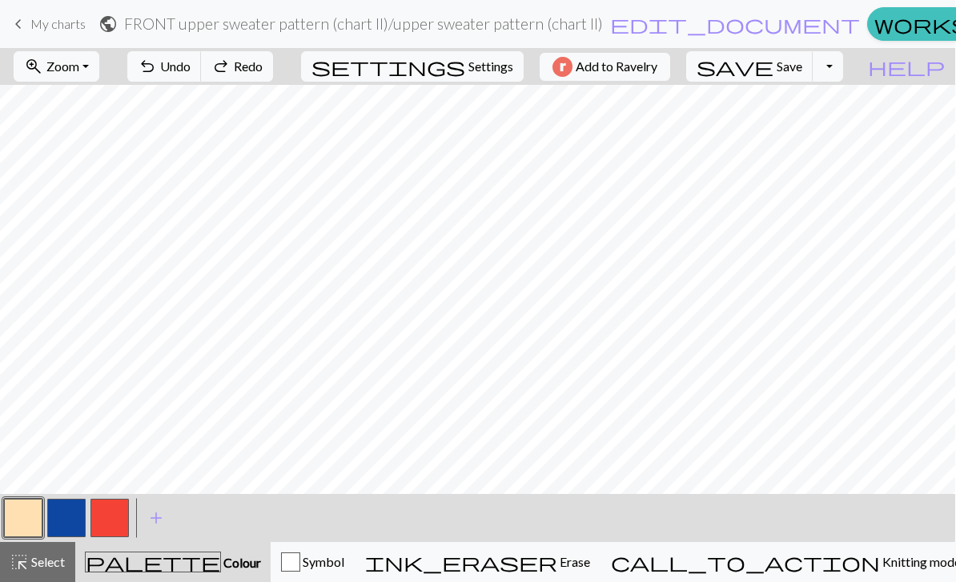
click at [191, 70] on span "Undo" at bounding box center [175, 65] width 30 height 15
click at [202, 80] on button "undo Undo Undo" at bounding box center [164, 66] width 74 height 30
click at [227, 82] on div "undo Undo Undo redo Redo Redo" at bounding box center [200, 66] width 170 height 37
click at [191, 66] on span "Undo" at bounding box center [175, 65] width 30 height 15
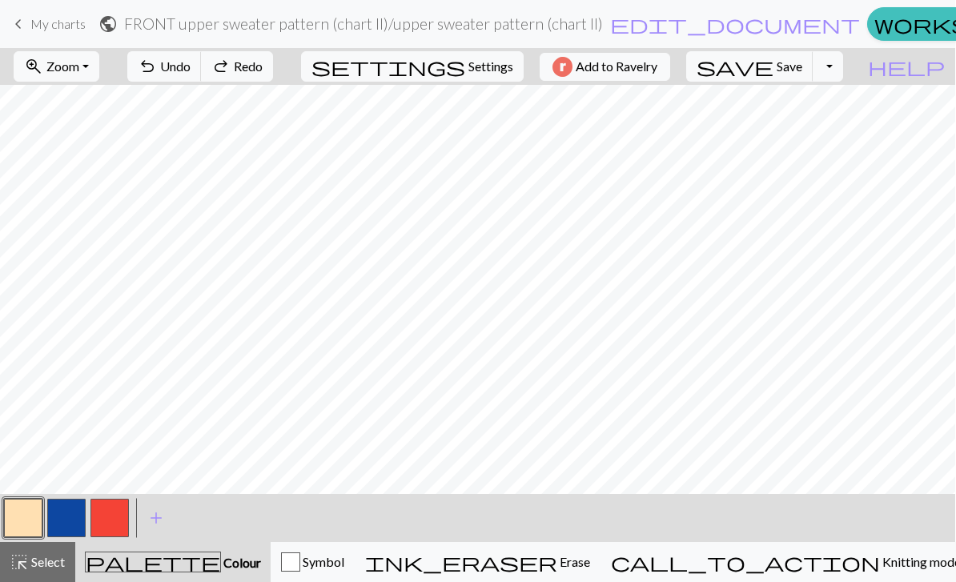
click at [191, 65] on span "Undo" at bounding box center [175, 65] width 30 height 15
click at [191, 64] on span "Undo" at bounding box center [175, 65] width 30 height 15
click at [191, 68] on span "Undo" at bounding box center [175, 65] width 30 height 15
click at [191, 67] on span "Undo" at bounding box center [175, 65] width 30 height 15
click at [191, 71] on span "Undo" at bounding box center [175, 65] width 30 height 15
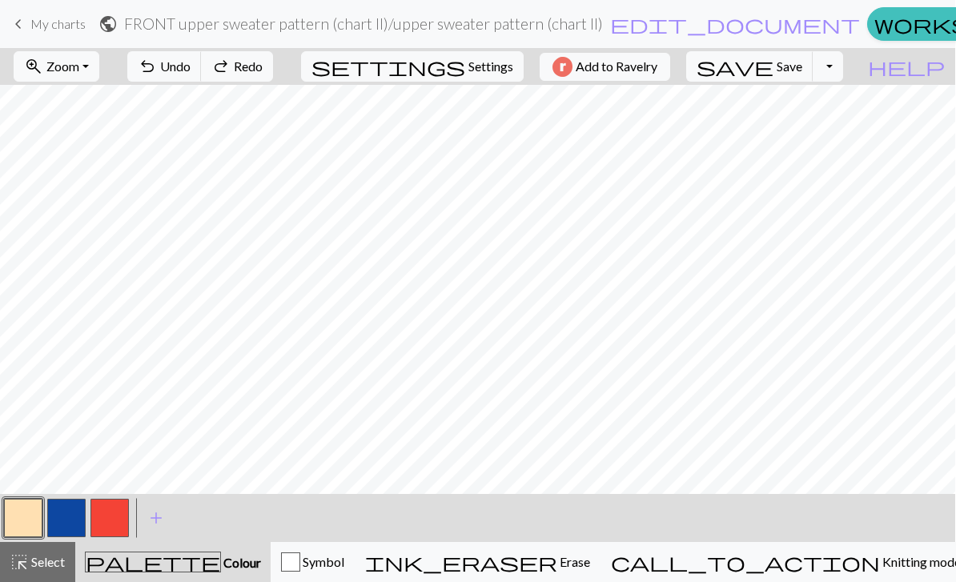
click at [191, 71] on span "Undo" at bounding box center [175, 65] width 30 height 15
click at [191, 70] on span "Undo" at bounding box center [175, 65] width 30 height 15
click at [68, 518] on button "button" at bounding box center [66, 518] width 38 height 38
click at [35, 511] on button "button" at bounding box center [23, 518] width 38 height 38
click at [70, 518] on button "button" at bounding box center [66, 518] width 38 height 38
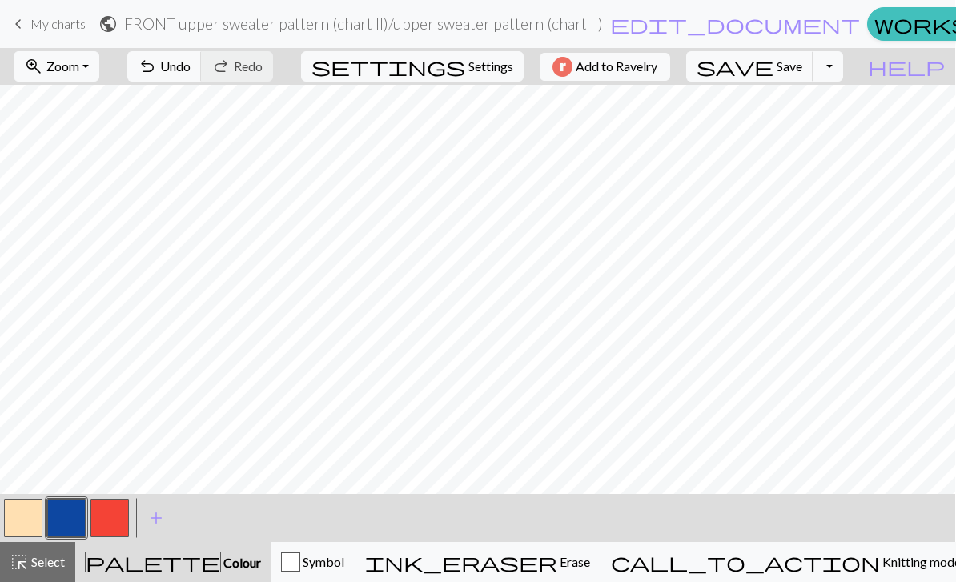
click at [30, 519] on button "button" at bounding box center [23, 518] width 38 height 38
click at [69, 521] on button "button" at bounding box center [66, 518] width 38 height 38
click at [34, 509] on button "button" at bounding box center [23, 518] width 38 height 38
click at [76, 518] on button "button" at bounding box center [66, 518] width 38 height 38
click at [29, 509] on button "button" at bounding box center [23, 518] width 38 height 38
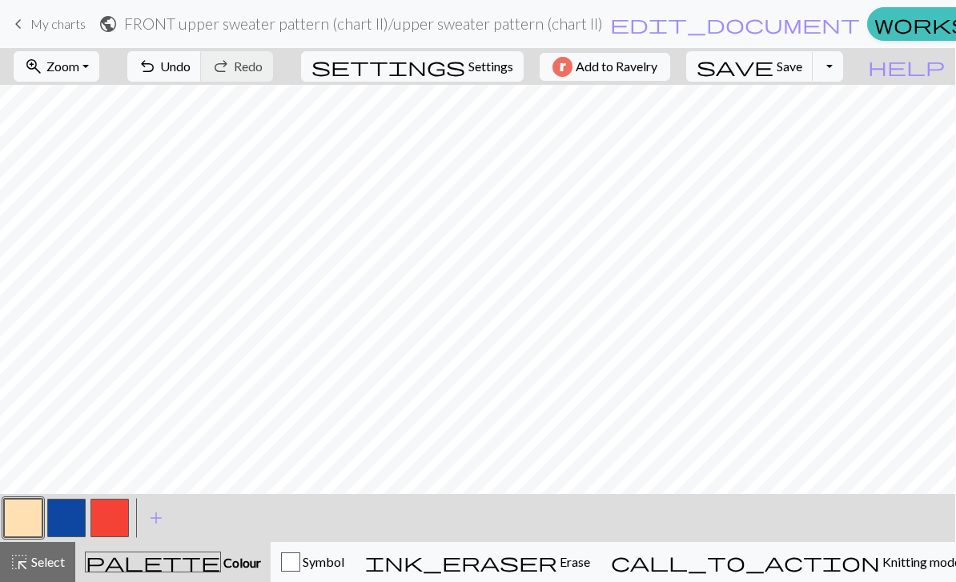
click at [75, 509] on button "button" at bounding box center [66, 518] width 38 height 38
click at [27, 517] on button "button" at bounding box center [23, 518] width 38 height 38
click at [72, 512] on button "button" at bounding box center [66, 518] width 38 height 38
click at [29, 516] on button "button" at bounding box center [23, 518] width 38 height 38
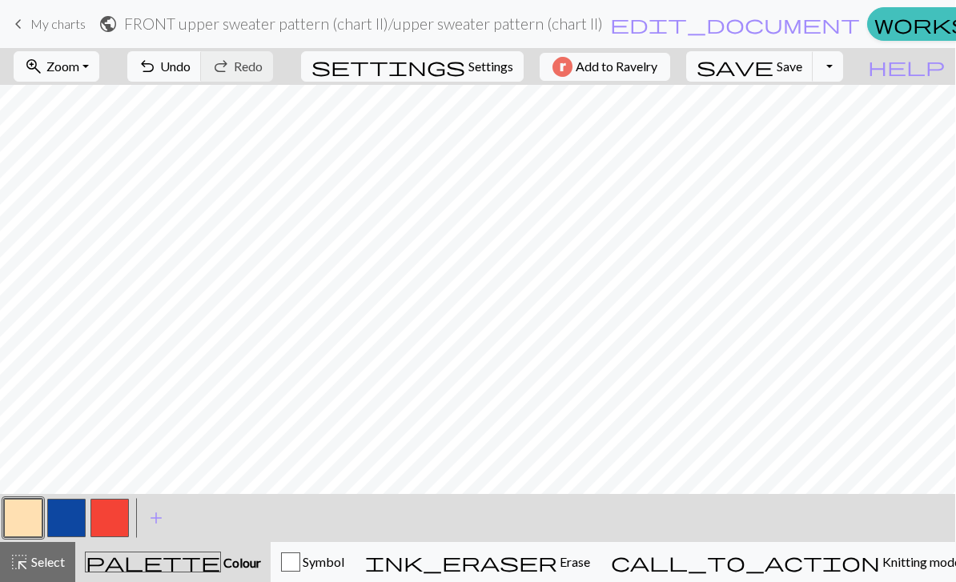
click at [78, 521] on button "button" at bounding box center [66, 518] width 38 height 38
click at [22, 522] on button "button" at bounding box center [23, 518] width 38 height 38
click at [73, 515] on button "button" at bounding box center [66, 518] width 38 height 38
click at [34, 516] on button "button" at bounding box center [23, 518] width 38 height 38
click at [63, 519] on button "button" at bounding box center [66, 518] width 38 height 38
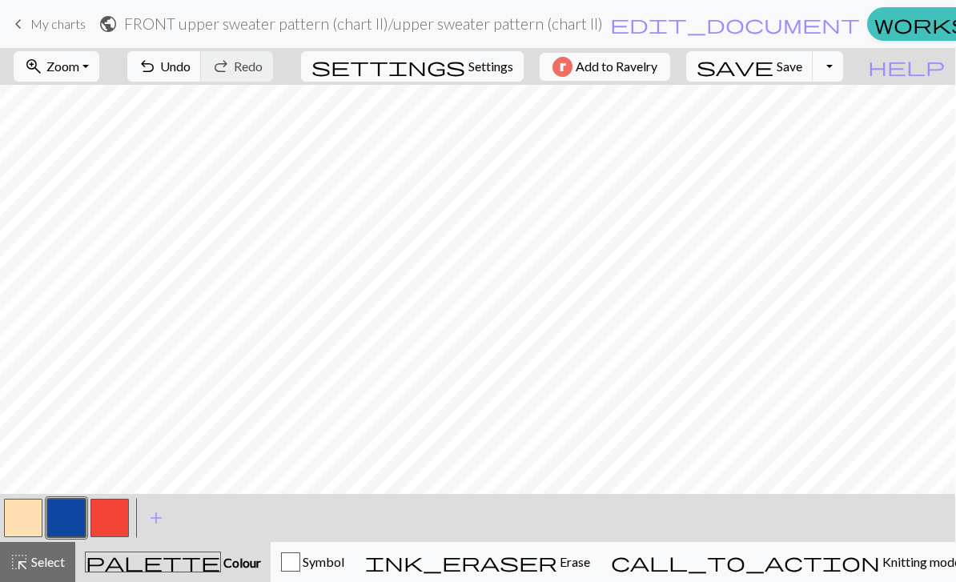
click at [33, 516] on button "button" at bounding box center [23, 518] width 38 height 38
click at [58, 521] on button "button" at bounding box center [66, 518] width 38 height 38
click at [25, 533] on button "button" at bounding box center [23, 518] width 38 height 38
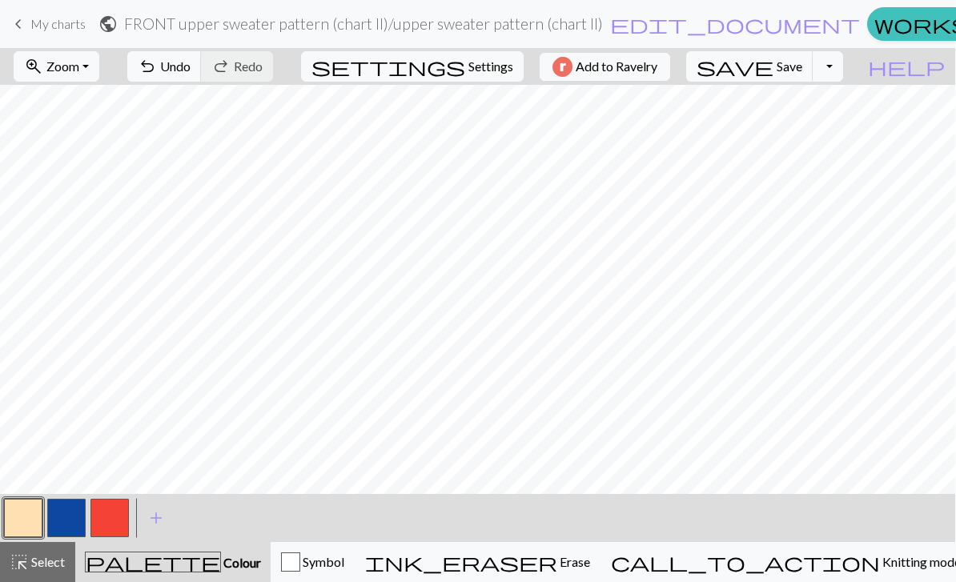
click at [70, 522] on button "button" at bounding box center [66, 518] width 38 height 38
click at [22, 512] on button "button" at bounding box center [23, 518] width 38 height 38
click at [66, 518] on button "button" at bounding box center [66, 518] width 38 height 38
click at [38, 514] on button "button" at bounding box center [23, 518] width 38 height 38
click at [74, 521] on button "button" at bounding box center [66, 518] width 38 height 38
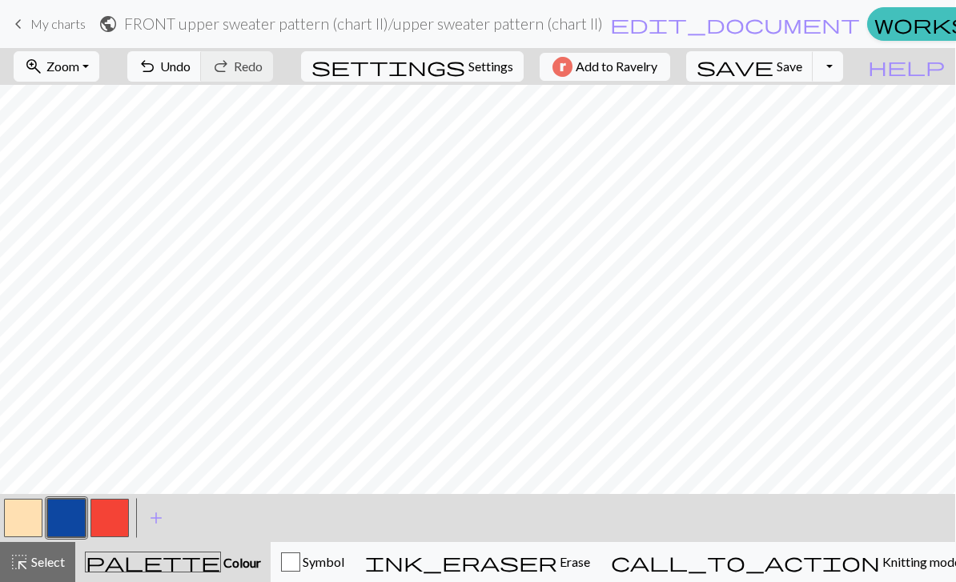
click at [34, 519] on button "button" at bounding box center [23, 518] width 38 height 38
click at [67, 521] on button "button" at bounding box center [66, 518] width 38 height 38
click at [27, 516] on button "button" at bounding box center [23, 518] width 38 height 38
click at [490, 73] on span "Settings" at bounding box center [491, 66] width 45 height 19
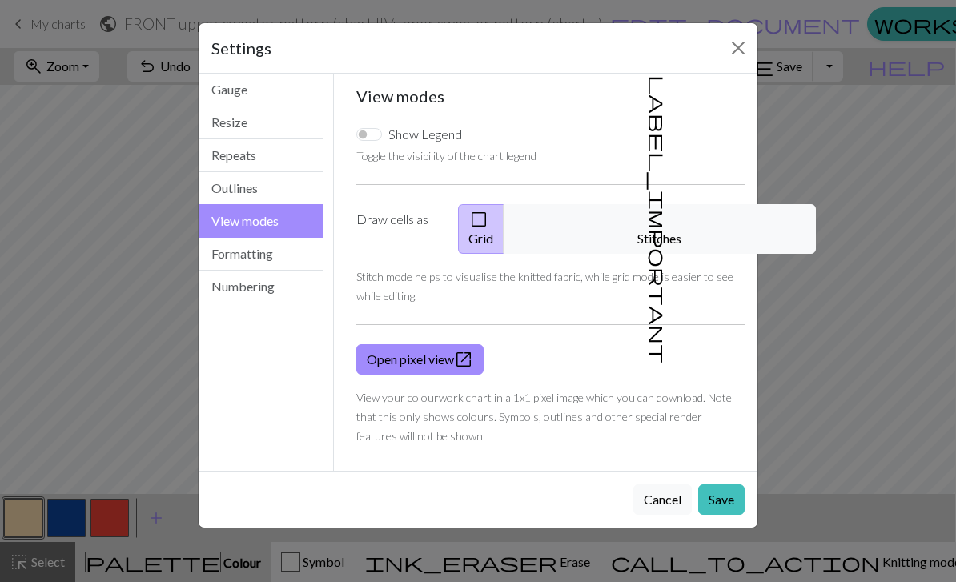
click at [675, 216] on button "label_important Stitches" at bounding box center [660, 229] width 312 height 50
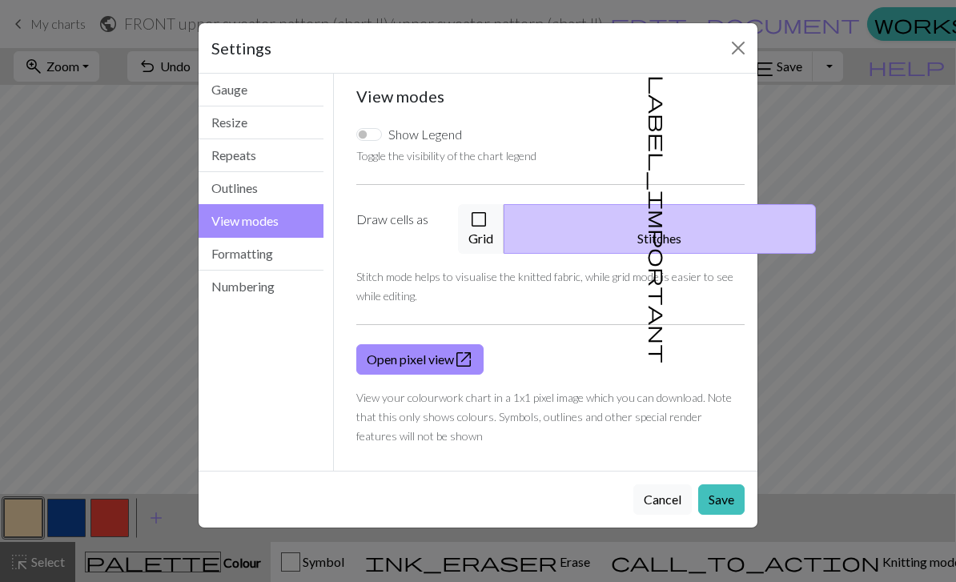
click at [725, 485] on button "Save" at bounding box center [721, 500] width 46 height 30
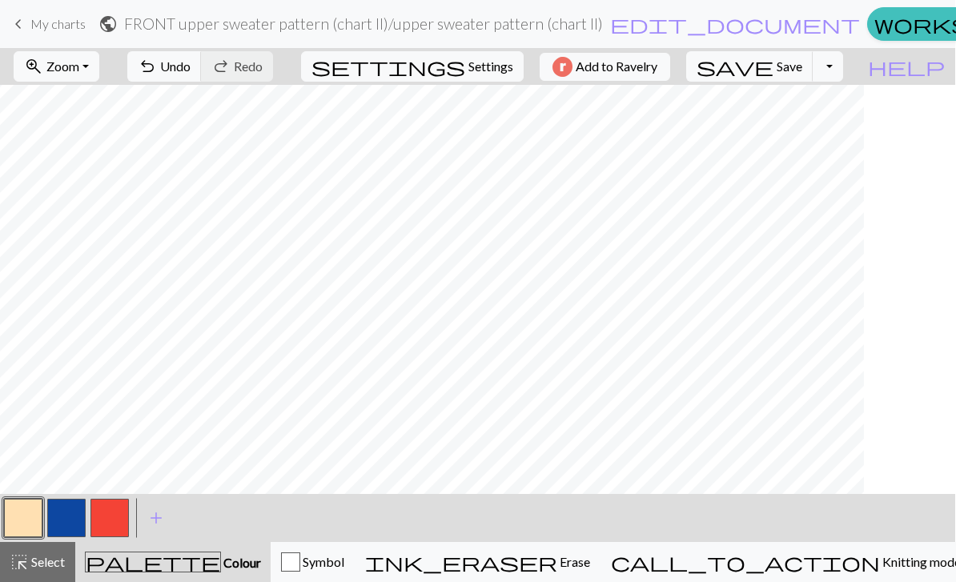
scroll to position [0, 163]
click at [70, 509] on button "button" at bounding box center [66, 518] width 38 height 38
click at [35, 509] on button "button" at bounding box center [23, 518] width 38 height 38
click at [74, 517] on button "button" at bounding box center [66, 518] width 38 height 38
click at [20, 517] on button "button" at bounding box center [23, 518] width 38 height 38
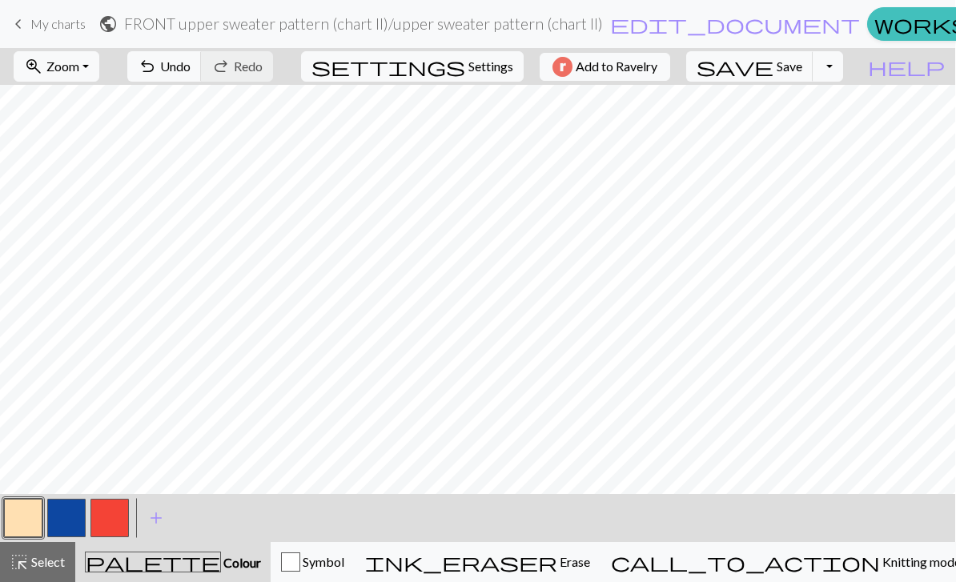
click at [69, 521] on button "button" at bounding box center [66, 518] width 38 height 38
click at [35, 517] on button "button" at bounding box center [23, 518] width 38 height 38
click at [66, 512] on button "button" at bounding box center [66, 518] width 38 height 38
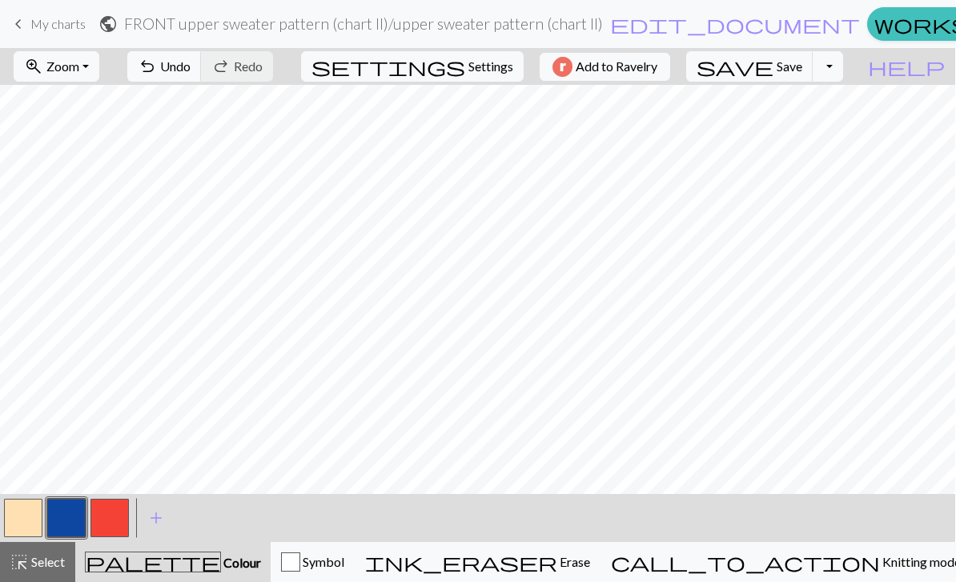
click at [34, 513] on button "button" at bounding box center [23, 518] width 38 height 38
click at [69, 518] on button "button" at bounding box center [66, 518] width 38 height 38
click at [35, 536] on button "button" at bounding box center [23, 518] width 38 height 38
click at [77, 517] on button "button" at bounding box center [66, 518] width 38 height 38
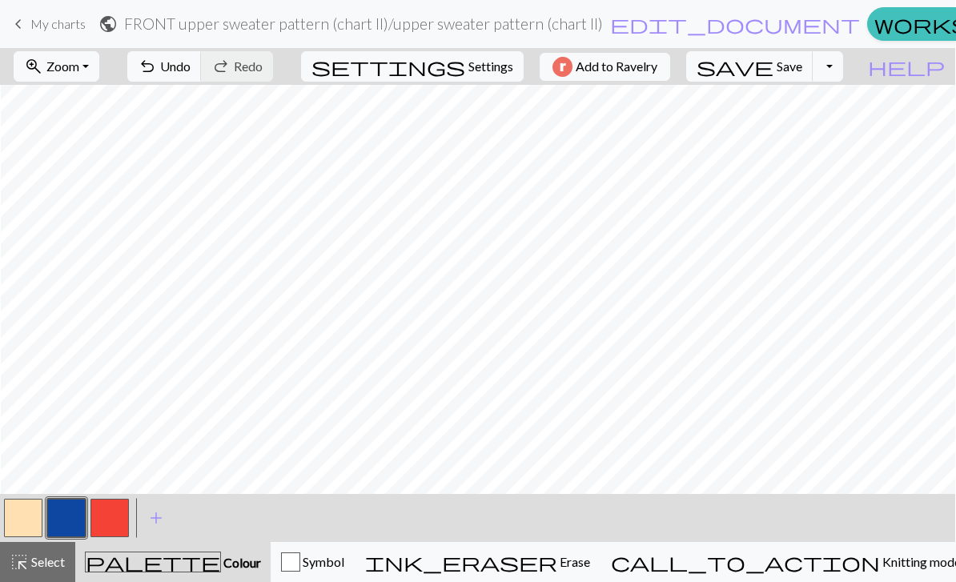
scroll to position [0, 159]
click at [116, 519] on button "button" at bounding box center [110, 518] width 38 height 38
click at [69, 520] on button "button" at bounding box center [66, 518] width 38 height 38
click at [30, 522] on button "button" at bounding box center [23, 518] width 38 height 38
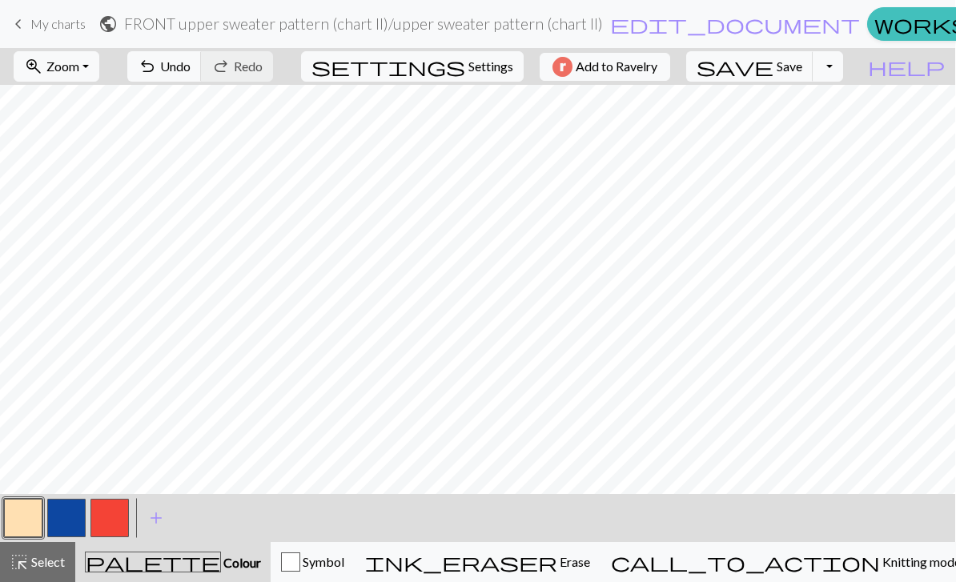
click at [83, 521] on button "button" at bounding box center [66, 518] width 38 height 38
click at [40, 523] on button "button" at bounding box center [23, 518] width 38 height 38
click at [144, 559] on div "palette Colour Colour" at bounding box center [173, 562] width 176 height 21
click at [81, 512] on button "button" at bounding box center [66, 518] width 38 height 38
click at [33, 521] on button "button" at bounding box center [23, 518] width 38 height 38
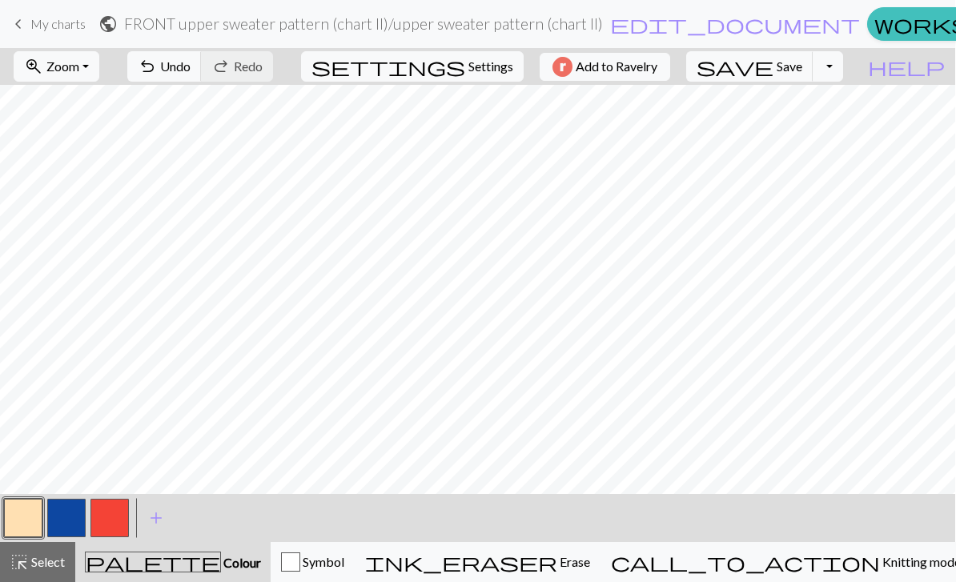
click at [70, 520] on button "button" at bounding box center [66, 518] width 38 height 38
click at [33, 526] on button "button" at bounding box center [23, 518] width 38 height 38
click at [66, 525] on button "button" at bounding box center [66, 518] width 38 height 38
click at [30, 523] on button "button" at bounding box center [23, 518] width 38 height 38
click at [69, 517] on button "button" at bounding box center [66, 518] width 38 height 38
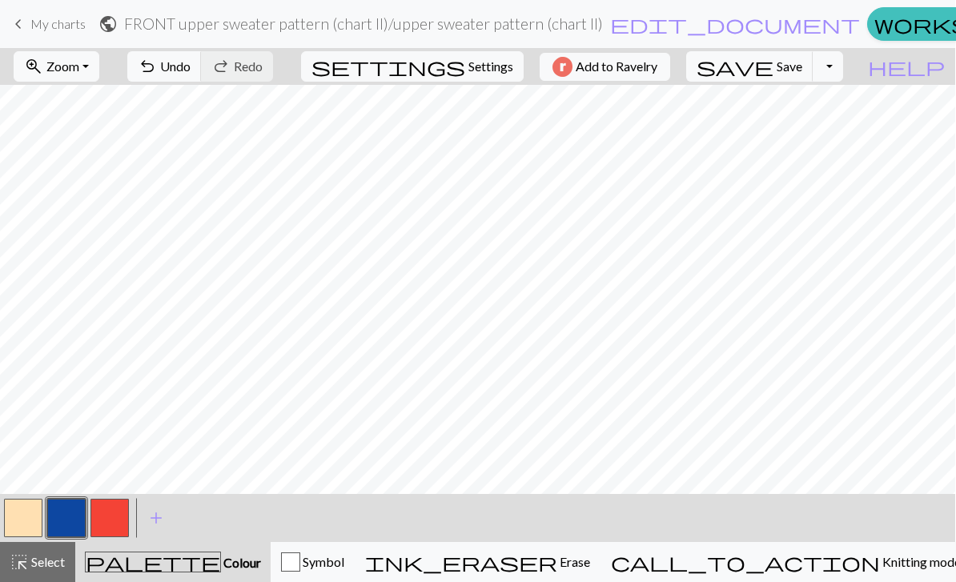
click at [31, 518] on button "button" at bounding box center [23, 518] width 38 height 38
click at [118, 524] on button "button" at bounding box center [110, 518] width 38 height 38
click at [117, 523] on button "button" at bounding box center [110, 518] width 38 height 38
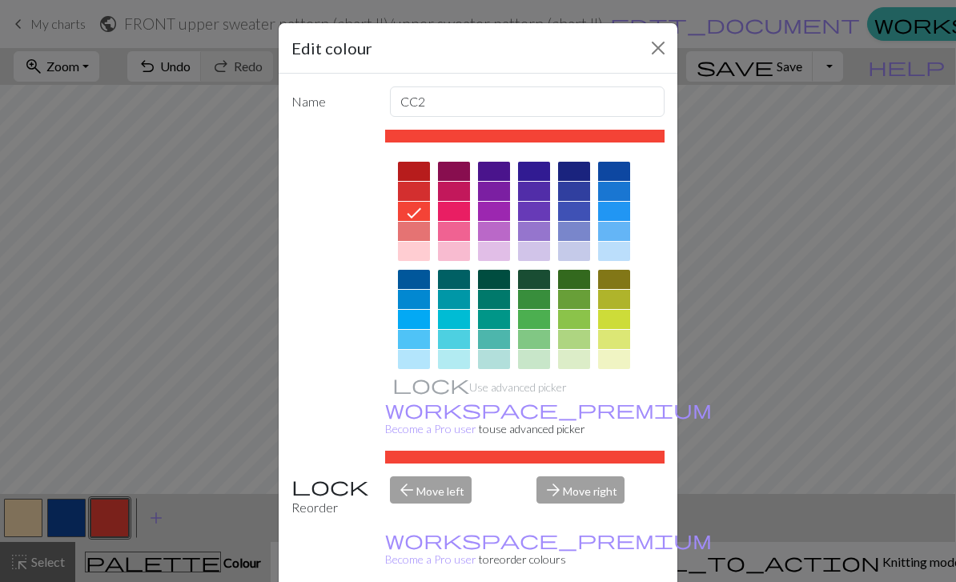
click at [665, 47] on button "Close" at bounding box center [659, 48] width 26 height 26
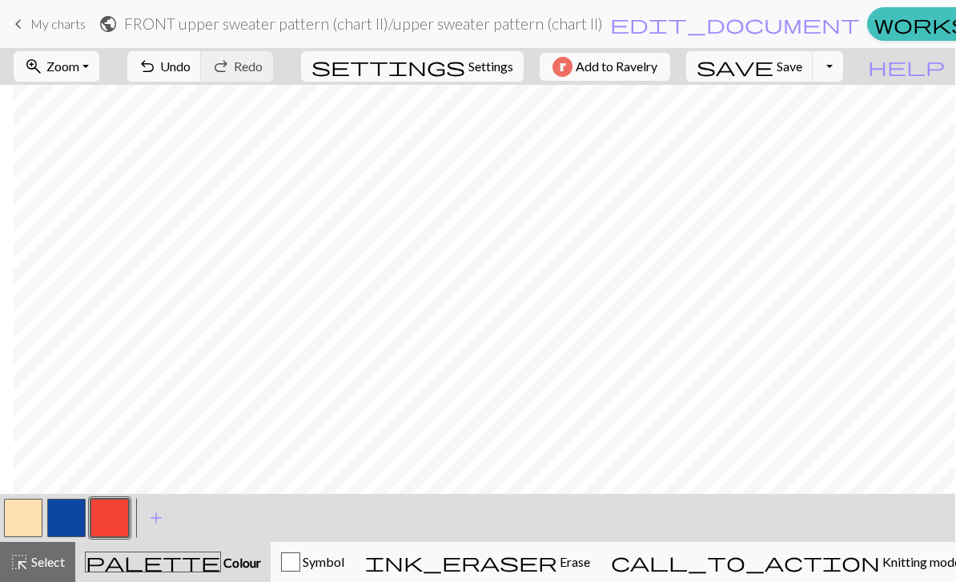
scroll to position [0, 311]
click at [21, 522] on button "button" at bounding box center [23, 518] width 38 height 38
click at [202, 76] on button "undo Undo Undo" at bounding box center [164, 66] width 74 height 30
click at [57, 520] on button "button" at bounding box center [66, 518] width 38 height 38
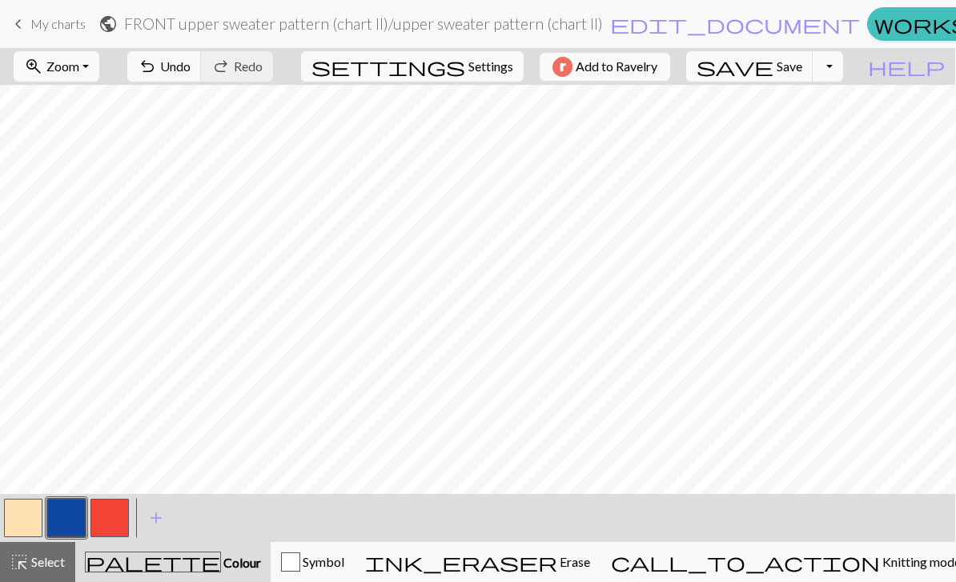
click at [31, 517] on button "button" at bounding box center [23, 518] width 38 height 38
click at [803, 63] on span "Save" at bounding box center [790, 65] width 26 height 15
click at [99, 67] on button "zoom_in Zoom Zoom" at bounding box center [57, 66] width 86 height 30
click at [121, 99] on button "Fit all" at bounding box center [77, 102] width 127 height 26
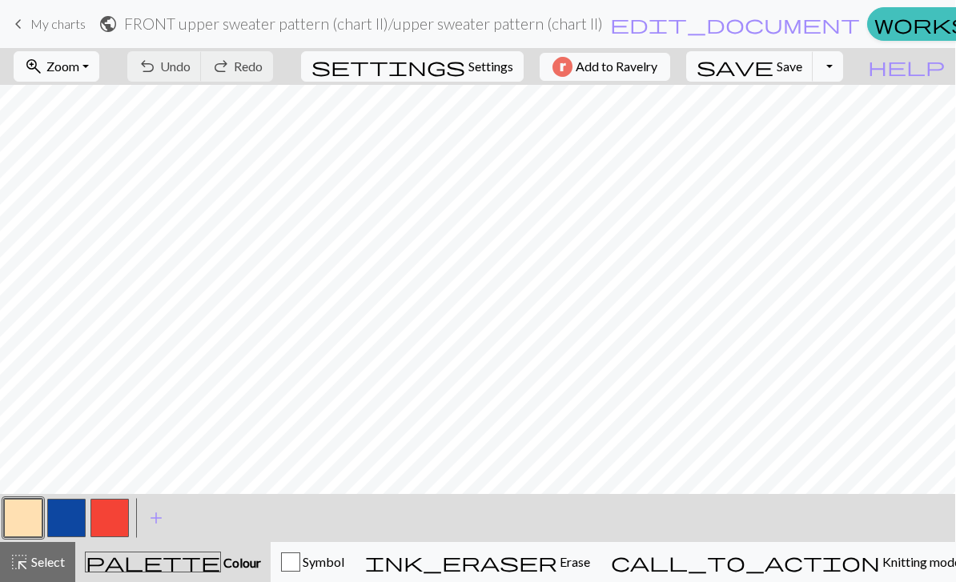
click at [803, 70] on span "Save" at bounding box center [790, 65] width 26 height 15
click at [26, 25] on span "keyboard_arrow_left" at bounding box center [18, 24] width 19 height 22
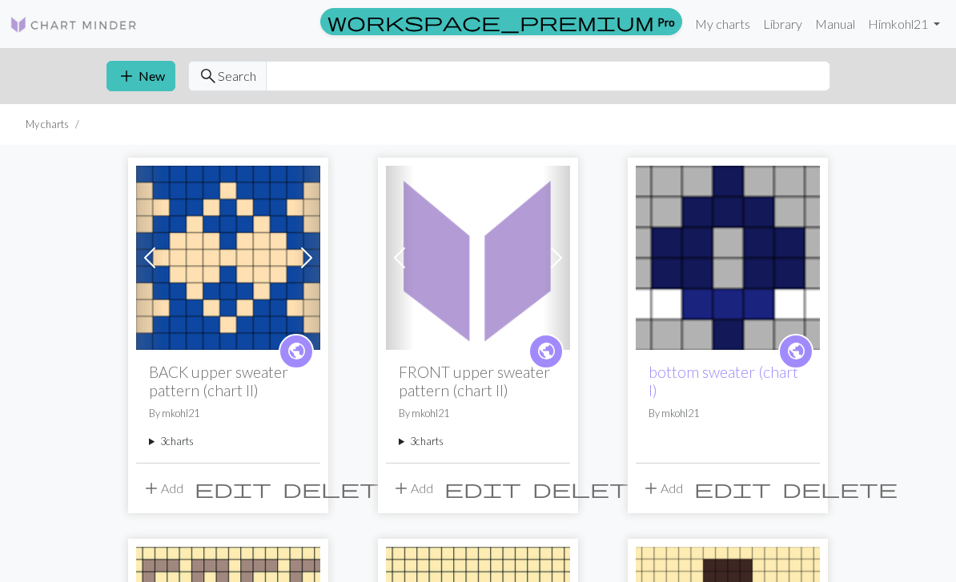
click at [235, 313] on img at bounding box center [228, 258] width 184 height 184
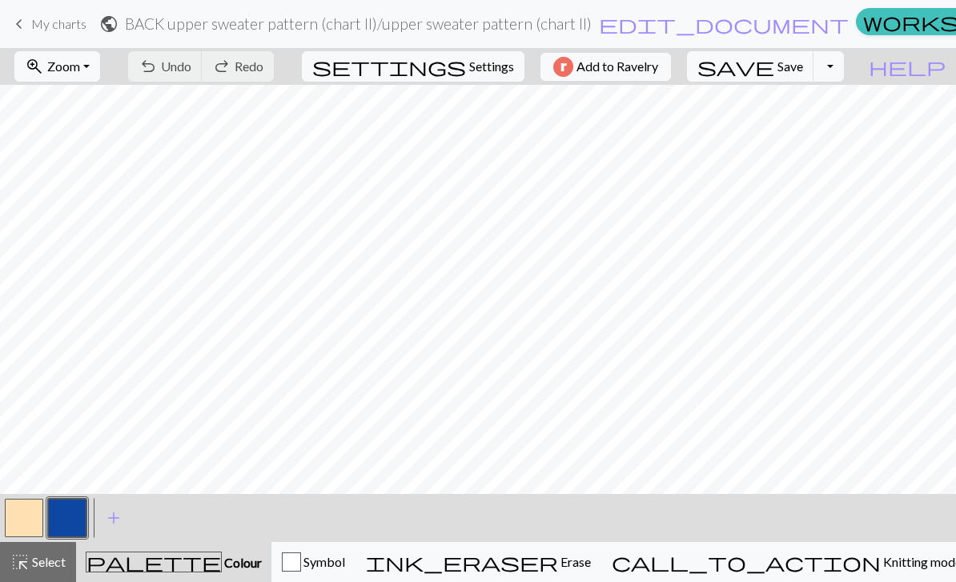
click at [80, 73] on span "Zoom" at bounding box center [63, 65] width 33 height 15
click at [95, 100] on button "Fit all" at bounding box center [78, 102] width 127 height 26
click at [51, 28] on span "My charts" at bounding box center [58, 23] width 55 height 15
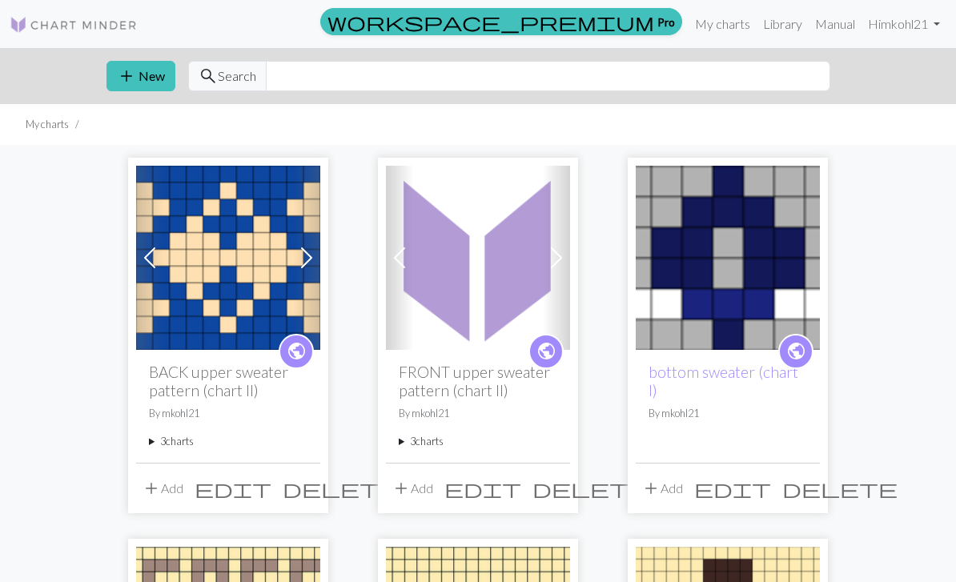
click at [480, 285] on img at bounding box center [478, 258] width 184 height 184
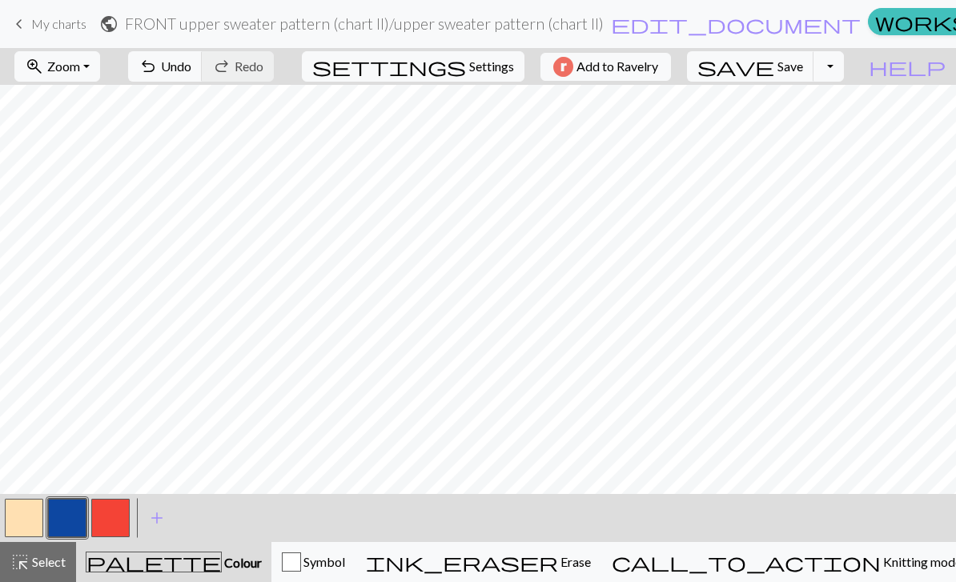
scroll to position [0, 408]
click at [37, 527] on button "button" at bounding box center [24, 518] width 38 height 38
click at [70, 515] on button "button" at bounding box center [67, 518] width 38 height 38
click at [803, 67] on span "Save" at bounding box center [791, 65] width 26 height 15
click at [808, 60] on button "save Save Save" at bounding box center [750, 66] width 127 height 30
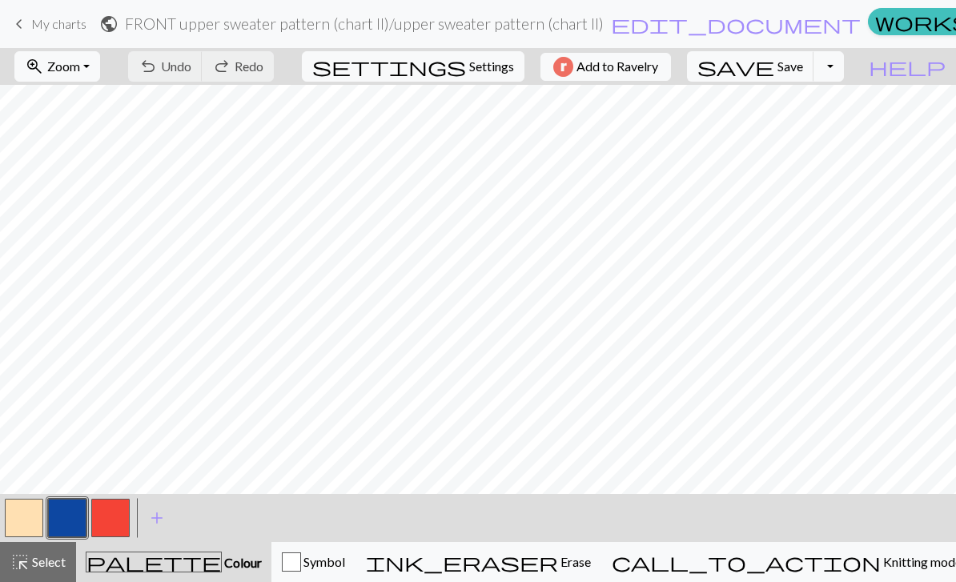
click at [50, 26] on span "My charts" at bounding box center [58, 23] width 55 height 15
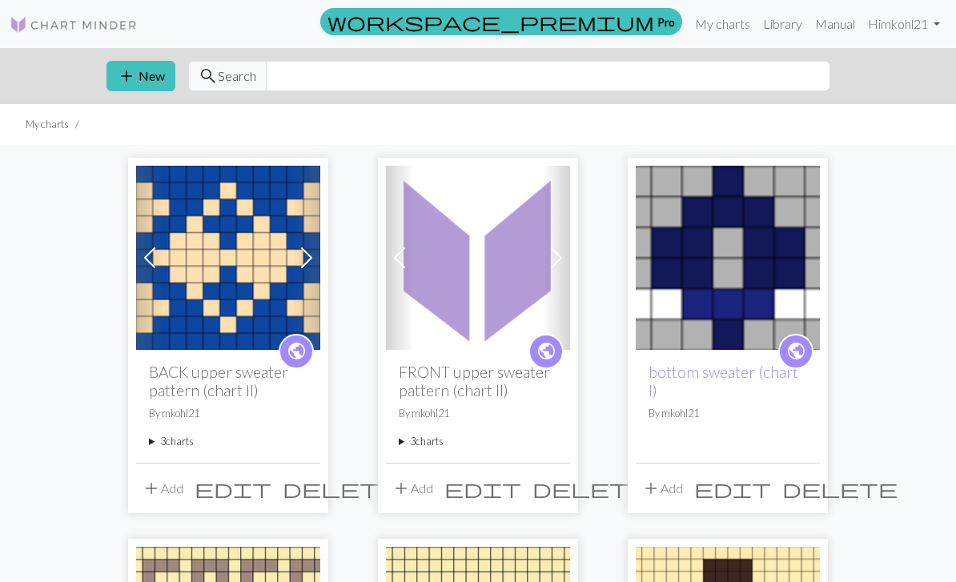
click at [223, 270] on img at bounding box center [228, 258] width 184 height 184
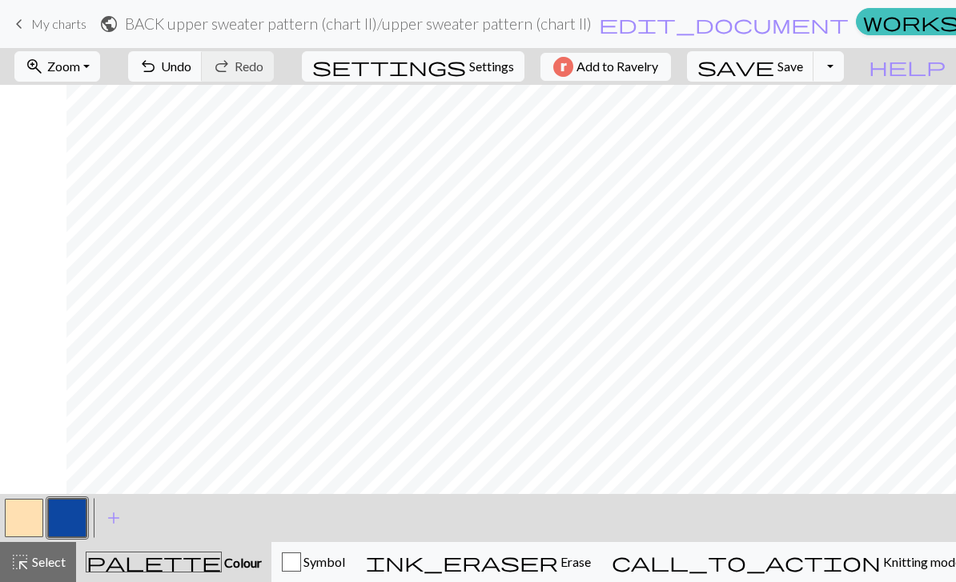
scroll to position [0, 611]
click at [881, 559] on span "Knitting mode" at bounding box center [921, 561] width 81 height 15
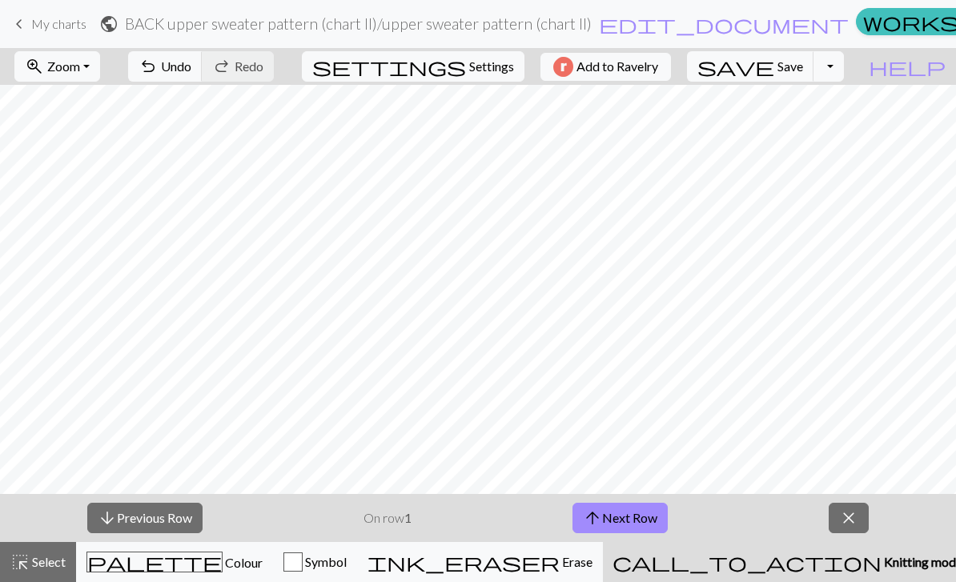
click at [100, 62] on button "zoom_in Zoom Zoom" at bounding box center [57, 66] width 86 height 30
click at [103, 219] on button "100%" at bounding box center [78, 218] width 127 height 26
click at [641, 522] on button "arrow_upward Next Row" at bounding box center [620, 518] width 95 height 30
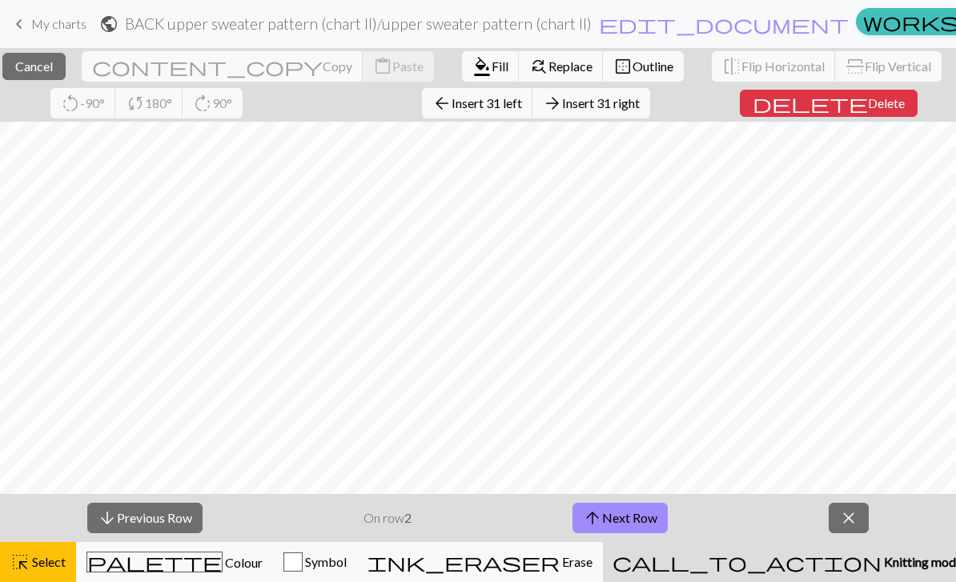
click at [56, 569] on span "Select" at bounding box center [48, 561] width 36 height 15
click at [53, 64] on span "Cancel" at bounding box center [34, 65] width 38 height 15
